Goal: Task Accomplishment & Management: Use online tool/utility

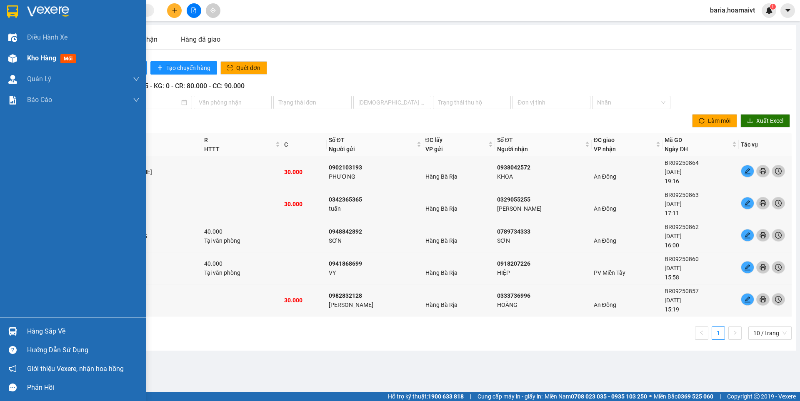
click at [31, 53] on div "Kho hàng mới" at bounding box center [53, 58] width 52 height 10
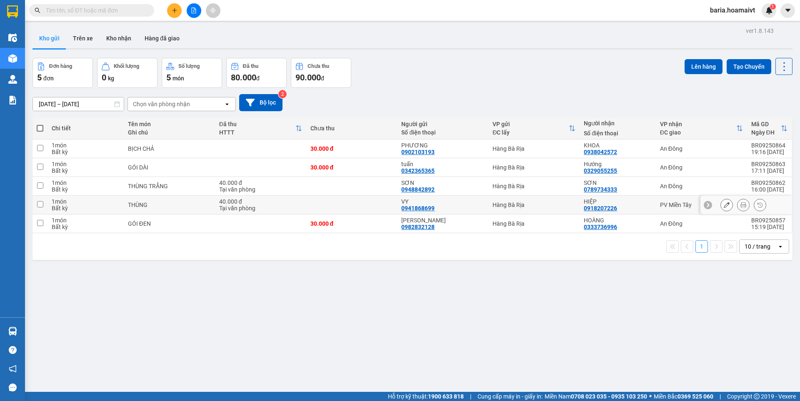
click at [660, 204] on div "PV Miền Tây" at bounding box center [701, 205] width 83 height 7
checkbox input "true"
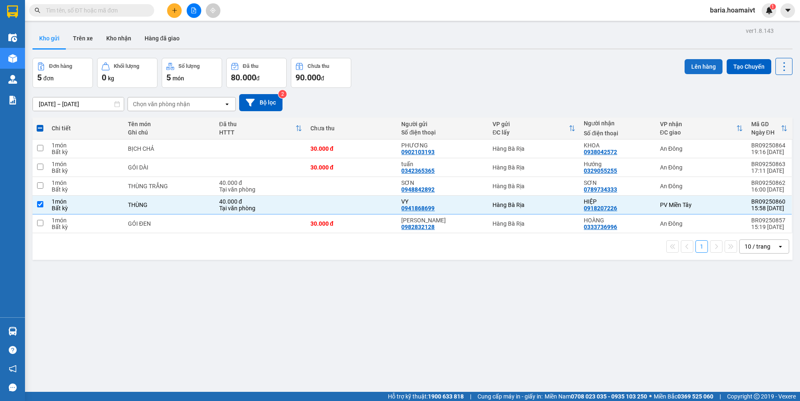
click at [703, 63] on button "Lên hàng" at bounding box center [704, 66] width 38 height 15
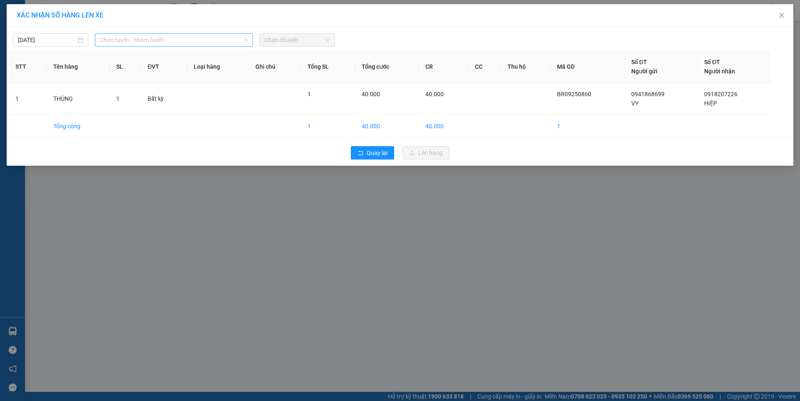
click at [143, 34] on span "Chọn tuyến - nhóm tuyến" at bounding box center [174, 40] width 148 height 13
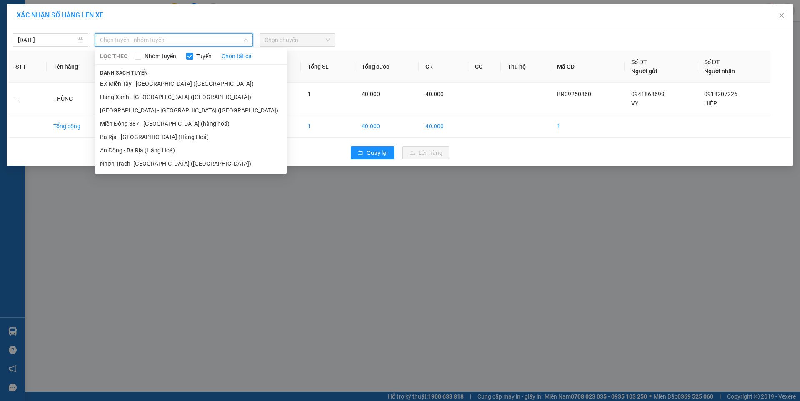
drag, startPoint x: 124, startPoint y: 134, endPoint x: 321, endPoint y: 67, distance: 208.4
click at [165, 125] on ul "BX Miền Tây - [GEOGRAPHIC_DATA] ([GEOGRAPHIC_DATA]) [GEOGRAPHIC_DATA] - [GEOGRA…" at bounding box center [191, 123] width 192 height 93
click at [120, 140] on li "Bà Rịa - [GEOGRAPHIC_DATA] (Hàng Hoá)" at bounding box center [191, 136] width 192 height 13
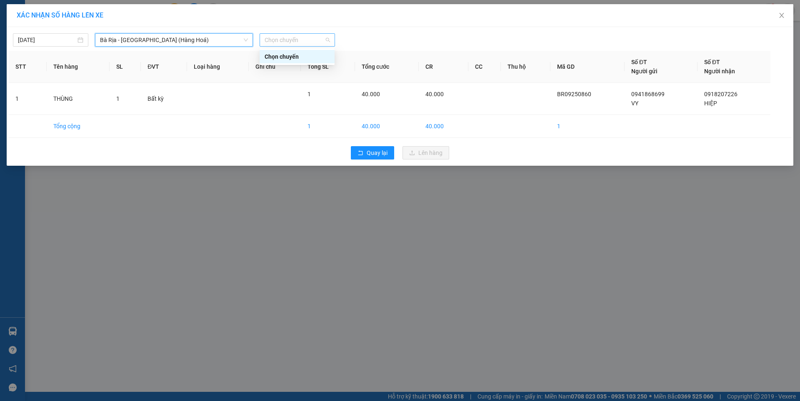
click at [290, 38] on span "Chọn chuyến" at bounding box center [297, 40] width 65 height 13
type input "0500"
click at [321, 67] on div "Thêm chuyến " 05:00 "" at bounding box center [304, 70] width 88 height 14
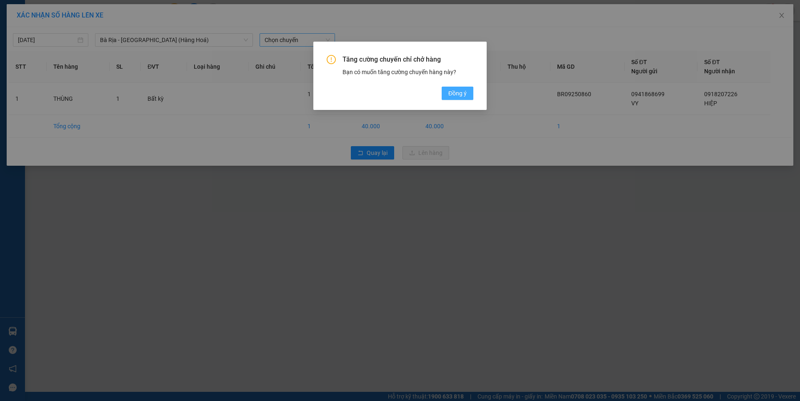
click at [461, 91] on span "Đồng ý" at bounding box center [457, 93] width 18 height 9
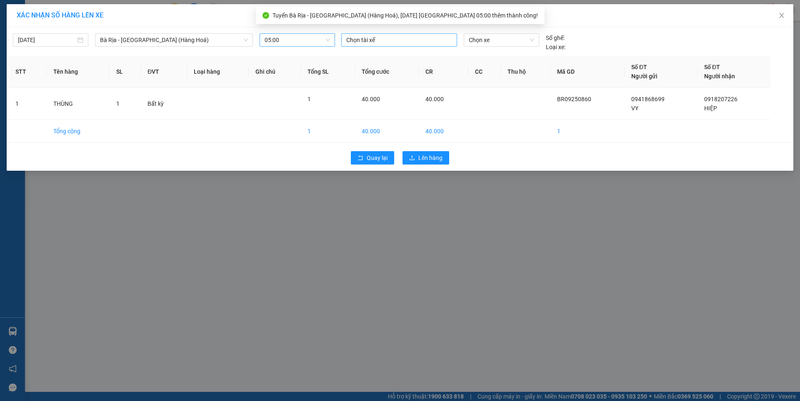
click at [398, 42] on div at bounding box center [399, 40] width 112 height 10
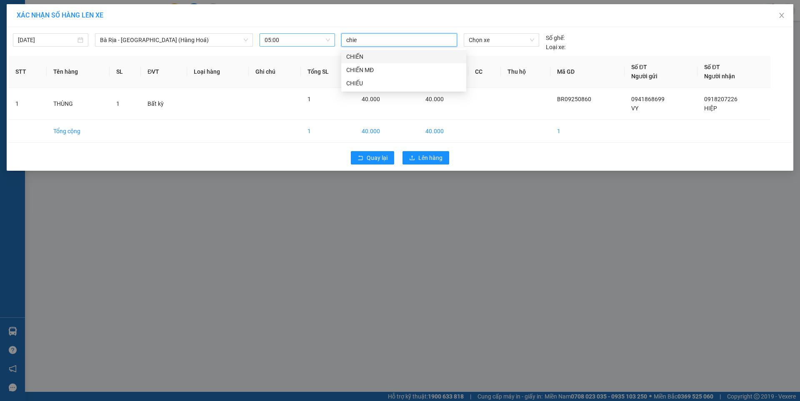
type input "chien"
click at [353, 55] on div "CHIẾN" at bounding box center [403, 56] width 115 height 9
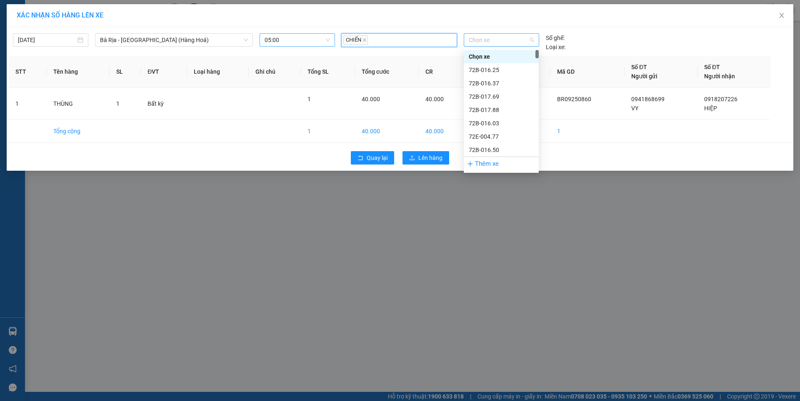
click at [508, 41] on span "Chọn xe" at bounding box center [501, 40] width 65 height 13
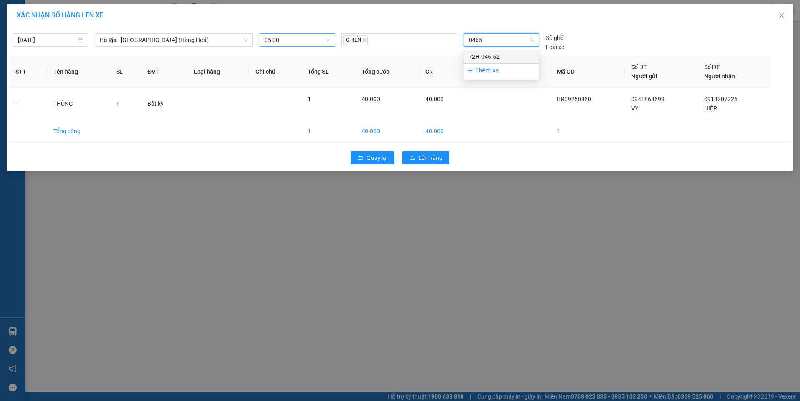
type input "04652"
click at [493, 55] on div "72H-046.52" at bounding box center [501, 56] width 65 height 9
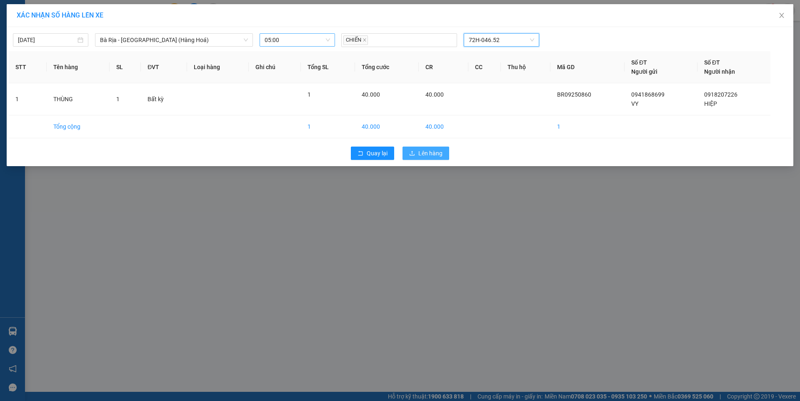
click at [423, 148] on button "Lên hàng" at bounding box center [426, 153] width 47 height 13
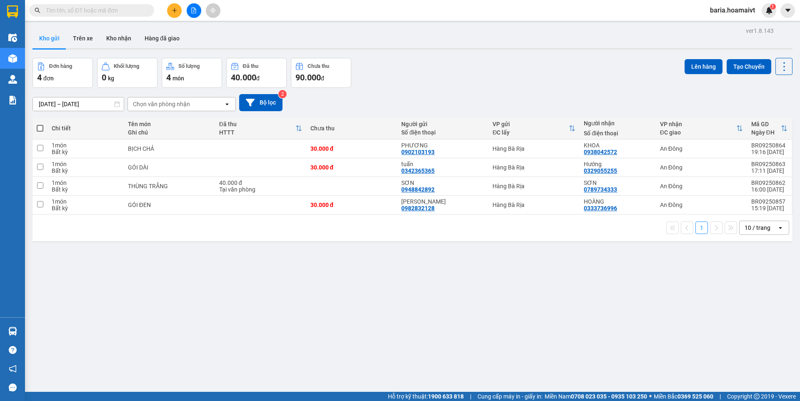
click at [40, 128] on span at bounding box center [40, 128] width 7 height 7
click at [40, 124] on input "checkbox" at bounding box center [40, 124] width 0 height 0
checkbox input "true"
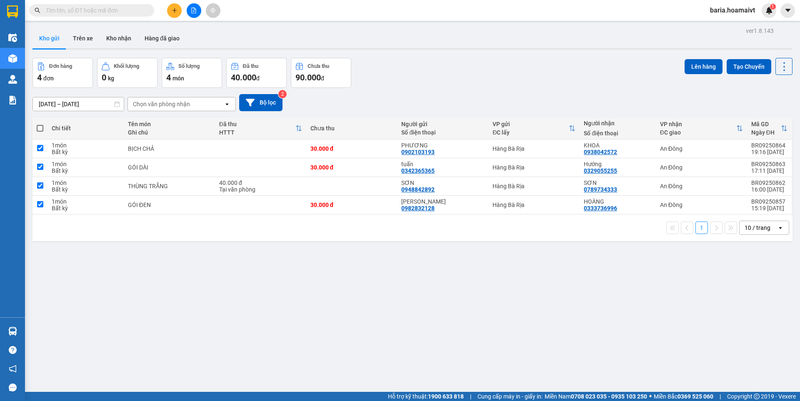
checkbox input "true"
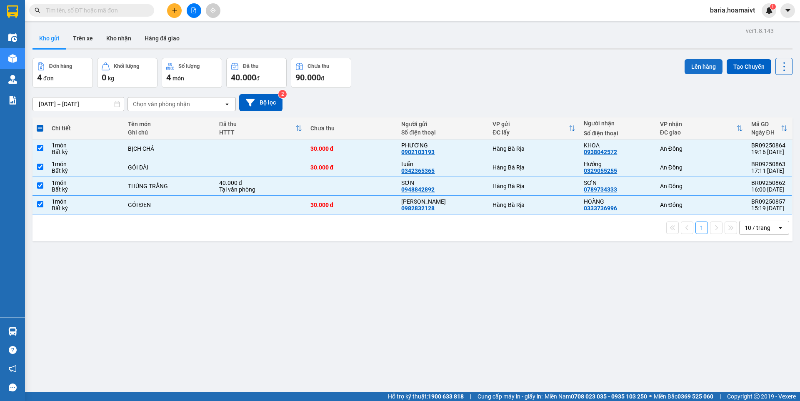
click at [693, 63] on button "Lên hàng" at bounding box center [704, 66] width 38 height 15
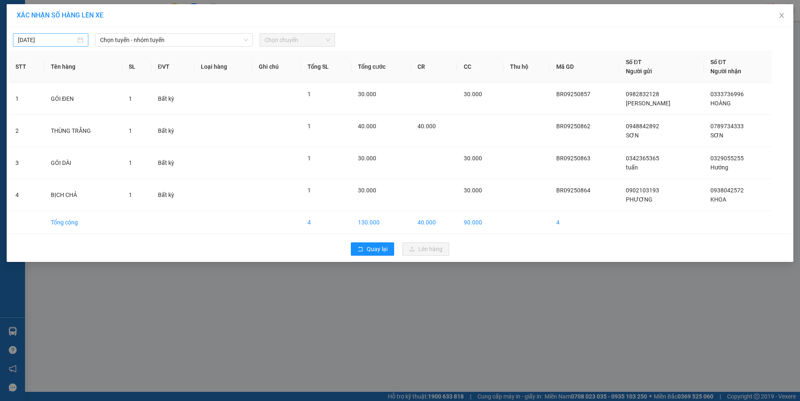
click at [59, 39] on input "[DATE]" at bounding box center [47, 39] width 58 height 9
click at [112, 101] on div "13" at bounding box center [115, 101] width 10 height 10
type input "[DATE]"
click at [230, 42] on span "Chọn tuyến - nhóm tuyến" at bounding box center [174, 40] width 148 height 13
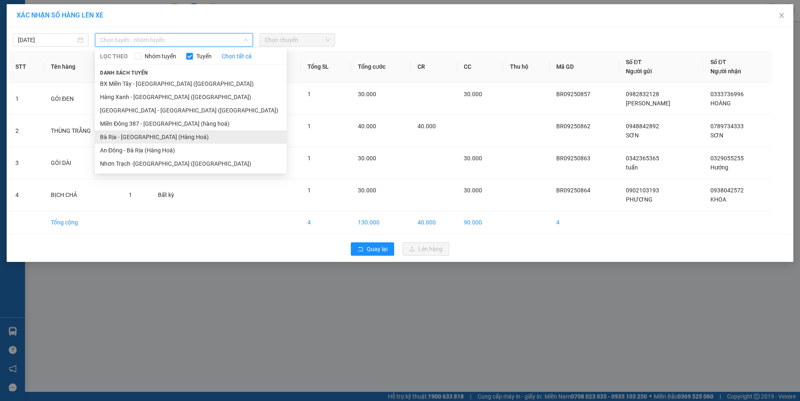
click at [144, 140] on li "Bà Rịa - [GEOGRAPHIC_DATA] (Hàng Hoá)" at bounding box center [191, 136] width 192 height 13
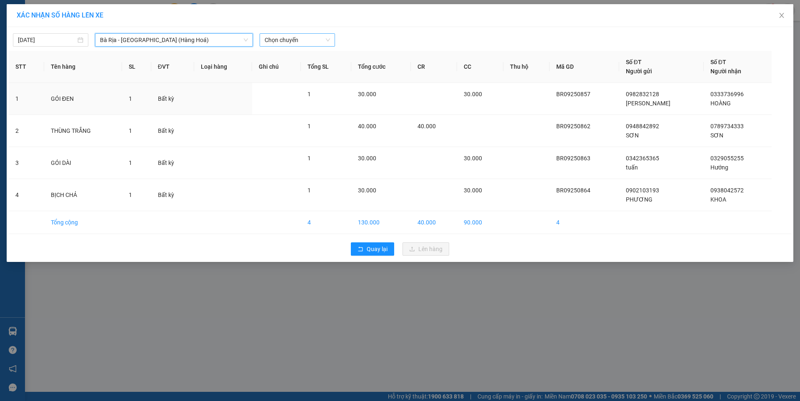
click at [310, 40] on span "Chọn chuyến" at bounding box center [297, 40] width 65 height 13
type input "0520"
click at [309, 70] on div "Thêm chuyến " 05:20 "" at bounding box center [304, 70] width 88 height 14
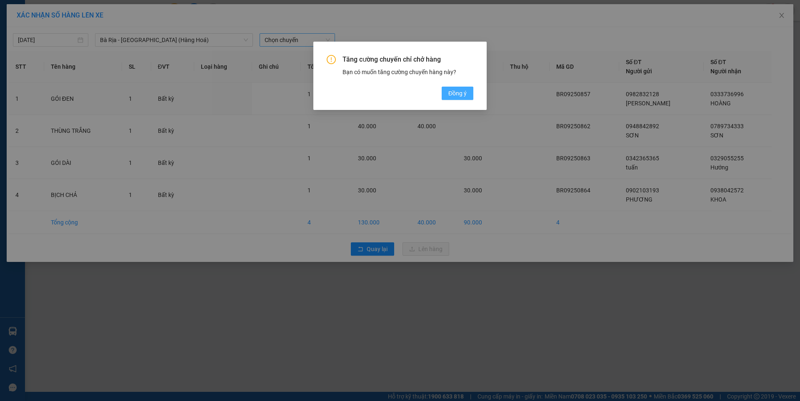
click at [462, 90] on span "Đồng ý" at bounding box center [457, 93] width 18 height 9
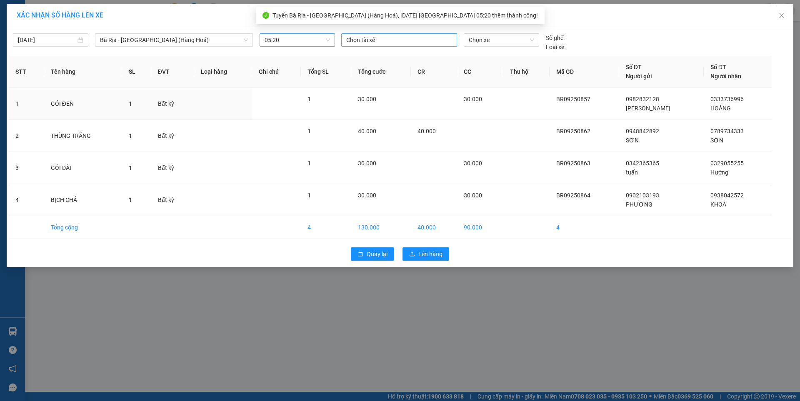
click at [422, 40] on div at bounding box center [399, 40] width 112 height 10
type input "hoang"
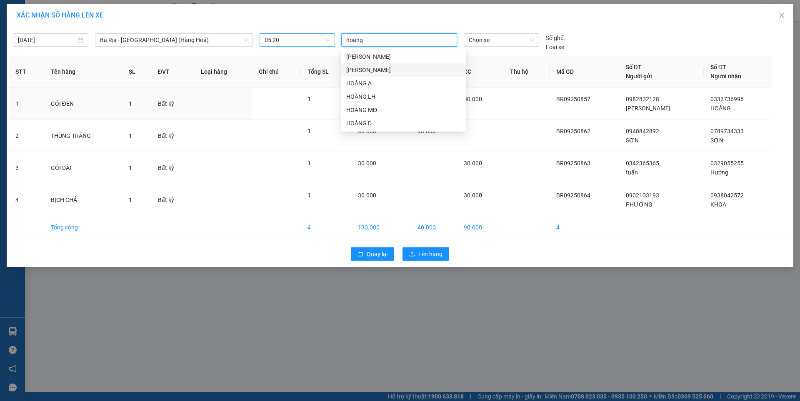
click at [355, 70] on div "[PERSON_NAME]" at bounding box center [403, 69] width 115 height 9
click at [486, 43] on span "Chọn xe" at bounding box center [501, 40] width 65 height 13
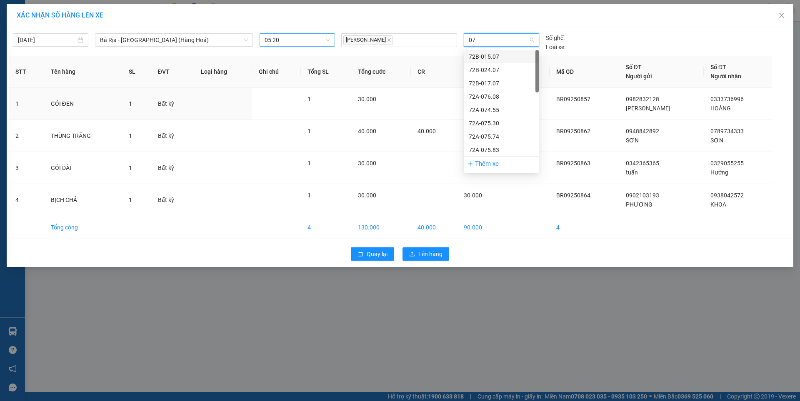
type input "079"
click at [488, 58] on div "72F-007.95" at bounding box center [501, 56] width 65 height 9
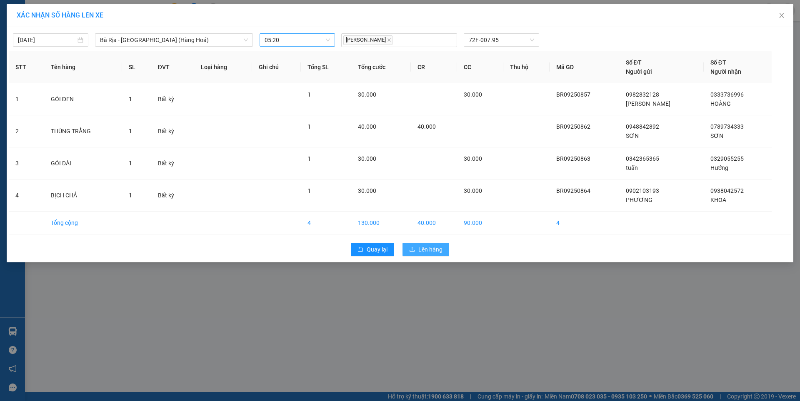
click at [424, 250] on span "Lên hàng" at bounding box center [430, 249] width 24 height 9
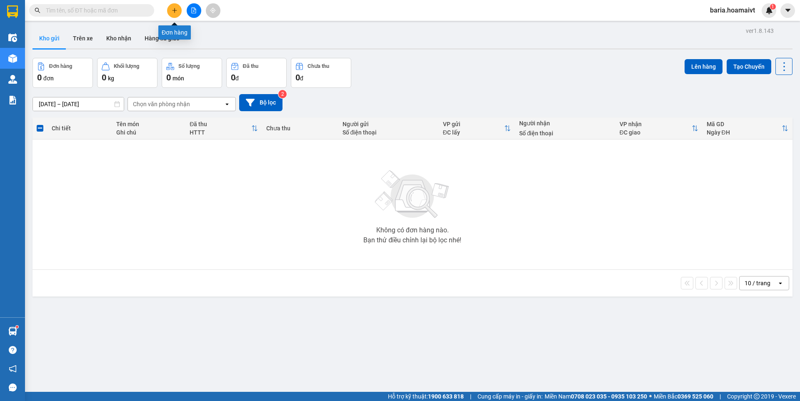
click at [170, 9] on button at bounding box center [174, 10] width 15 height 15
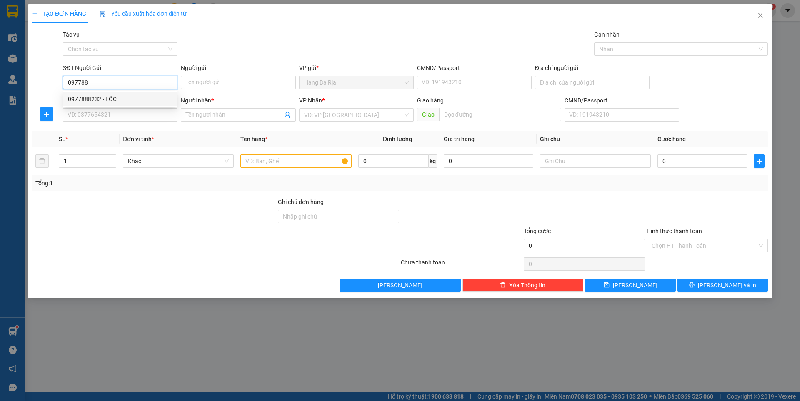
click at [112, 99] on div "0977888232 - LỘC" at bounding box center [120, 99] width 105 height 9
type input "0977888232"
type input "LỘC"
type input "077084010163"
type input "0909367779"
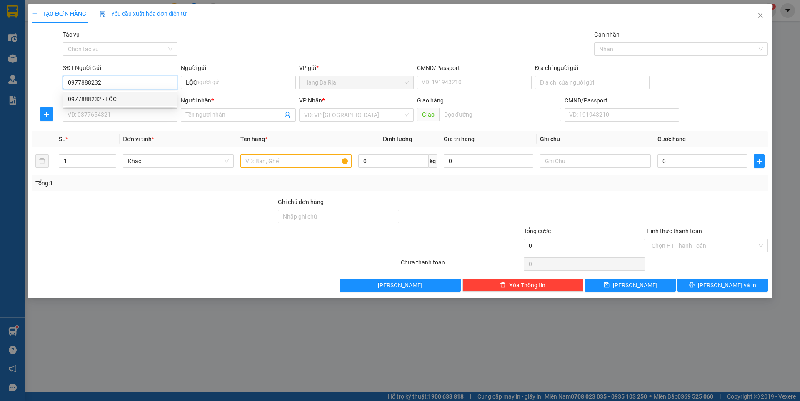
type input "TỊNH"
type input "0977888232"
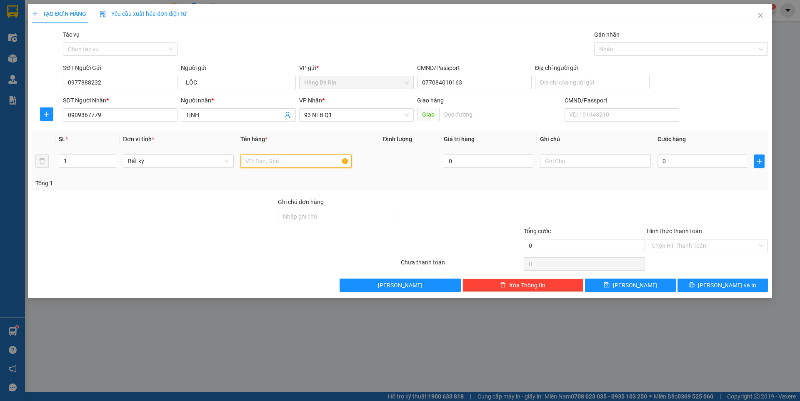
click at [274, 160] on input "text" at bounding box center [295, 161] width 111 height 13
type input "gói b keo"
click at [680, 164] on input "0" at bounding box center [703, 161] width 90 height 13
type input "4"
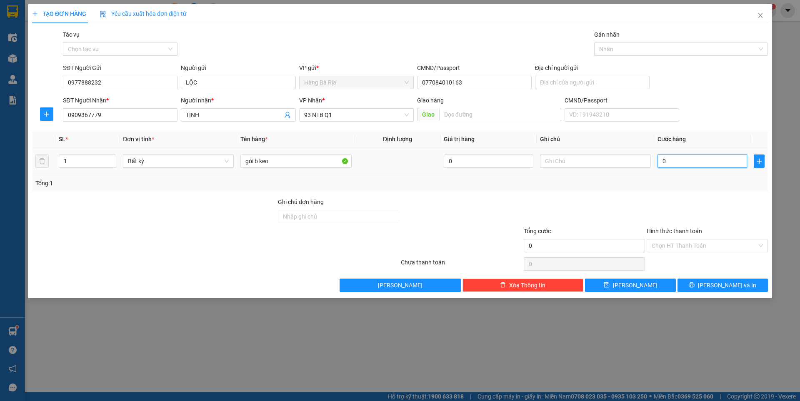
type input "4"
type input "40"
type input "4"
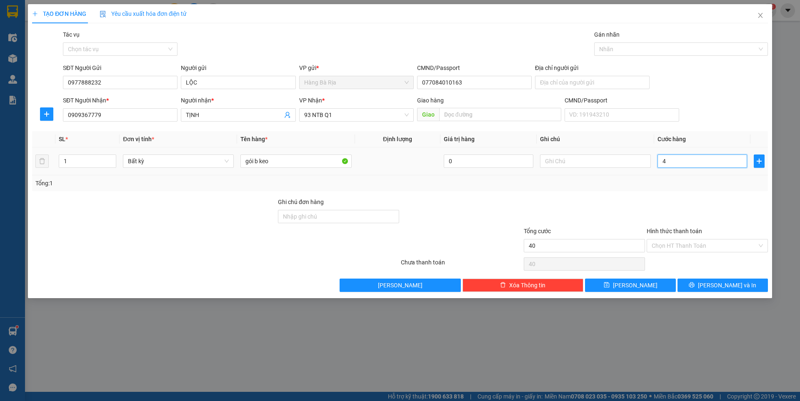
type input "4"
type input "0"
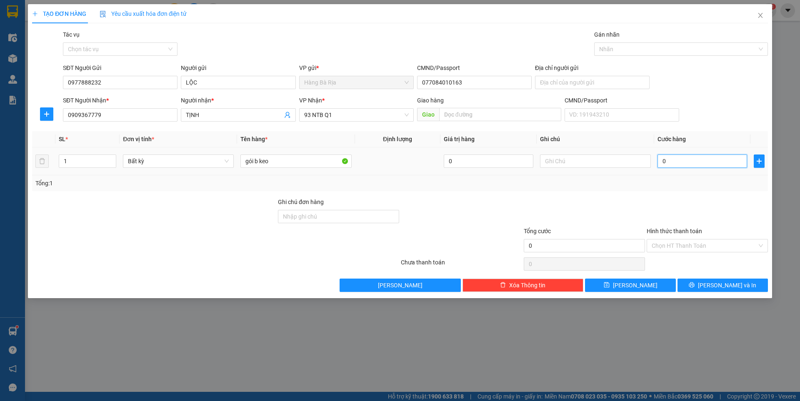
type input "30"
click at [704, 242] on input "Hình thức thanh toán" at bounding box center [704, 246] width 105 height 13
type input "30.000"
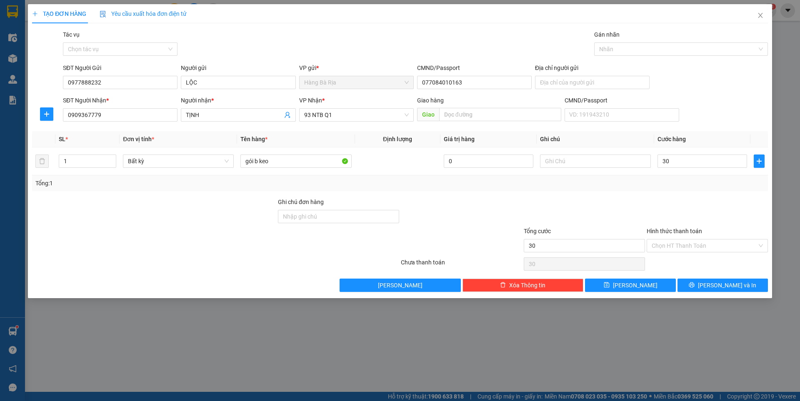
type input "30.000"
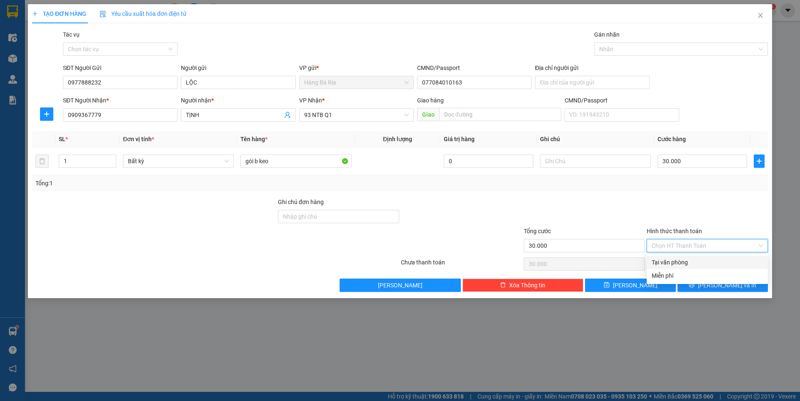
click at [679, 263] on div "Tại văn phòng" at bounding box center [707, 262] width 111 height 9
type input "0"
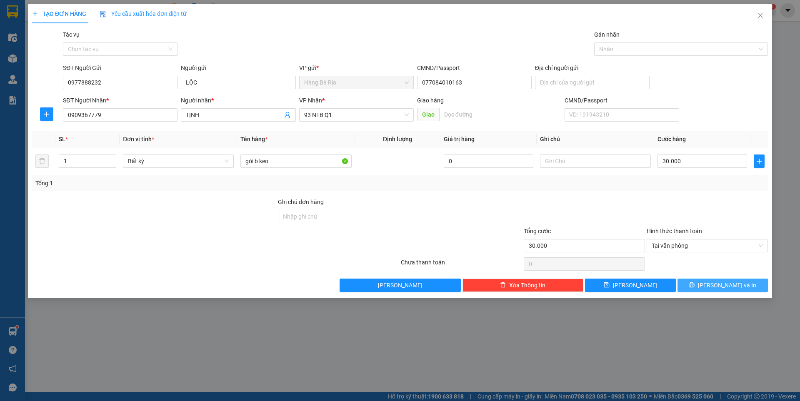
click at [703, 287] on button "[PERSON_NAME] và In" at bounding box center [723, 285] width 90 height 13
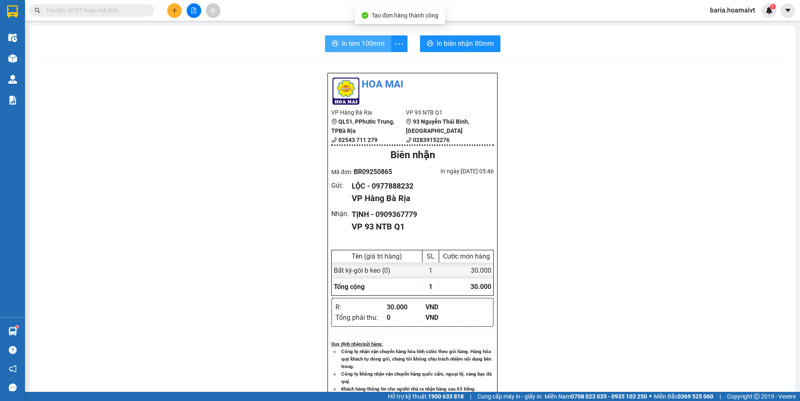
click at [359, 45] on span "In tem 100mm" at bounding box center [363, 43] width 43 height 10
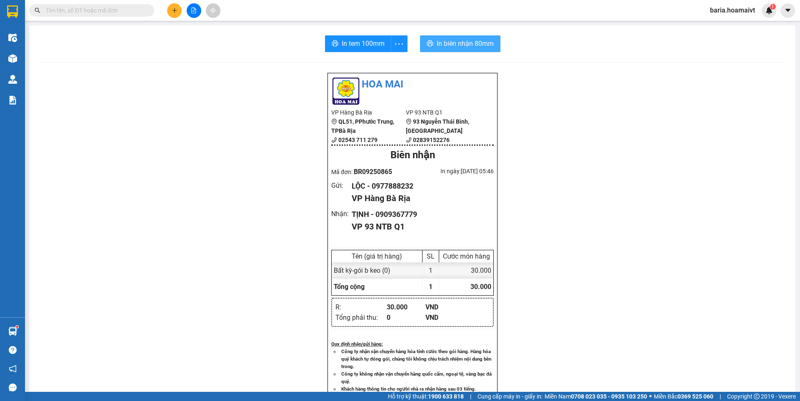
click at [456, 39] on span "In biên nhận 80mm" at bounding box center [465, 43] width 57 height 10
click at [181, 13] on button at bounding box center [174, 10] width 15 height 15
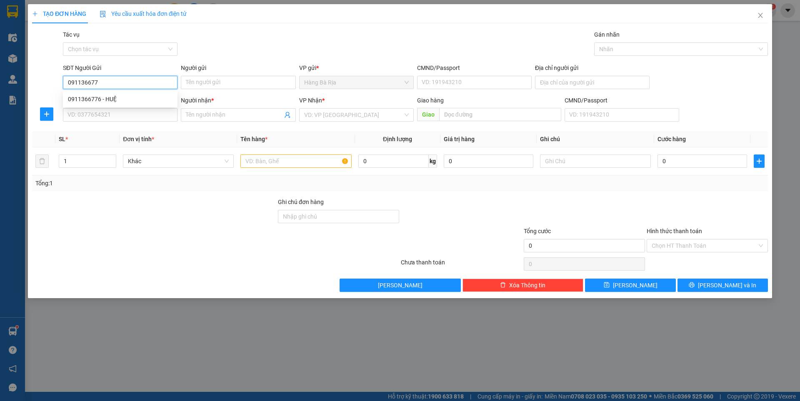
type input "0911366776"
click at [98, 97] on div "0911366776 - HUỆ" at bounding box center [120, 99] width 105 height 9
type input "HUỆ"
type input "037066004107"
type input "0909300487"
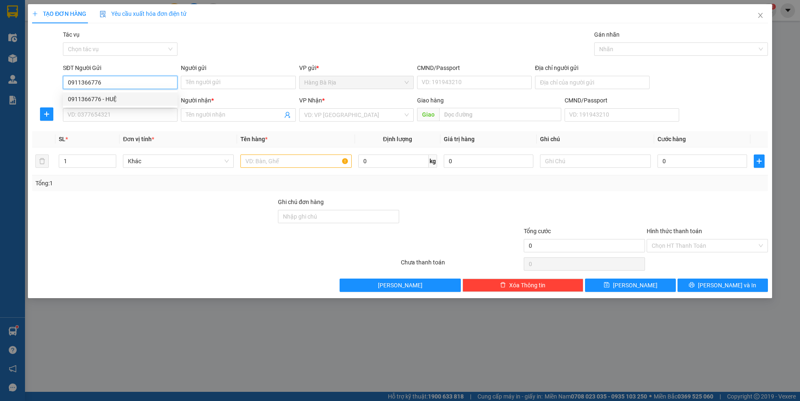
type input "BÁC HAI"
type input "0911366776"
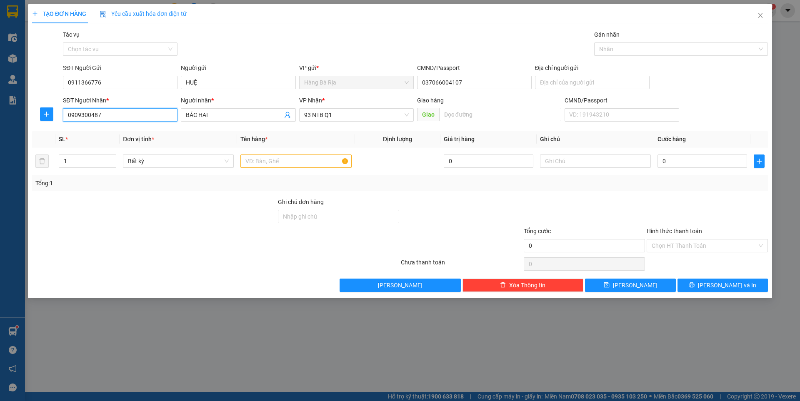
click at [144, 115] on input "0909300487" at bounding box center [120, 114] width 115 height 13
click at [105, 145] on div "0931206628 - tín" at bounding box center [120, 144] width 105 height 9
type input "0931206628"
type input "tín"
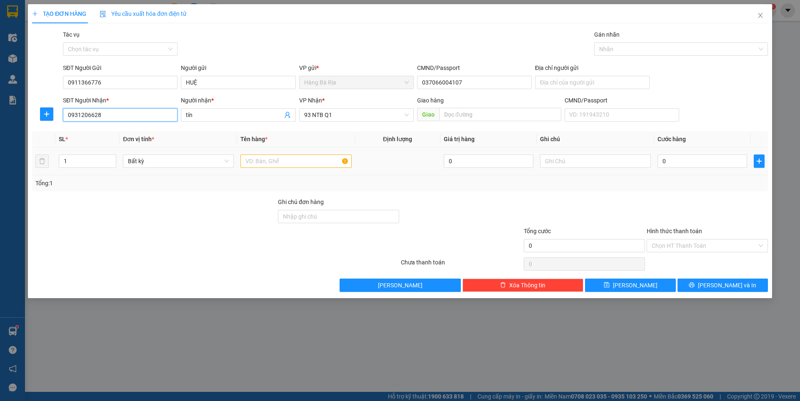
type input "0931206628"
click at [287, 165] on input "text" at bounding box center [295, 161] width 111 height 13
type input "thùng"
click at [676, 164] on input "0" at bounding box center [703, 161] width 90 height 13
type input "4"
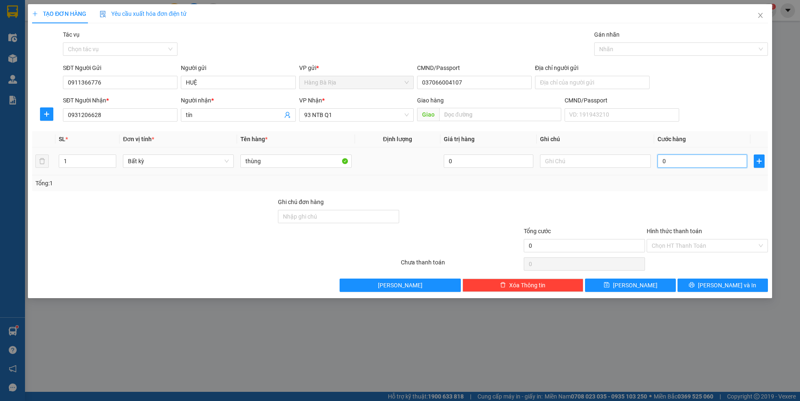
type input "4"
type input "40"
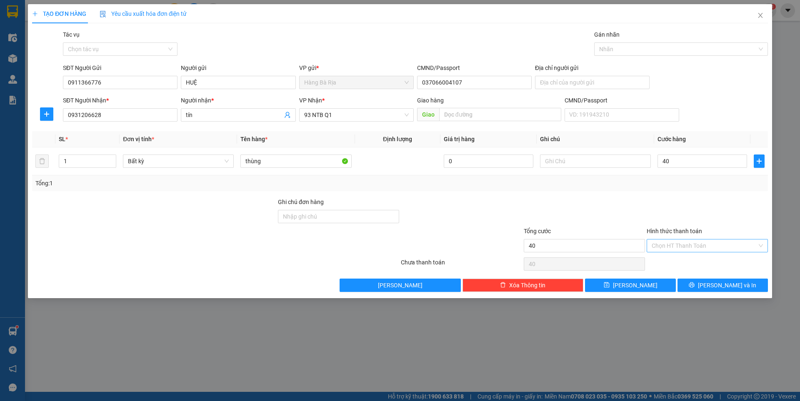
click at [707, 241] on input "Hình thức thanh toán" at bounding box center [704, 246] width 105 height 13
click at [681, 261] on div "Tại văn phòng" at bounding box center [707, 262] width 111 height 9
click at [699, 283] on button "[PERSON_NAME] và In" at bounding box center [723, 285] width 90 height 13
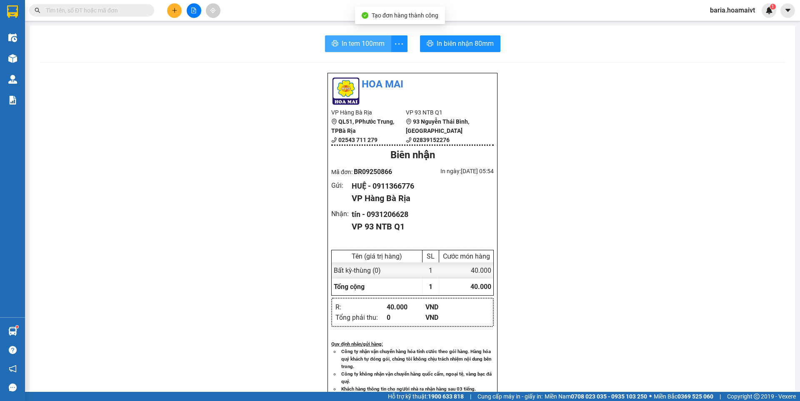
click at [357, 43] on span "In tem 100mm" at bounding box center [363, 43] width 43 height 10
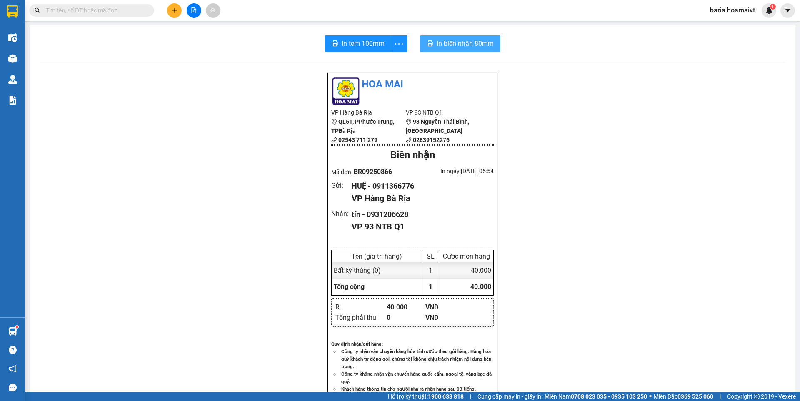
click at [482, 44] on span "In biên nhận 80mm" at bounding box center [465, 43] width 57 height 10
click at [173, 8] on icon "plus" at bounding box center [175, 11] width 6 height 6
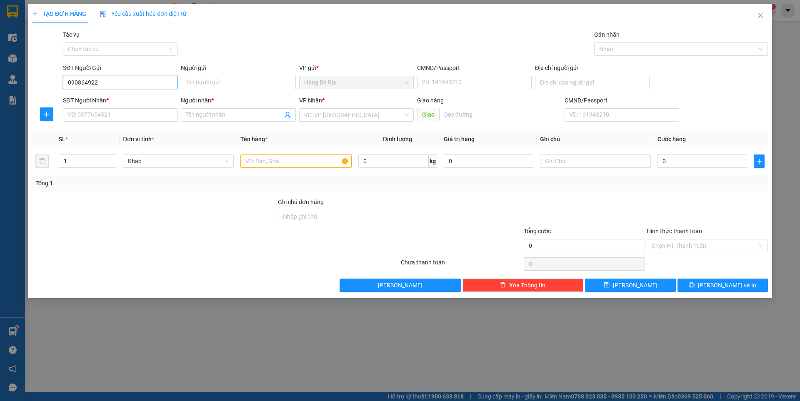
type input "0908649221"
click at [155, 83] on input "0908649221" at bounding box center [120, 82] width 115 height 13
click at [113, 99] on div "0908649221 - TÝ" at bounding box center [120, 99] width 105 height 9
type input "TÝ"
type input "0703223911"
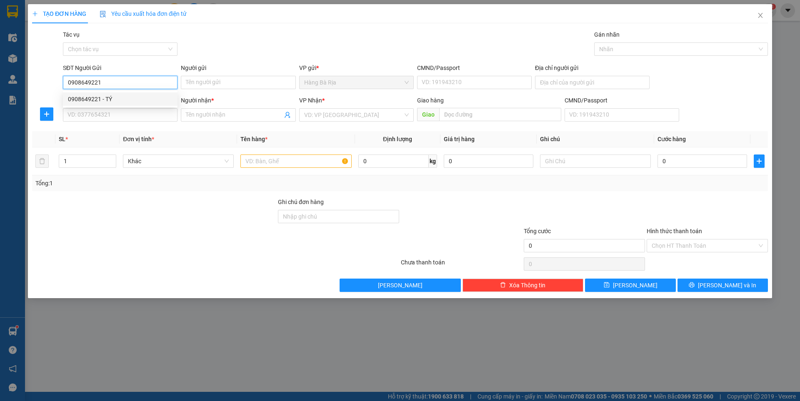
type input "Nguyên"
type input "0908649221"
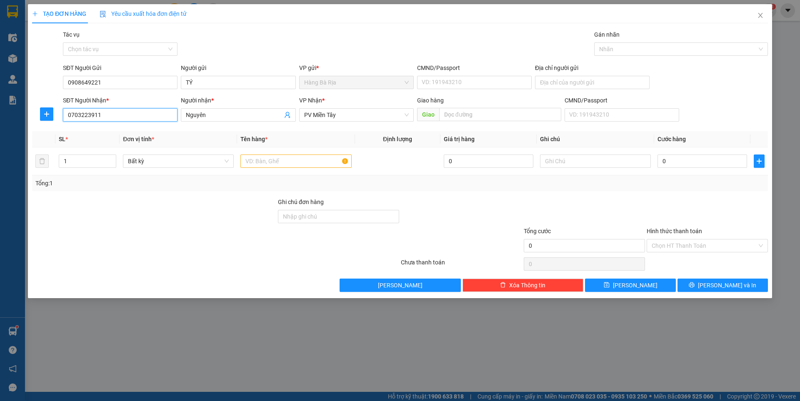
click at [145, 116] on input "0703223911" at bounding box center [120, 114] width 115 height 13
type input "0"
click at [113, 146] on div "0906367927 - chau" at bounding box center [120, 144] width 105 height 9
type input "0906367927"
type input "chau"
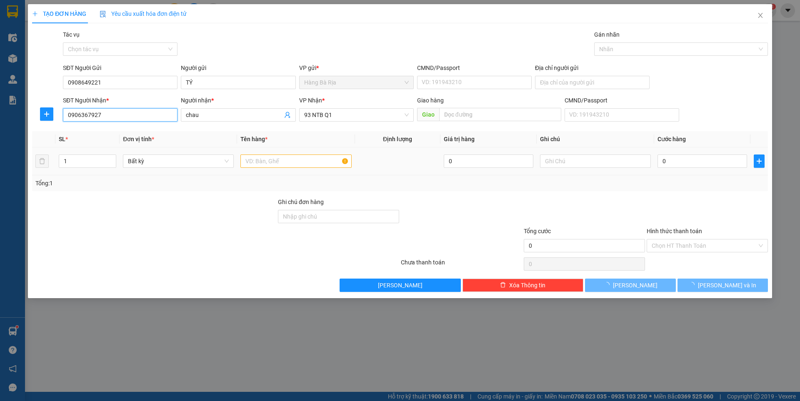
type input "0906367927"
click at [315, 163] on input "text" at bounding box center [295, 161] width 111 height 13
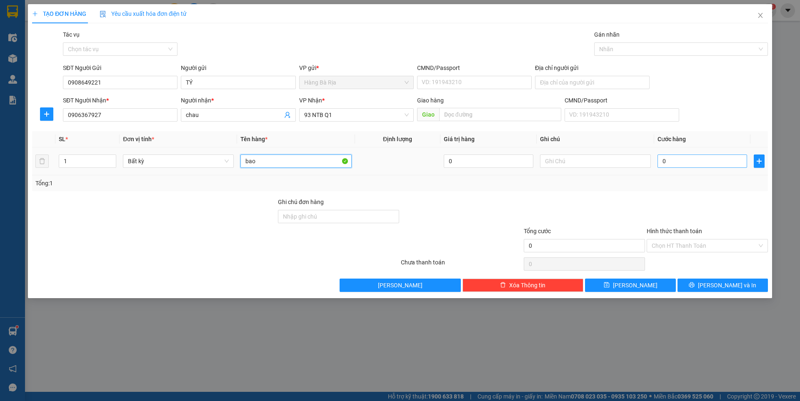
type input "bao"
click at [695, 160] on input "0" at bounding box center [703, 161] width 90 height 13
click at [712, 244] on input "Hình thức thanh toán" at bounding box center [704, 246] width 105 height 13
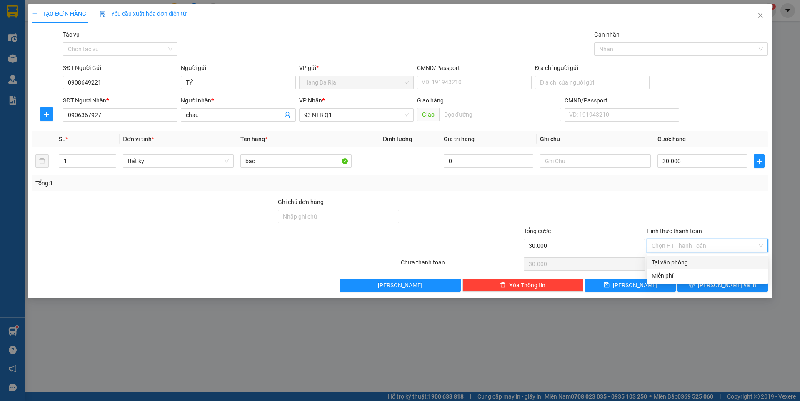
click at [683, 261] on div "Tại văn phòng" at bounding box center [707, 262] width 111 height 9
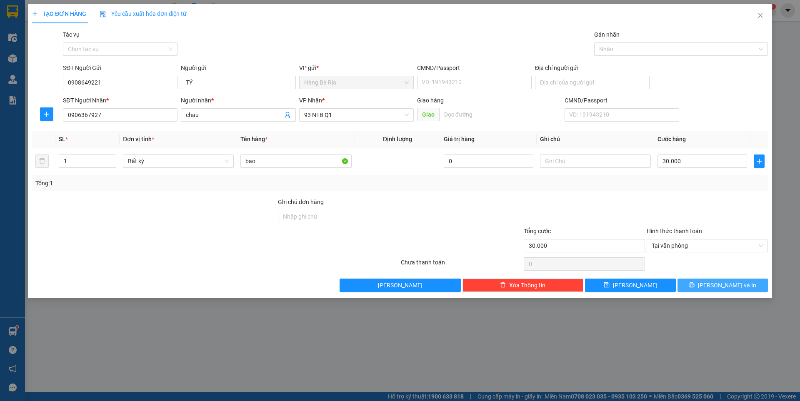
click at [695, 283] on icon "printer" at bounding box center [691, 285] width 5 height 5
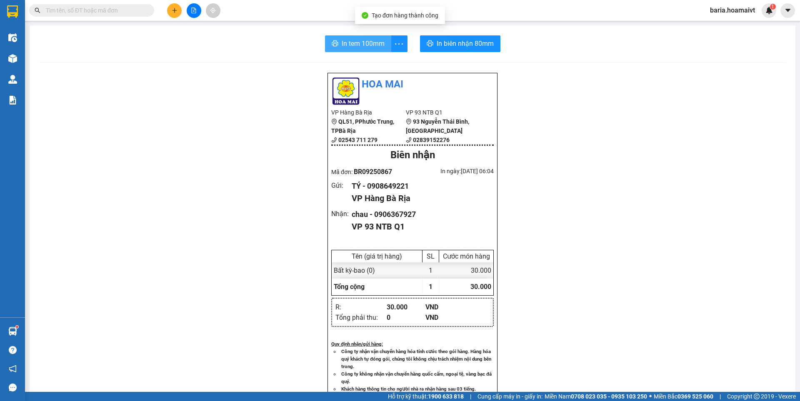
click at [378, 44] on span "In tem 100mm" at bounding box center [363, 43] width 43 height 10
click at [176, 13] on icon "plus" at bounding box center [175, 11] width 6 height 6
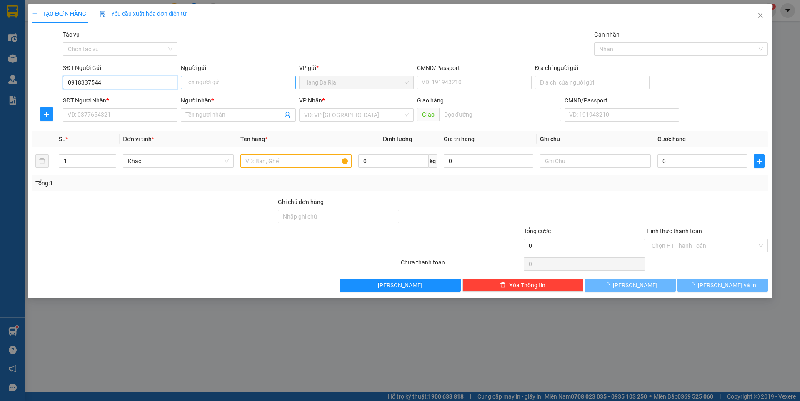
type input "0918337544"
click at [230, 82] on input "Người gửi" at bounding box center [238, 82] width 115 height 13
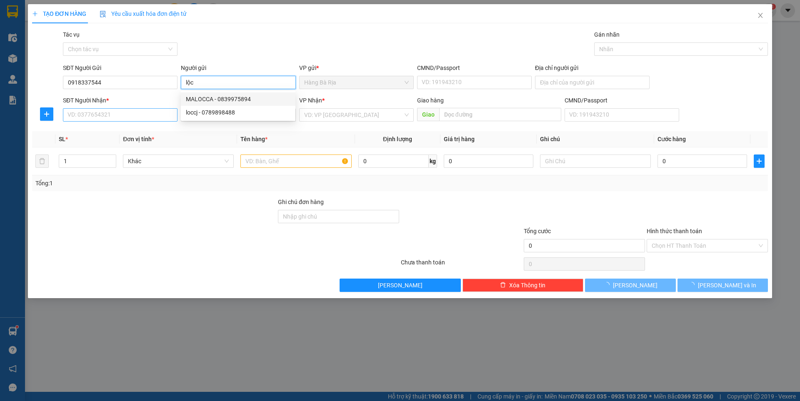
type input "lộc"
click at [137, 115] on input "SĐT Người Nhận *" at bounding box center [120, 114] width 115 height 13
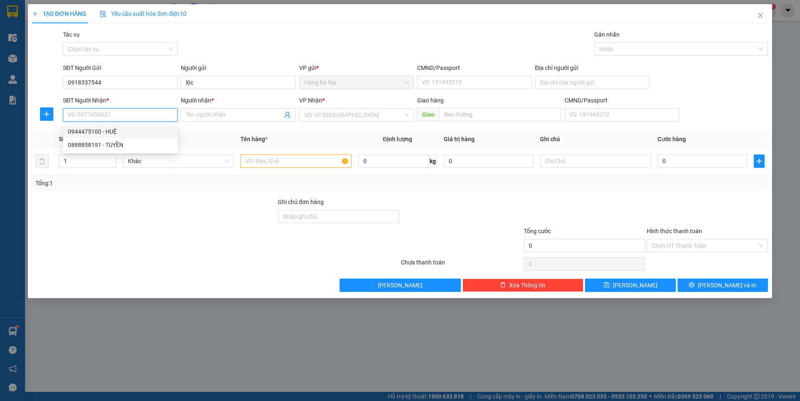
click at [105, 129] on div "0944475100 - HUỆ" at bounding box center [120, 131] width 105 height 9
type input "0944475100"
type input "HUỆ"
click at [300, 160] on input "text" at bounding box center [295, 161] width 111 height 13
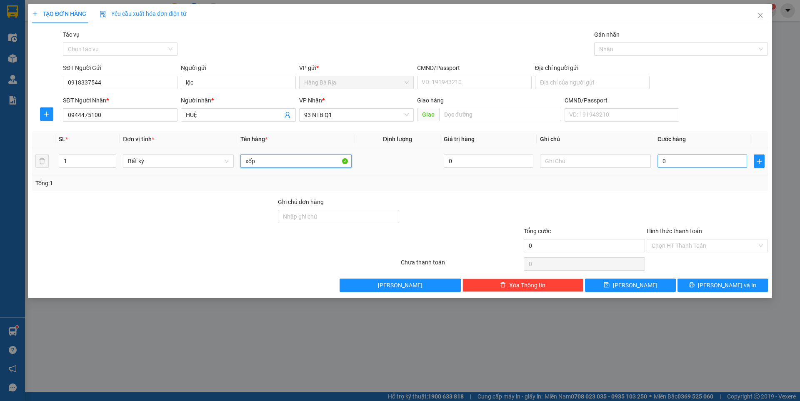
type input "xốp"
click at [684, 162] on input "0" at bounding box center [703, 161] width 90 height 13
type input "5"
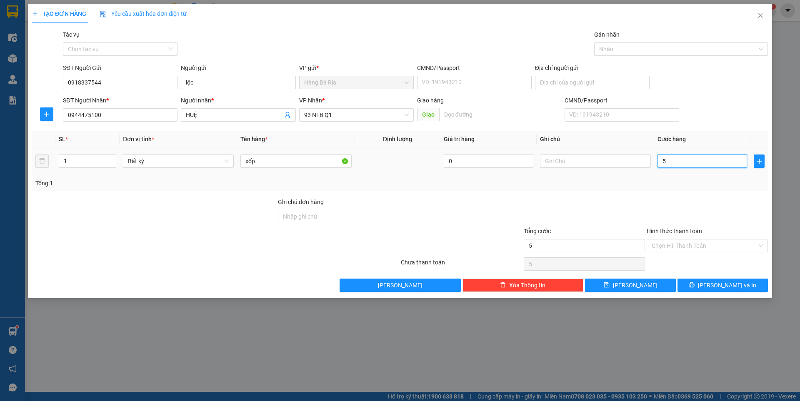
type input "50"
click at [719, 247] on input "Hình thức thanh toán" at bounding box center [704, 246] width 105 height 13
type input "50.000"
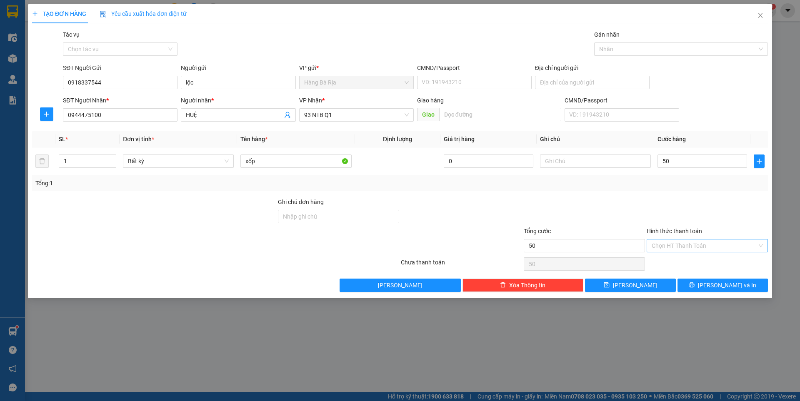
type input "50.000"
click at [678, 263] on div "Tại văn phòng" at bounding box center [707, 262] width 111 height 9
type input "0"
click at [695, 284] on icon "printer" at bounding box center [692, 285] width 6 height 6
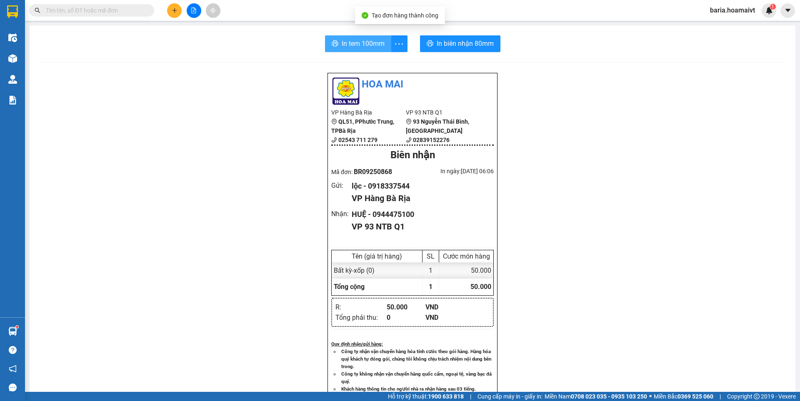
click at [352, 40] on span "In tem 100mm" at bounding box center [363, 43] width 43 height 10
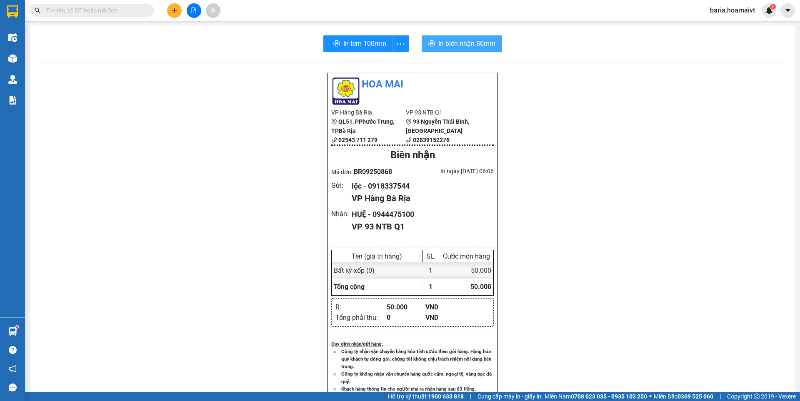
click at [468, 43] on span "In biên nhận 80mm" at bounding box center [466, 43] width 57 height 10
click at [173, 10] on icon "plus" at bounding box center [175, 11] width 6 height 6
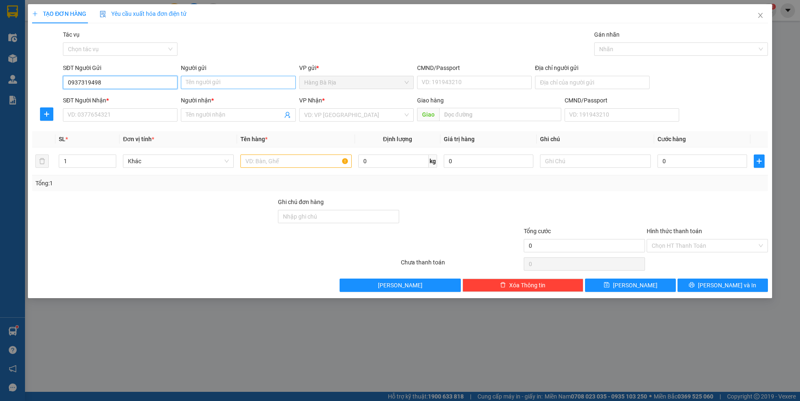
type input "0937319498"
click at [257, 83] on input "Người gửi" at bounding box center [238, 82] width 115 height 13
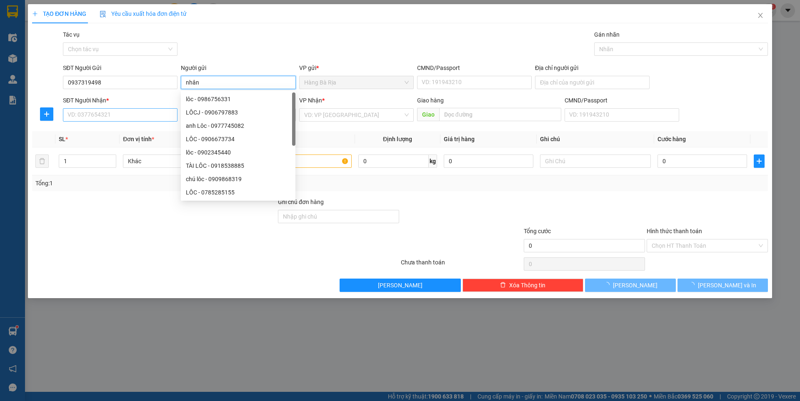
type input "nhân"
click at [104, 110] on input "SĐT Người Nhận *" at bounding box center [120, 114] width 115 height 13
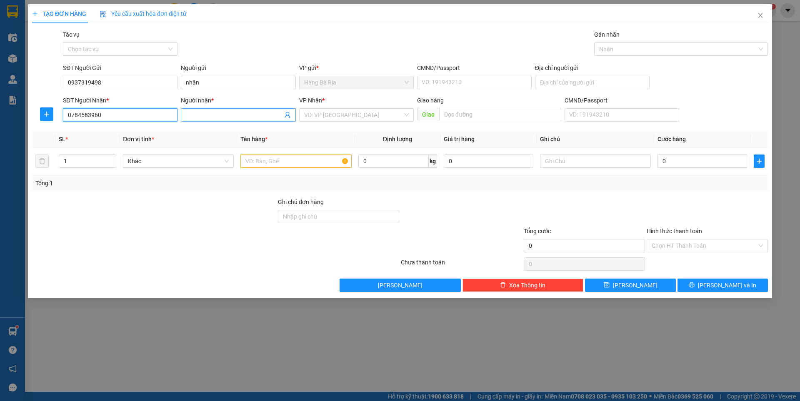
type input "0784583960"
click at [215, 117] on input "Người nhận *" at bounding box center [234, 114] width 96 height 9
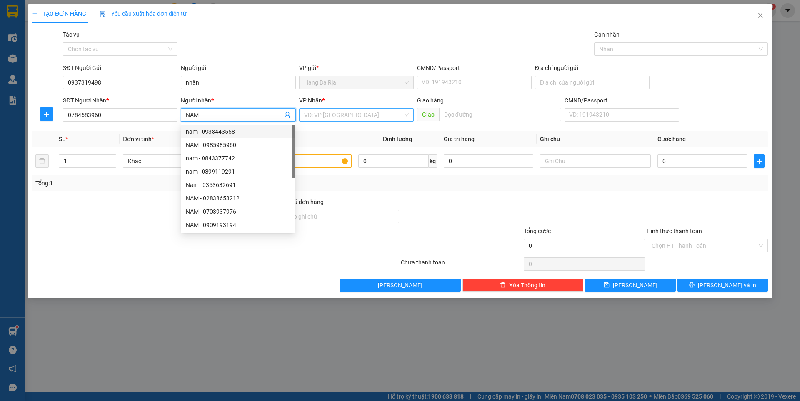
type input "NAM"
click at [387, 115] on input "search" at bounding box center [353, 115] width 99 height 13
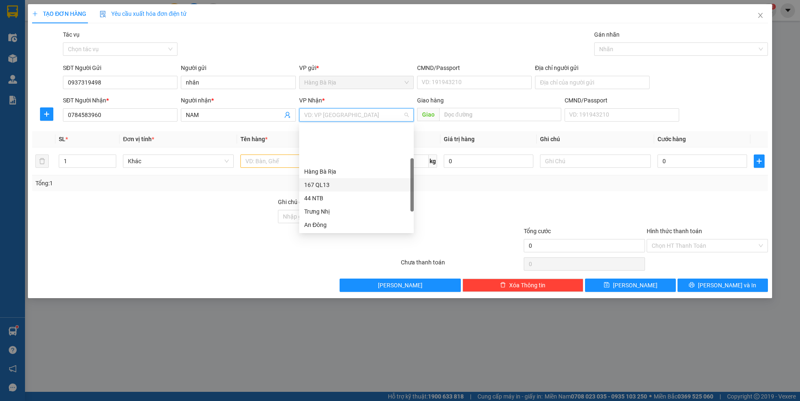
click at [317, 180] on div "167 QL13" at bounding box center [356, 184] width 105 height 9
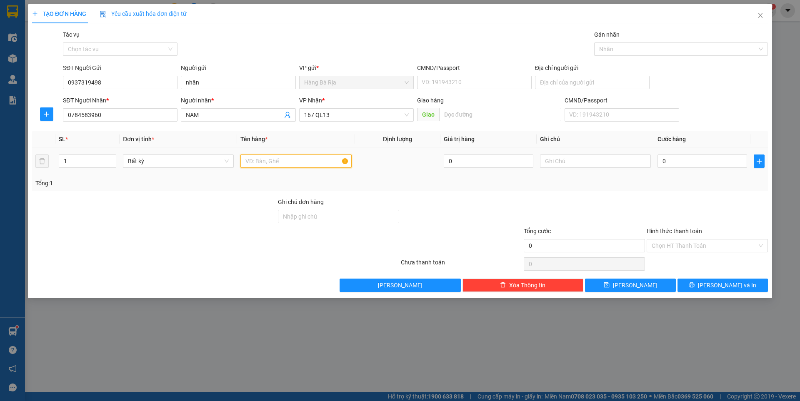
click at [273, 161] on input "text" at bounding box center [295, 161] width 111 height 13
type input "GÓI TRẮNG"
click at [584, 161] on input "text" at bounding box center [595, 161] width 111 height 13
type input "LINH KIỆN ĐT"
click at [725, 160] on input "0" at bounding box center [703, 161] width 90 height 13
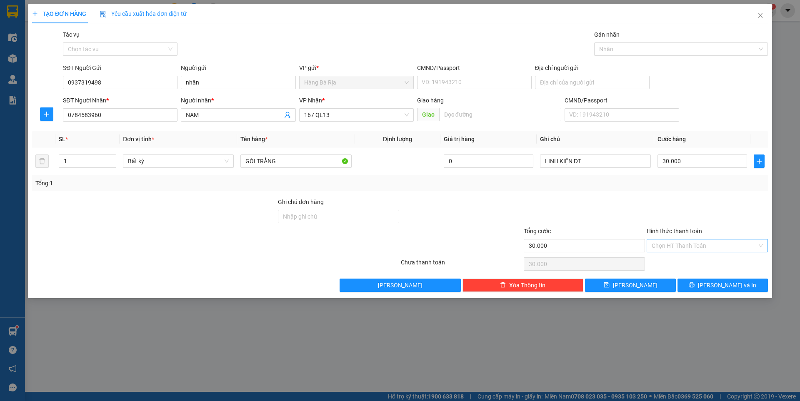
click at [689, 245] on input "Hình thức thanh toán" at bounding box center [704, 246] width 105 height 13
click at [677, 260] on div "Tại văn phòng" at bounding box center [707, 262] width 111 height 9
drag, startPoint x: 707, startPoint y: 284, endPoint x: 713, endPoint y: 283, distance: 5.8
click at [695, 284] on icon "printer" at bounding box center [692, 285] width 6 height 6
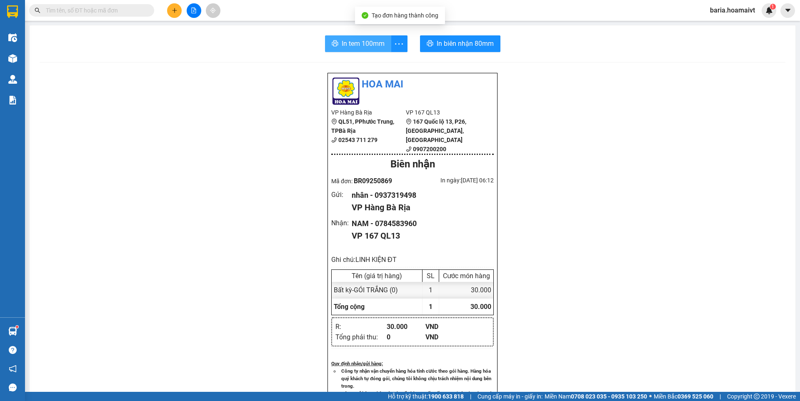
click at [362, 42] on span "In tem 100mm" at bounding box center [363, 43] width 43 height 10
click at [373, 42] on span "In tem 100mm" at bounding box center [364, 43] width 43 height 10
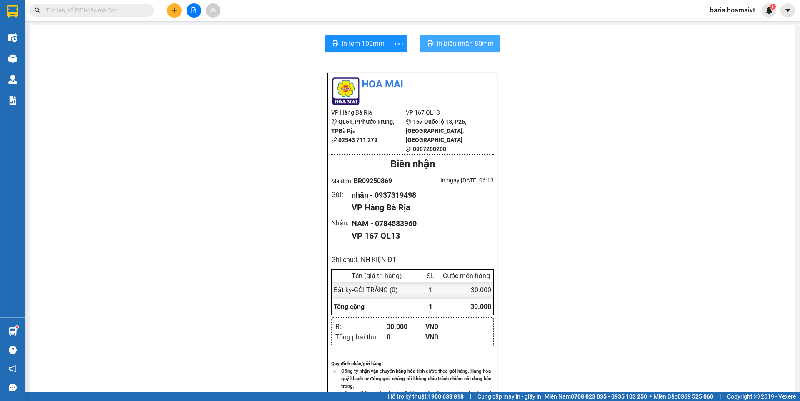
click at [490, 43] on span "In biên nhận 80mm" at bounding box center [465, 43] width 57 height 10
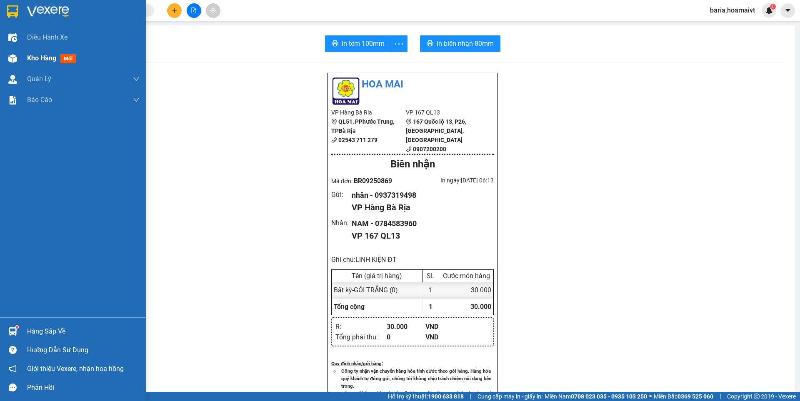
click at [37, 63] on div "Kho hàng mới" at bounding box center [53, 58] width 52 height 10
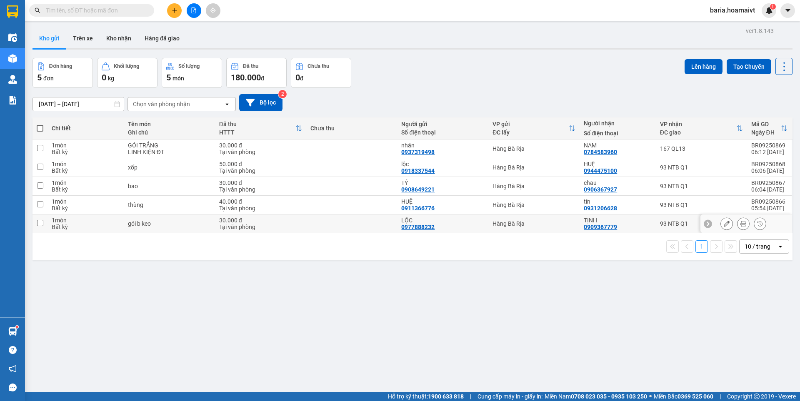
click at [660, 226] on div "93 NTB Q1" at bounding box center [701, 223] width 83 height 7
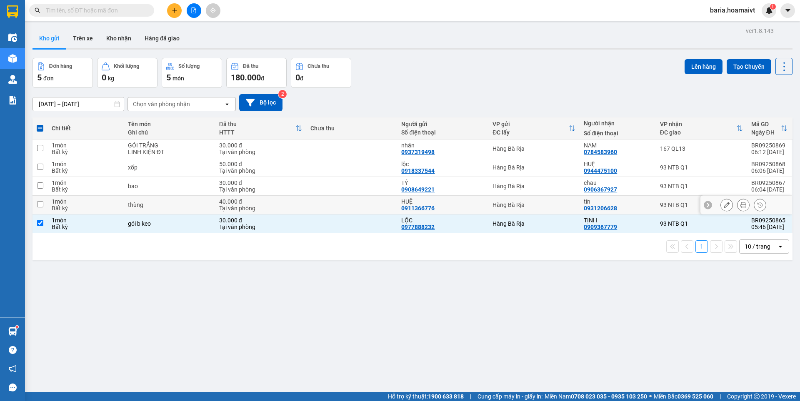
click at [660, 208] on div "93 NTB Q1" at bounding box center [701, 205] width 83 height 7
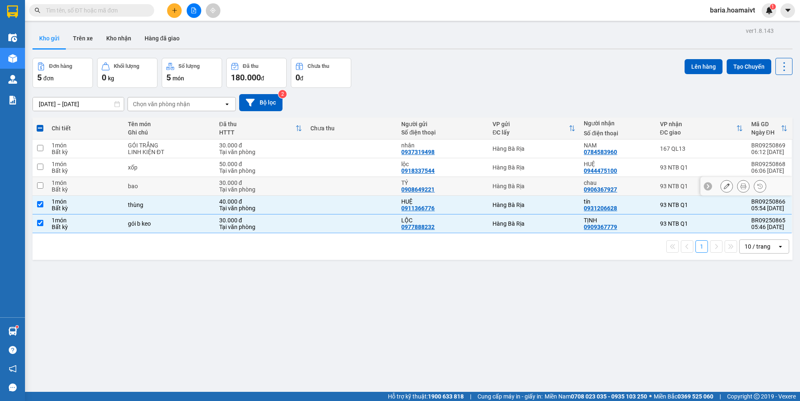
click at [660, 189] on div "93 NTB Q1" at bounding box center [701, 186] width 83 height 7
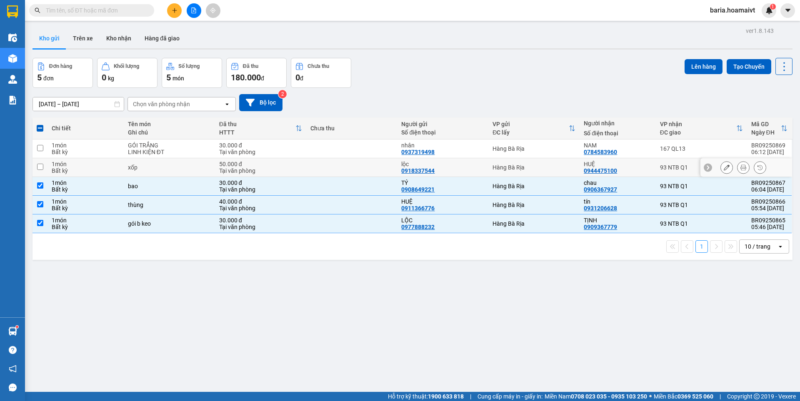
click at [656, 167] on td "93 NTB Q1" at bounding box center [701, 167] width 91 height 19
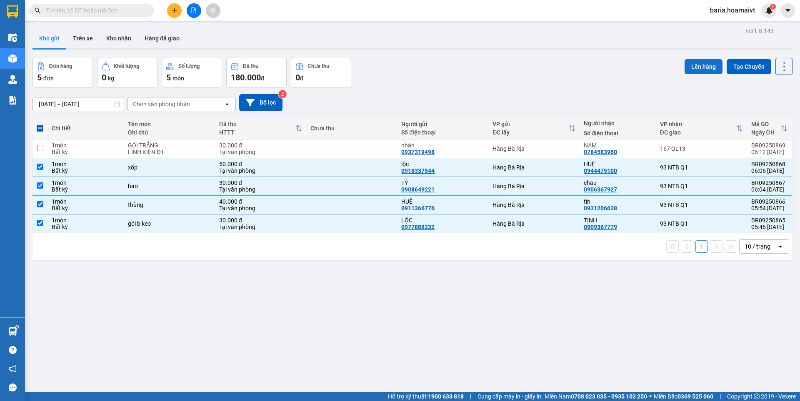
click at [693, 64] on button "Lên hàng" at bounding box center [704, 66] width 38 height 15
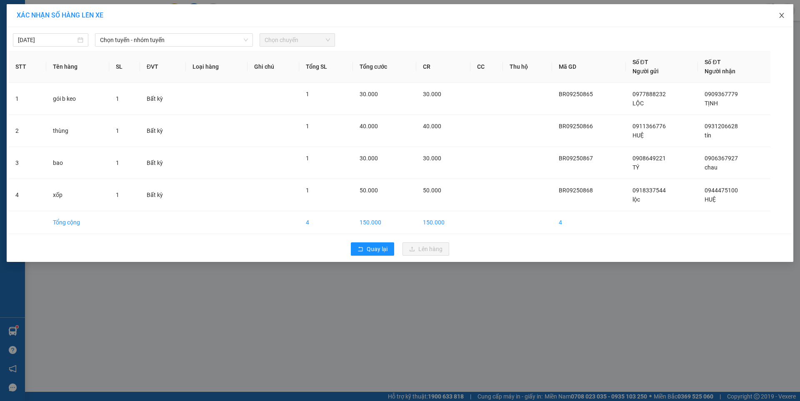
click at [782, 15] on icon "close" at bounding box center [781, 15] width 5 height 5
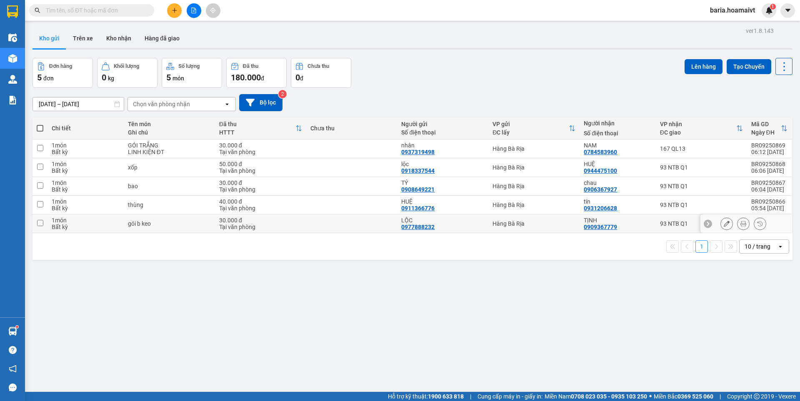
click at [273, 224] on div "Tại văn phòng" at bounding box center [260, 227] width 83 height 7
checkbox input "true"
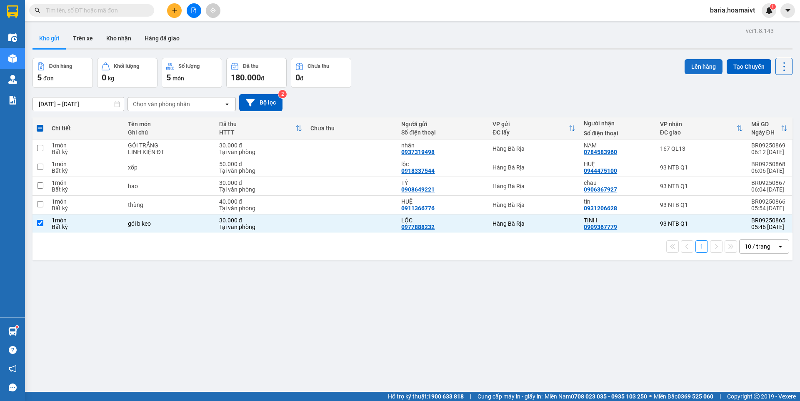
click at [695, 68] on button "Lên hàng" at bounding box center [704, 66] width 38 height 15
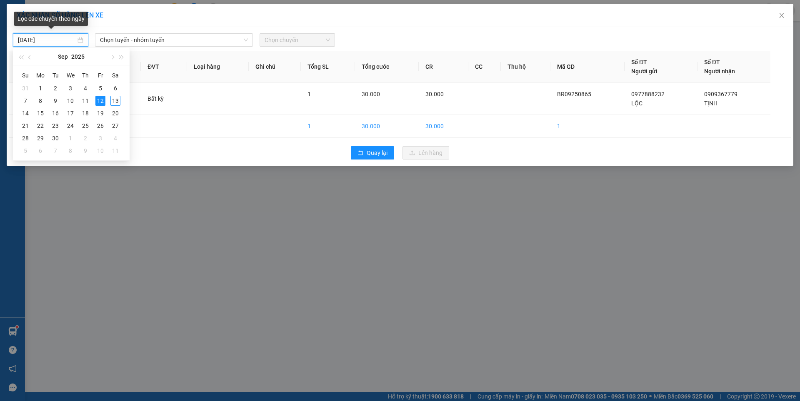
click at [63, 41] on input "[DATE]" at bounding box center [47, 39] width 58 height 9
click at [114, 99] on div "13" at bounding box center [115, 101] width 10 height 10
type input "[DATE]"
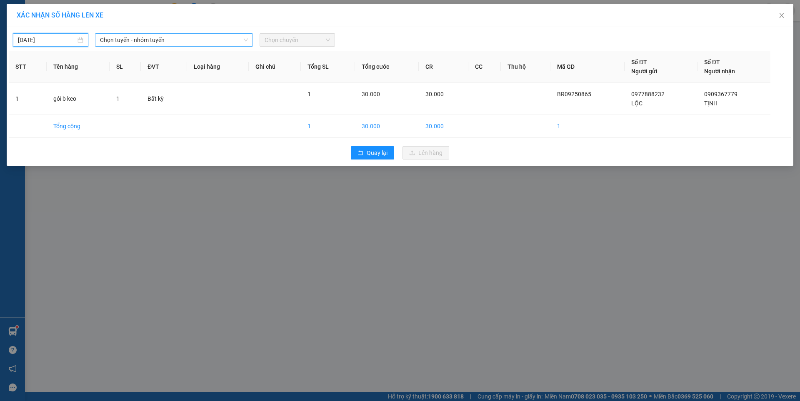
click at [210, 43] on span "Chọn tuyến - nhóm tuyến" at bounding box center [174, 40] width 148 height 13
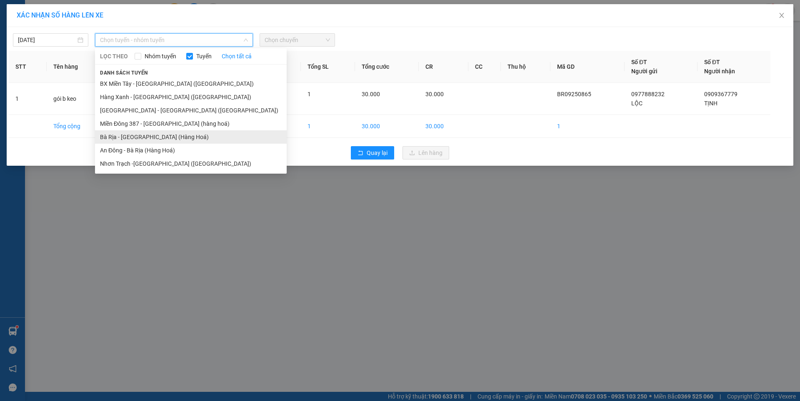
click at [126, 137] on li "Bà Rịa - [GEOGRAPHIC_DATA] (Hàng Hoá)" at bounding box center [191, 136] width 192 height 13
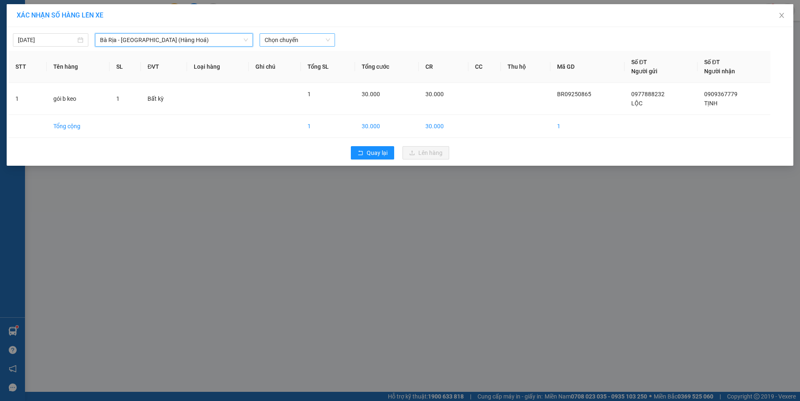
click at [301, 41] on span "Chọn chuyến" at bounding box center [297, 40] width 65 height 13
type input "0600"
click at [317, 69] on div "Thêm chuyến " 06:00 "" at bounding box center [304, 70] width 88 height 14
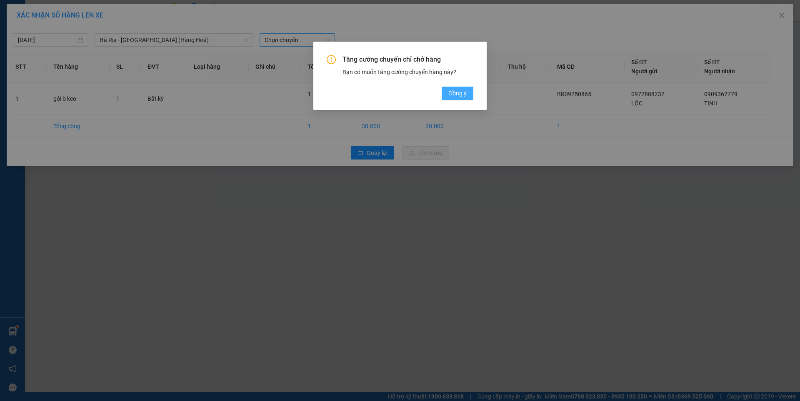
click at [466, 95] on span "Đồng ý" at bounding box center [457, 93] width 18 height 9
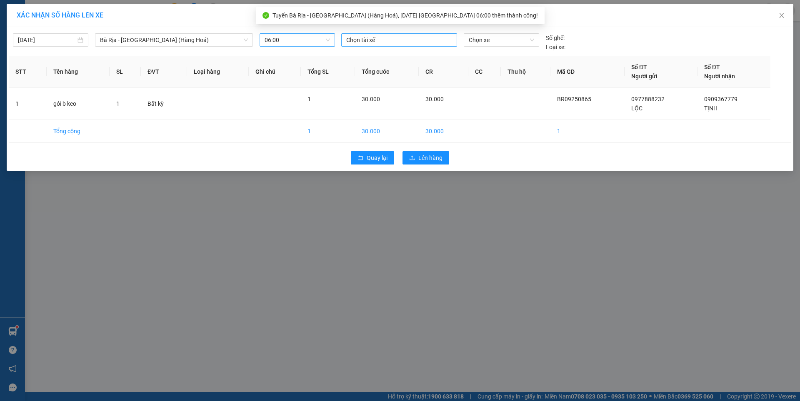
click at [399, 41] on div at bounding box center [399, 40] width 112 height 10
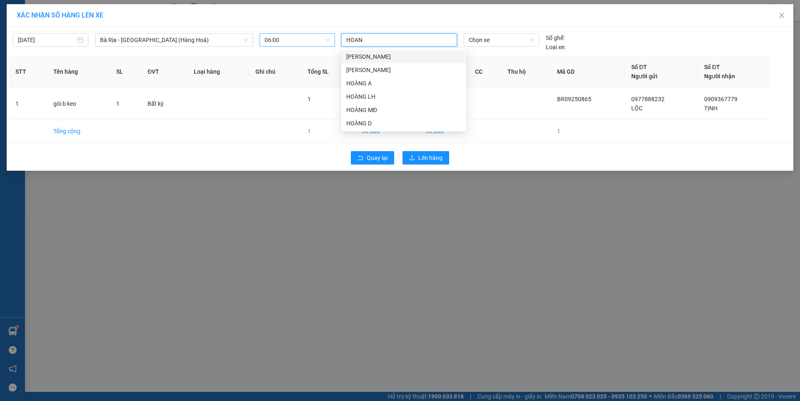
type input "HOANG"
click at [349, 85] on div "HOÀNG A" at bounding box center [403, 83] width 115 height 9
click at [489, 43] on span "Chọn xe" at bounding box center [501, 40] width 65 height 13
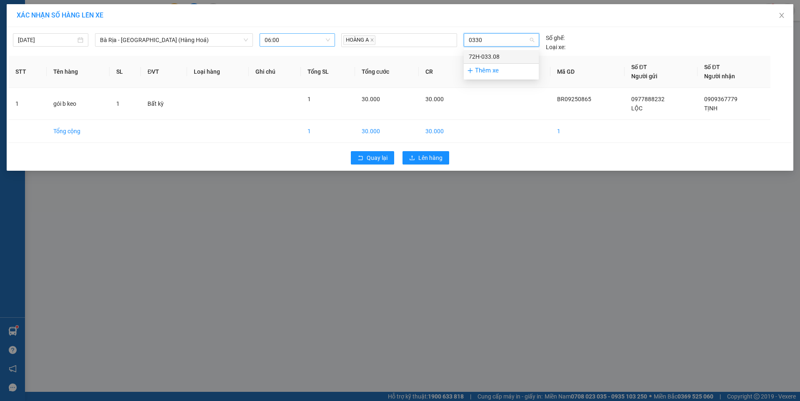
type input "03308"
click at [493, 56] on div "72H-033.08" at bounding box center [501, 56] width 65 height 9
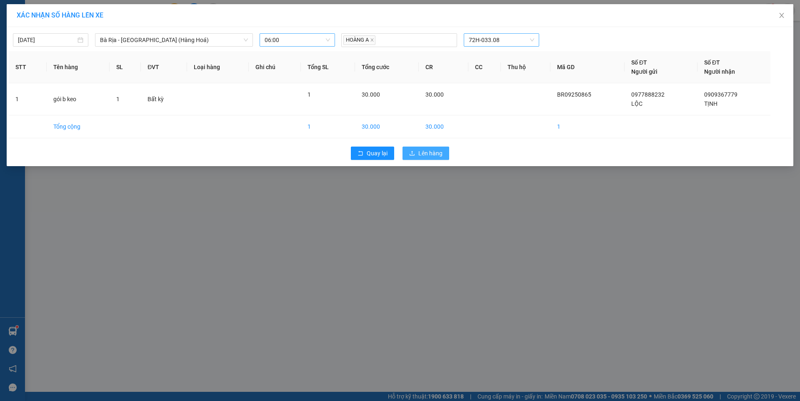
click at [429, 152] on span "Lên hàng" at bounding box center [430, 153] width 24 height 9
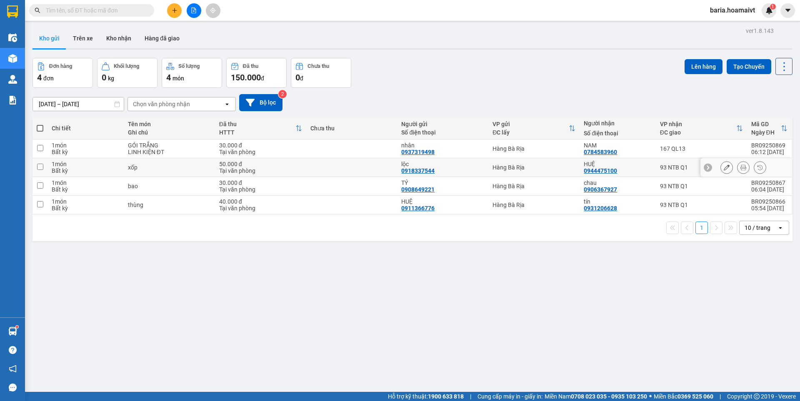
click at [43, 165] on td at bounding box center [40, 167] width 15 height 19
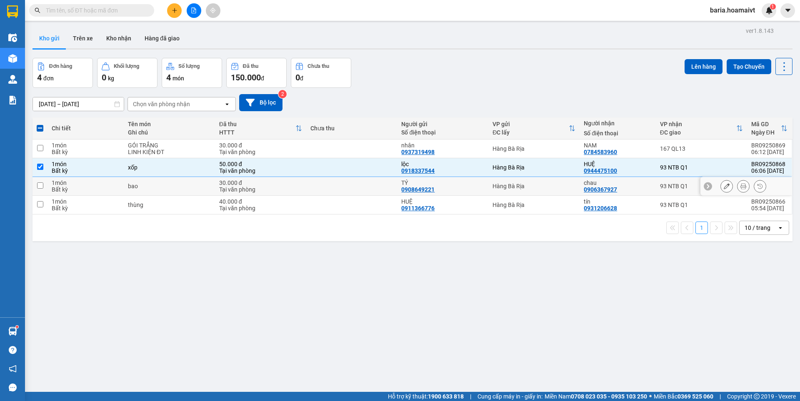
click at [41, 183] on input "checkbox" at bounding box center [40, 186] width 6 height 6
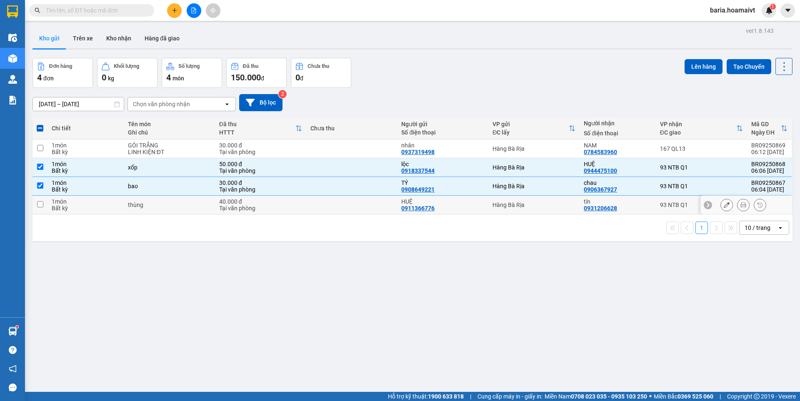
click at [40, 202] on input "checkbox" at bounding box center [40, 204] width 6 height 6
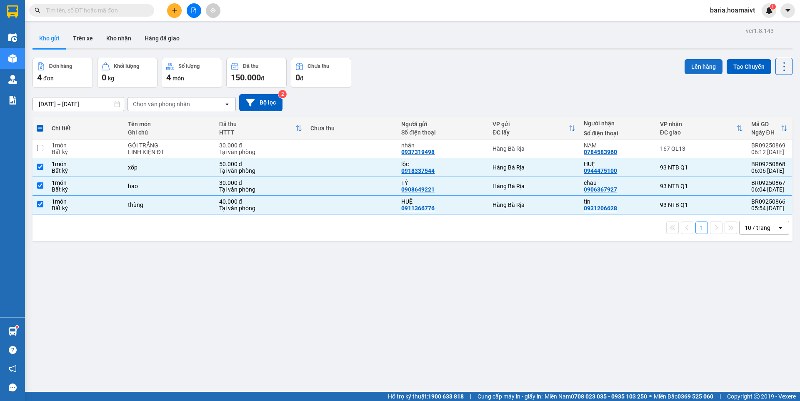
click at [693, 67] on button "Lên hàng" at bounding box center [704, 66] width 38 height 15
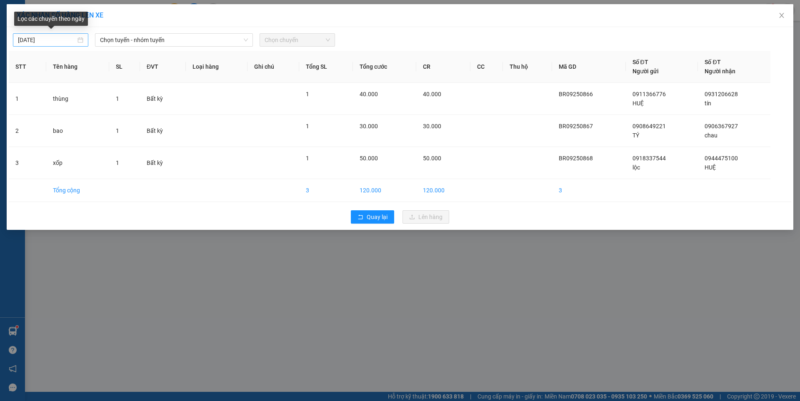
click at [69, 41] on input "[DATE]" at bounding box center [47, 39] width 58 height 9
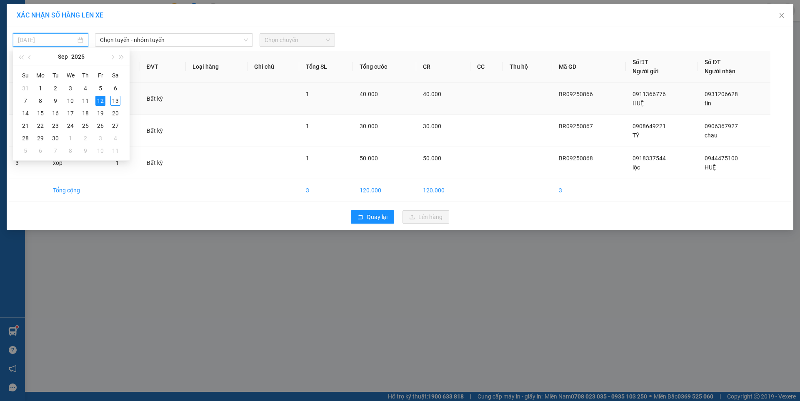
click at [115, 100] on div "13" at bounding box center [115, 101] width 10 height 10
type input "[DATE]"
click at [194, 38] on span "Chọn tuyến - nhóm tuyến" at bounding box center [174, 40] width 148 height 13
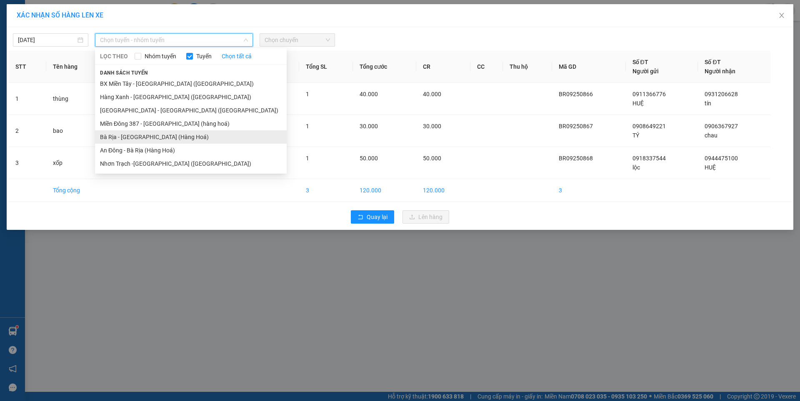
click at [137, 136] on li "Bà Rịa - [GEOGRAPHIC_DATA] (Hàng Hoá)" at bounding box center [191, 136] width 192 height 13
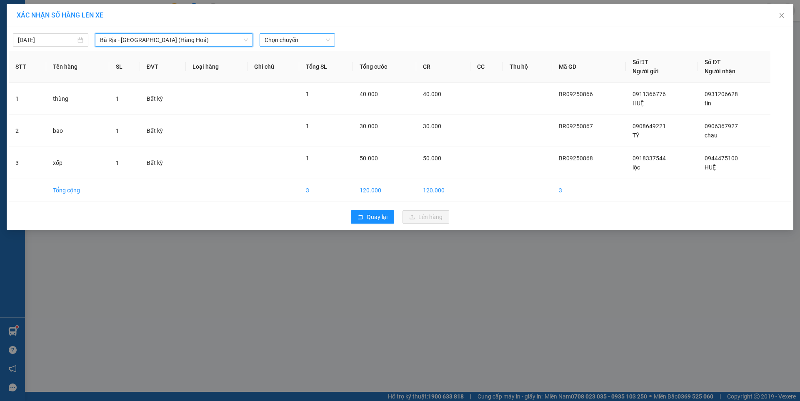
click at [285, 41] on span "Chọn chuyến" at bounding box center [297, 40] width 65 height 13
type input "0620"
click at [326, 68] on div "Thêm chuyến " 06:20 "" at bounding box center [304, 70] width 88 height 14
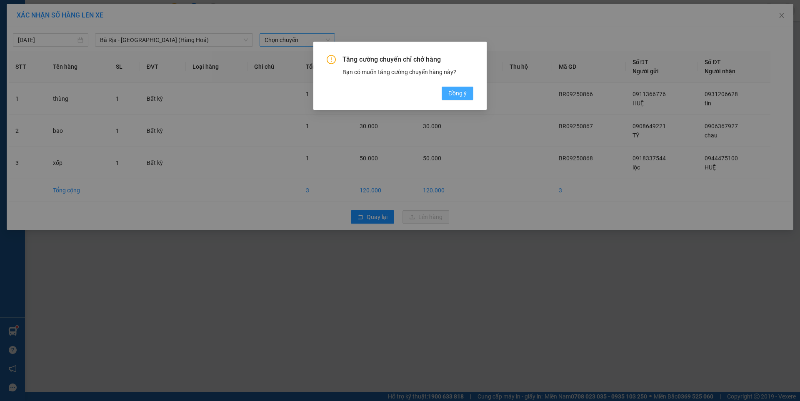
click at [460, 91] on span "Đồng ý" at bounding box center [457, 93] width 18 height 9
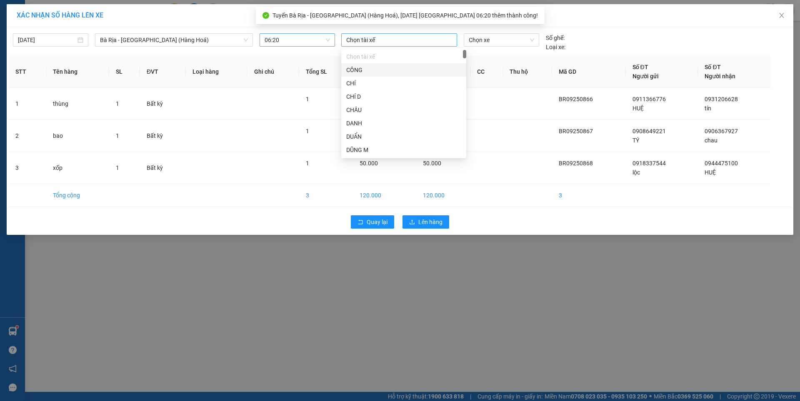
click at [383, 39] on div at bounding box center [399, 40] width 112 height 10
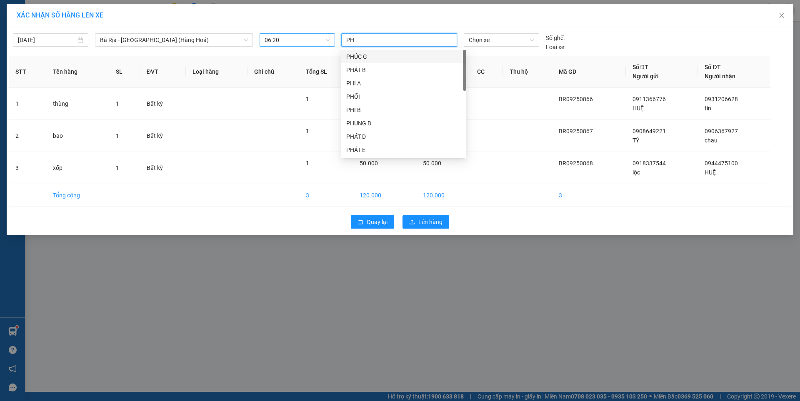
type input "PHI"
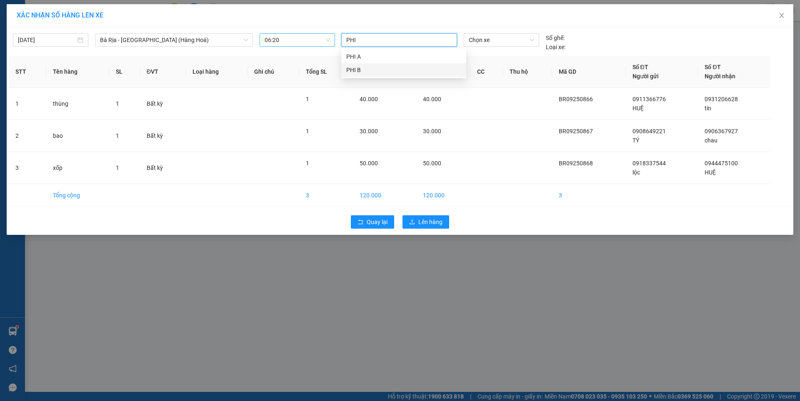
click at [355, 69] on div "PHI B" at bounding box center [403, 69] width 115 height 9
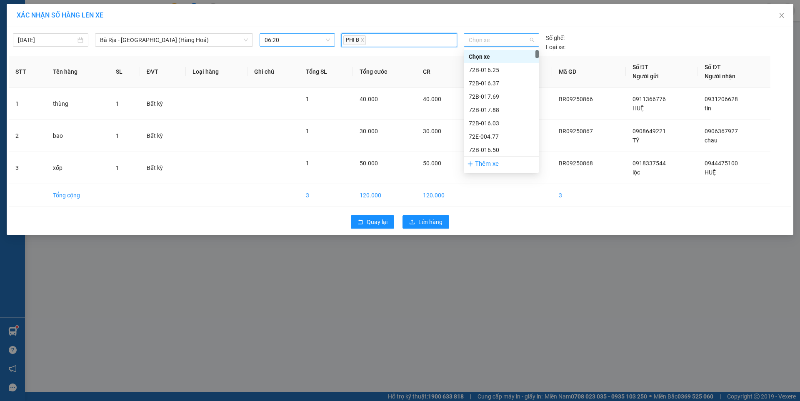
click at [482, 42] on span "Chọn xe" at bounding box center [501, 40] width 65 height 13
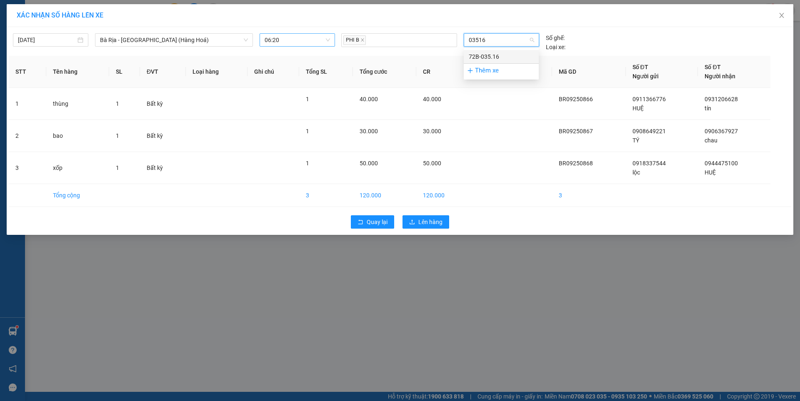
click at [497, 56] on div "72B-035.16" at bounding box center [501, 56] width 65 height 9
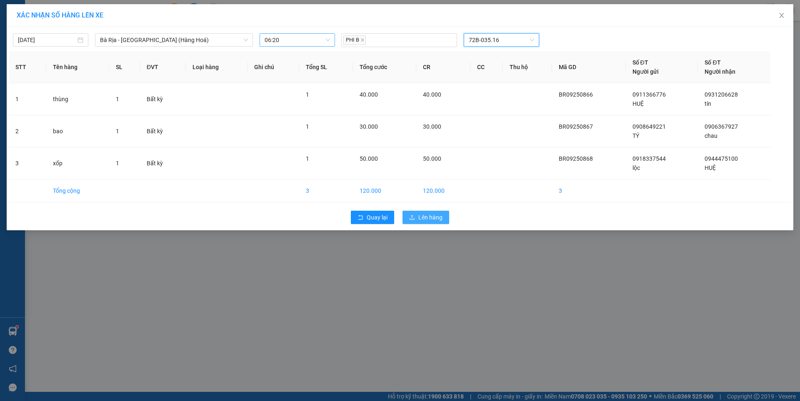
click at [429, 213] on span "Lên hàng" at bounding box center [430, 217] width 24 height 9
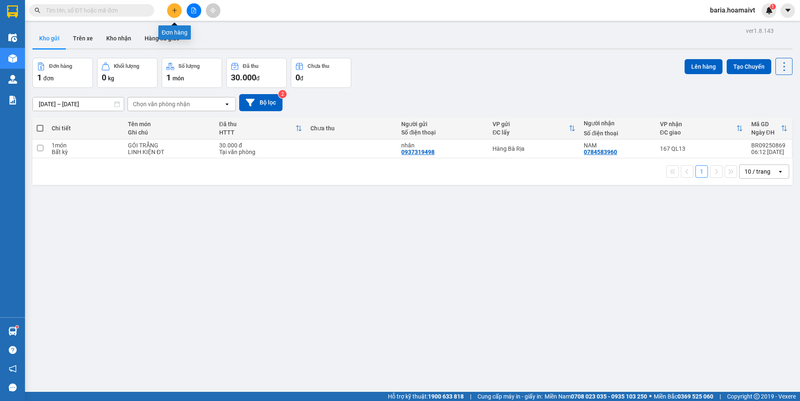
click at [173, 10] on icon "plus" at bounding box center [175, 11] width 6 height 6
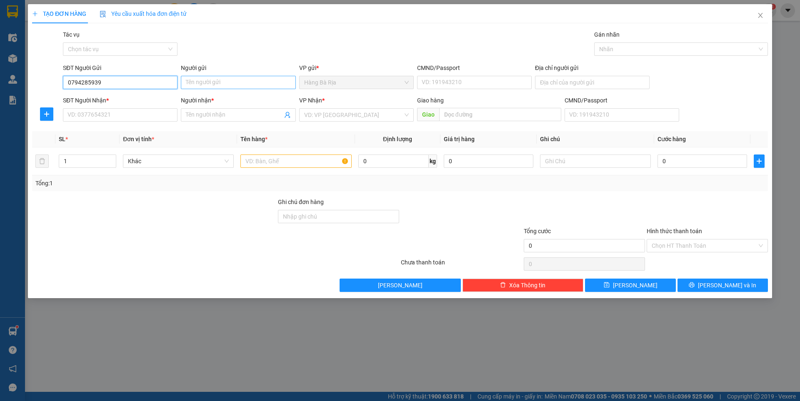
type input "0794285939"
click at [220, 82] on input "Người gửi" at bounding box center [238, 82] width 115 height 13
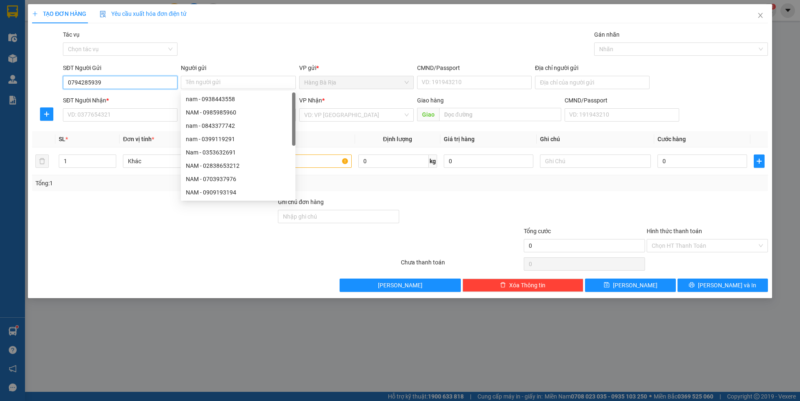
click at [138, 81] on input "0794285939" at bounding box center [120, 82] width 115 height 13
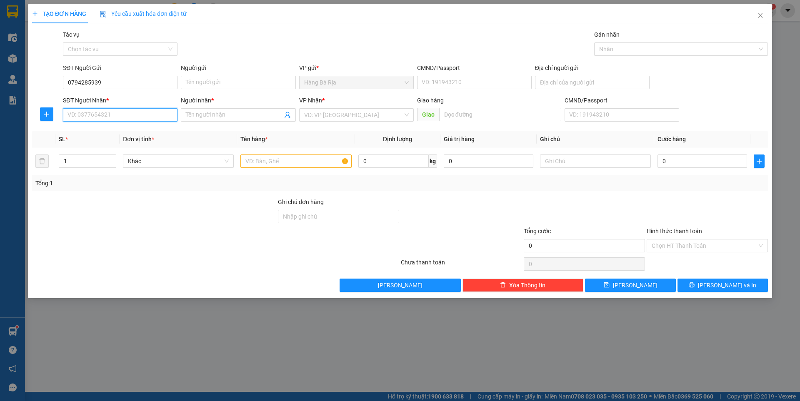
click at [127, 113] on input "SĐT Người Nhận *" at bounding box center [120, 114] width 115 height 13
click at [229, 82] on input "Người gửi" at bounding box center [238, 82] width 115 height 13
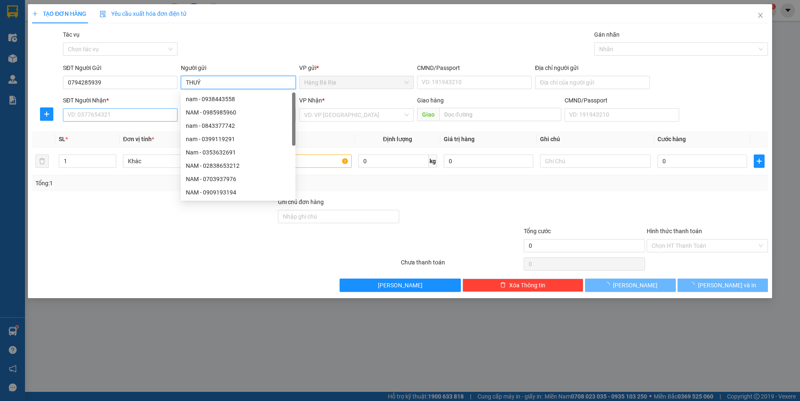
type input "THUÝ"
click at [99, 109] on input "SĐT Người Nhận *" at bounding box center [120, 114] width 115 height 13
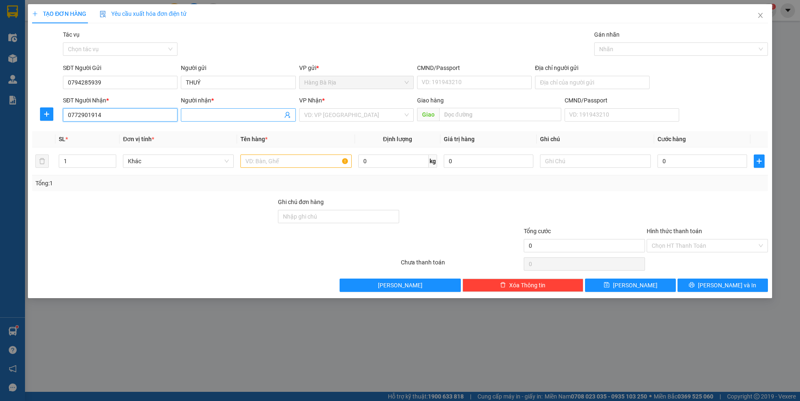
type input "0772901914"
click at [242, 114] on input "Người nhận *" at bounding box center [234, 114] width 96 height 9
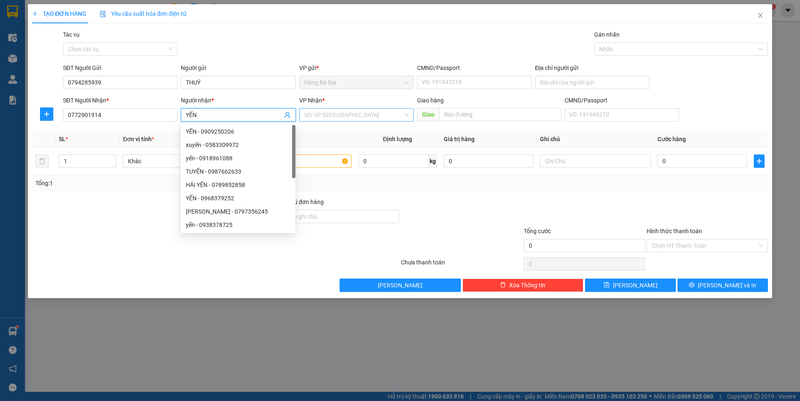
type input "YẾN"
click at [396, 117] on input "search" at bounding box center [353, 115] width 99 height 13
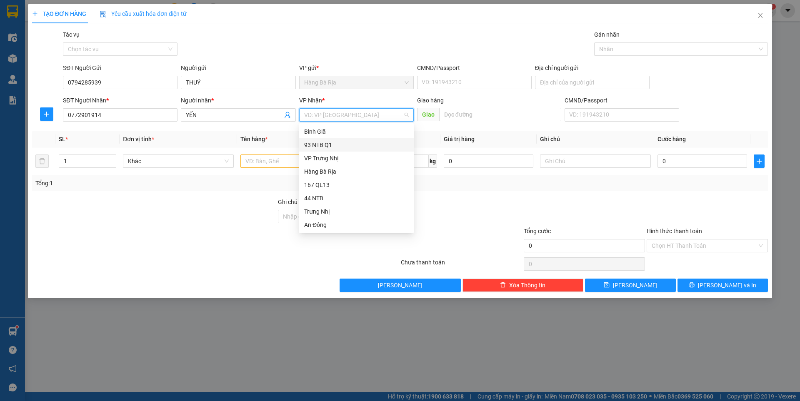
click at [324, 145] on div "93 NTB Q1" at bounding box center [356, 144] width 105 height 9
click at [266, 163] on input "text" at bounding box center [295, 161] width 111 height 13
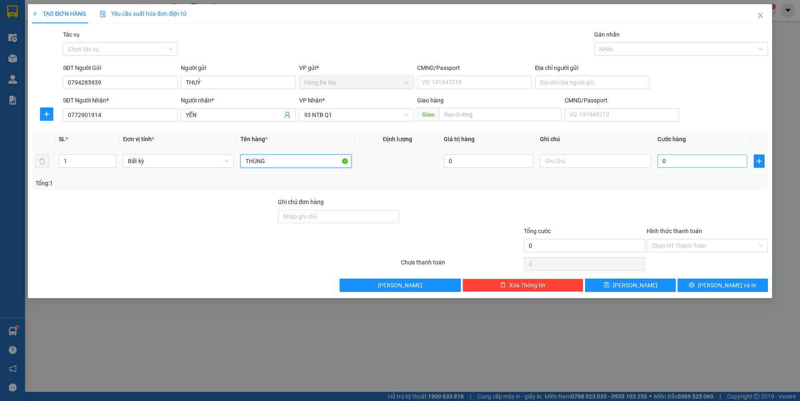
type input "THÙNG"
click at [729, 160] on input "0" at bounding box center [703, 161] width 90 height 13
type input "3"
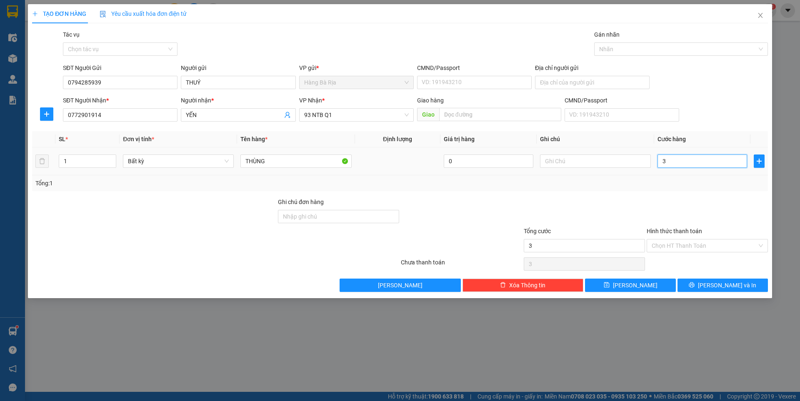
type input "30"
click at [463, 80] on input "CMND/Passport" at bounding box center [474, 82] width 115 height 13
type input "30.000"
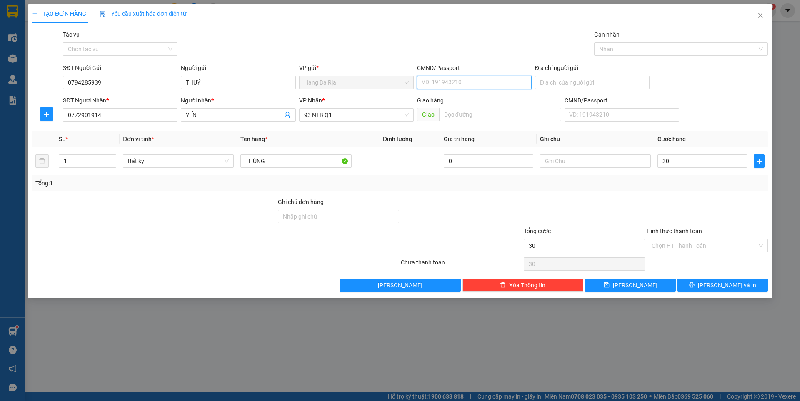
type input "30.000"
click at [703, 245] on input "Hình thức thanh toán" at bounding box center [704, 246] width 105 height 13
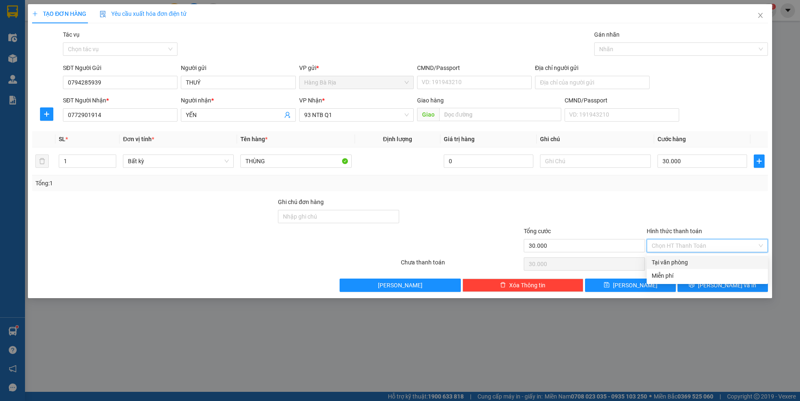
click at [665, 263] on div "Tại văn phòng" at bounding box center [707, 262] width 111 height 9
type input "0"
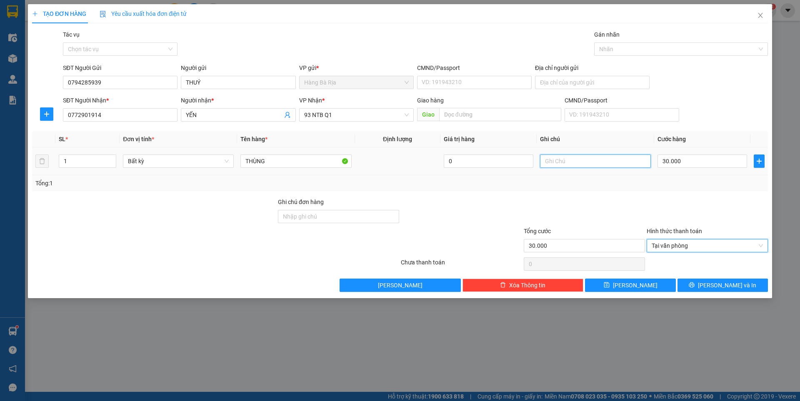
click at [594, 161] on input "text" at bounding box center [595, 161] width 111 height 13
type input "CÁ KHÔ"
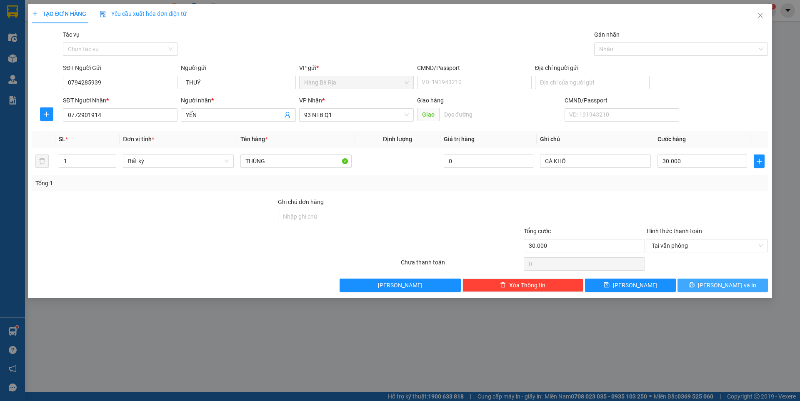
click at [703, 286] on button "[PERSON_NAME] và In" at bounding box center [723, 285] width 90 height 13
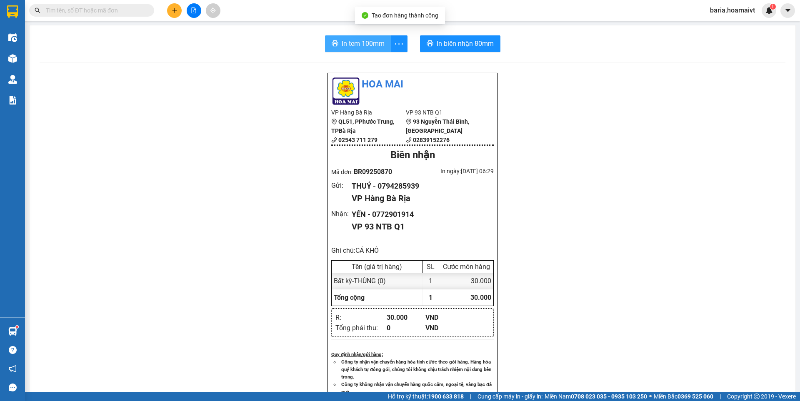
click at [351, 43] on span "In tem 100mm" at bounding box center [363, 43] width 43 height 10
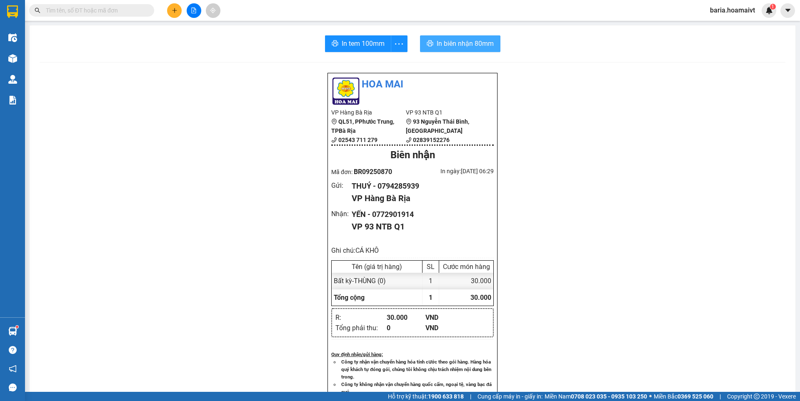
click at [474, 43] on span "In biên nhận 80mm" at bounding box center [465, 43] width 57 height 10
click at [178, 10] on button at bounding box center [174, 10] width 15 height 15
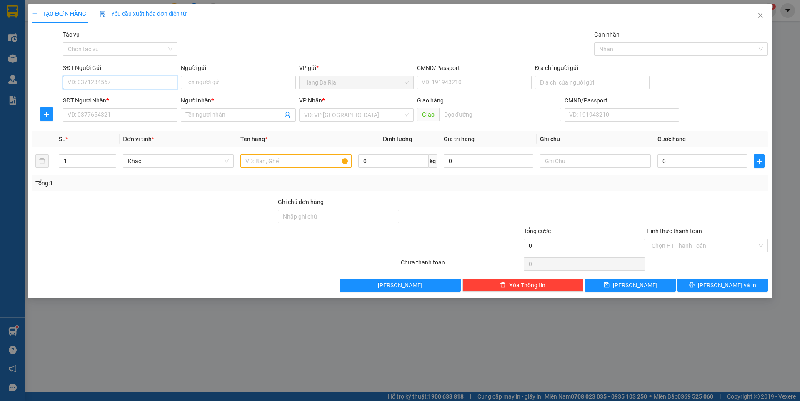
click at [126, 78] on input "SĐT Người Gửi" at bounding box center [120, 82] width 115 height 13
type input "0899676787"
click at [104, 96] on div "0899676787" at bounding box center [120, 99] width 105 height 9
type input "0786777782"
type input "KHANG"
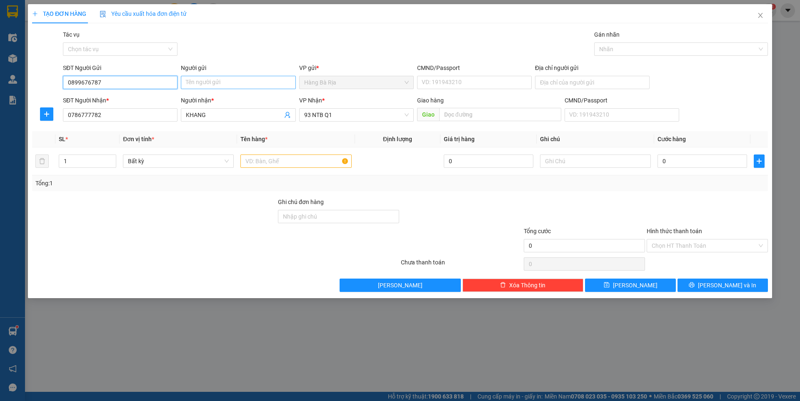
type input "0899676787"
click at [243, 81] on input "Người gửi" at bounding box center [238, 82] width 115 height 13
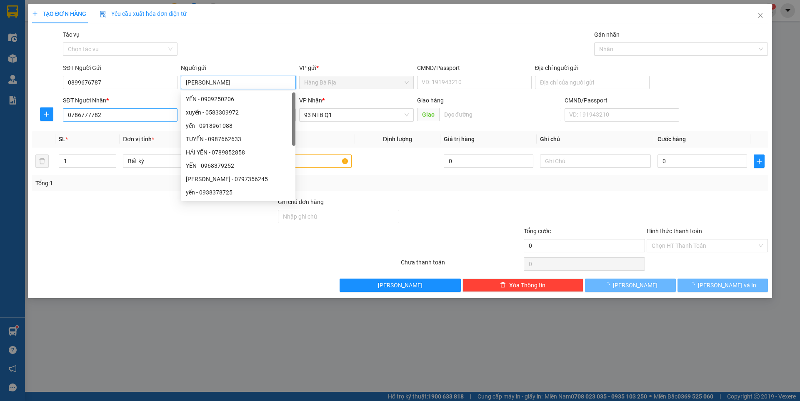
type input "[PERSON_NAME]"
click at [137, 116] on input "0786777782" at bounding box center [120, 114] width 115 height 13
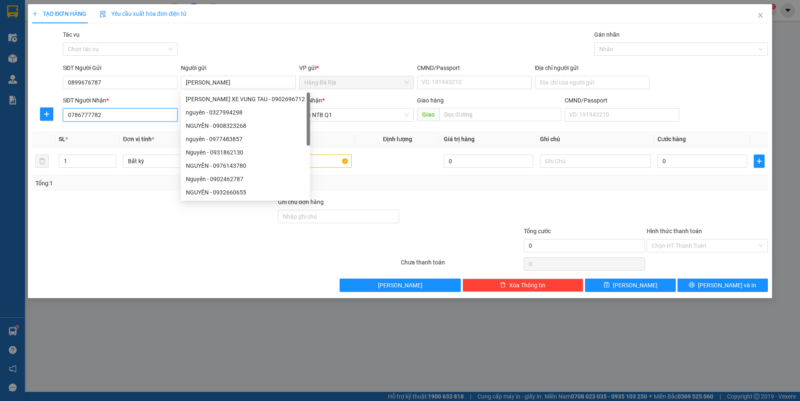
click at [137, 116] on input "0786777782" at bounding box center [120, 114] width 115 height 13
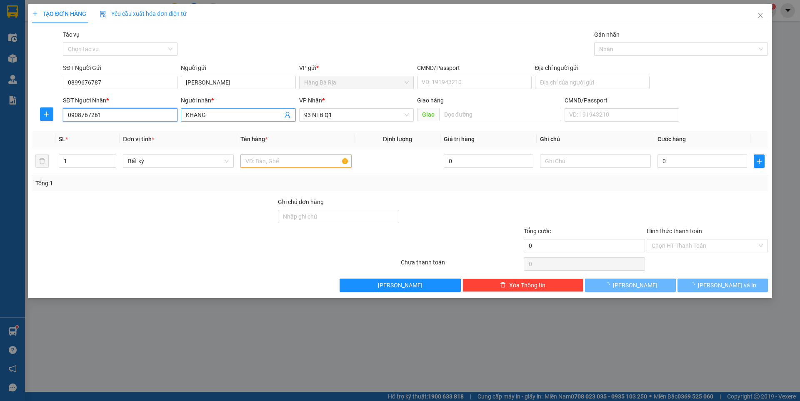
type input "0908767261"
click at [228, 119] on input "KHANG" at bounding box center [234, 114] width 96 height 9
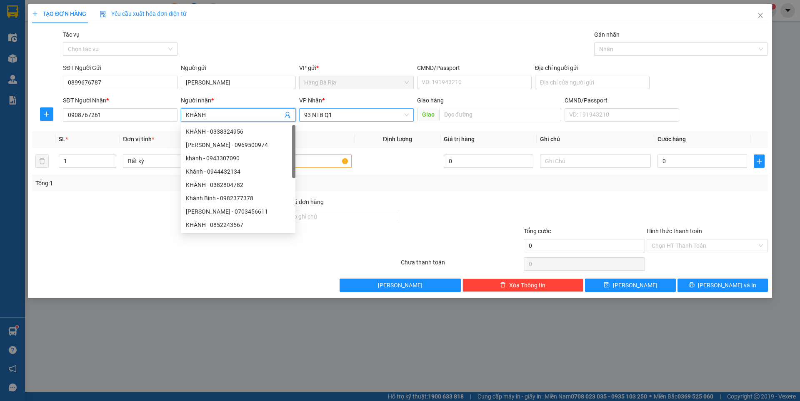
click at [349, 113] on span "93 NTB Q1" at bounding box center [356, 115] width 105 height 13
type input "KHÁNH"
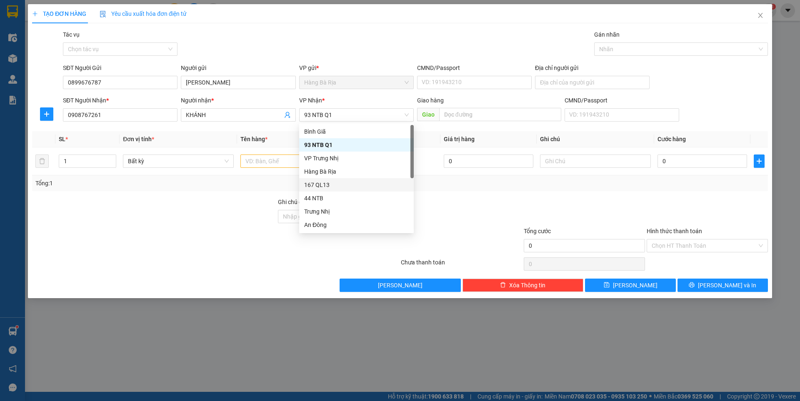
click at [463, 206] on div at bounding box center [461, 212] width 123 height 29
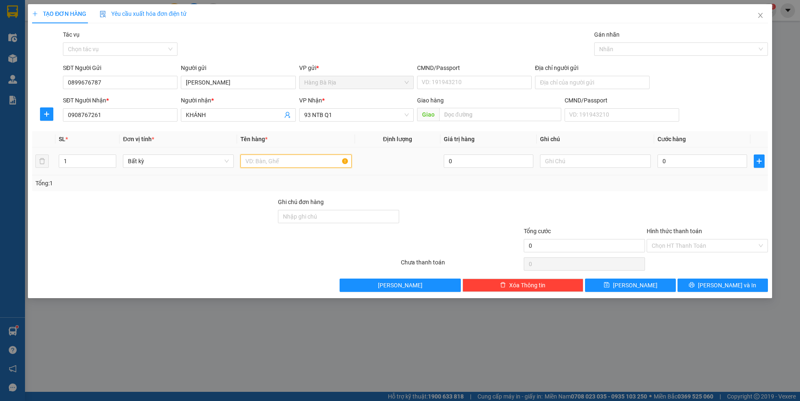
click at [290, 160] on input "text" at bounding box center [295, 161] width 111 height 13
type input "GÓI BK"
click at [699, 159] on input "0" at bounding box center [703, 161] width 90 height 13
type input "3"
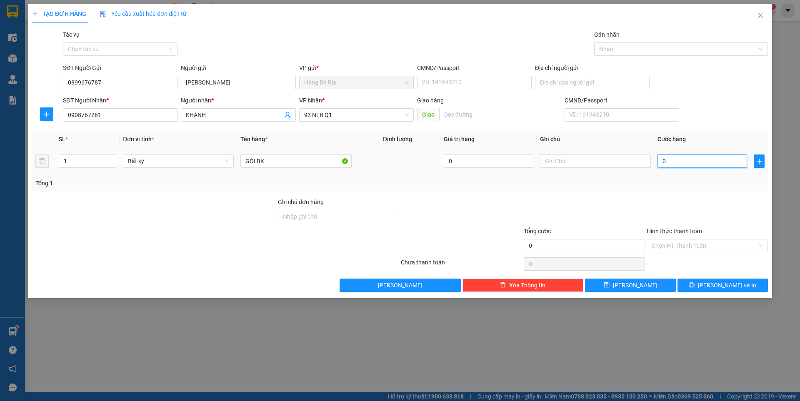
type input "3"
type input "30"
type input "30.000"
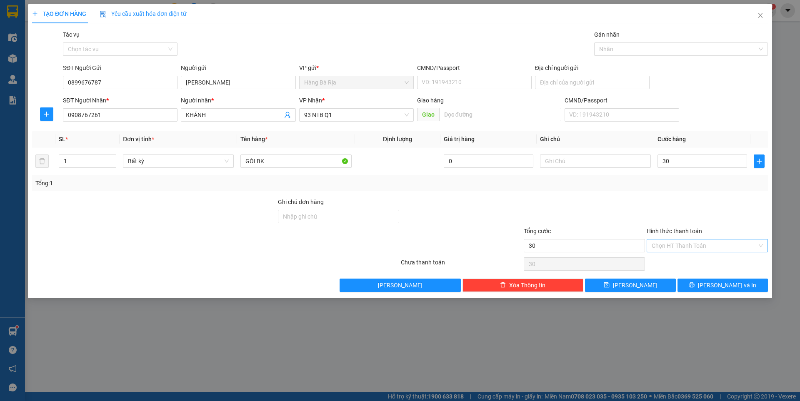
type input "30.000"
click at [691, 249] on input "Hình thức thanh toán" at bounding box center [704, 246] width 105 height 13
click at [688, 258] on div "Tại văn phòng" at bounding box center [707, 262] width 111 height 9
type input "0"
click at [571, 162] on input "text" at bounding box center [595, 161] width 111 height 13
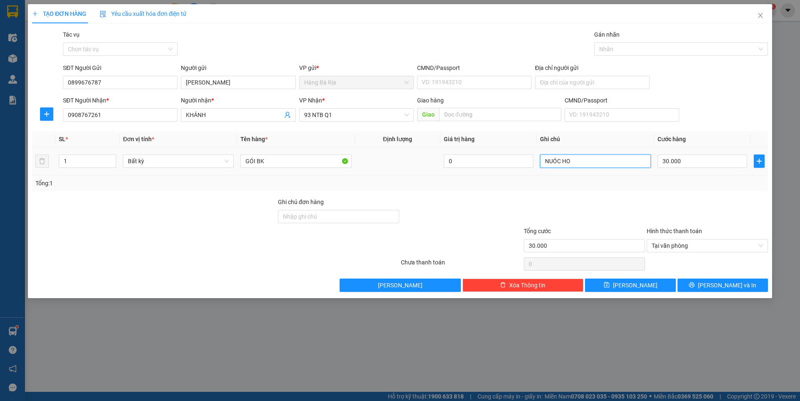
type input "NUÓC HOA"
click at [713, 282] on button "[PERSON_NAME] và In" at bounding box center [723, 285] width 90 height 13
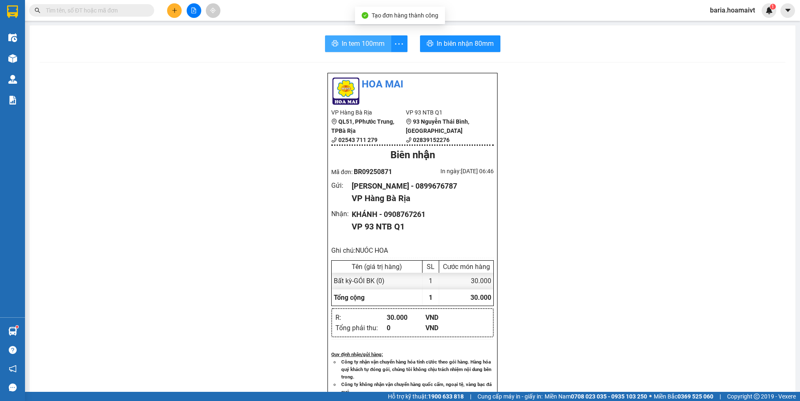
click at [360, 41] on span "In tem 100mm" at bounding box center [363, 43] width 43 height 10
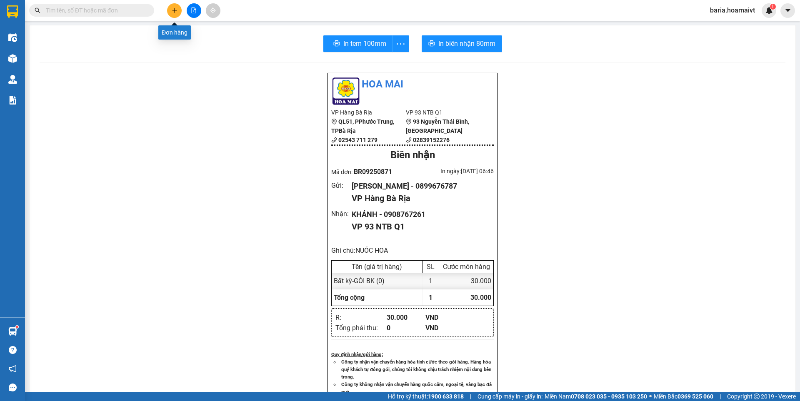
click at [178, 11] on button at bounding box center [174, 10] width 15 height 15
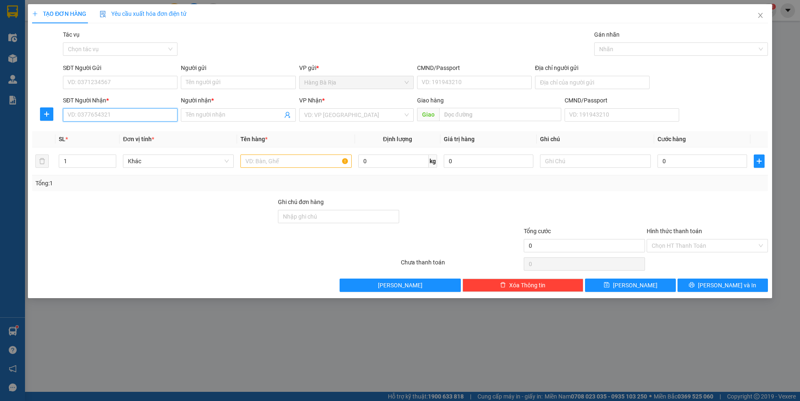
click at [143, 114] on input "SĐT Người Nhận *" at bounding box center [120, 114] width 115 height 13
type input "0913774491"
click at [120, 77] on input "SĐT Người Gửi" at bounding box center [120, 82] width 115 height 13
click at [83, 85] on input "09132774491" at bounding box center [120, 82] width 115 height 13
type input "0913774491"
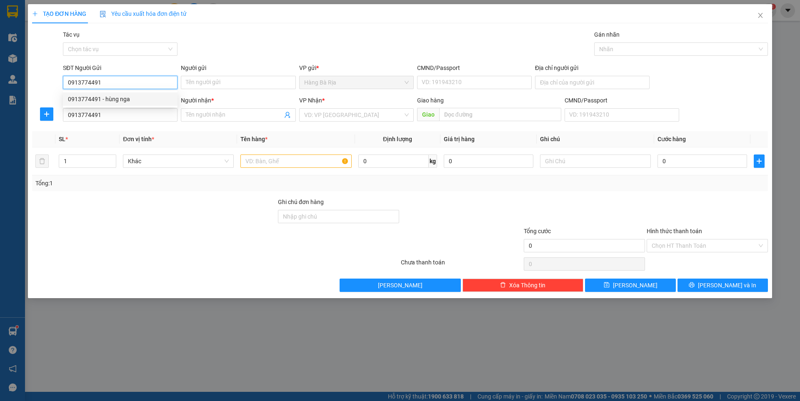
click at [133, 101] on div "0913774491 - hùng nga" at bounding box center [120, 99] width 105 height 9
type input "hùng nga"
type input "083072013626"
type input "BÀ RỊA"
type input "0913774491"
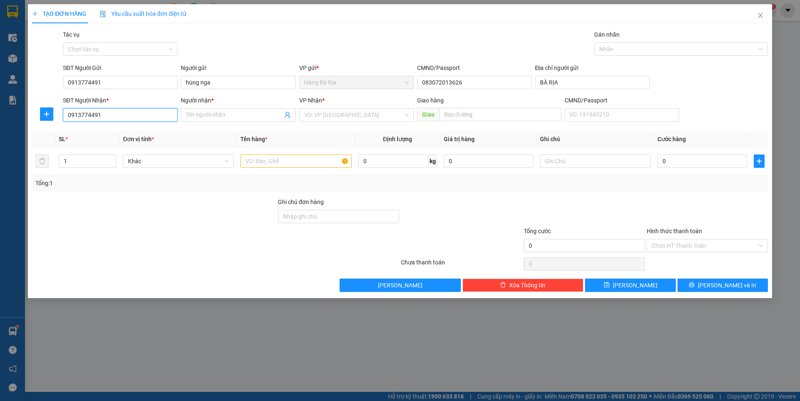
click at [134, 113] on input "0913774491" at bounding box center [120, 114] width 115 height 13
click at [89, 134] on div "0935531558 - trí" at bounding box center [120, 131] width 105 height 9
type input "0935531558"
type input "trí"
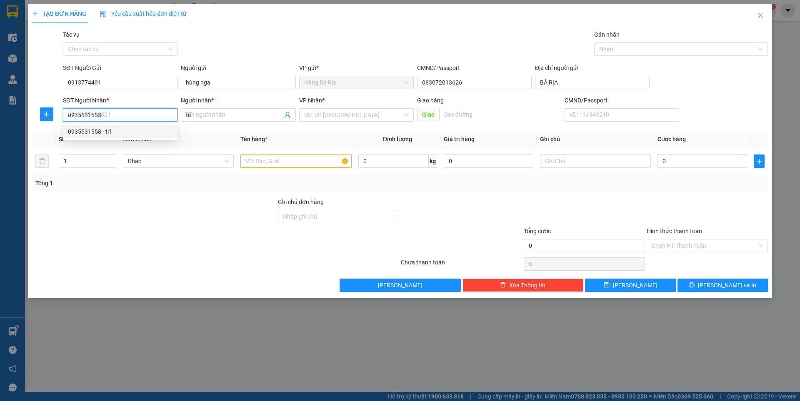
type input "092080015930"
type input "0935531558"
click at [287, 163] on input "text" at bounding box center [295, 161] width 111 height 13
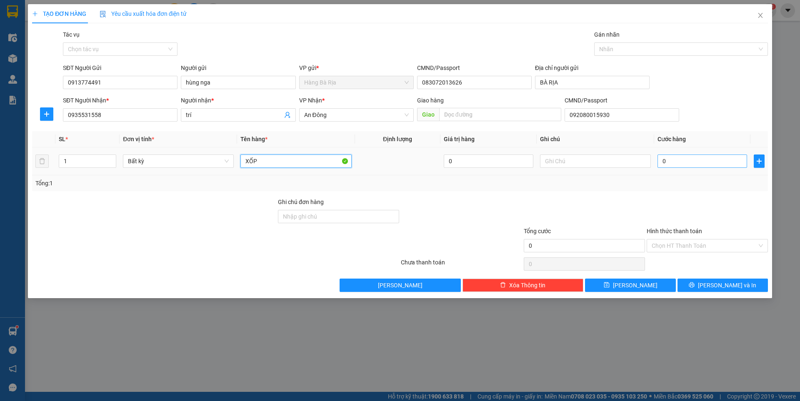
type input "XỐP"
drag, startPoint x: 682, startPoint y: 156, endPoint x: 676, endPoint y: 152, distance: 6.8
click at [682, 156] on input "0" at bounding box center [703, 161] width 90 height 13
type input "5"
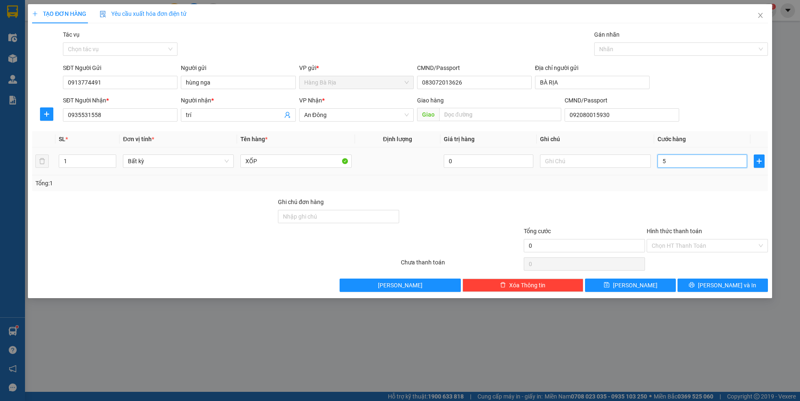
type input "5"
type input "50"
click at [608, 158] on input "text" at bounding box center [595, 161] width 111 height 13
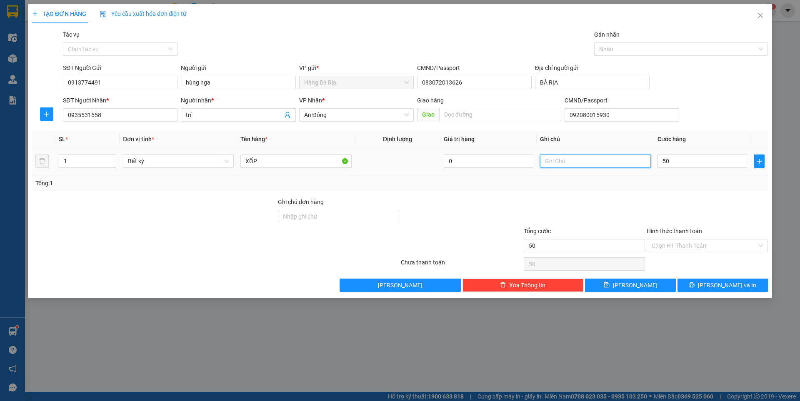
type input "50.000"
type input "D"
type input "ĐỒ ĂN"
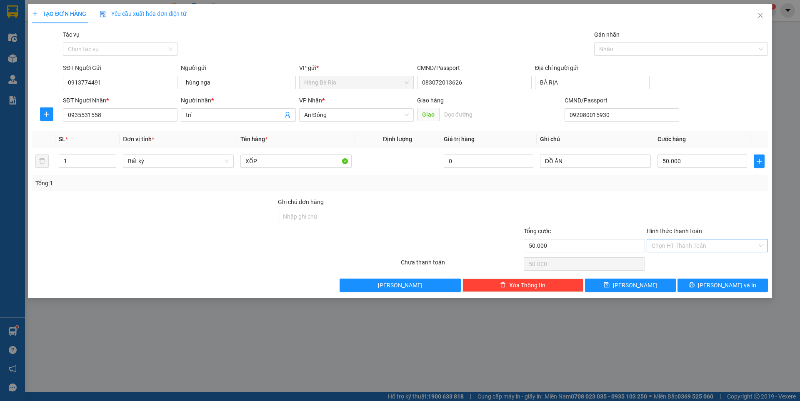
click at [740, 248] on input "Hình thức thanh toán" at bounding box center [704, 246] width 105 height 13
click at [678, 258] on div "Tại văn phòng" at bounding box center [707, 262] width 111 height 9
type input "0"
click at [700, 283] on button "[PERSON_NAME] và In" at bounding box center [723, 285] width 90 height 13
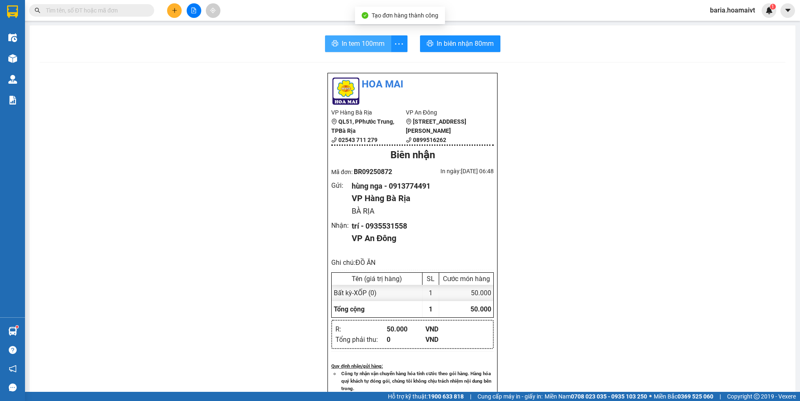
click at [359, 39] on span "In tem 100mm" at bounding box center [363, 43] width 43 height 10
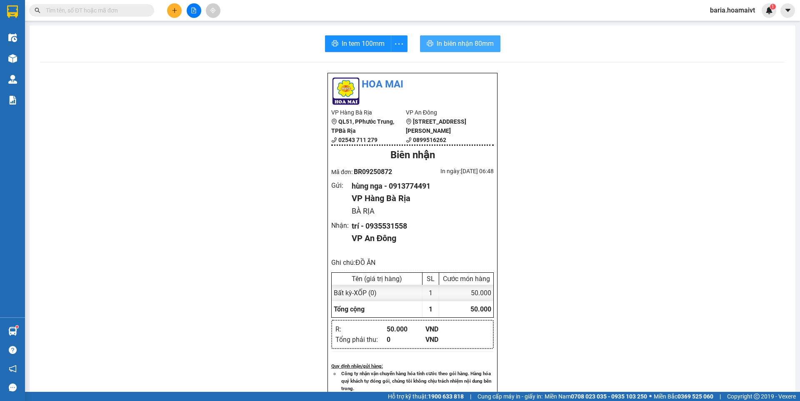
click at [479, 42] on span "In biên nhận 80mm" at bounding box center [465, 43] width 57 height 10
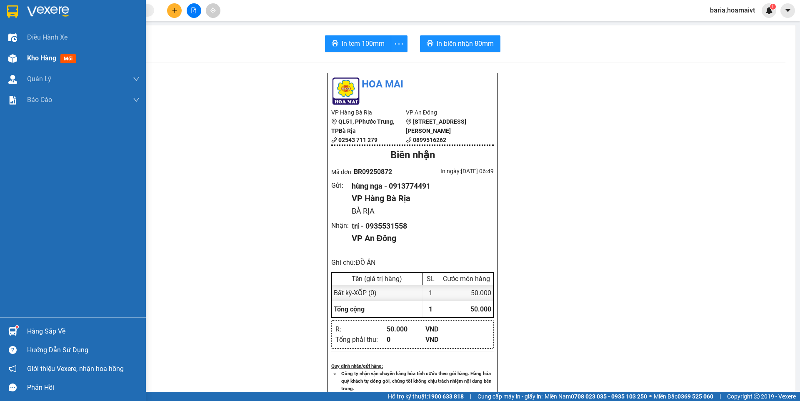
click at [37, 58] on span "Kho hàng" at bounding box center [41, 58] width 29 height 8
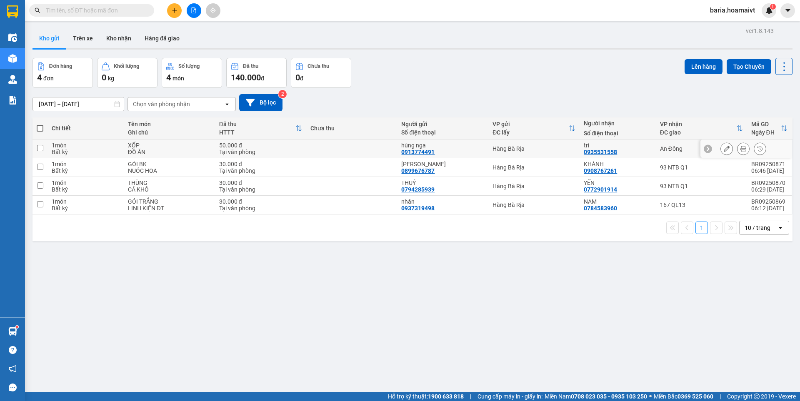
click at [663, 145] on div "An Đông" at bounding box center [701, 148] width 83 height 7
checkbox input "true"
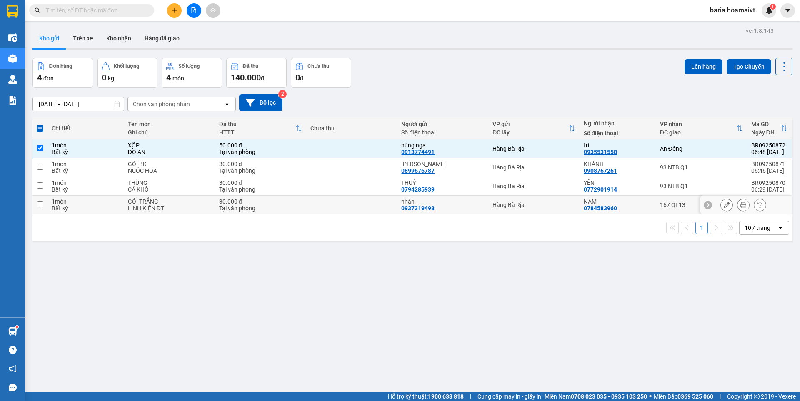
click at [661, 202] on div "167 QL13" at bounding box center [701, 205] width 83 height 7
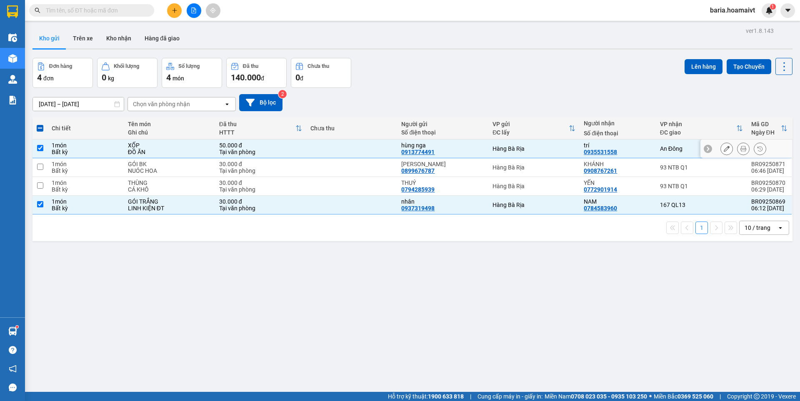
click at [663, 145] on div "An Đông" at bounding box center [701, 148] width 83 height 7
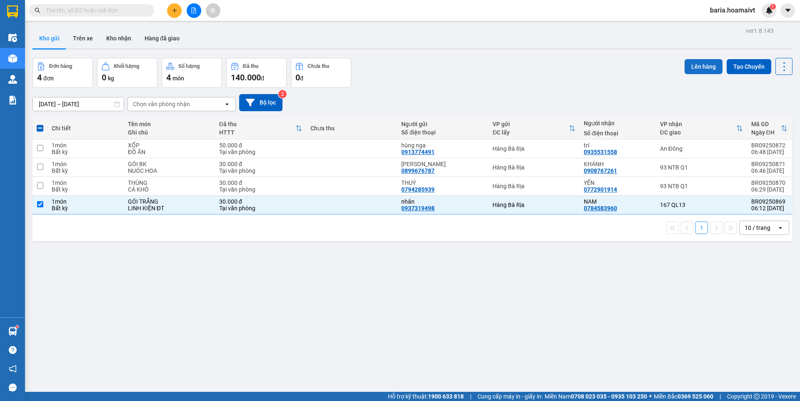
click at [700, 59] on button "Lên hàng" at bounding box center [704, 66] width 38 height 15
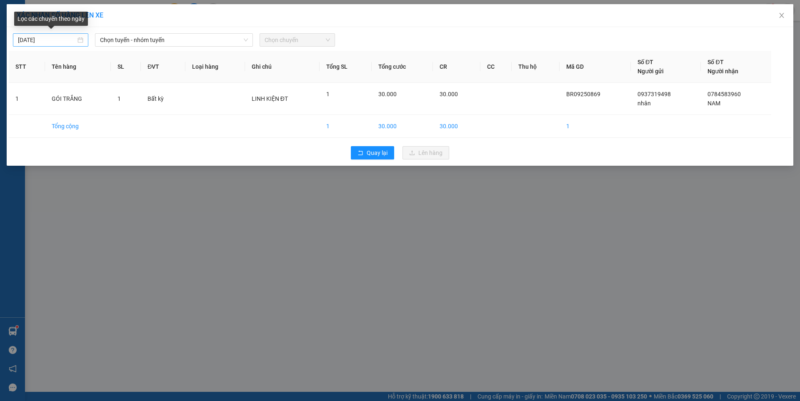
click at [65, 39] on input "[DATE]" at bounding box center [47, 39] width 58 height 9
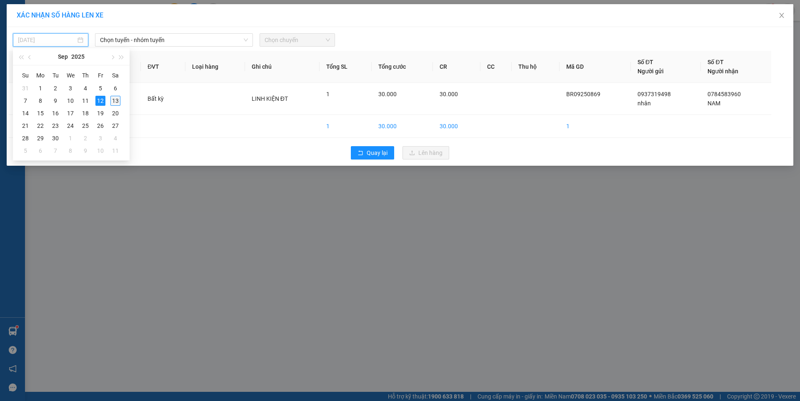
click at [115, 99] on div "13" at bounding box center [115, 101] width 10 height 10
type input "[DATE]"
click at [160, 40] on span "Chọn tuyến - nhóm tuyến" at bounding box center [174, 40] width 148 height 13
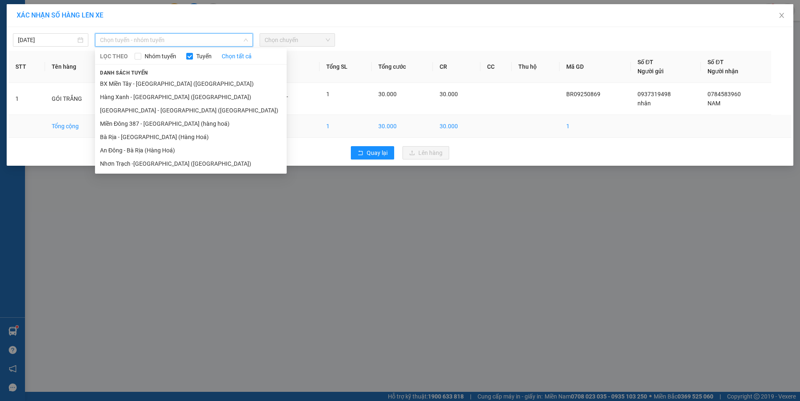
drag, startPoint x: 141, startPoint y: 142, endPoint x: 279, endPoint y: 132, distance: 137.9
click at [141, 141] on li "Bà Rịa - [GEOGRAPHIC_DATA] (Hàng Hoá)" at bounding box center [191, 136] width 192 height 13
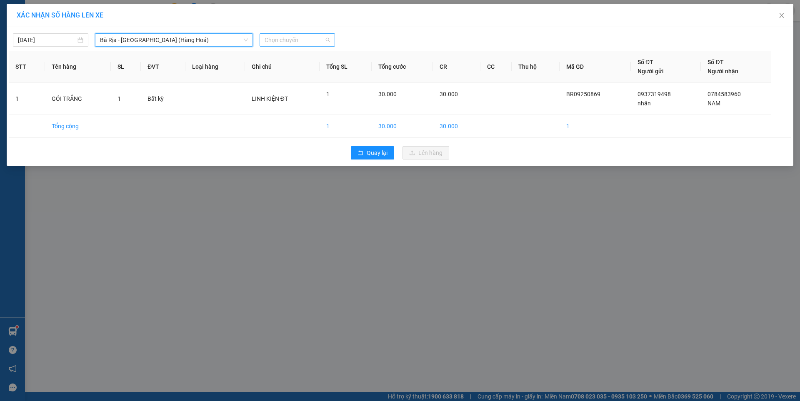
click at [294, 39] on span "Chọn chuyến" at bounding box center [297, 40] width 65 height 13
type input "0630"
click at [321, 72] on div "Thêm chuyến " 06:30 "" at bounding box center [304, 70] width 88 height 14
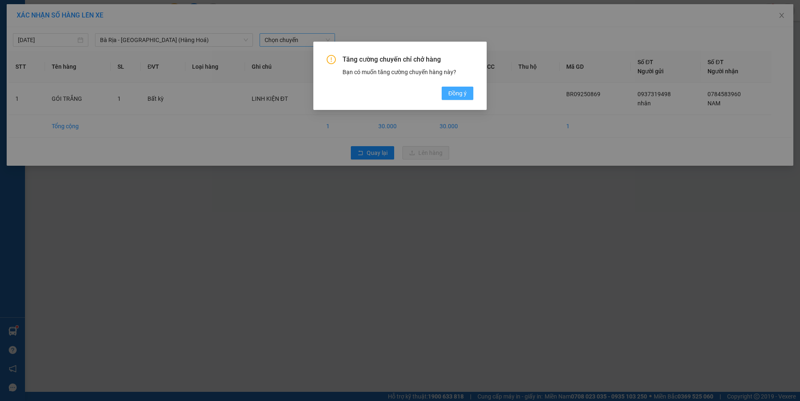
click at [463, 93] on span "Đồng ý" at bounding box center [457, 93] width 18 height 9
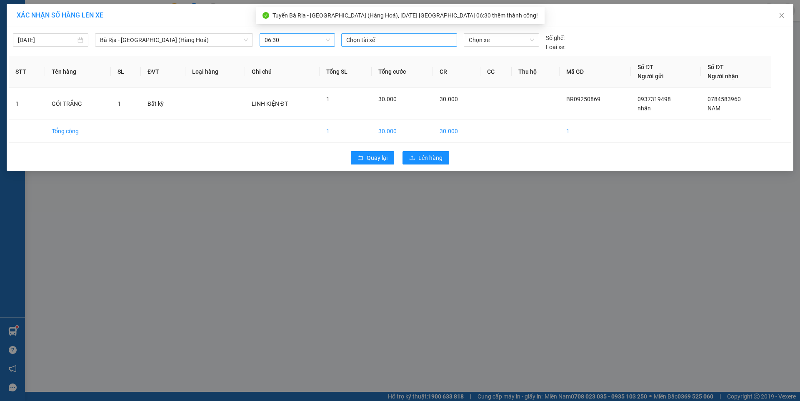
click at [426, 40] on div at bounding box center [399, 40] width 112 height 10
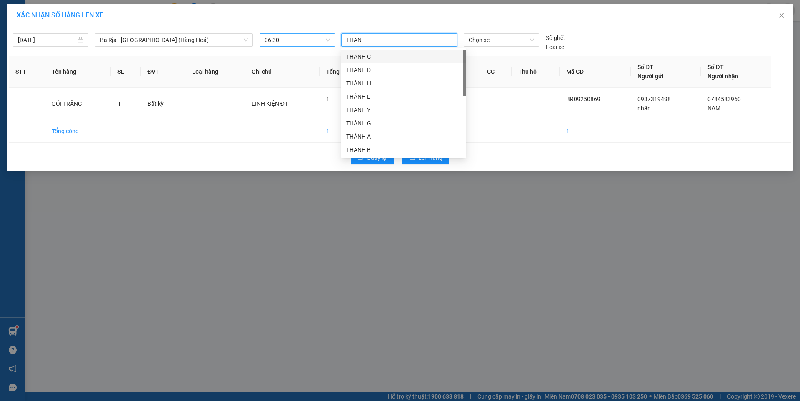
type input "THANH"
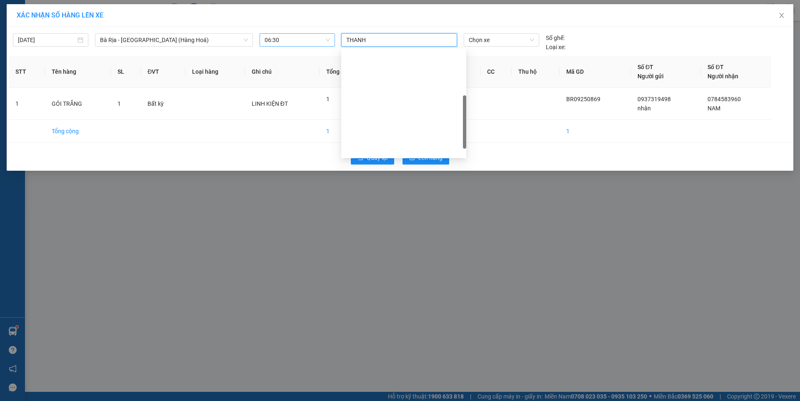
drag, startPoint x: 375, startPoint y: 145, endPoint x: 405, endPoint y: 127, distance: 35.3
click at [405, 170] on div "THÀNH E THÀNH [PERSON_NAME] E THANH D THANH B TT THÀNH A LH THÀNH B MĐ THÀNH VP…" at bounding box center [403, 236] width 125 height 133
click at [362, 292] on div "[PERSON_NAME]" at bounding box center [403, 296] width 115 height 9
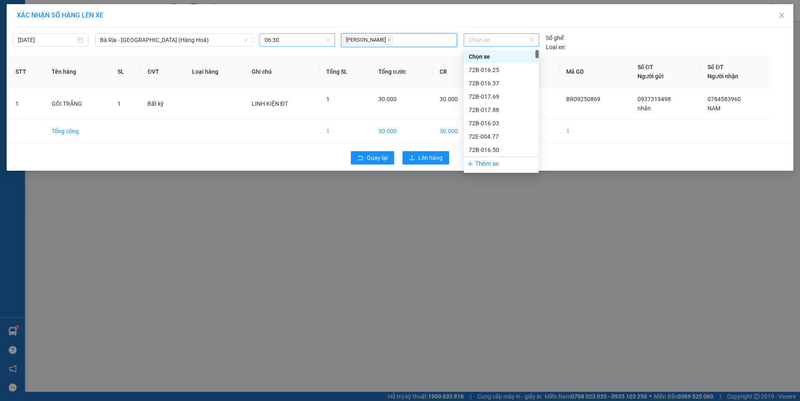
click at [515, 35] on span "Chọn xe" at bounding box center [501, 40] width 65 height 13
type input "06167"
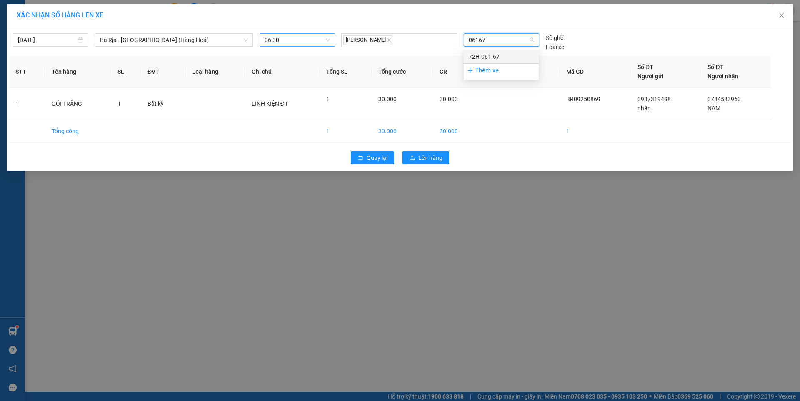
click at [496, 57] on div "72H-061.67" at bounding box center [501, 56] width 65 height 9
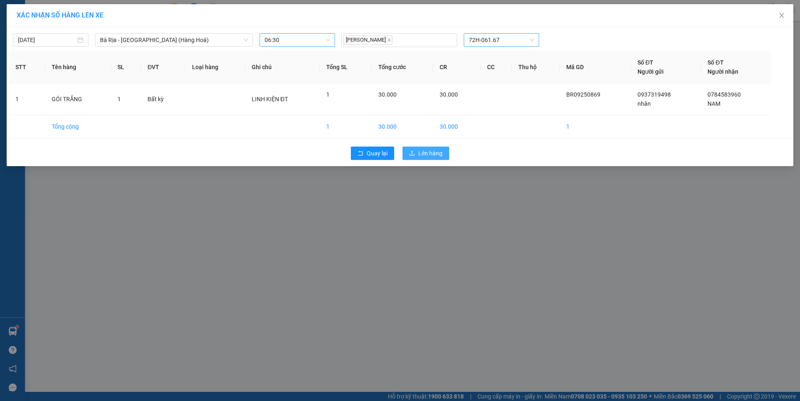
click at [425, 153] on span "Lên hàng" at bounding box center [430, 153] width 24 height 9
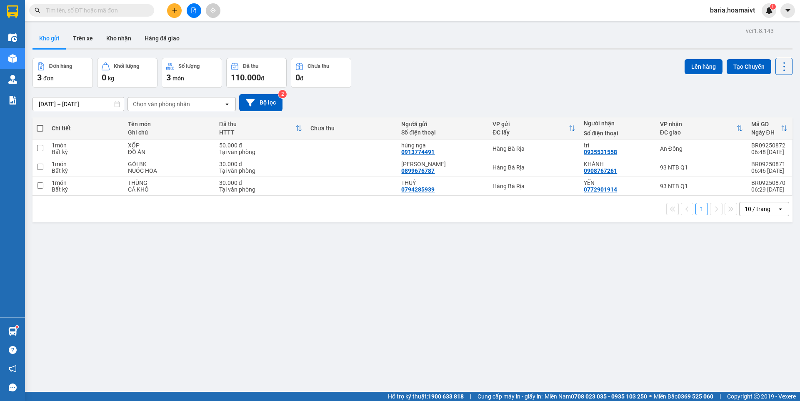
click at [134, 10] on input "text" at bounding box center [95, 10] width 98 height 9
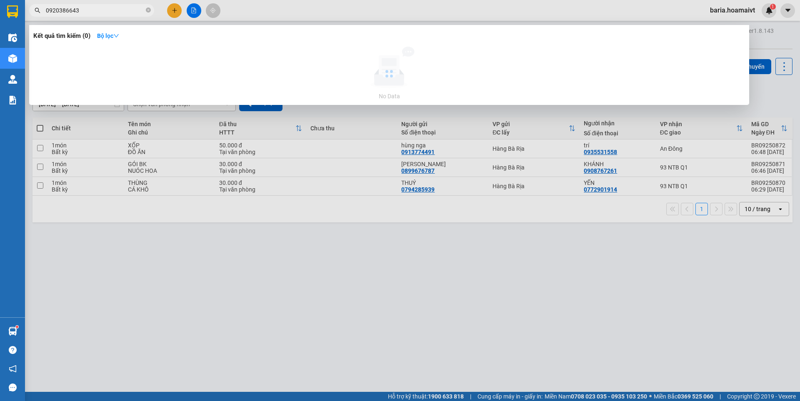
type input "09203866430"
click at [95, 12] on input "09203866430" at bounding box center [95, 10] width 98 height 9
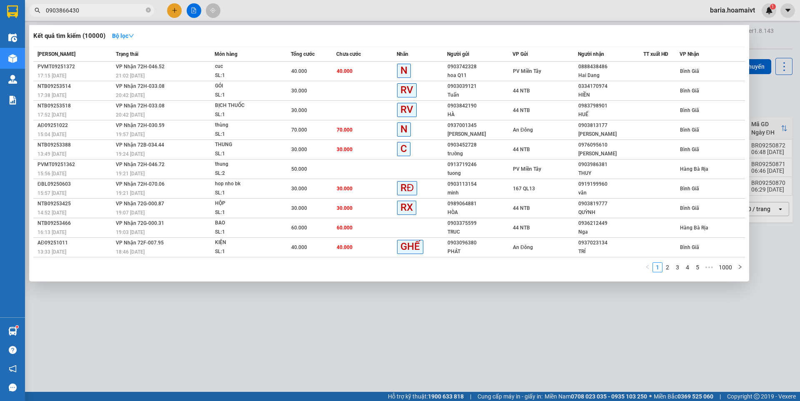
click at [95, 13] on input "0903866430" at bounding box center [95, 10] width 98 height 9
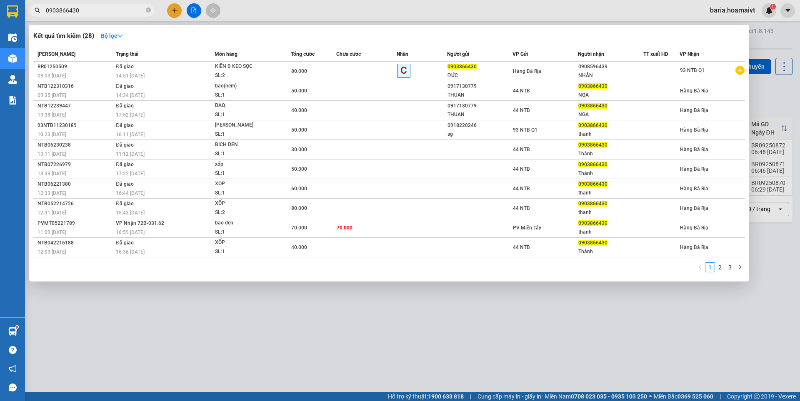
click at [95, 13] on input "0903866430" at bounding box center [95, 10] width 98 height 9
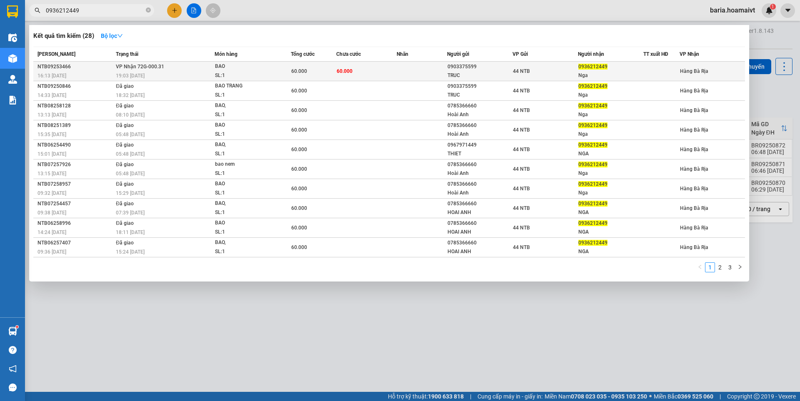
type input "0936212449"
click at [591, 68] on span "0936212449" at bounding box center [592, 67] width 29 height 6
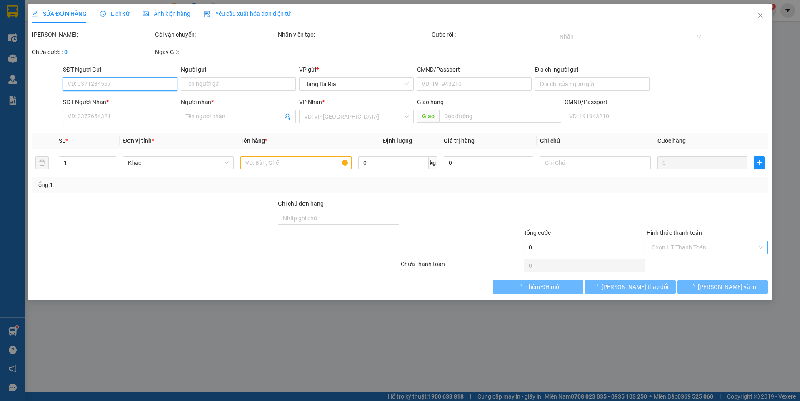
type input "0903375599"
type input "TRUC"
type input "0936212449"
type input "Nga"
type input "60.000"
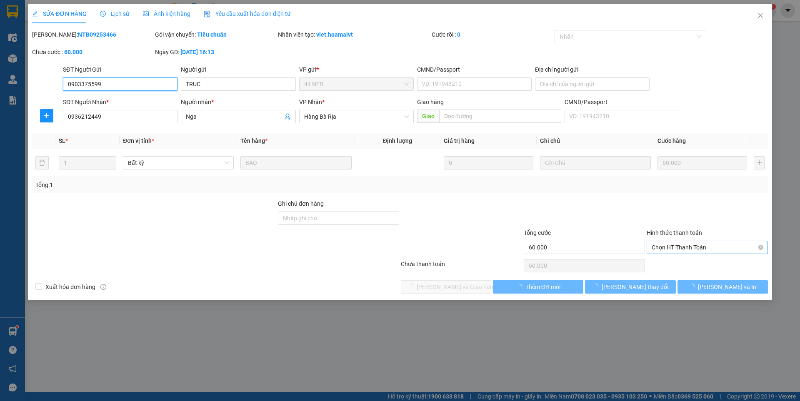
click at [686, 247] on span "Chọn HT Thanh Toán" at bounding box center [707, 247] width 111 height 13
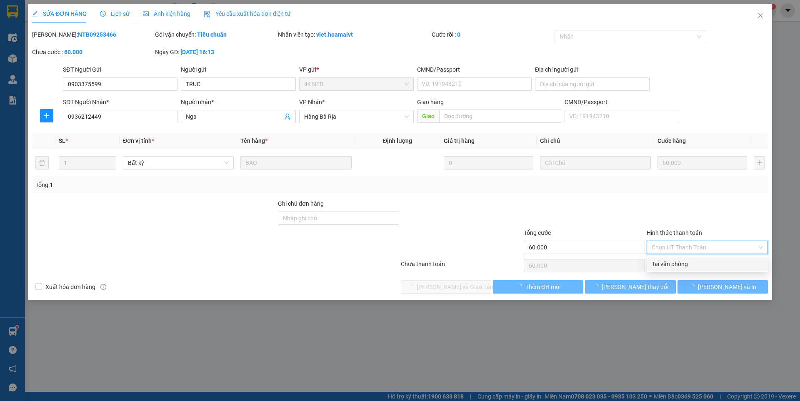
click at [671, 264] on div "Tại văn phòng" at bounding box center [707, 264] width 111 height 9
type input "0"
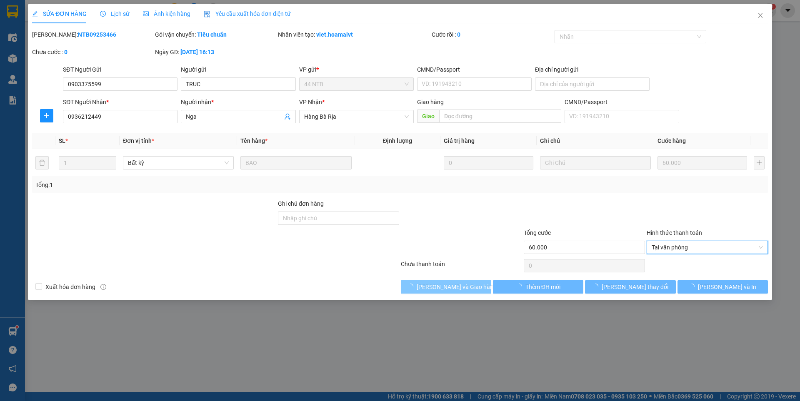
click at [476, 284] on button "[PERSON_NAME] và Giao hàng" at bounding box center [446, 286] width 90 height 13
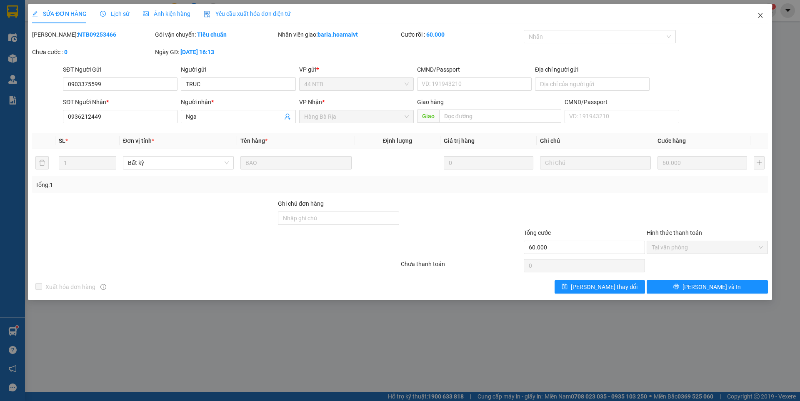
click at [760, 15] on icon "close" at bounding box center [760, 15] width 7 height 7
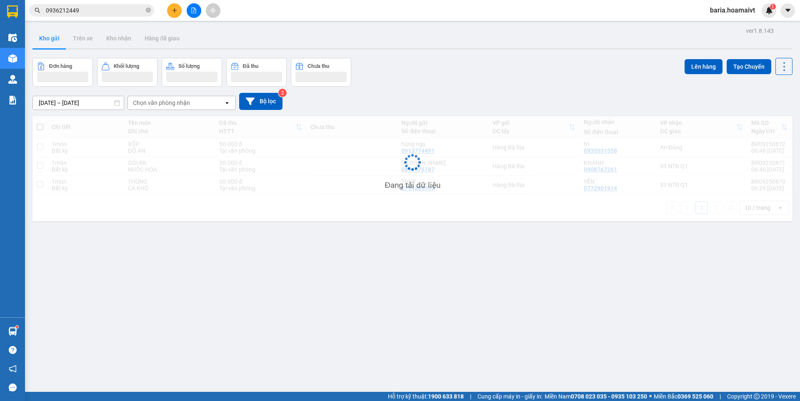
click at [94, 9] on input "0936212449" at bounding box center [95, 10] width 98 height 9
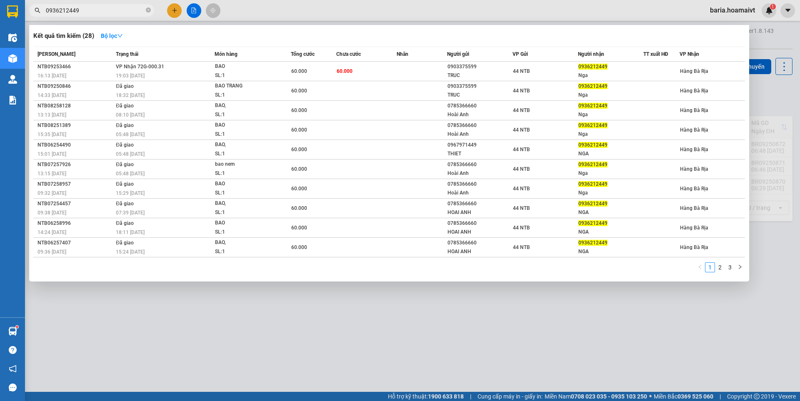
click at [94, 9] on input "0936212449" at bounding box center [95, 10] width 98 height 9
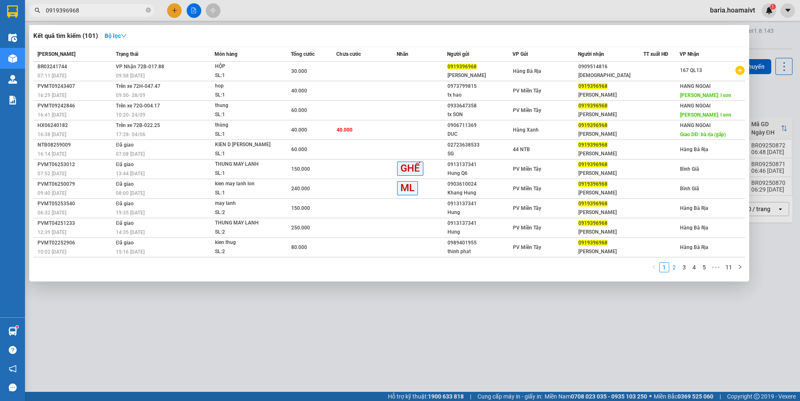
type input "0919396968"
click at [675, 265] on link "2" at bounding box center [674, 267] width 9 height 9
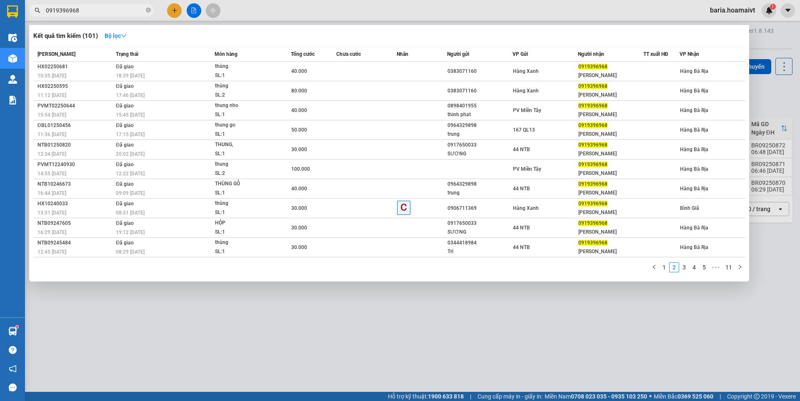
click at [598, 302] on div at bounding box center [400, 200] width 800 height 401
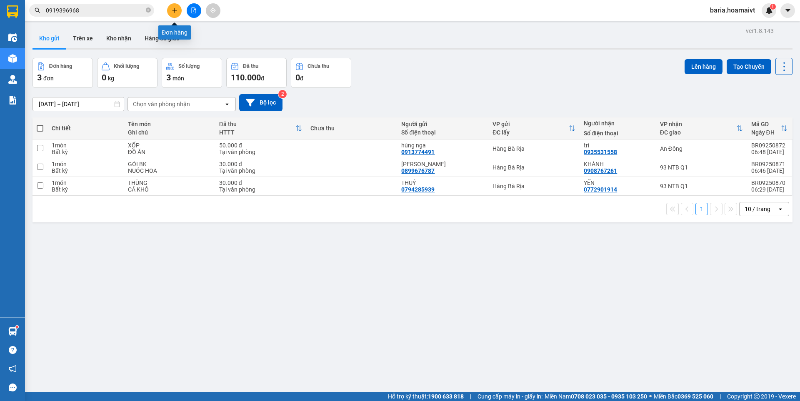
click at [175, 13] on icon "plus" at bounding box center [174, 10] width 0 height 5
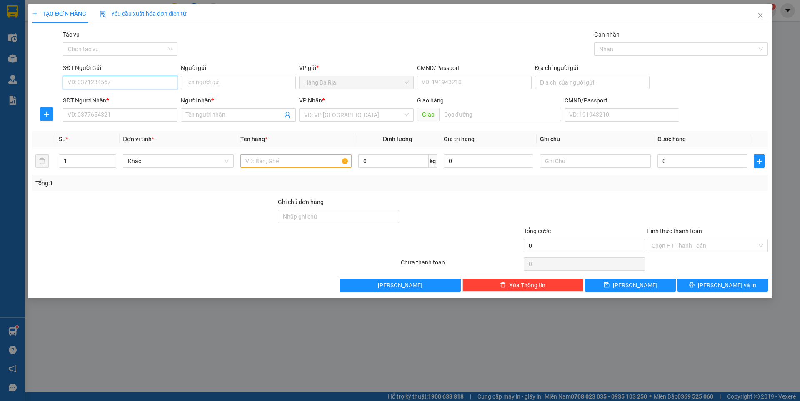
click at [143, 83] on input "SĐT Người Gửi" at bounding box center [120, 82] width 115 height 13
type input "0909648040"
click at [109, 100] on div "0909648040 - Phấn" at bounding box center [120, 99] width 105 height 9
type input "Phấn"
type input "0777962720"
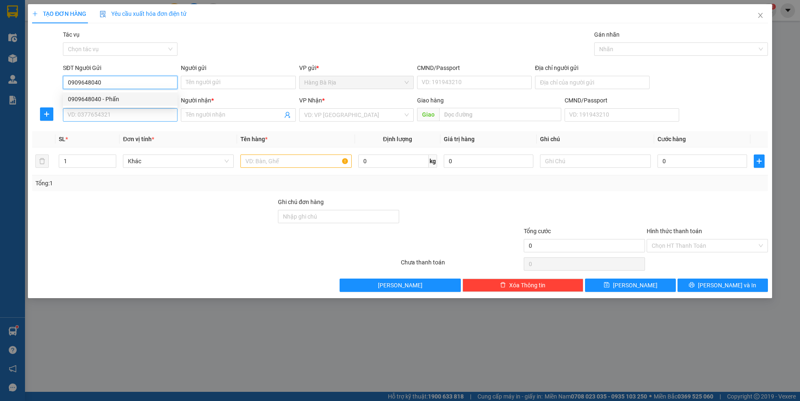
type input "lâm"
type input "0909648040"
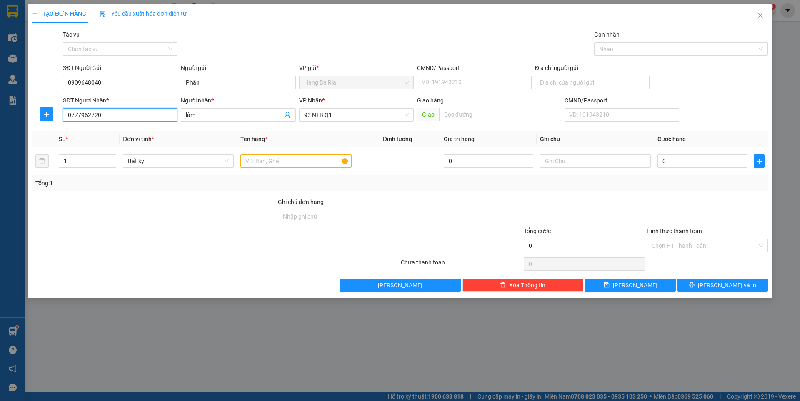
click at [130, 115] on input "0777962720" at bounding box center [120, 114] width 115 height 13
type input "0902849938"
click at [205, 110] on input "lâm" at bounding box center [234, 114] width 96 height 9
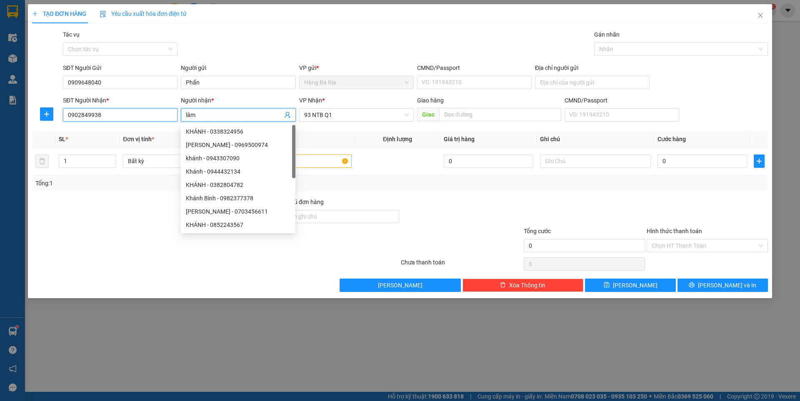
click at [115, 116] on input "0902849938" at bounding box center [120, 114] width 115 height 13
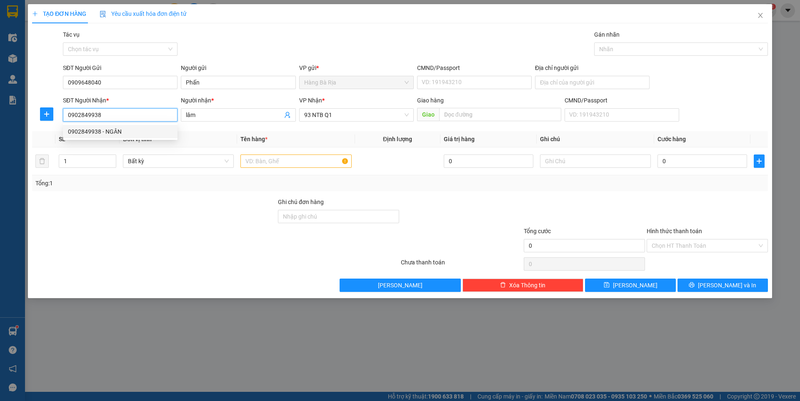
click at [120, 130] on div "0902849938 - NGÂN" at bounding box center [120, 131] width 105 height 9
type input "NGÂN"
click at [293, 165] on input "text" at bounding box center [295, 161] width 111 height 13
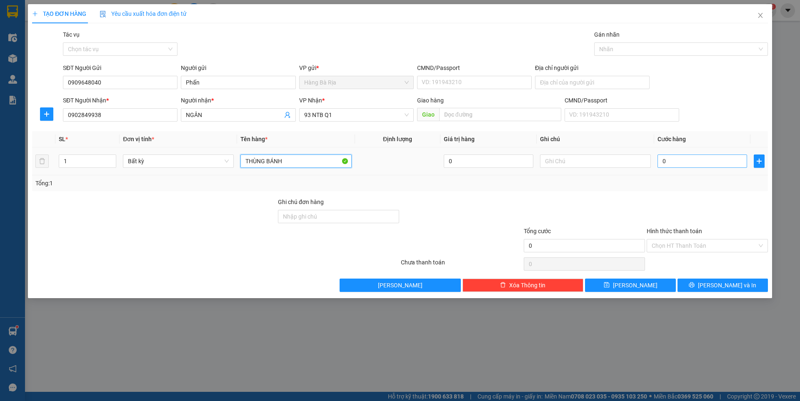
type input "THÙNG BÁNH"
type input "3"
click at [693, 245] on input "Hình thức thanh toán" at bounding box center [704, 246] width 105 height 13
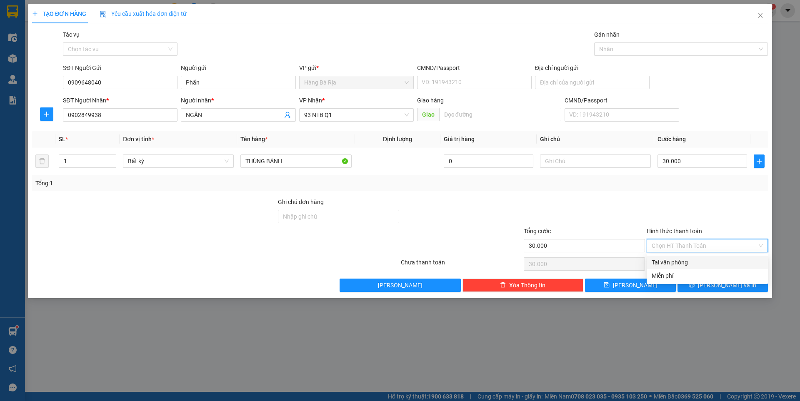
click at [686, 262] on div "Tại văn phòng" at bounding box center [707, 262] width 111 height 9
click at [727, 285] on span "[PERSON_NAME] và In" at bounding box center [727, 285] width 58 height 9
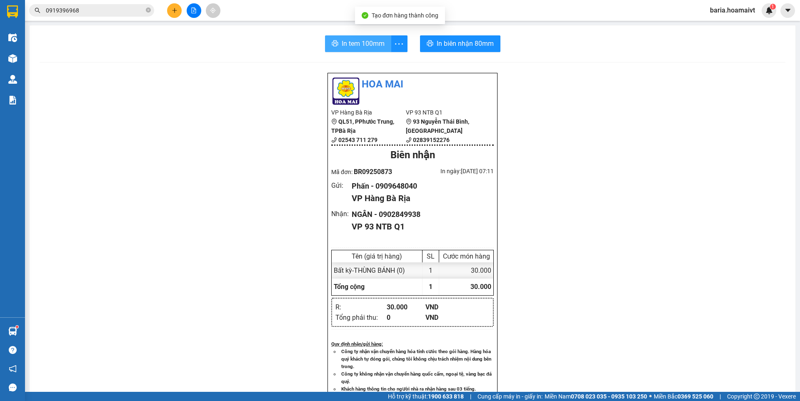
click at [363, 44] on span "In tem 100mm" at bounding box center [363, 43] width 43 height 10
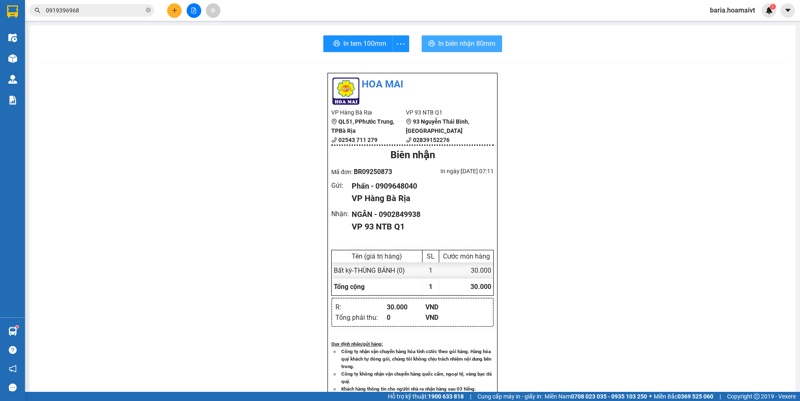
click at [458, 45] on span "In biên nhận 80mm" at bounding box center [466, 43] width 57 height 10
click at [103, 12] on input "0919396968" at bounding box center [95, 10] width 98 height 9
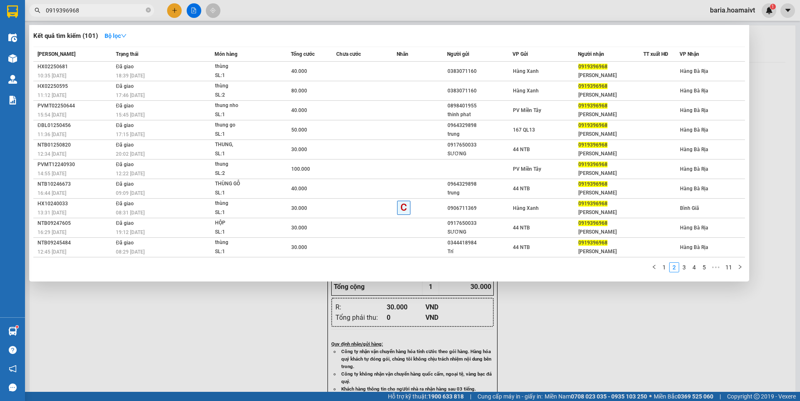
click at [103, 12] on input "0919396968" at bounding box center [95, 10] width 98 height 9
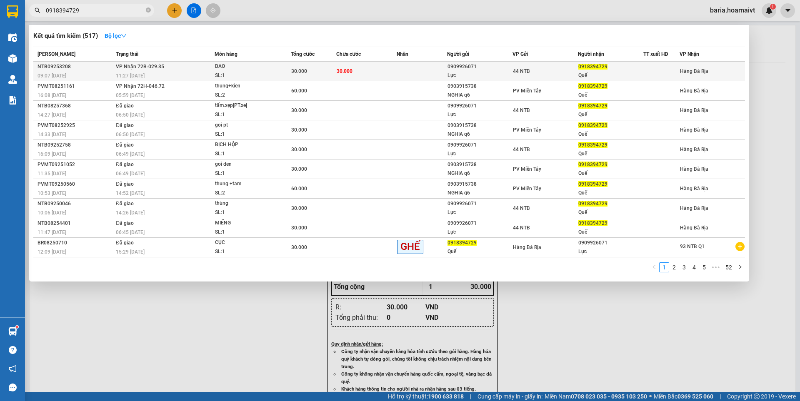
type input "0918394729"
click at [368, 68] on td "30.000" at bounding box center [366, 72] width 60 height 20
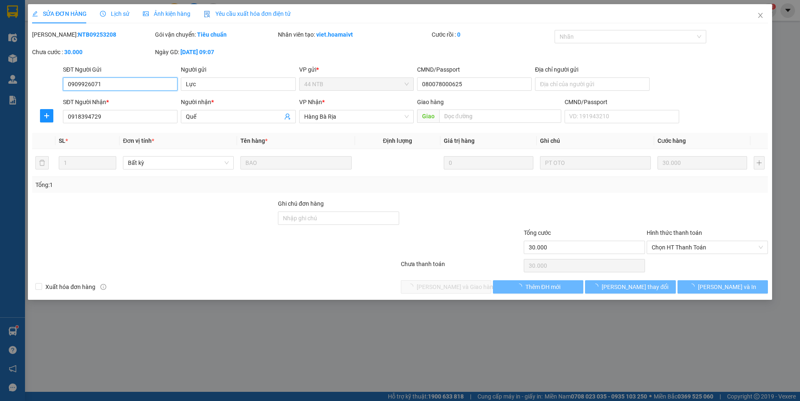
type input "0909926071"
type input "Lực"
type input "080078000625"
type input "0918394729"
type input "Quế"
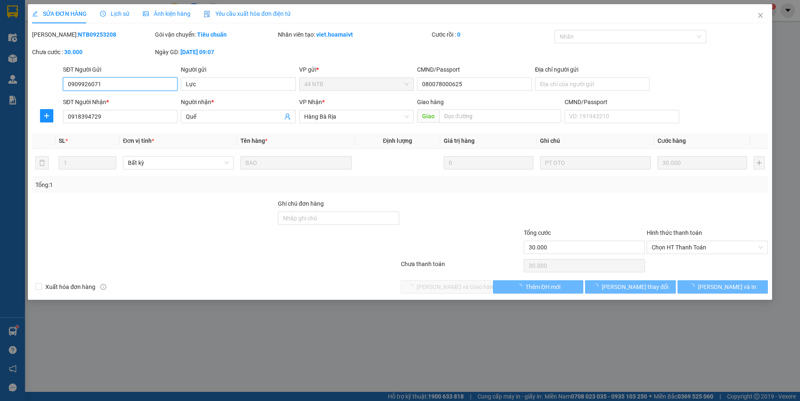
type input "30.000"
click at [683, 248] on span "Chọn HT Thanh Toán" at bounding box center [707, 247] width 111 height 13
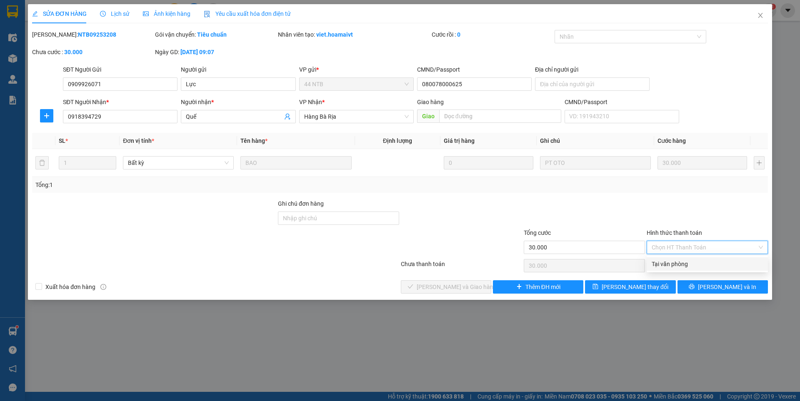
drag, startPoint x: 670, startPoint y: 263, endPoint x: 507, endPoint y: 279, distance: 164.1
click at [658, 263] on div "Tại văn phòng" at bounding box center [707, 264] width 111 height 9
type input "0"
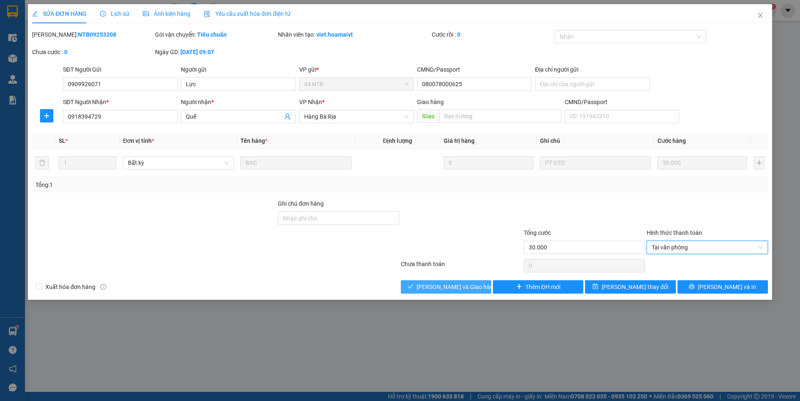
click at [456, 284] on span "[PERSON_NAME] và Giao hàng" at bounding box center [457, 287] width 80 height 9
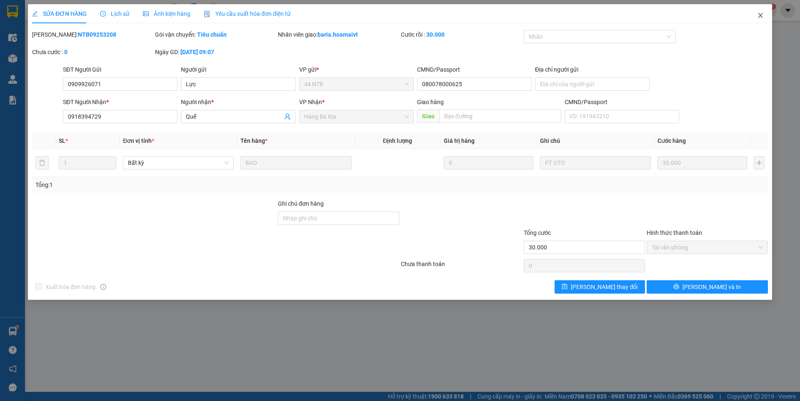
click at [758, 15] on icon "close" at bounding box center [760, 15] width 7 height 7
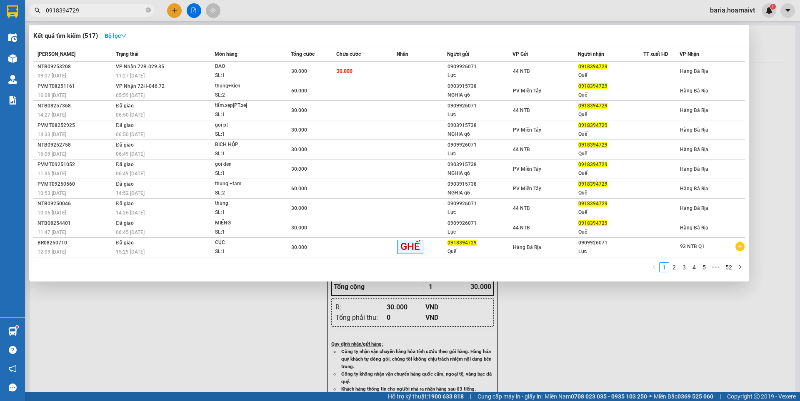
click at [90, 10] on input "0918394729" at bounding box center [95, 10] width 98 height 9
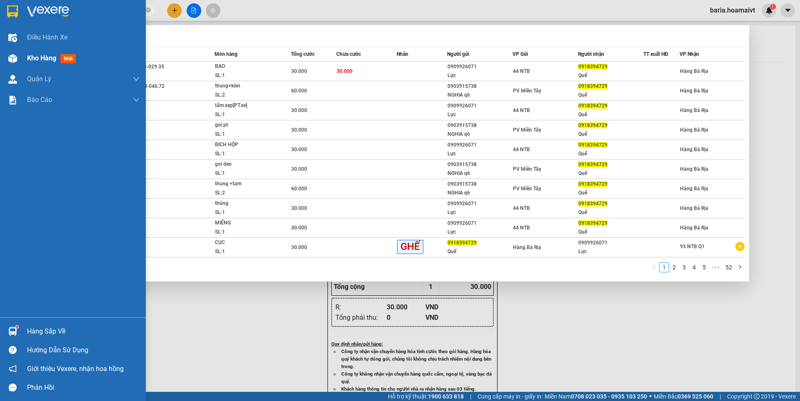
click at [33, 60] on span "Kho hàng" at bounding box center [41, 58] width 29 height 8
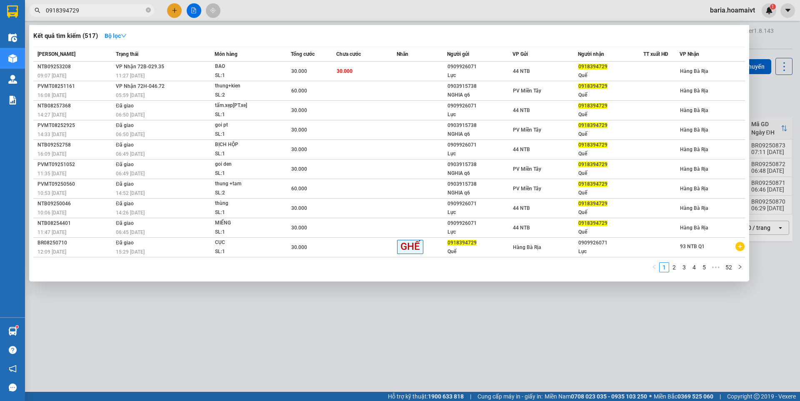
click at [525, 309] on div at bounding box center [400, 200] width 800 height 401
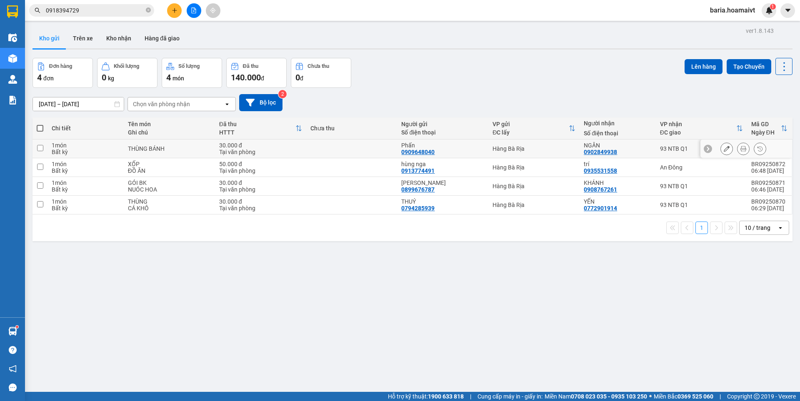
click at [660, 151] on div "93 NTB Q1" at bounding box center [701, 148] width 83 height 7
checkbox input "true"
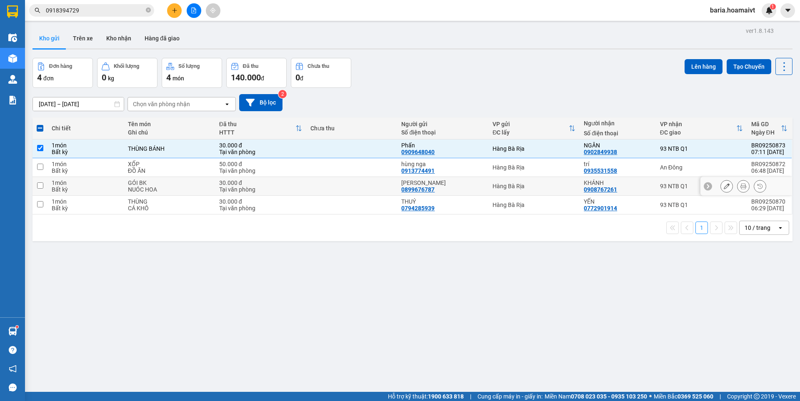
click at [660, 185] on div "93 NTB Q1" at bounding box center [701, 186] width 83 height 7
checkbox input "true"
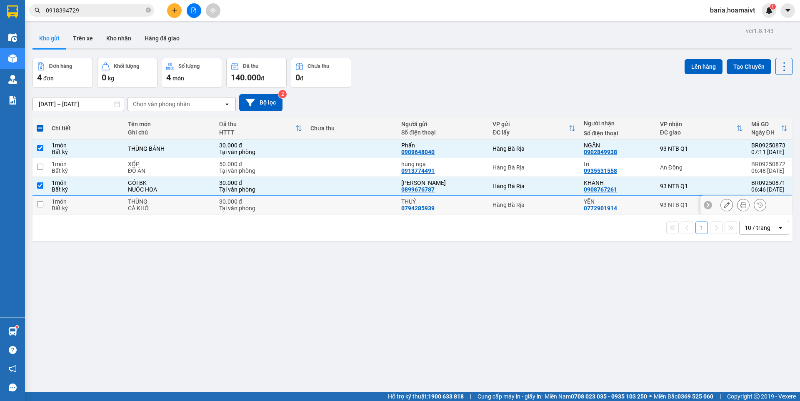
click at [660, 205] on div "93 NTB Q1" at bounding box center [701, 205] width 83 height 7
checkbox input "true"
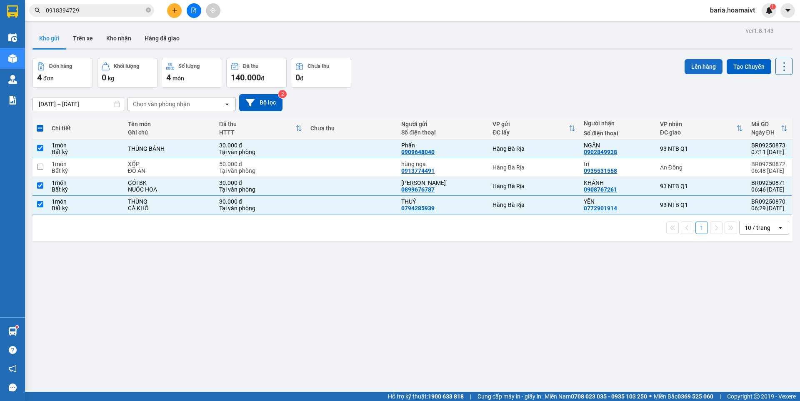
click at [694, 65] on button "Lên hàng" at bounding box center [704, 66] width 38 height 15
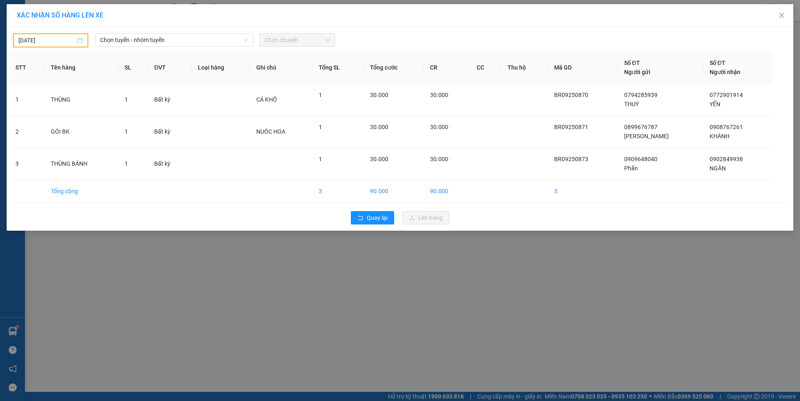
click at [81, 41] on div "[DATE]" at bounding box center [50, 40] width 65 height 9
click at [117, 100] on div "13" at bounding box center [115, 102] width 10 height 10
type input "[DATE]"
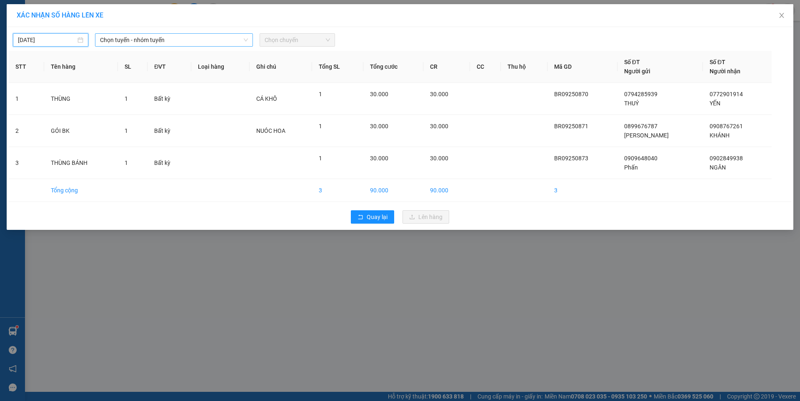
click at [203, 39] on span "Chọn tuyến - nhóm tuyến" at bounding box center [174, 40] width 148 height 13
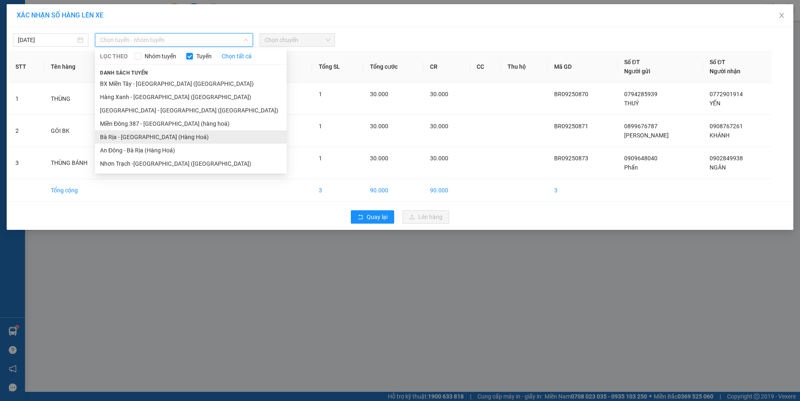
click at [143, 136] on li "Bà Rịa - [GEOGRAPHIC_DATA] (Hàng Hoá)" at bounding box center [191, 136] width 192 height 13
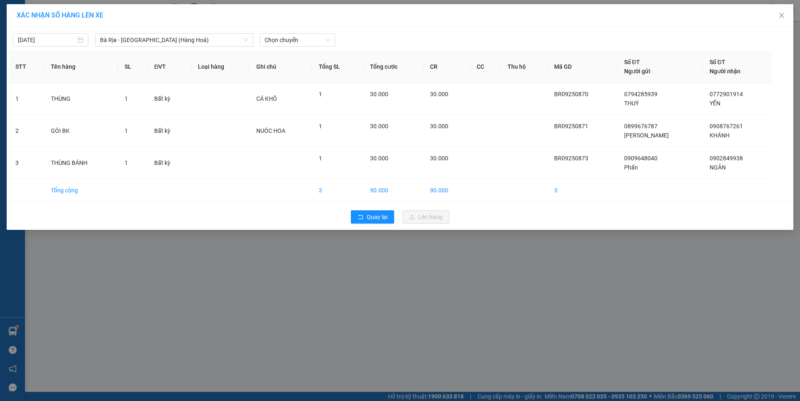
click at [303, 30] on div "[DATE] Bà Rịa - [GEOGRAPHIC_DATA] ([GEOGRAPHIC_DATA]) LỌC THEO Nhóm tuyến Tuy…" at bounding box center [400, 38] width 783 height 18
click at [303, 41] on span "Chọn chuyến" at bounding box center [297, 40] width 65 height 13
type input "0720"
click at [321, 69] on div "Thêm chuyến " 07:20 "" at bounding box center [304, 70] width 88 height 14
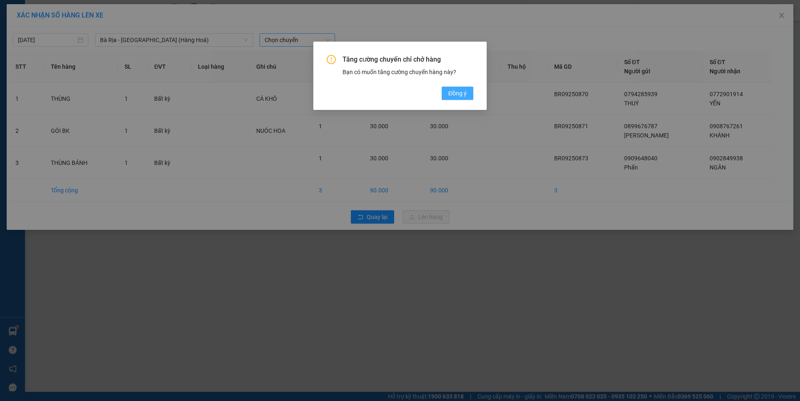
click at [455, 91] on span "Đồng ý" at bounding box center [457, 93] width 18 height 9
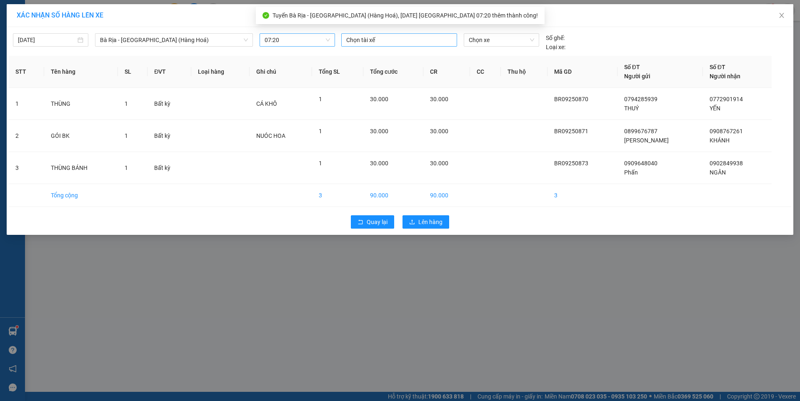
click at [422, 38] on div at bounding box center [399, 40] width 112 height 10
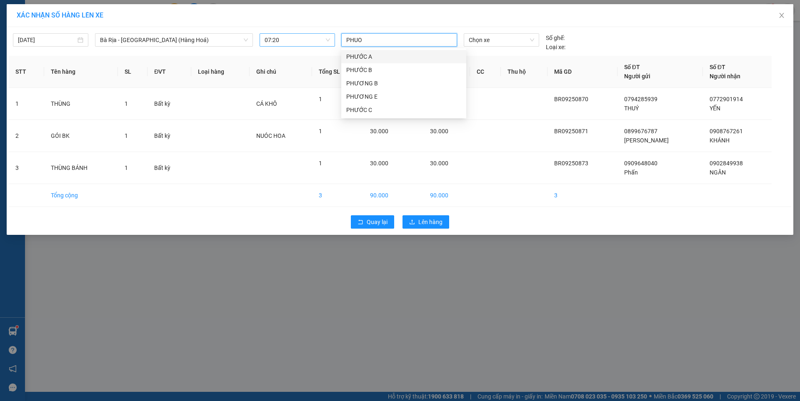
type input "PHUOC"
click at [355, 56] on div "PHƯỚC A" at bounding box center [403, 56] width 115 height 9
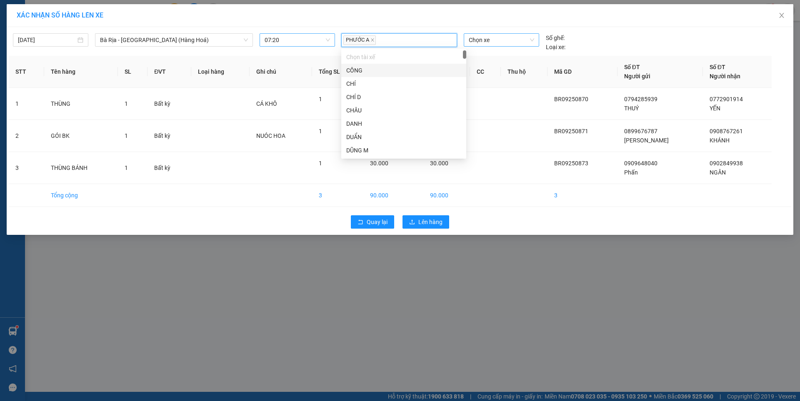
click at [512, 36] on span "Chọn xe" at bounding box center [501, 40] width 65 height 13
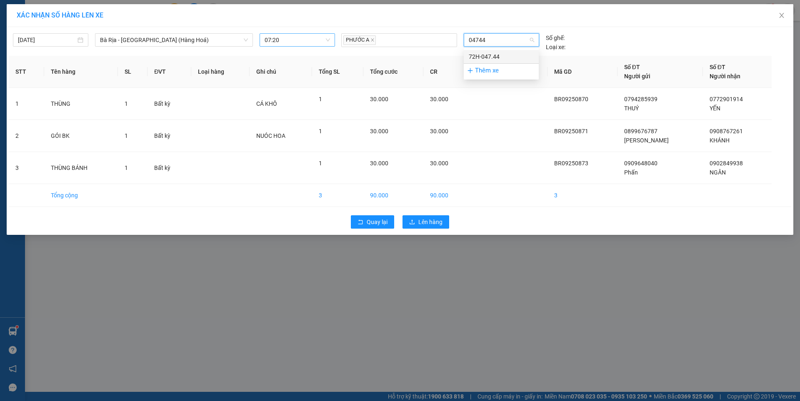
click at [495, 55] on div "72H-047.44" at bounding box center [501, 56] width 65 height 9
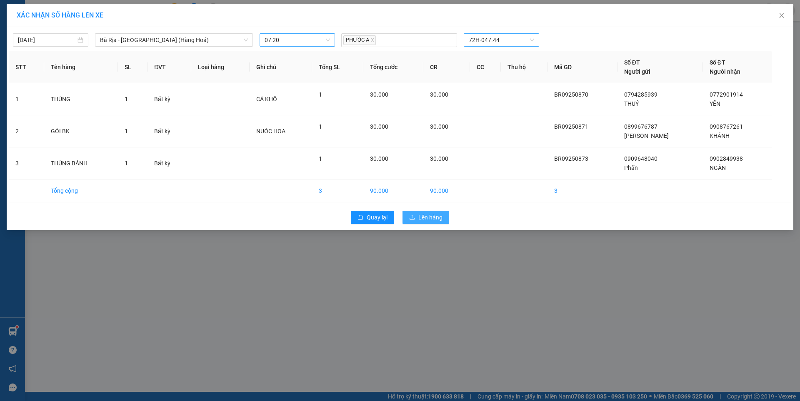
click at [427, 215] on span "Lên hàng" at bounding box center [430, 217] width 24 height 9
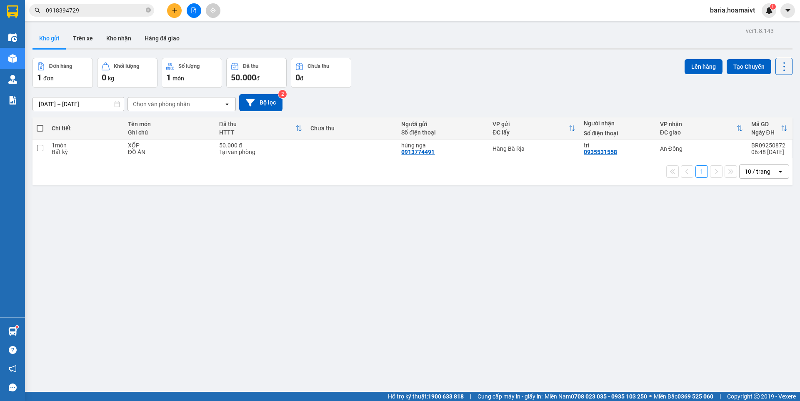
click at [118, 10] on input "0918394729" at bounding box center [95, 10] width 98 height 9
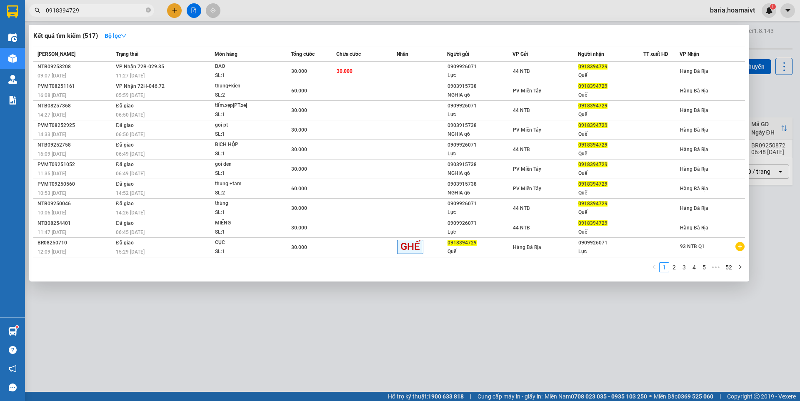
click at [118, 10] on input "0918394729" at bounding box center [95, 10] width 98 height 9
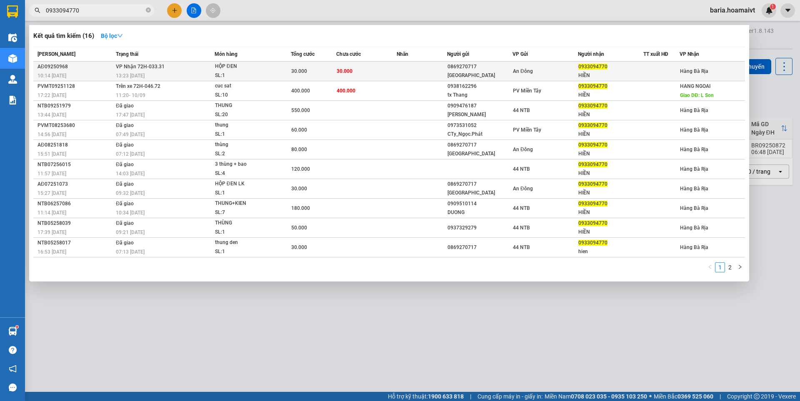
click at [275, 70] on div "HỘP ĐEN" at bounding box center [246, 66] width 63 height 9
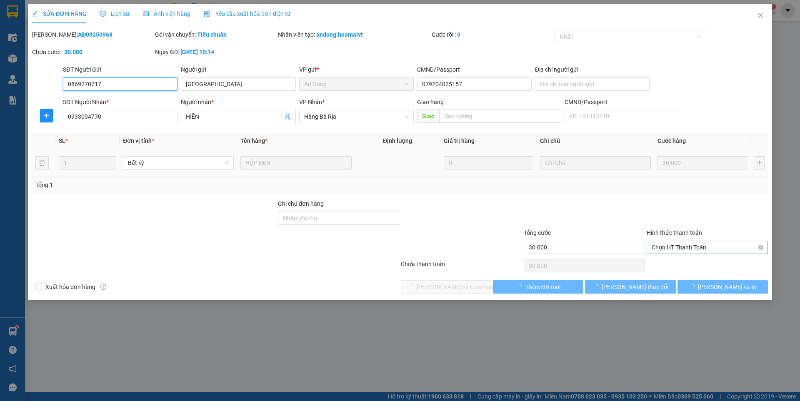
click at [681, 246] on span "Chọn HT Thanh Toán" at bounding box center [707, 247] width 111 height 13
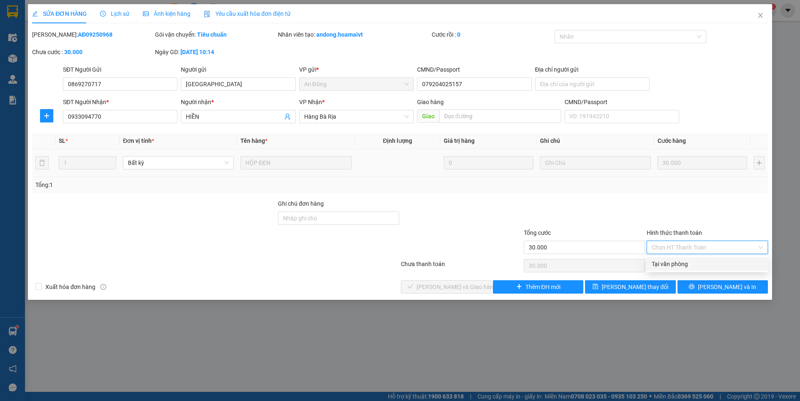
drag, startPoint x: 672, startPoint y: 264, endPoint x: 535, endPoint y: 277, distance: 137.7
click at [671, 264] on div "Tại văn phòng" at bounding box center [707, 264] width 111 height 9
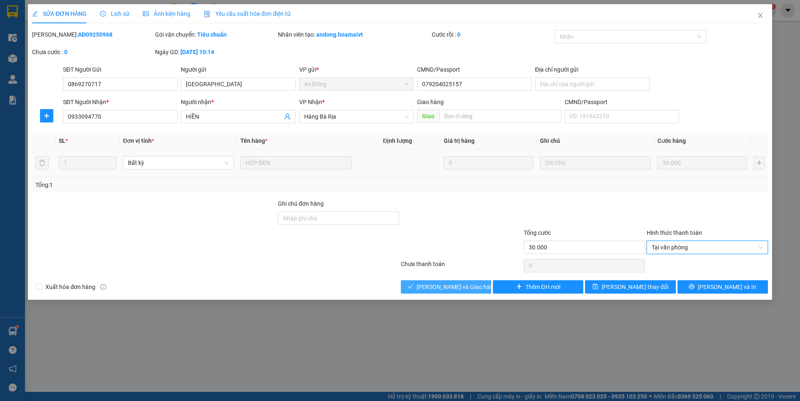
click at [468, 286] on span "[PERSON_NAME] và Giao hàng" at bounding box center [457, 287] width 80 height 9
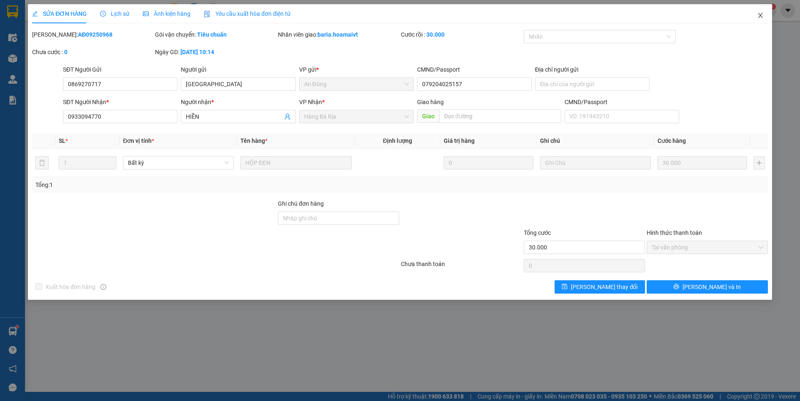
click at [763, 15] on icon "close" at bounding box center [760, 15] width 7 height 7
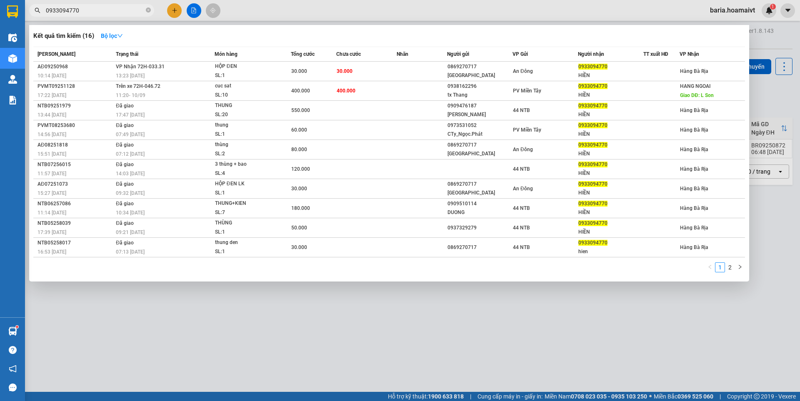
click at [96, 10] on input "0933094770" at bounding box center [95, 10] width 98 height 9
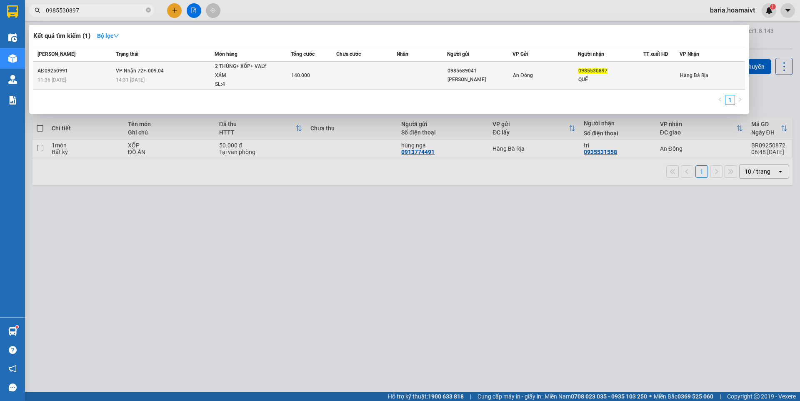
click at [607, 73] on div "0985530897" at bounding box center [610, 71] width 65 height 9
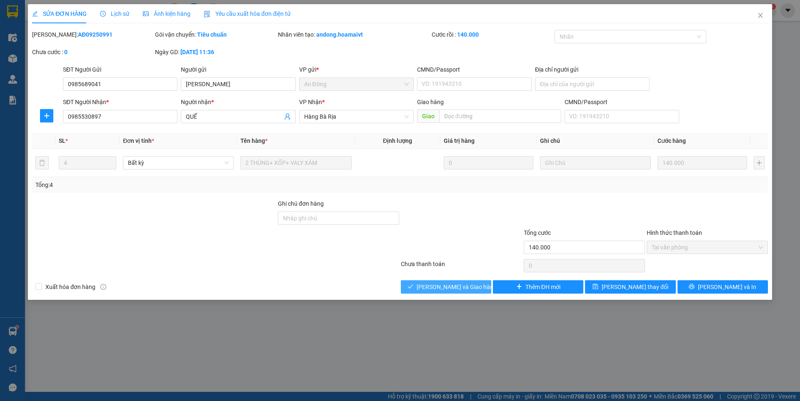
click at [456, 285] on span "[PERSON_NAME] và Giao hàng" at bounding box center [457, 287] width 80 height 9
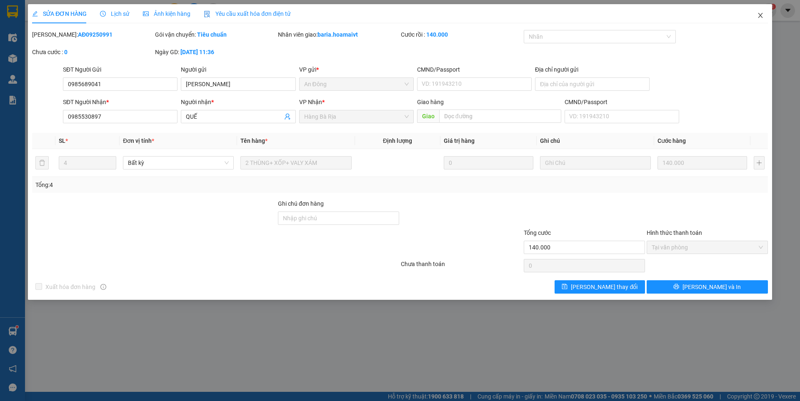
click at [762, 15] on icon "close" at bounding box center [760, 15] width 5 height 5
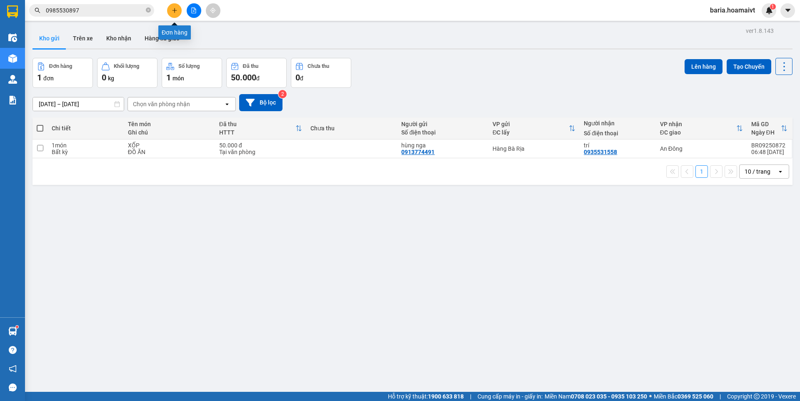
click at [169, 8] on button at bounding box center [174, 10] width 15 height 15
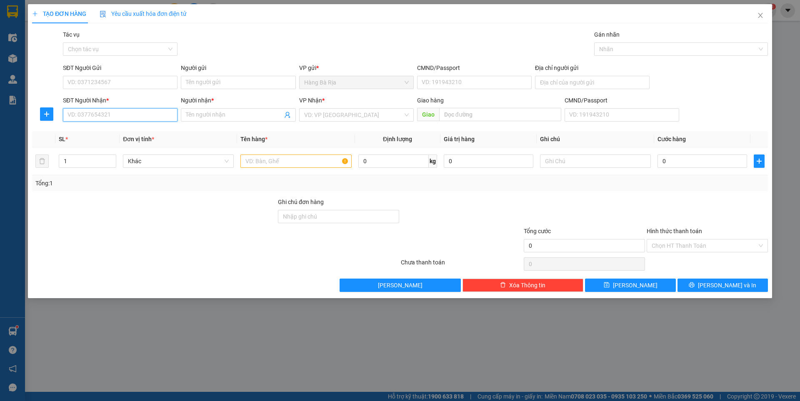
click at [118, 116] on input "SĐT Người Nhận *" at bounding box center [120, 114] width 115 height 13
click at [111, 131] on div "0972456759 - LINH" at bounding box center [120, 131] width 105 height 9
click at [167, 82] on input "SĐT Người Gửi" at bounding box center [120, 82] width 115 height 13
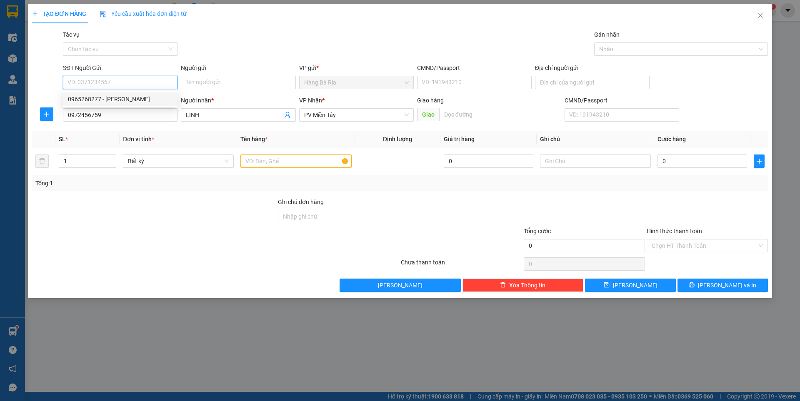
click at [107, 98] on div "0965268277 - [PERSON_NAME]" at bounding box center [120, 99] width 105 height 9
click at [275, 161] on input "text" at bounding box center [295, 161] width 111 height 13
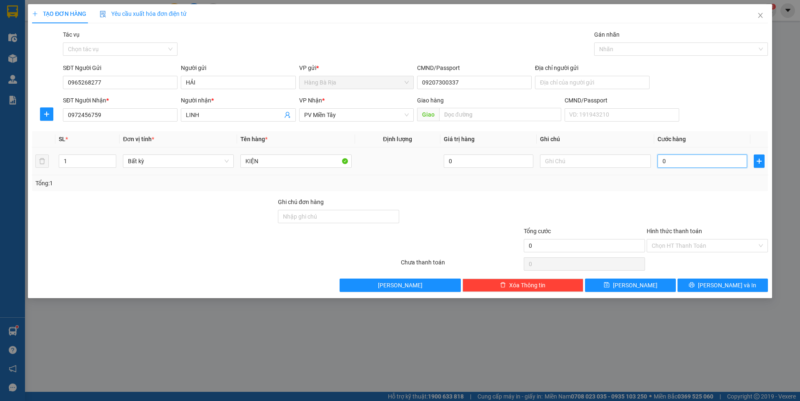
click at [686, 160] on input "0" at bounding box center [703, 161] width 90 height 13
click at [699, 244] on input "Hình thức thanh toán" at bounding box center [704, 246] width 105 height 13
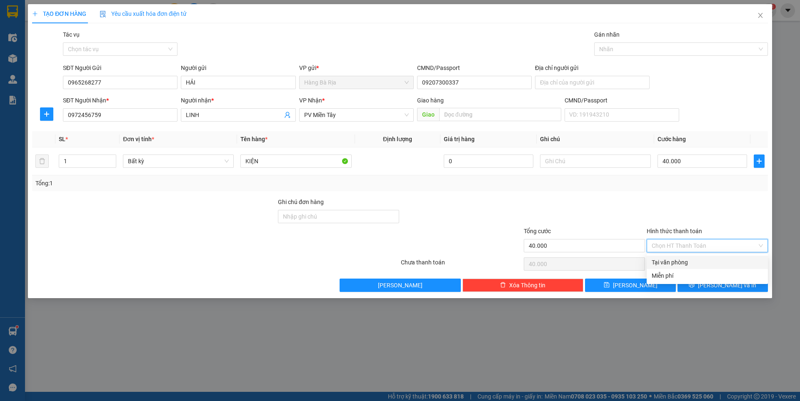
click at [683, 261] on div "Tại văn phòng" at bounding box center [707, 262] width 111 height 9
drag, startPoint x: 703, startPoint y: 282, endPoint x: 714, endPoint y: 283, distance: 10.5
click at [704, 282] on button "[PERSON_NAME] và In" at bounding box center [723, 285] width 90 height 13
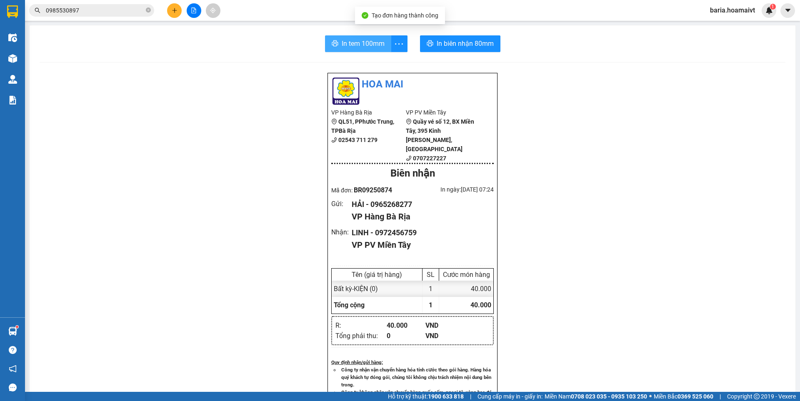
click at [355, 40] on span "In tem 100mm" at bounding box center [363, 43] width 43 height 10
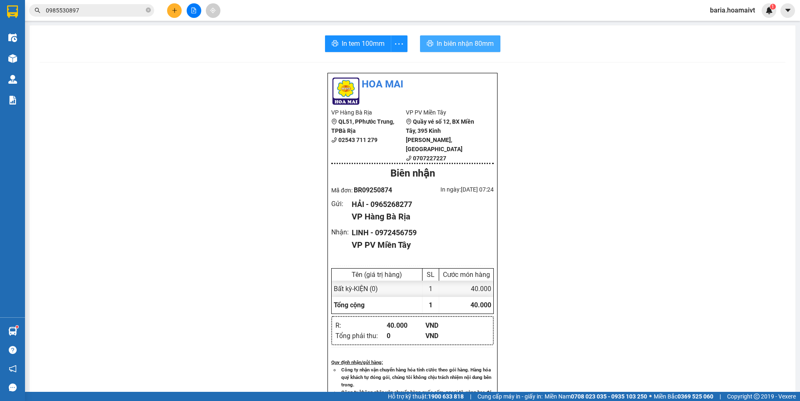
click at [468, 43] on span "In biên nhận 80mm" at bounding box center [465, 43] width 57 height 10
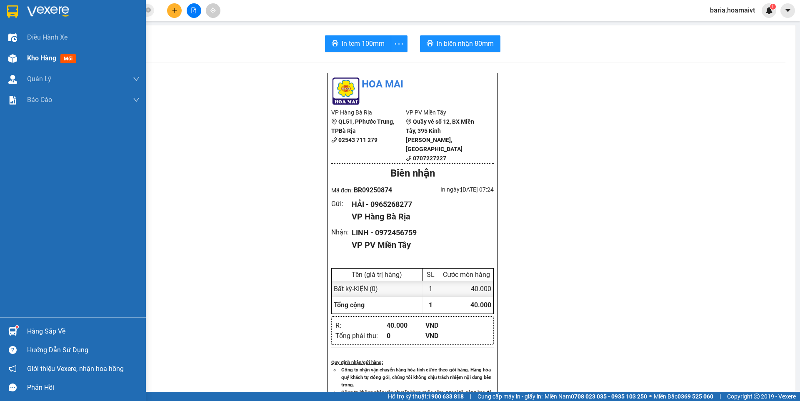
click at [40, 57] on span "Kho hàng" at bounding box center [41, 58] width 29 height 8
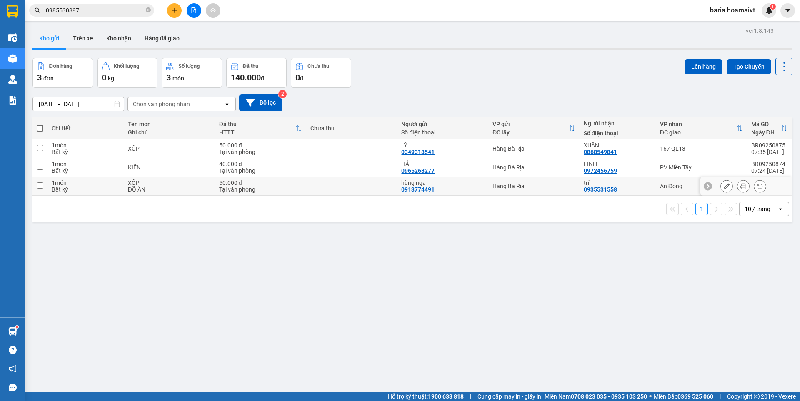
click at [656, 183] on td "An Đông" at bounding box center [701, 186] width 91 height 19
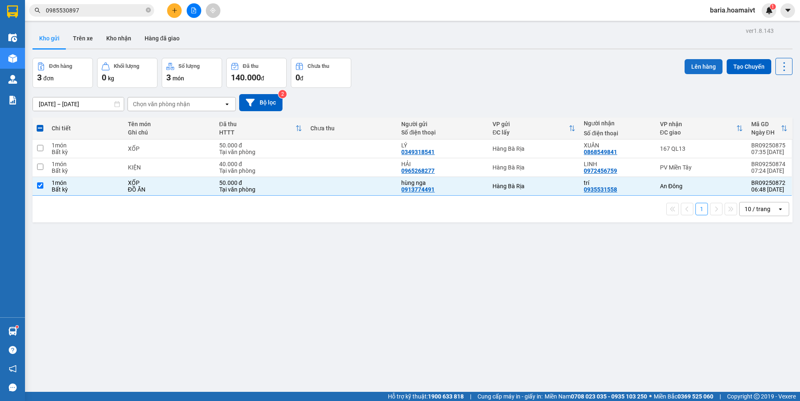
click at [695, 62] on button "Lên hàng" at bounding box center [704, 66] width 38 height 15
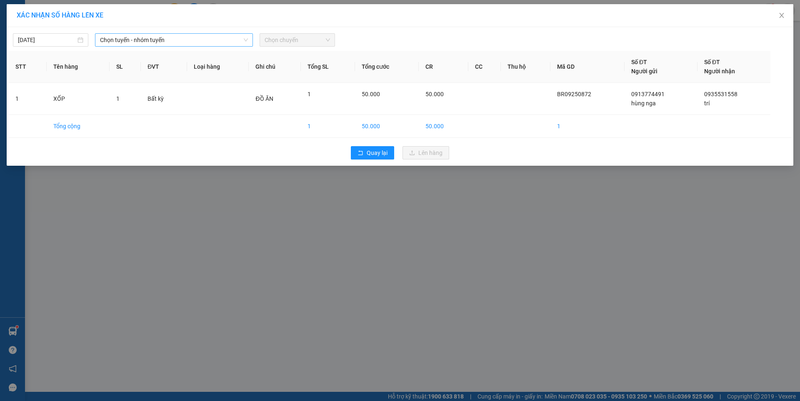
click at [177, 36] on span "Chọn tuyến - nhóm tuyến" at bounding box center [174, 40] width 148 height 13
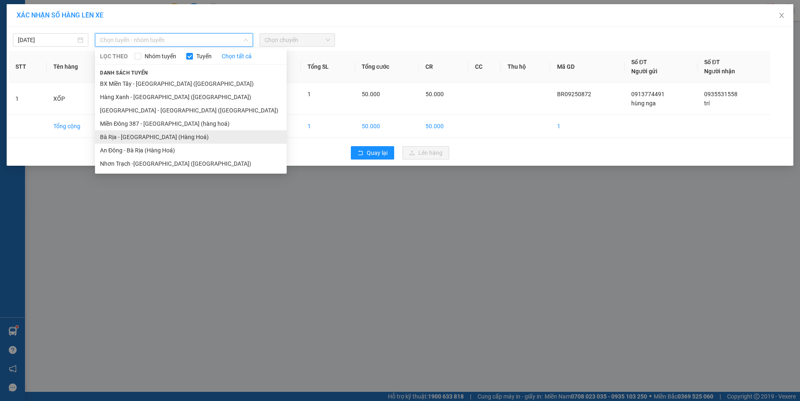
click at [141, 138] on li "Bà Rịa - [GEOGRAPHIC_DATA] (Hàng Hoá)" at bounding box center [191, 136] width 192 height 13
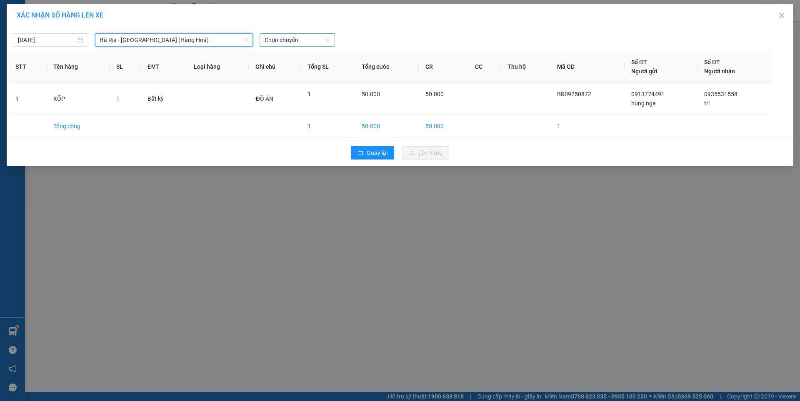
click at [296, 39] on span "Chọn chuyến" at bounding box center [297, 40] width 65 height 13
click at [319, 68] on div "Thêm chuyến " 07:30 "" at bounding box center [304, 70] width 88 height 14
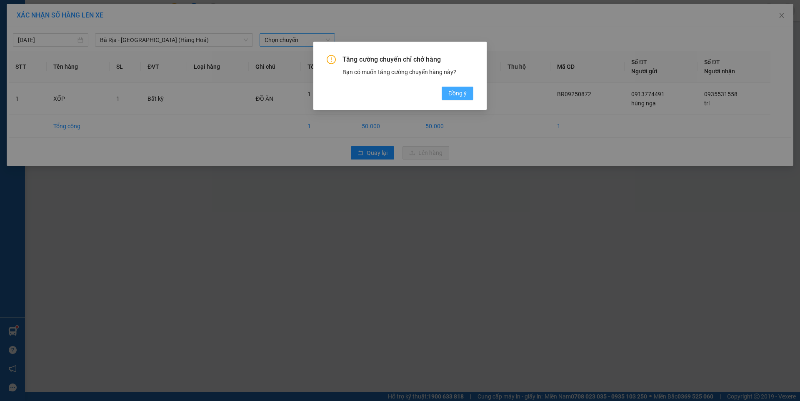
click at [461, 95] on span "Đồng ý" at bounding box center [457, 93] width 18 height 9
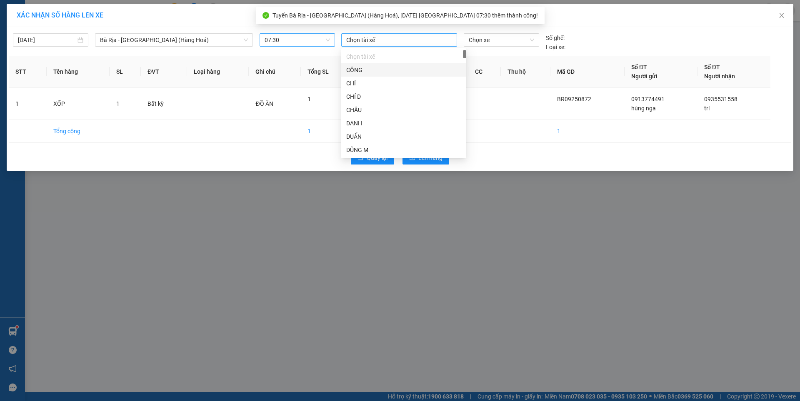
click at [423, 42] on div at bounding box center [399, 40] width 112 height 10
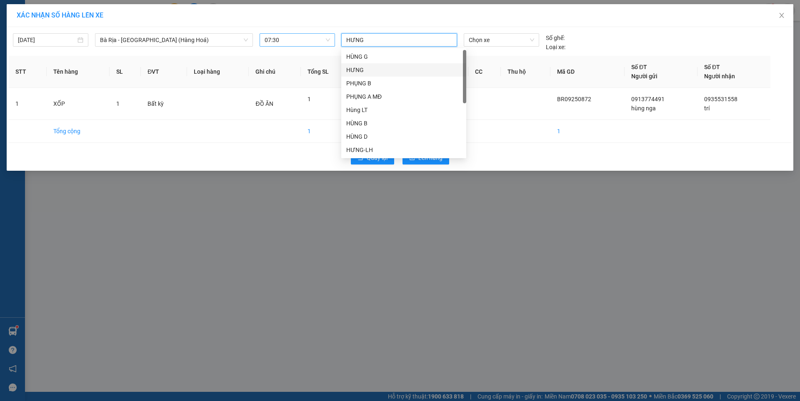
drag, startPoint x: 355, startPoint y: 72, endPoint x: 476, endPoint y: 47, distance: 123.4
click at [359, 70] on div "HƯNG" at bounding box center [403, 69] width 115 height 9
click at [491, 42] on span "Chọn xe" at bounding box center [501, 40] width 65 height 13
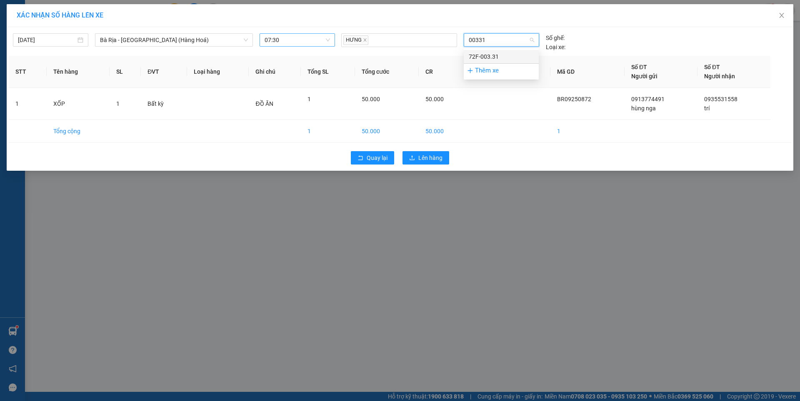
click at [493, 57] on div "72F-003.31" at bounding box center [501, 56] width 65 height 9
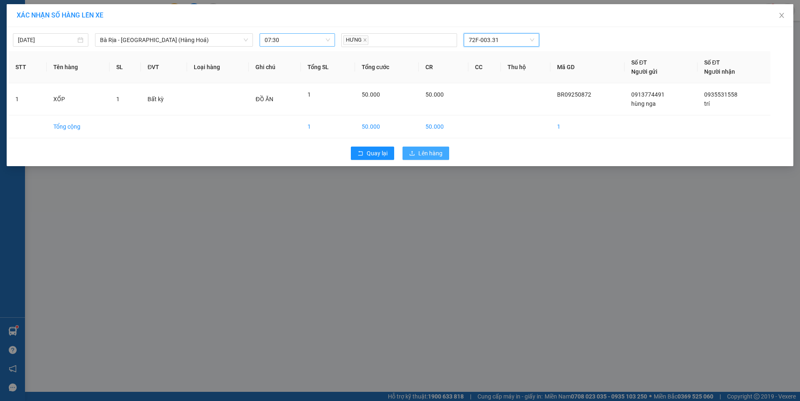
click at [429, 153] on span "Lên hàng" at bounding box center [430, 153] width 24 height 9
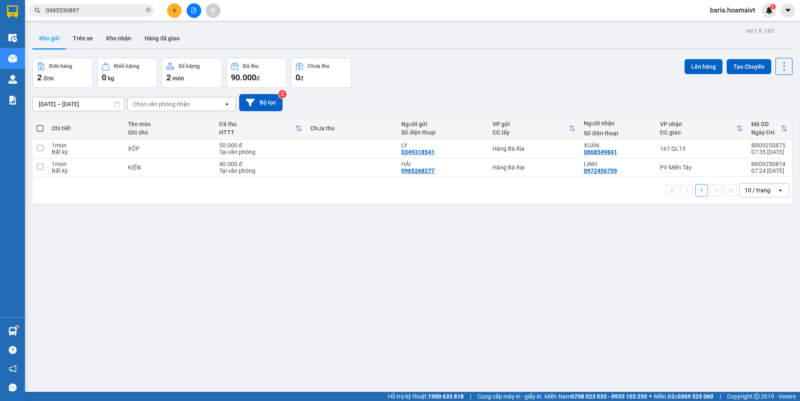
click at [175, 9] on icon "plus" at bounding box center [174, 10] width 0 height 5
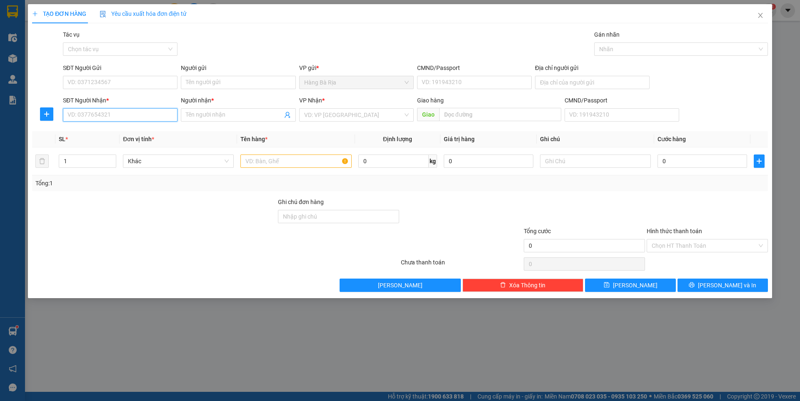
click at [104, 111] on input "SĐT Người Nhận *" at bounding box center [120, 114] width 115 height 13
click at [119, 131] on div "0898315783 - MINH" at bounding box center [120, 131] width 105 height 9
click at [125, 81] on input "SĐT Người Gửi" at bounding box center [120, 82] width 115 height 13
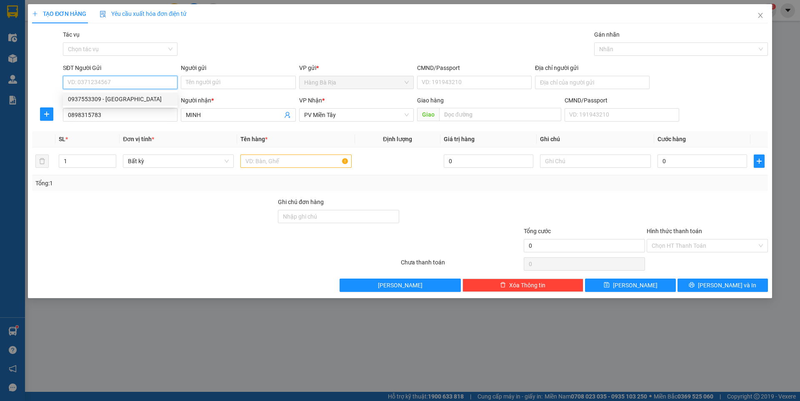
click at [103, 99] on div "0937553309 - [GEOGRAPHIC_DATA]" at bounding box center [120, 99] width 105 height 9
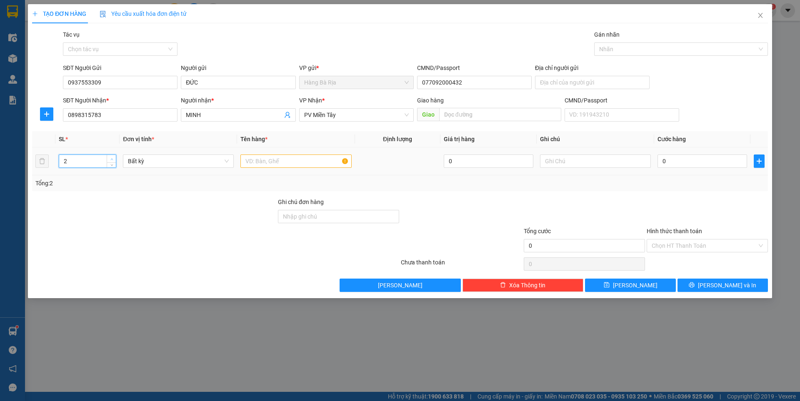
click at [111, 159] on icon "up" at bounding box center [111, 159] width 3 height 3
click at [298, 163] on input "text" at bounding box center [295, 161] width 111 height 13
click at [701, 162] on input "0" at bounding box center [703, 161] width 90 height 13
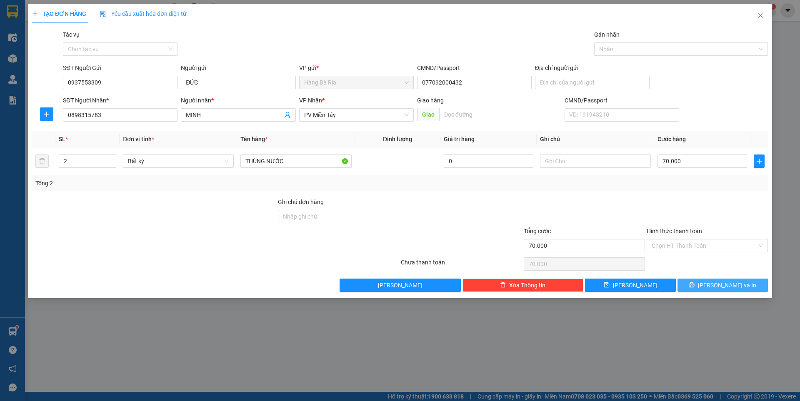
click at [703, 283] on button "[PERSON_NAME] và In" at bounding box center [723, 285] width 90 height 13
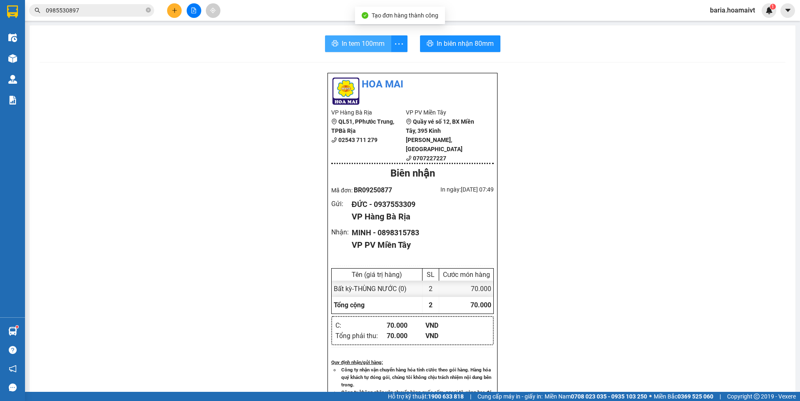
click at [352, 41] on span "In tem 100mm" at bounding box center [363, 43] width 43 height 10
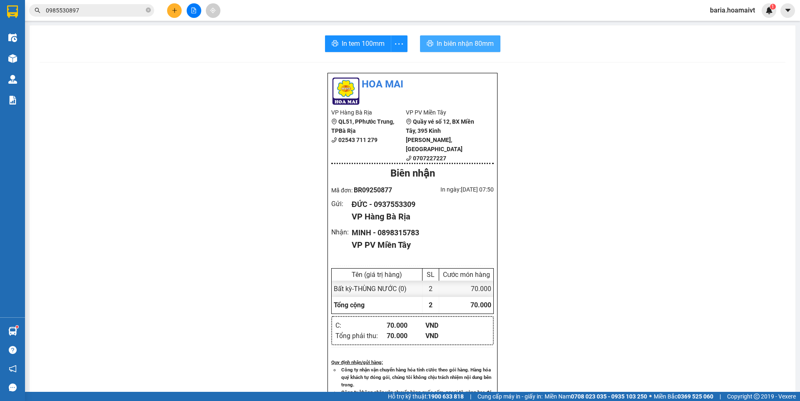
click at [471, 37] on button "In biên nhận 80mm" at bounding box center [460, 43] width 80 height 17
click at [122, 12] on input "0985530897" at bounding box center [95, 10] width 98 height 9
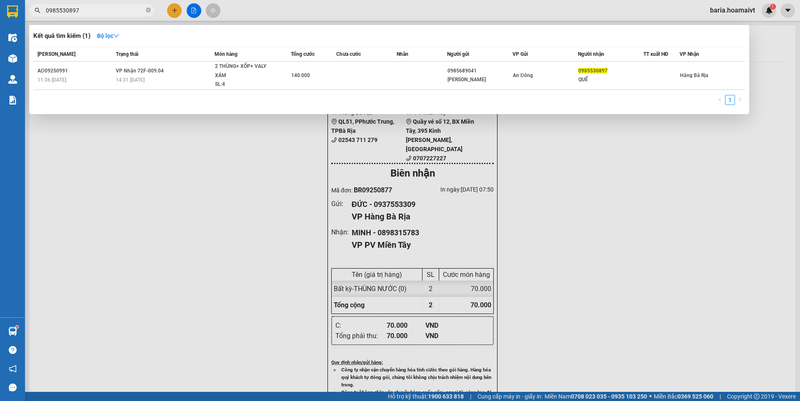
click at [122, 12] on input "0985530897" at bounding box center [95, 10] width 98 height 9
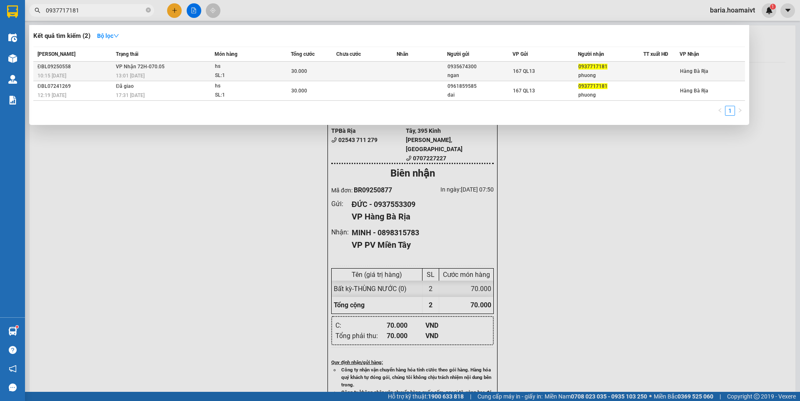
click at [293, 69] on span "30.000" at bounding box center [299, 71] width 16 height 6
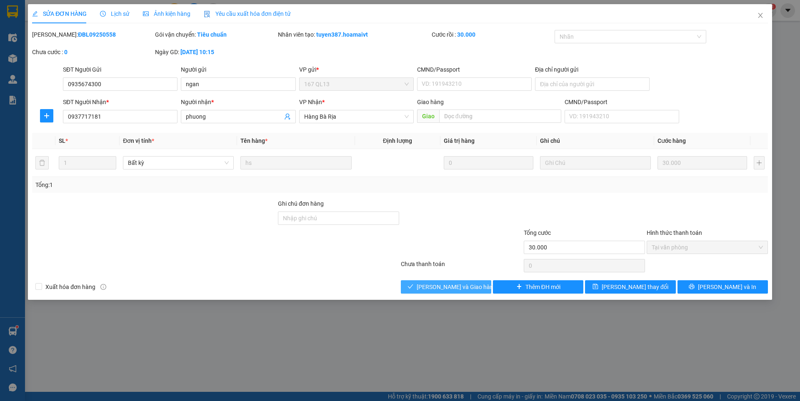
click at [464, 288] on span "[PERSON_NAME] và Giao hàng" at bounding box center [457, 287] width 80 height 9
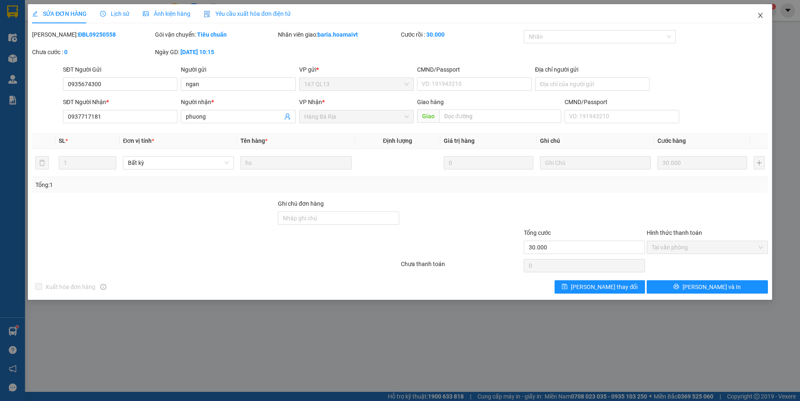
click at [760, 15] on icon "close" at bounding box center [760, 15] width 5 height 5
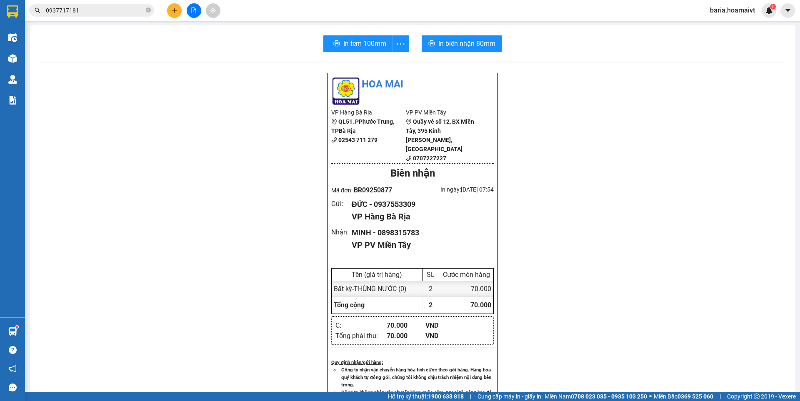
click at [99, 12] on input "0937717181" at bounding box center [95, 10] width 98 height 9
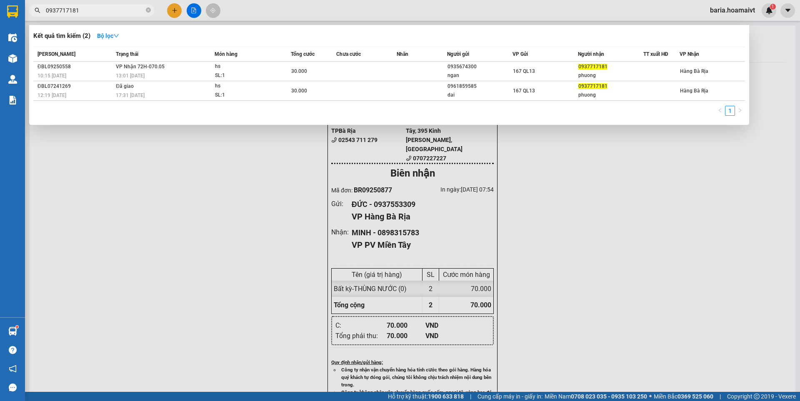
click at [99, 12] on input "0937717181" at bounding box center [95, 10] width 98 height 9
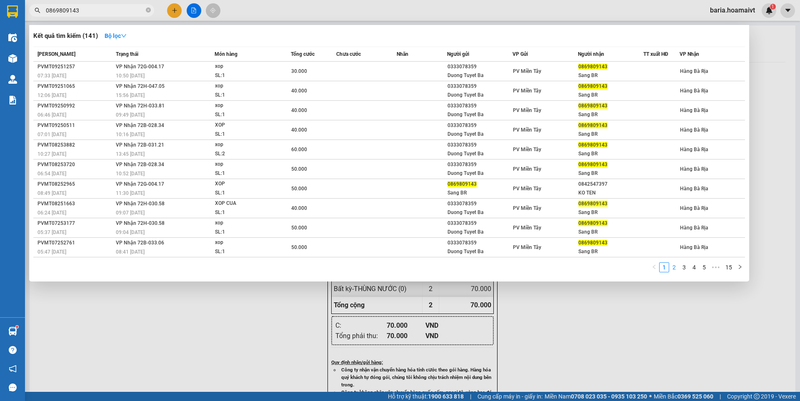
click at [674, 270] on link "2" at bounding box center [674, 267] width 9 height 9
click at [683, 266] on link "3" at bounding box center [684, 267] width 9 height 9
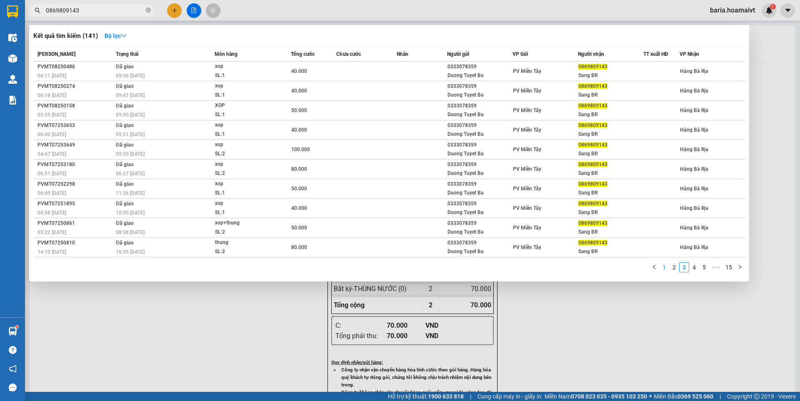
click at [665, 268] on link "1" at bounding box center [664, 267] width 9 height 9
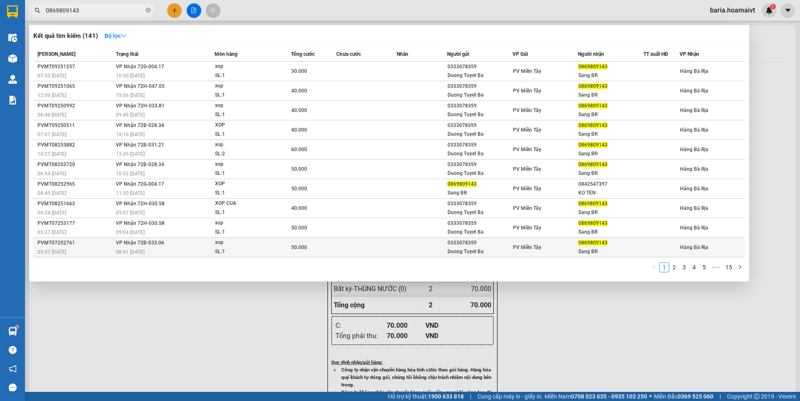
click at [632, 248] on div "Sang BR" at bounding box center [610, 252] width 65 height 9
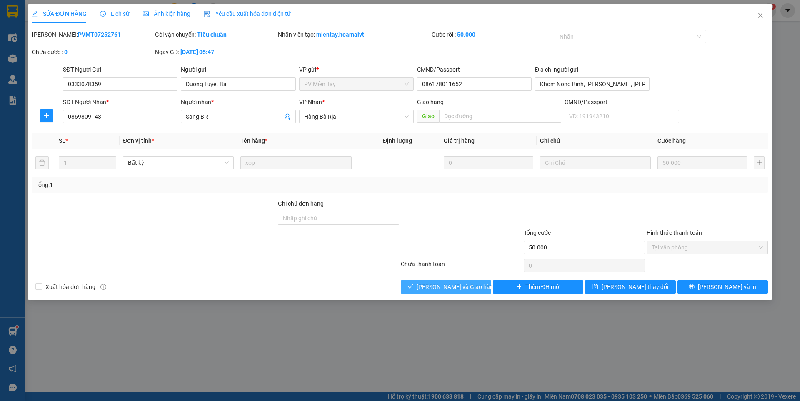
click at [479, 286] on button "[PERSON_NAME] và Giao hàng" at bounding box center [446, 286] width 90 height 13
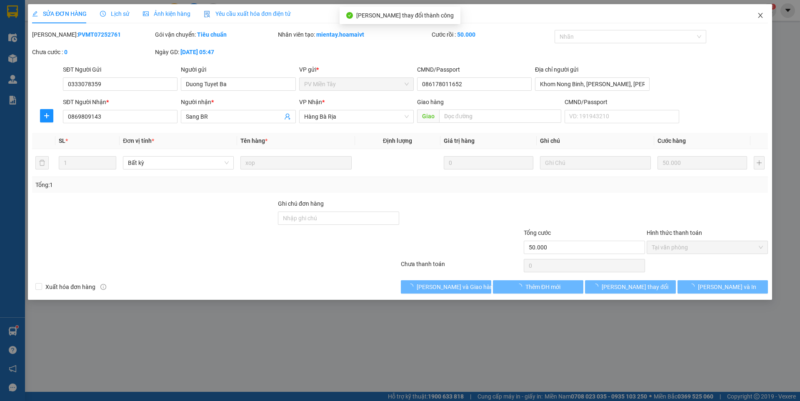
click at [759, 15] on icon "close" at bounding box center [760, 15] width 7 height 7
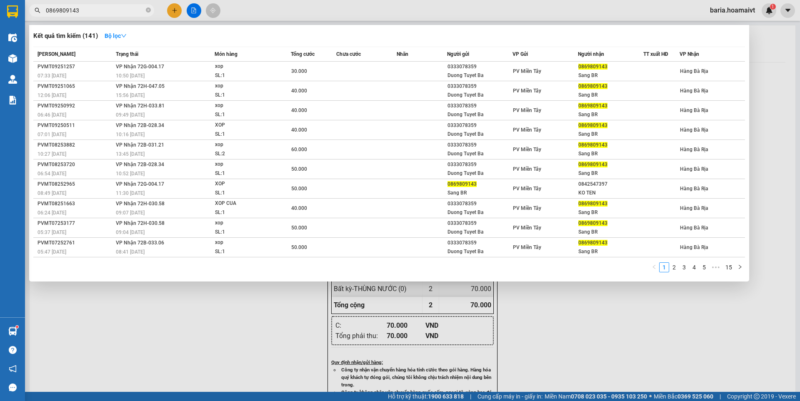
click at [100, 8] on input "0869809143" at bounding box center [95, 10] width 98 height 9
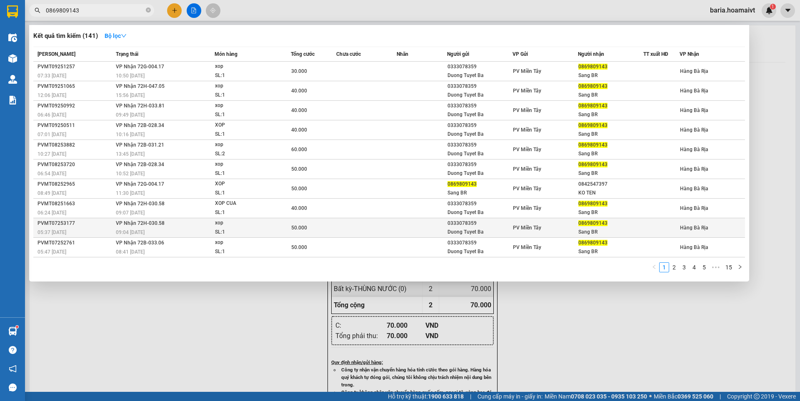
click at [585, 231] on div "Sang BR" at bounding box center [610, 232] width 65 height 9
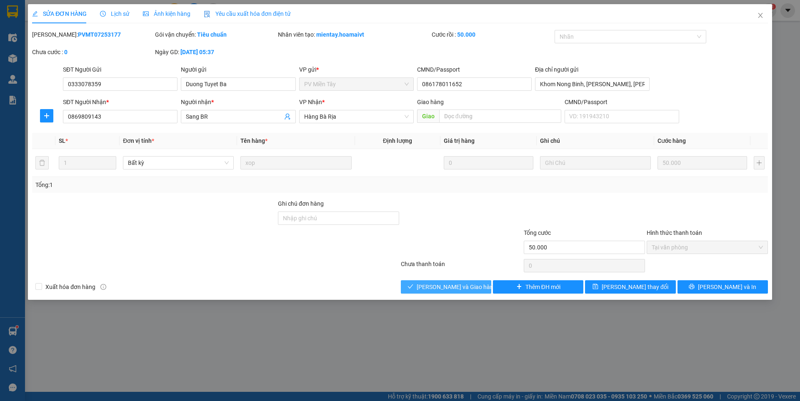
click at [439, 287] on span "[PERSON_NAME] và Giao hàng" at bounding box center [457, 287] width 80 height 9
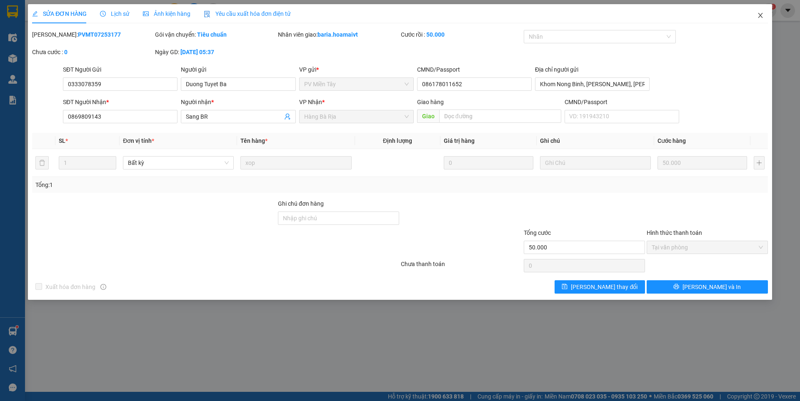
click at [760, 15] on icon "close" at bounding box center [760, 15] width 5 height 5
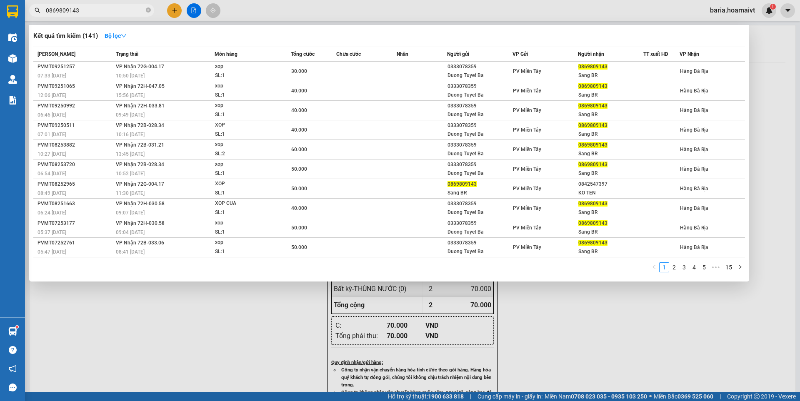
click at [100, 11] on input "0869809143" at bounding box center [95, 10] width 98 height 9
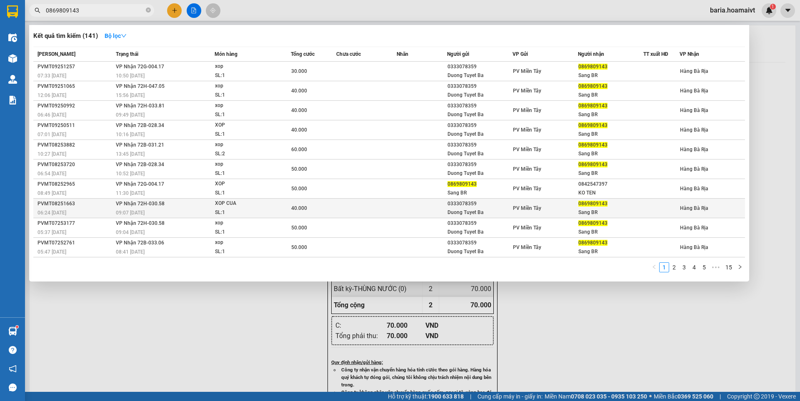
click at [588, 205] on span "0869809143" at bounding box center [592, 204] width 29 height 6
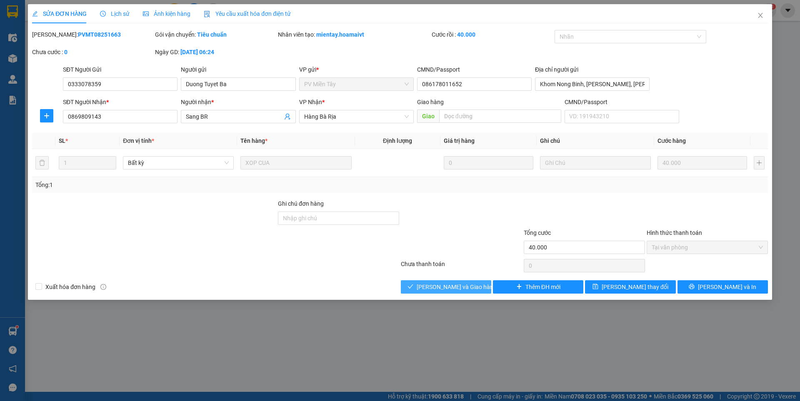
click at [465, 287] on span "[PERSON_NAME] và Giao hàng" at bounding box center [457, 287] width 80 height 9
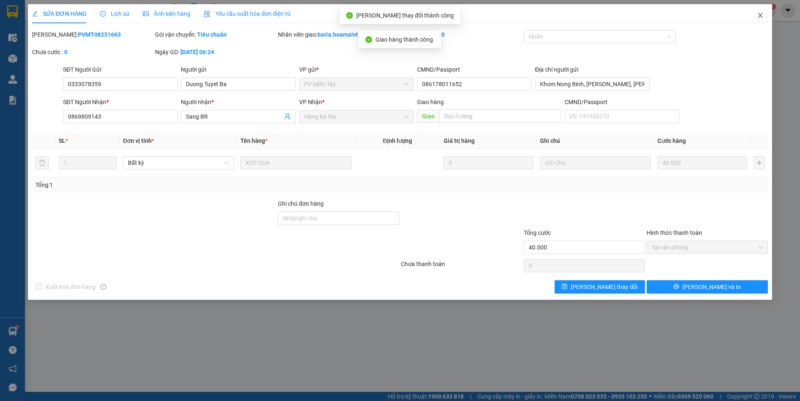
click at [760, 16] on icon "close" at bounding box center [760, 15] width 5 height 5
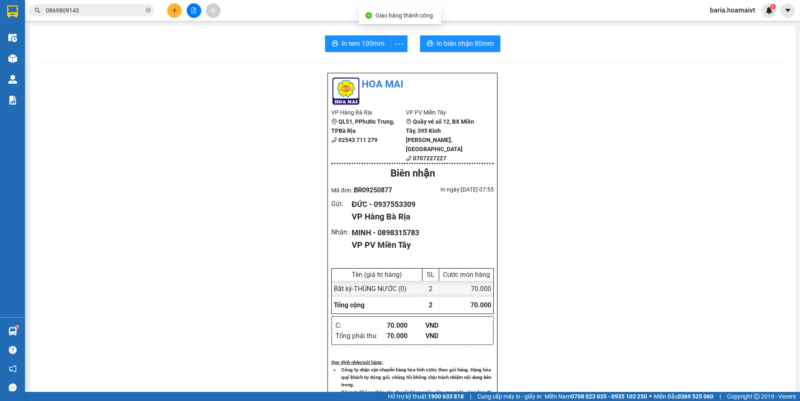
click at [124, 11] on input "0869809143" at bounding box center [95, 10] width 98 height 9
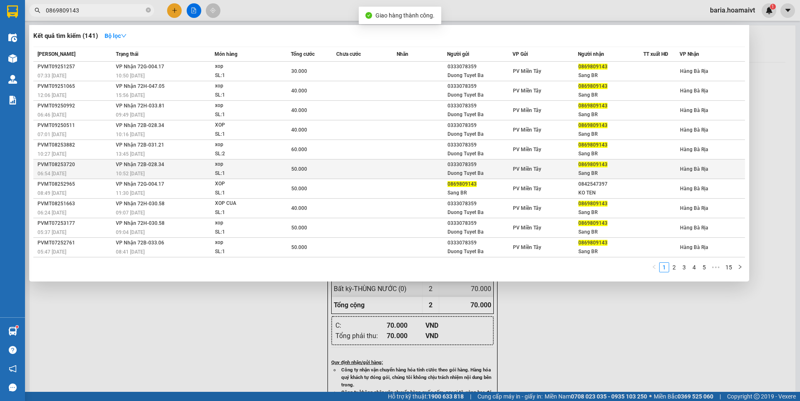
click at [560, 169] on div "PV Miền Tây" at bounding box center [545, 169] width 65 height 9
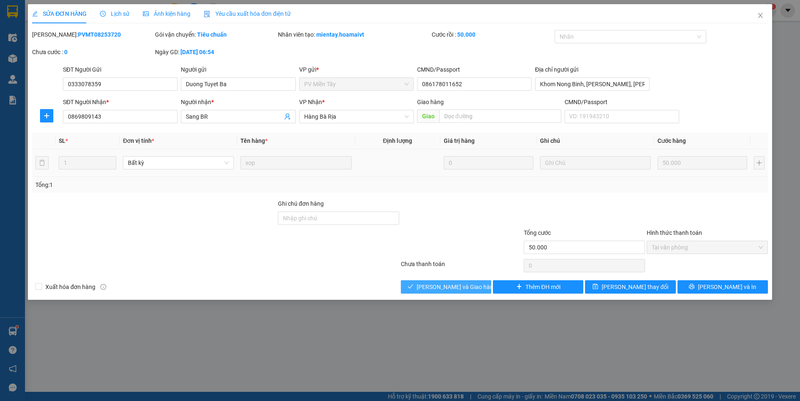
click at [466, 283] on span "[PERSON_NAME] và Giao hàng" at bounding box center [457, 287] width 80 height 9
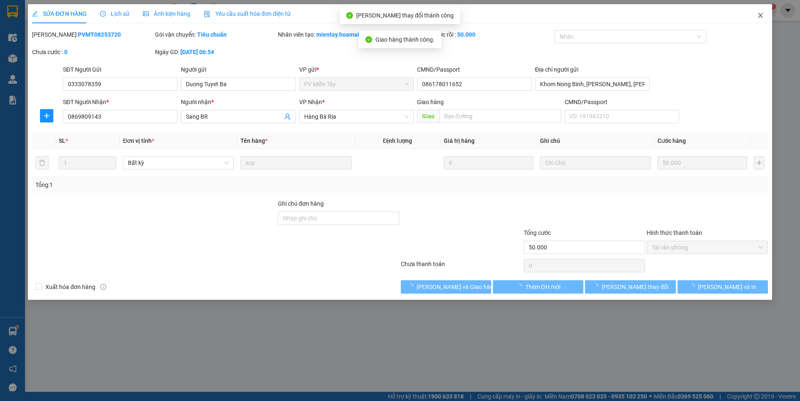
click at [759, 13] on icon "close" at bounding box center [760, 15] width 7 height 7
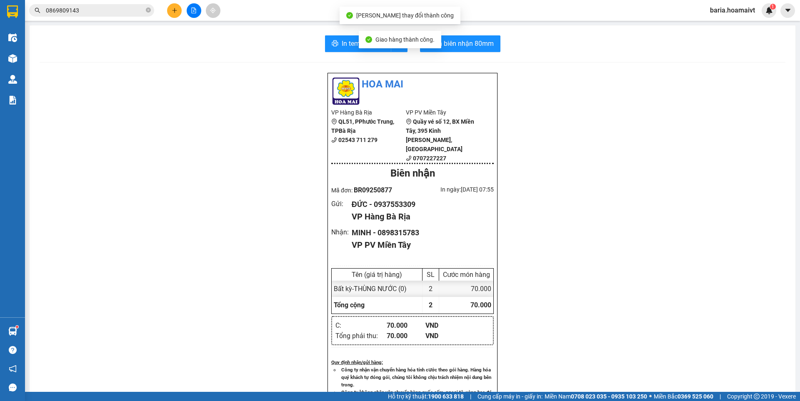
click at [117, 7] on input "0869809143" at bounding box center [95, 10] width 98 height 9
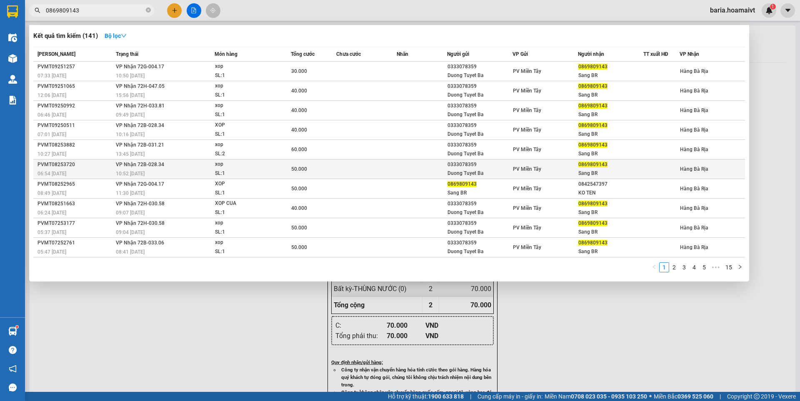
click at [594, 160] on div "0869809143" at bounding box center [610, 164] width 65 height 9
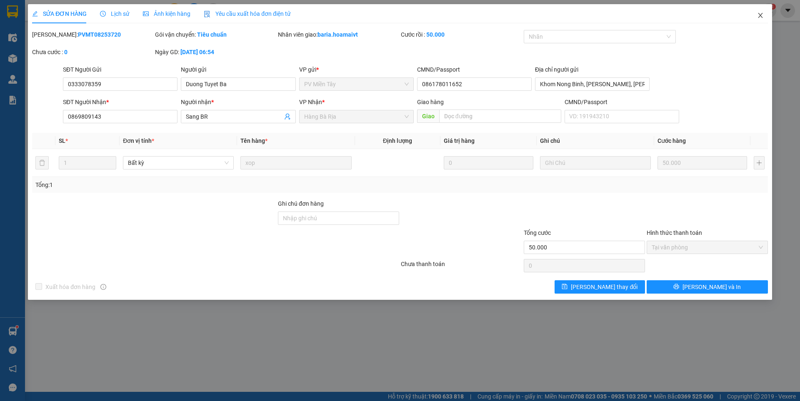
click at [761, 14] on icon "close" at bounding box center [760, 15] width 7 height 7
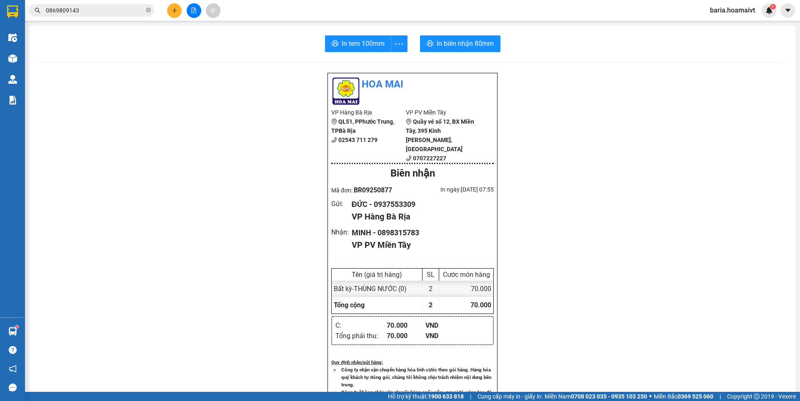
click at [109, 4] on div "Kết quả tìm kiếm ( 141 ) Bộ lọc Mã ĐH Trạng thái Món hàng Tổng cước Chưa cước N…" at bounding box center [81, 10] width 163 height 15
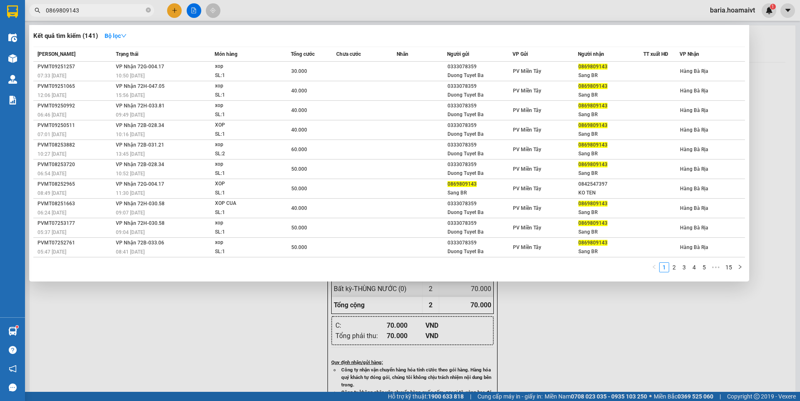
click at [107, 8] on input "0869809143" at bounding box center [95, 10] width 98 height 9
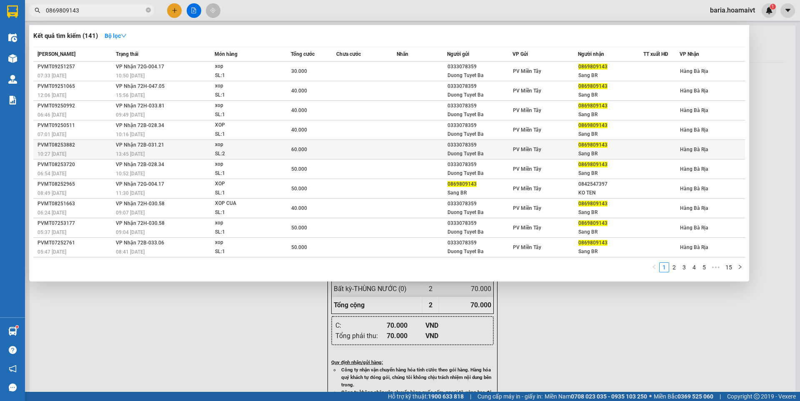
click at [586, 145] on span "0869809143" at bounding box center [592, 145] width 29 height 6
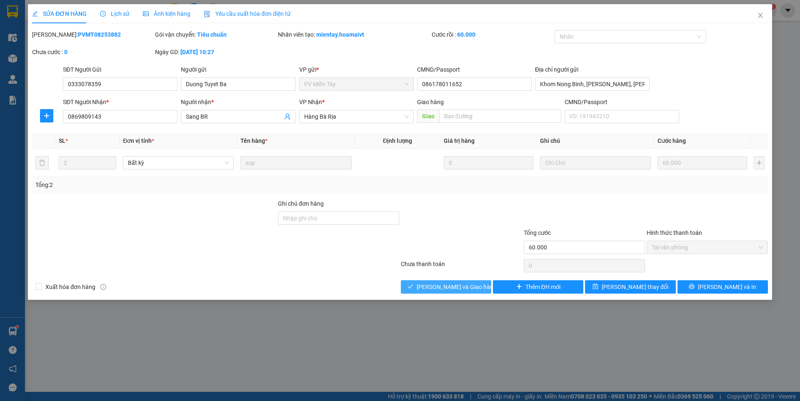
click at [451, 287] on span "[PERSON_NAME] và Giao hàng" at bounding box center [457, 287] width 80 height 9
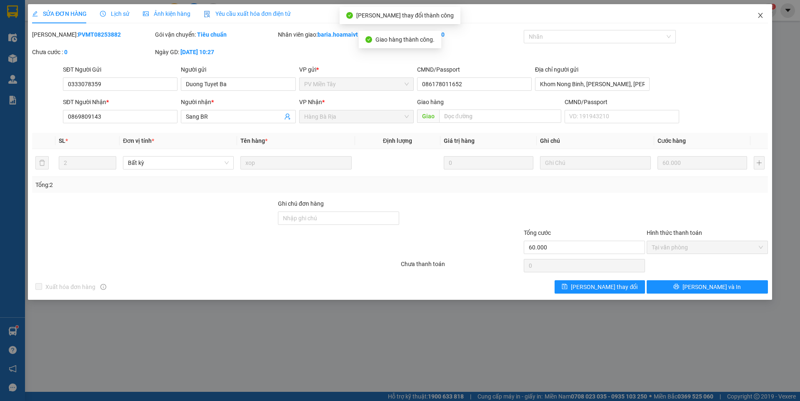
click at [758, 15] on icon "close" at bounding box center [760, 15] width 7 height 7
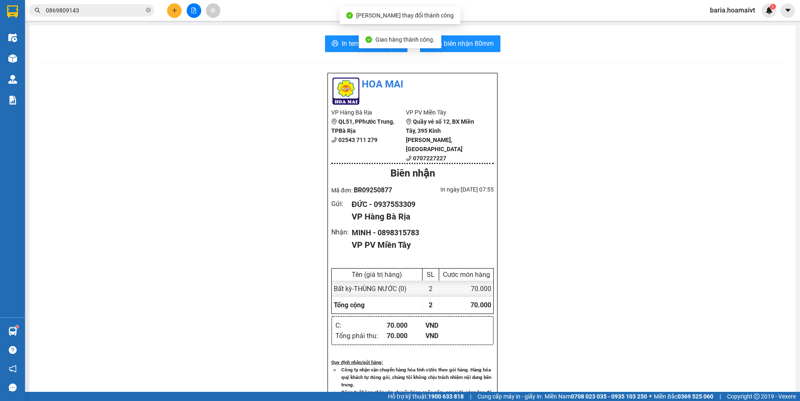
click at [114, 8] on input "0869809143" at bounding box center [95, 10] width 98 height 9
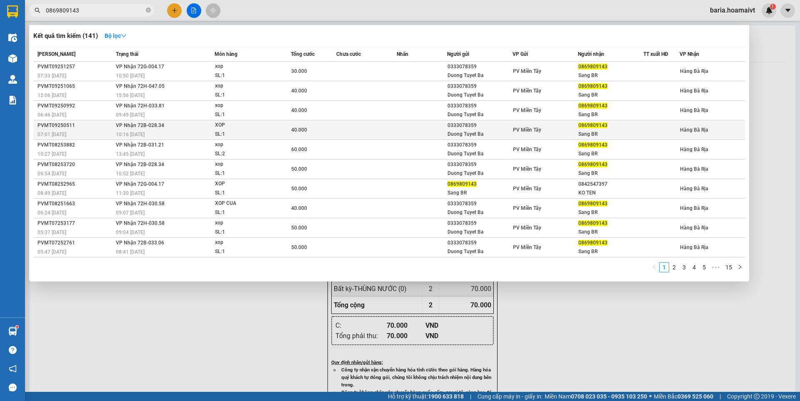
click at [599, 134] on div "Sang BR" at bounding box center [610, 134] width 65 height 9
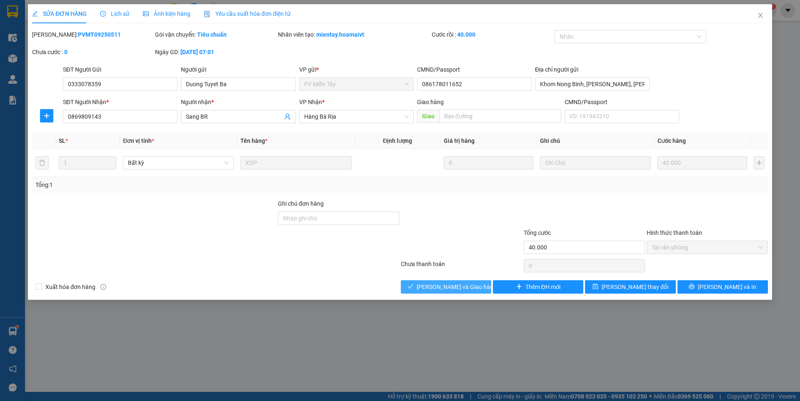
click at [459, 286] on span "[PERSON_NAME] và Giao hàng" at bounding box center [457, 287] width 80 height 9
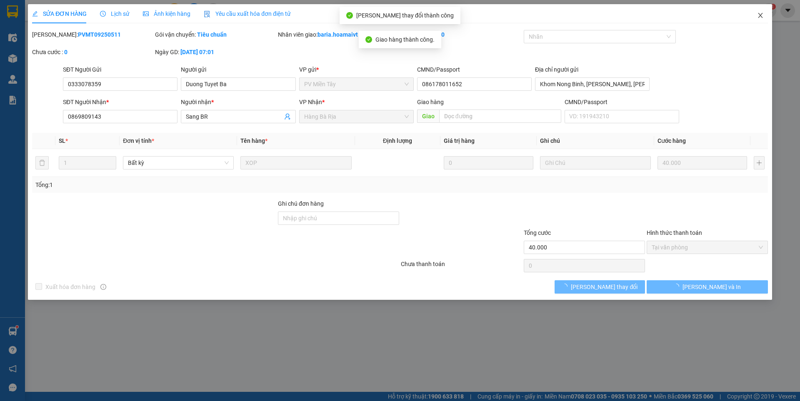
click at [761, 15] on icon "close" at bounding box center [760, 15] width 5 height 5
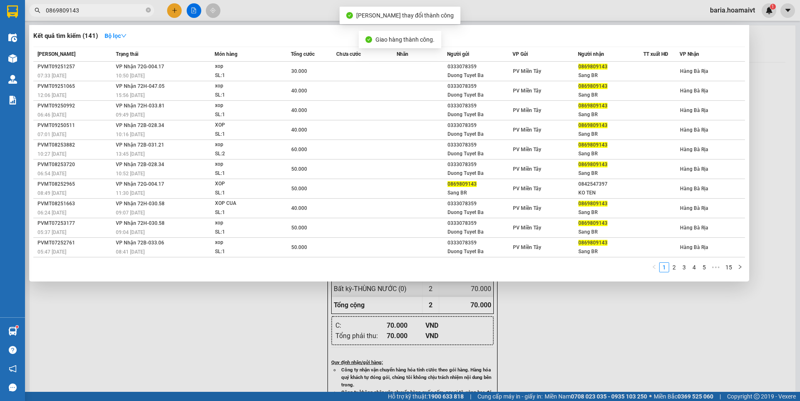
click at [108, 11] on input "0869809143" at bounding box center [95, 10] width 98 height 9
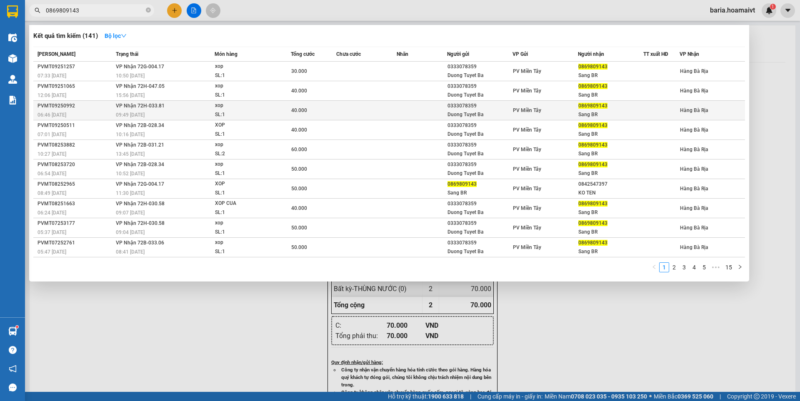
click at [592, 109] on span "0869809143" at bounding box center [592, 106] width 29 height 6
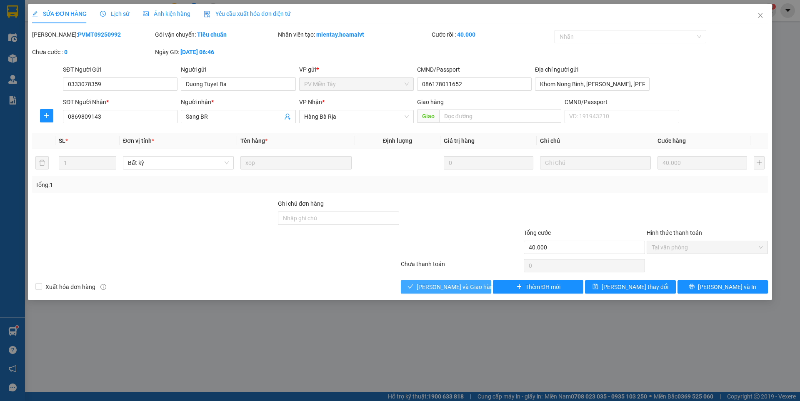
click at [442, 287] on span "[PERSON_NAME] và Giao hàng" at bounding box center [457, 287] width 80 height 9
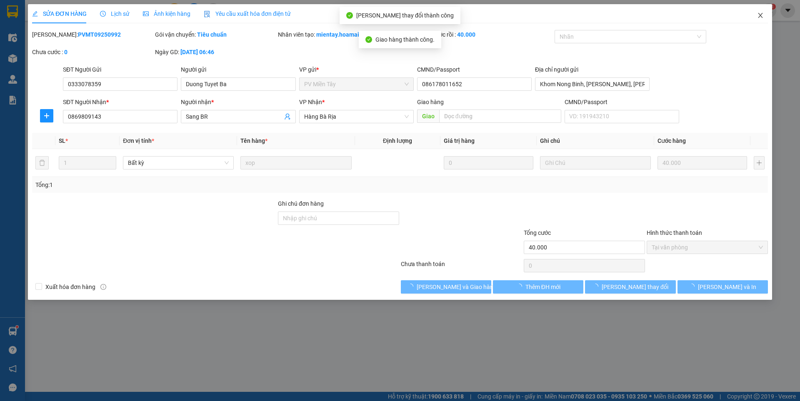
click at [763, 18] on icon "close" at bounding box center [760, 15] width 7 height 7
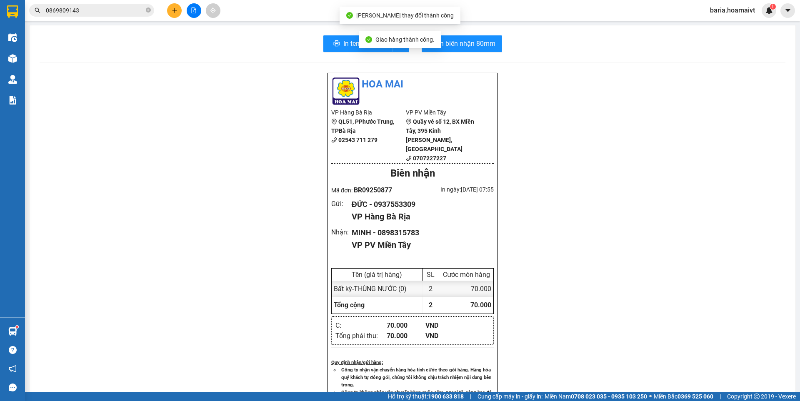
click at [115, 12] on input "0869809143" at bounding box center [95, 10] width 98 height 9
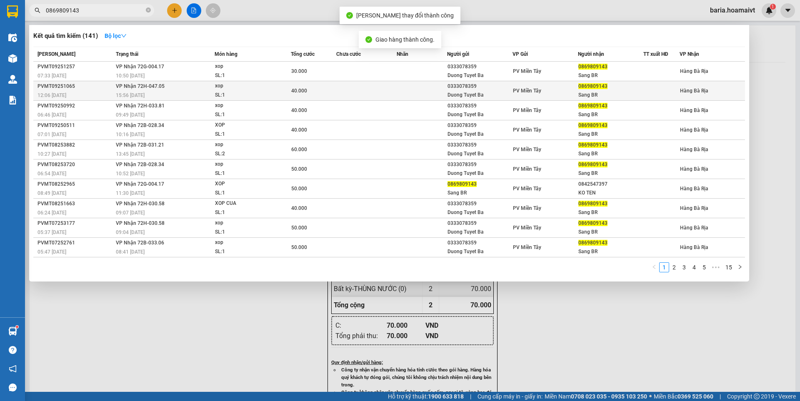
click at [619, 93] on div "Sang BR" at bounding box center [610, 95] width 65 height 9
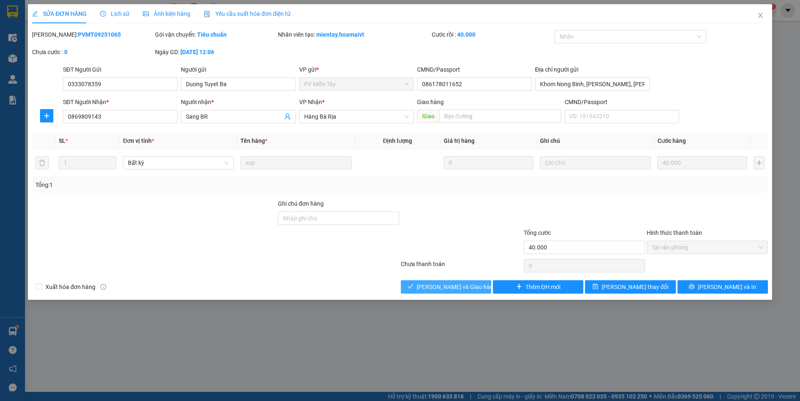
click at [460, 286] on span "[PERSON_NAME] và Giao hàng" at bounding box center [457, 287] width 80 height 9
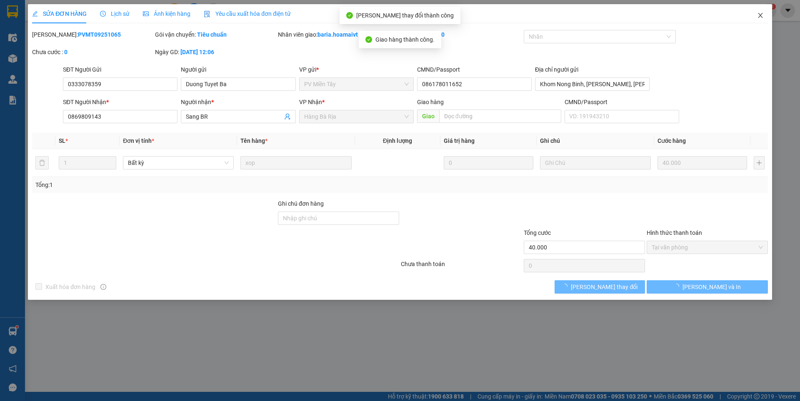
click at [761, 15] on icon "close" at bounding box center [760, 15] width 5 height 5
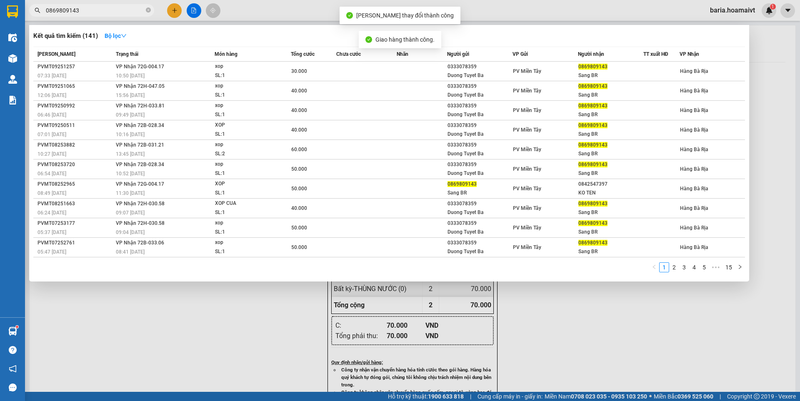
click at [111, 9] on input "0869809143" at bounding box center [95, 10] width 98 height 9
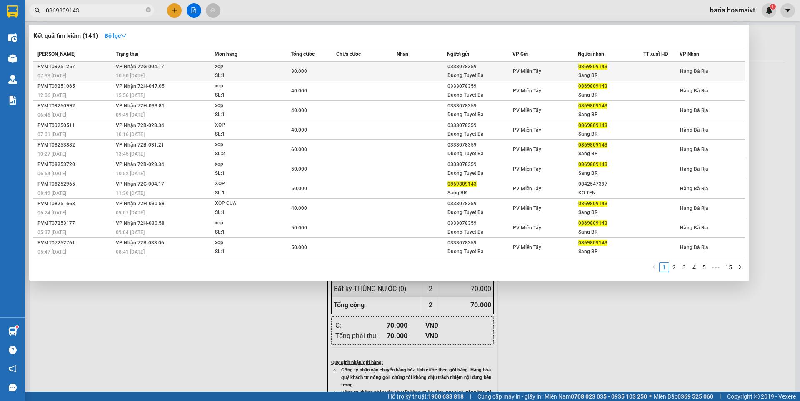
click at [570, 75] on div "PV Miền Tây" at bounding box center [545, 71] width 65 height 9
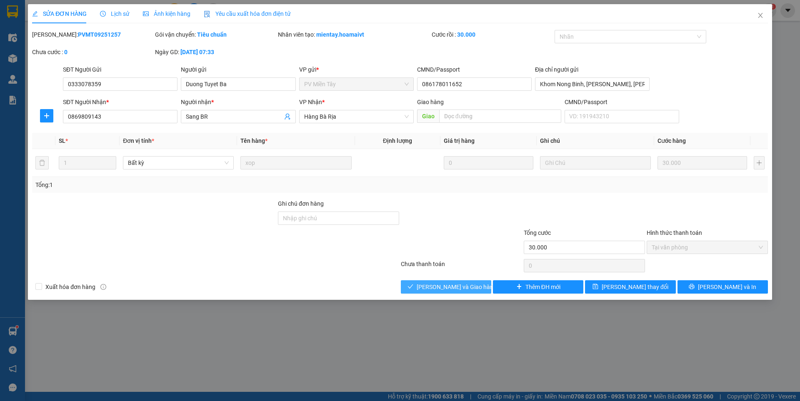
click at [468, 288] on span "[PERSON_NAME] và Giao hàng" at bounding box center [457, 287] width 80 height 9
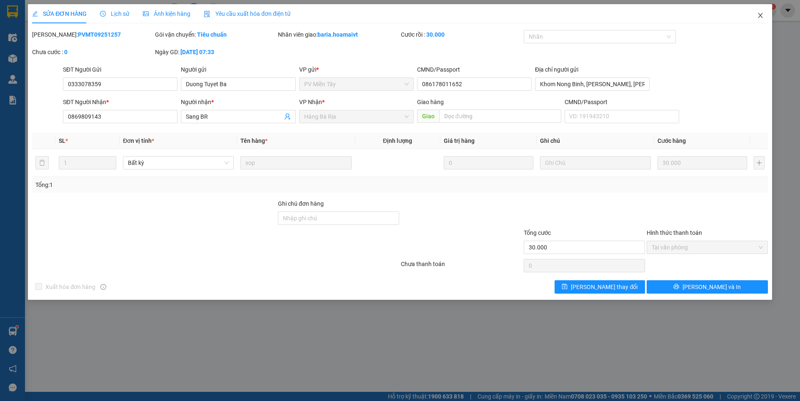
click at [764, 15] on span "Close" at bounding box center [760, 15] width 23 height 23
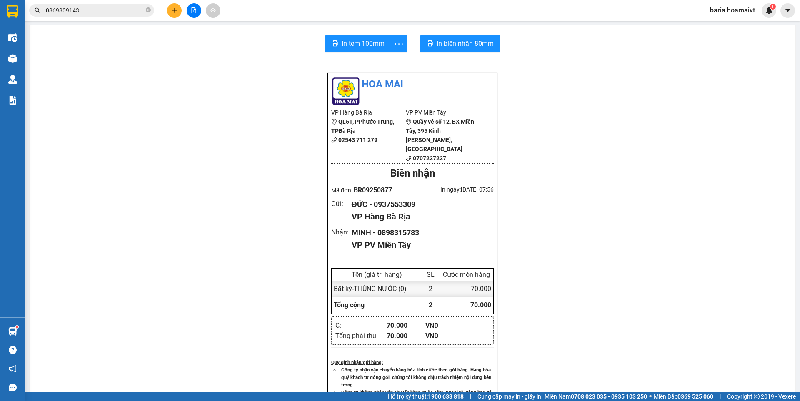
click at [100, 7] on input "0869809143" at bounding box center [95, 10] width 98 height 9
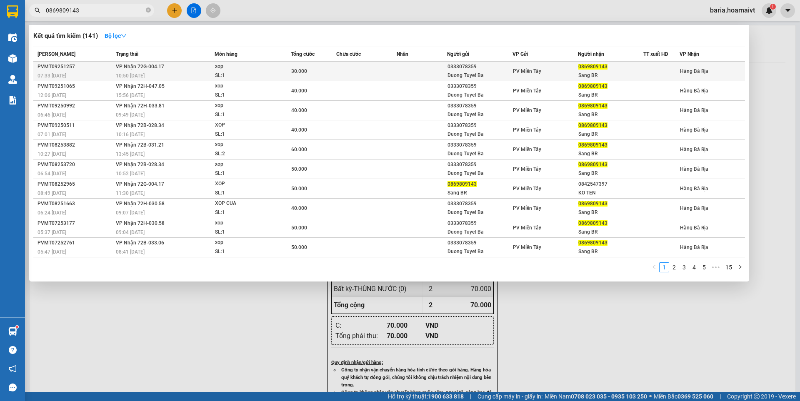
click at [607, 73] on div "Sang BR" at bounding box center [610, 75] width 65 height 9
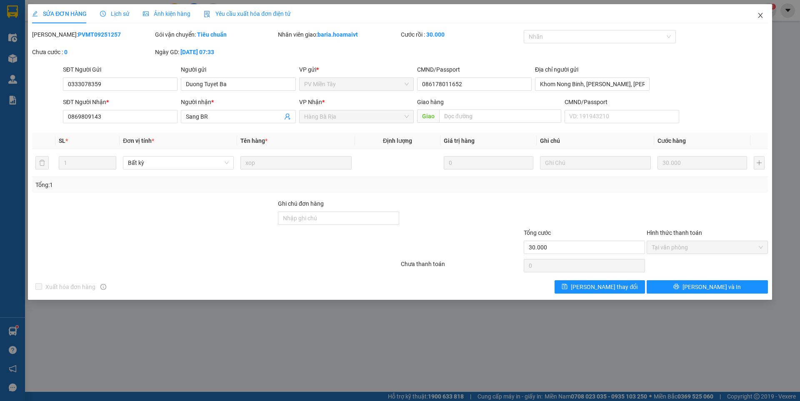
click at [761, 18] on icon "close" at bounding box center [760, 15] width 7 height 7
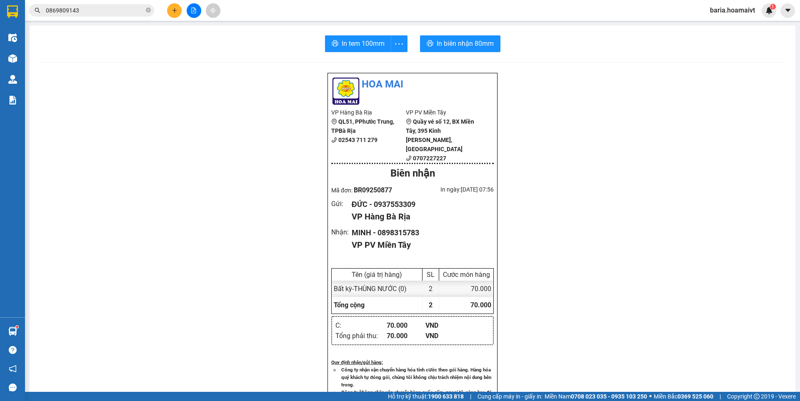
click at [107, 11] on input "0869809143" at bounding box center [95, 10] width 98 height 9
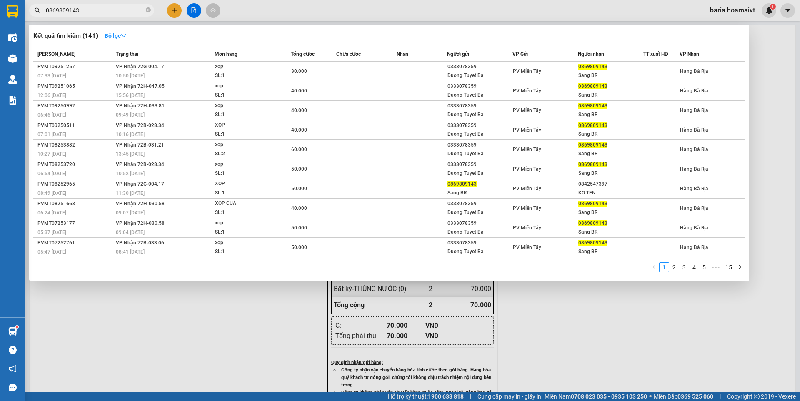
click at [107, 11] on input "0869809143" at bounding box center [95, 10] width 98 height 9
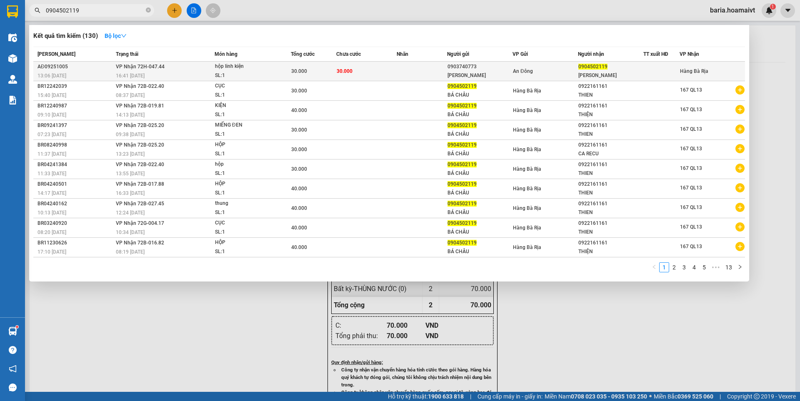
click at [389, 68] on td "30.000" at bounding box center [366, 72] width 60 height 20
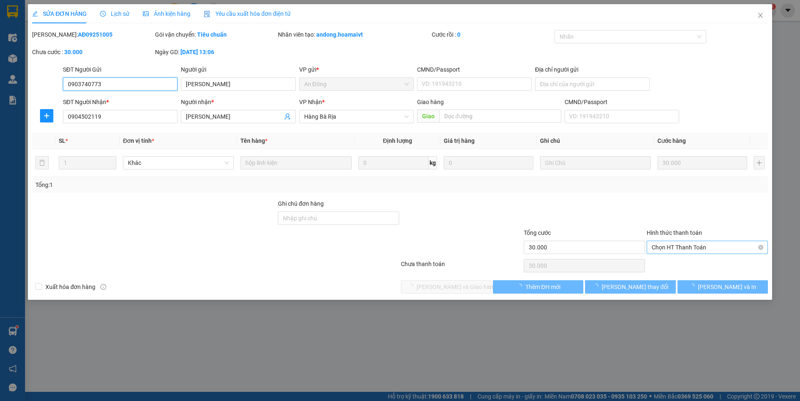
click at [700, 248] on span "Chọn HT Thanh Toán" at bounding box center [707, 247] width 111 height 13
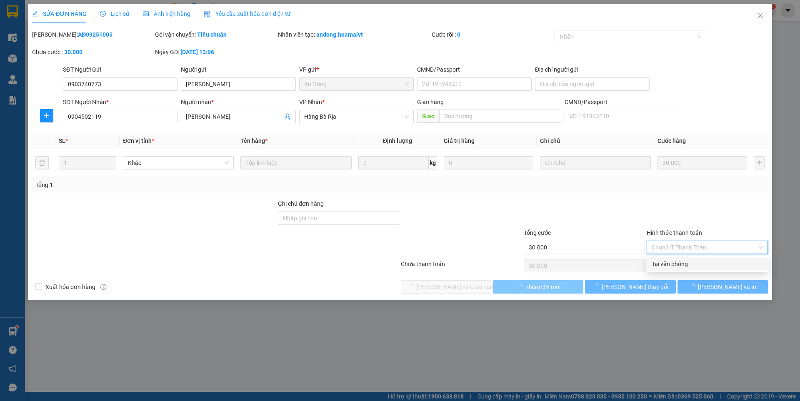
click at [678, 265] on div "Tại văn phòng" at bounding box center [707, 264] width 111 height 9
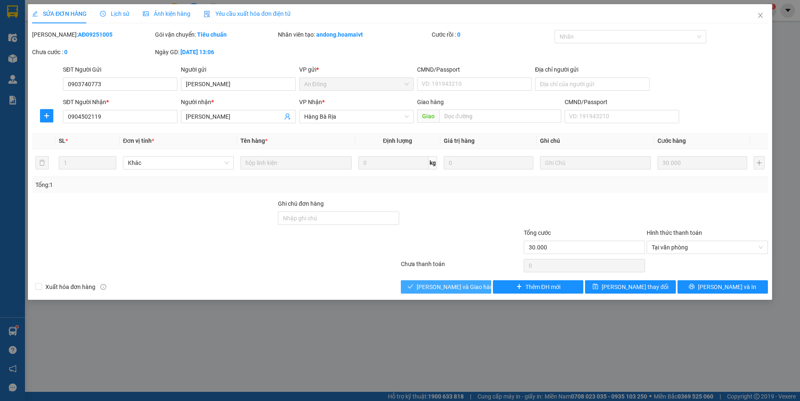
click at [481, 282] on button "[PERSON_NAME] và Giao hàng" at bounding box center [446, 286] width 90 height 13
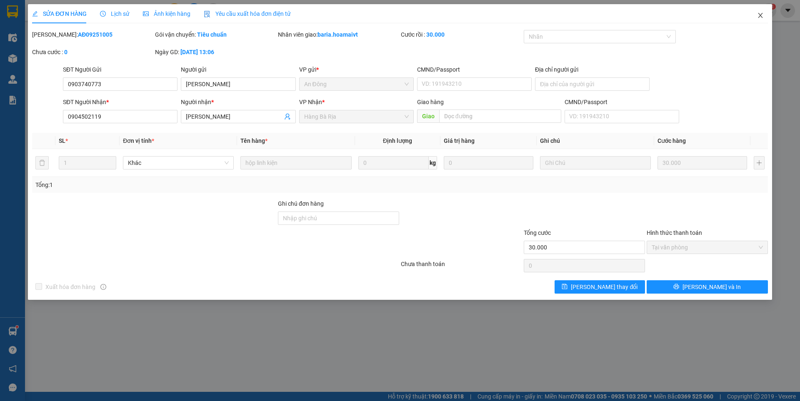
click at [760, 15] on icon "close" at bounding box center [760, 15] width 7 height 7
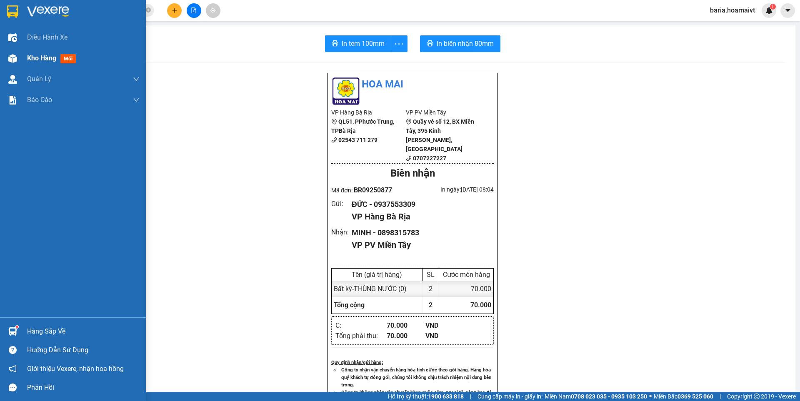
click at [28, 56] on span "Kho hàng" at bounding box center [41, 58] width 29 height 8
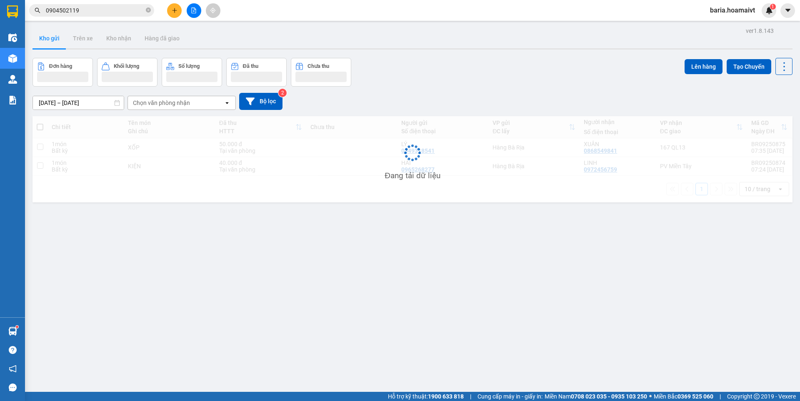
scroll to position [38, 0]
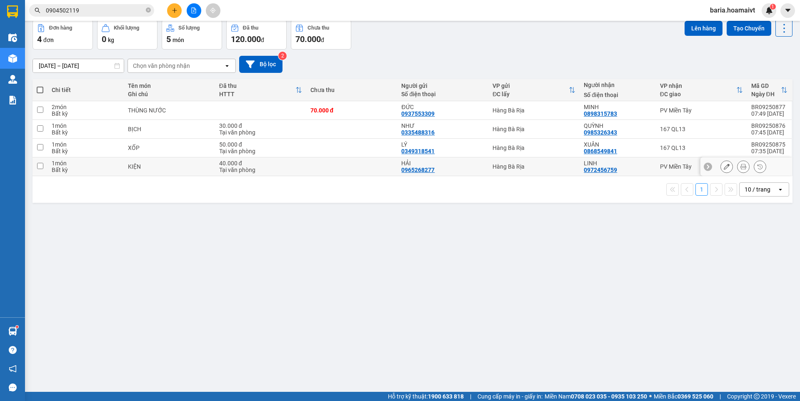
click at [402, 167] on div "0965268277" at bounding box center [417, 170] width 33 height 7
click at [702, 27] on button "Lên hàng" at bounding box center [704, 28] width 38 height 15
click at [208, 163] on div "KIỆN" at bounding box center [169, 166] width 83 height 7
checkbox input "true"
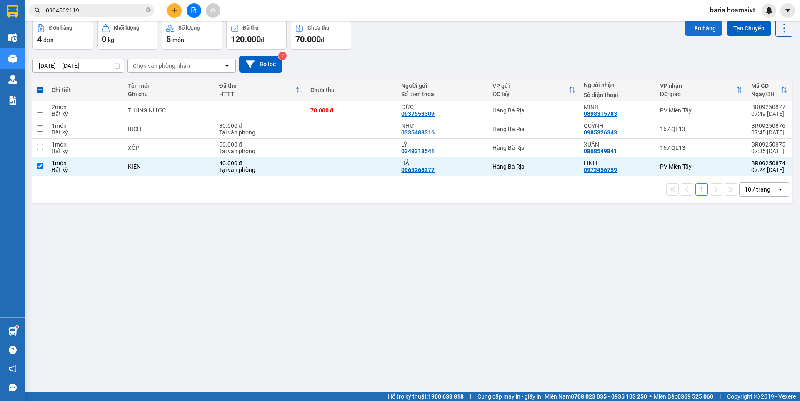
click at [698, 30] on button "Lên hàng" at bounding box center [704, 28] width 38 height 15
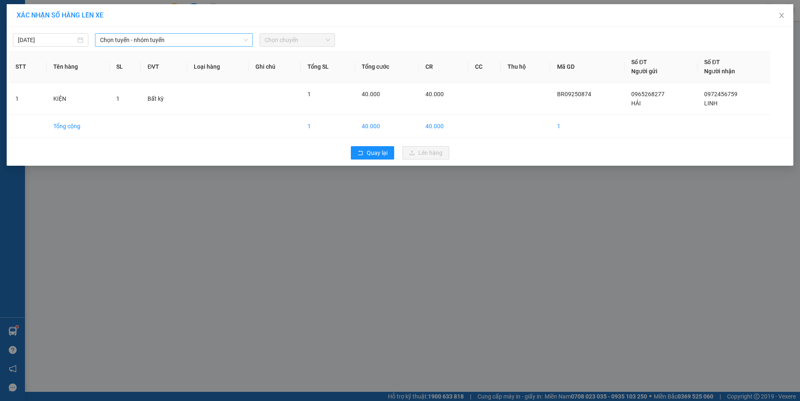
click at [196, 40] on span "Chọn tuyến - nhóm tuyến" at bounding box center [174, 40] width 148 height 13
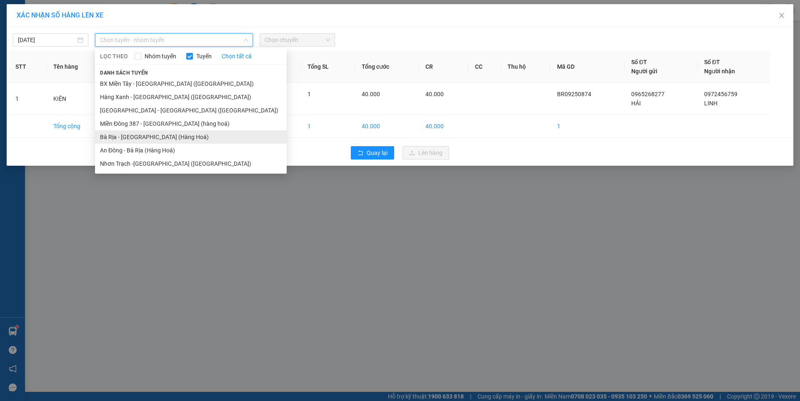
click at [136, 141] on li "Bà Rịa - [GEOGRAPHIC_DATA] (Hàng Hoá)" at bounding box center [191, 136] width 192 height 13
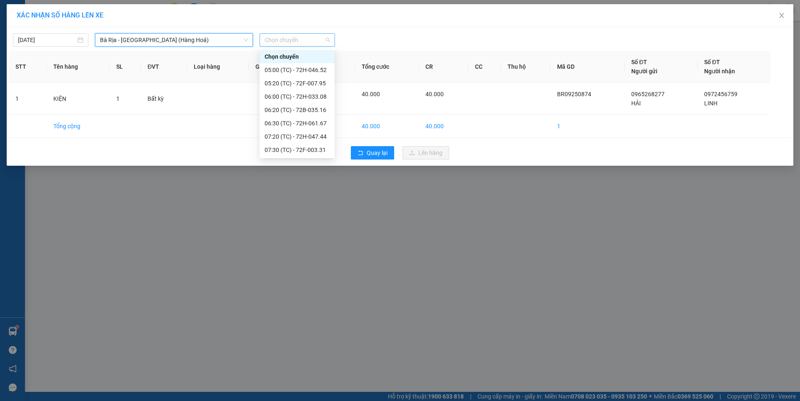
click at [289, 38] on span "Chọn chuyến" at bounding box center [297, 40] width 65 height 13
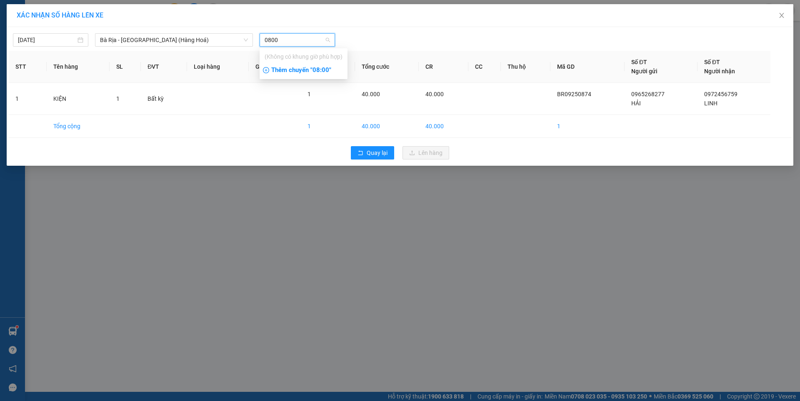
type input "0800"
click at [326, 70] on div "Thêm chuyến " 08:00 "" at bounding box center [304, 70] width 88 height 14
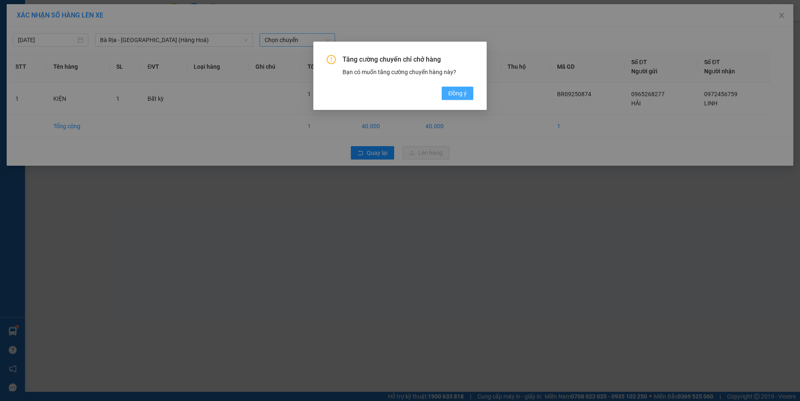
click at [465, 92] on span "Đồng ý" at bounding box center [457, 93] width 18 height 9
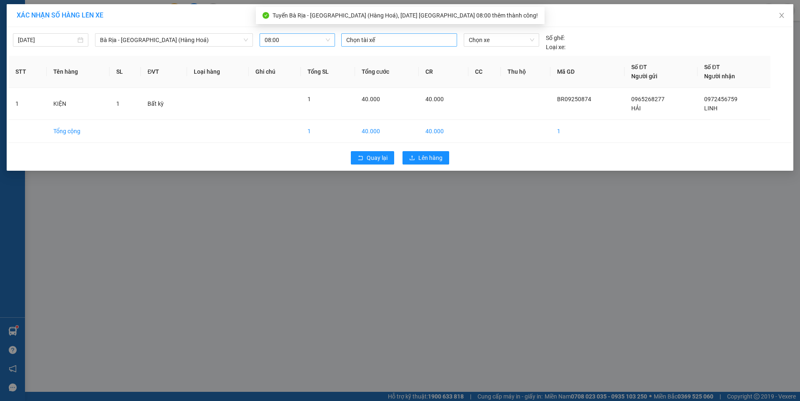
click at [383, 40] on div at bounding box center [399, 40] width 112 height 10
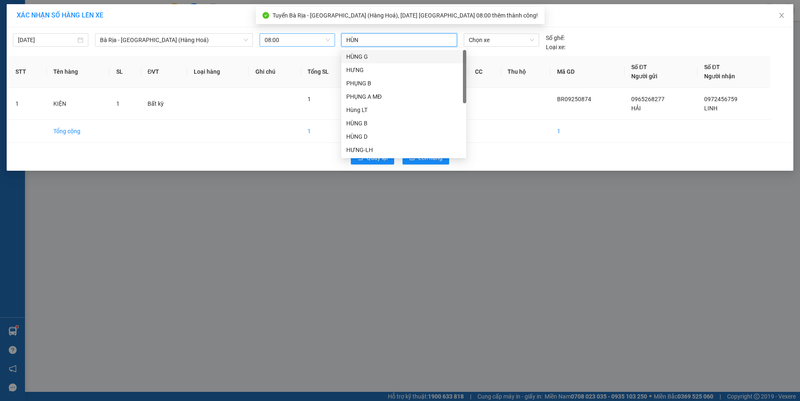
type input "HÙNG"
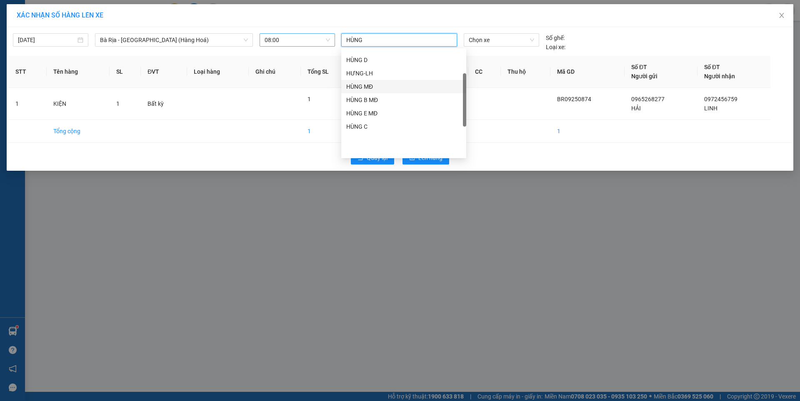
scroll to position [35, 0]
click at [358, 86] on div "HÙNG B" at bounding box center [403, 88] width 115 height 9
click at [507, 32] on div "13/09/2025 Bà Rịa - Sài Gòn (Hàng Hoá) LỌC THEO Nhóm tuyến Tuyến Chọn tất c…" at bounding box center [400, 40] width 783 height 23
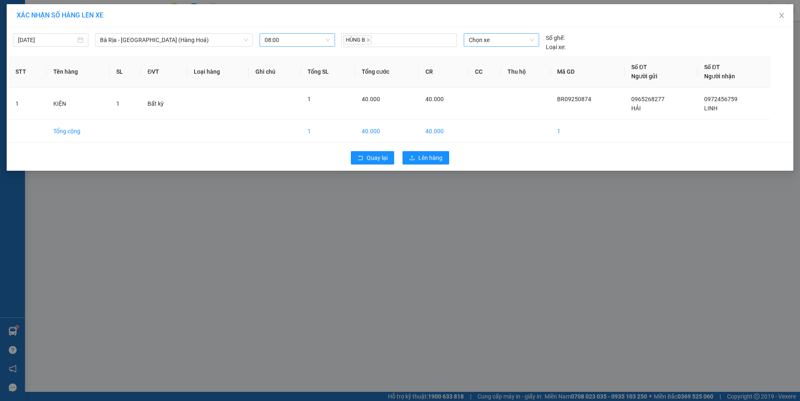
click at [509, 42] on span "Chọn xe" at bounding box center [501, 40] width 65 height 13
type input "04764"
click at [495, 56] on div "72H-047.64" at bounding box center [501, 56] width 65 height 9
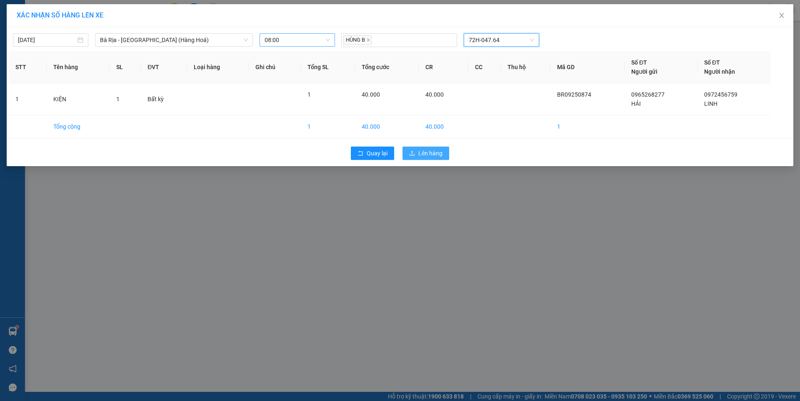
click at [436, 147] on button "Lên hàng" at bounding box center [426, 153] width 47 height 13
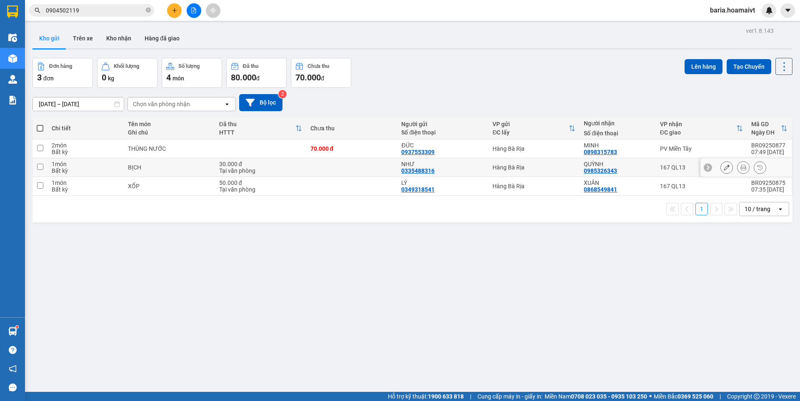
click at [296, 169] on div "Tại văn phòng" at bounding box center [260, 171] width 83 height 7
checkbox input "true"
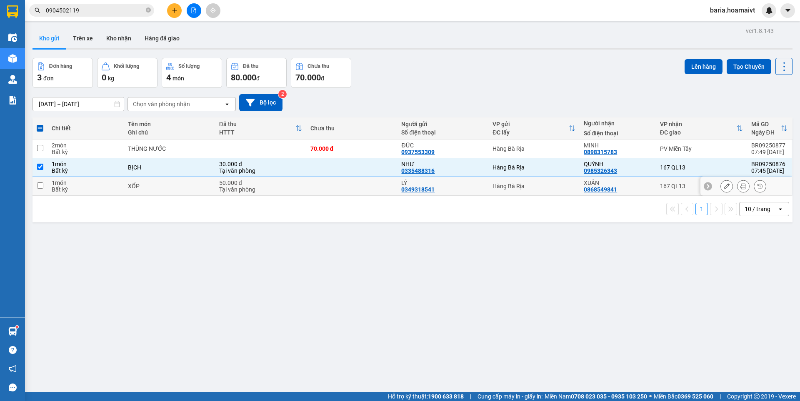
click at [274, 189] on div "Tại văn phòng" at bounding box center [260, 189] width 83 height 7
checkbox input "true"
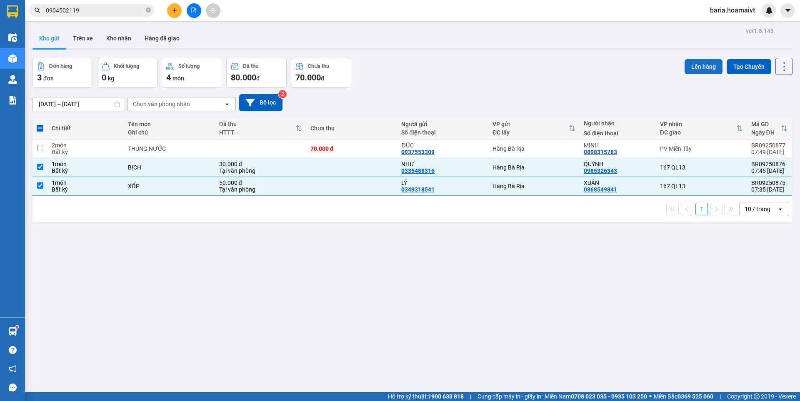
click at [692, 63] on button "Lên hàng" at bounding box center [704, 66] width 38 height 15
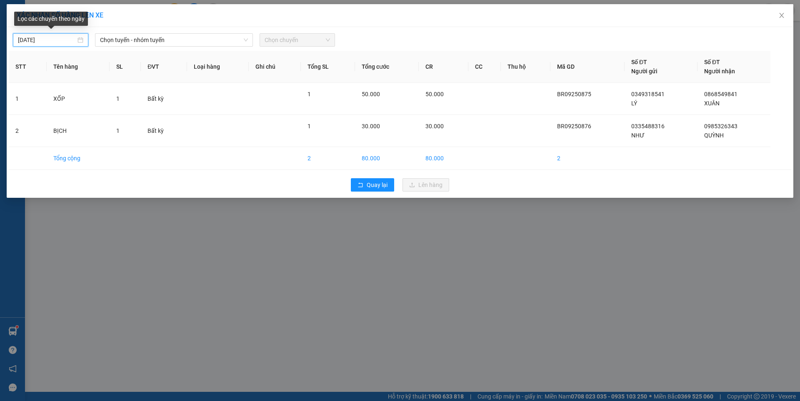
type input "[DATE]"
click at [74, 36] on input "[DATE]" at bounding box center [47, 39] width 58 height 9
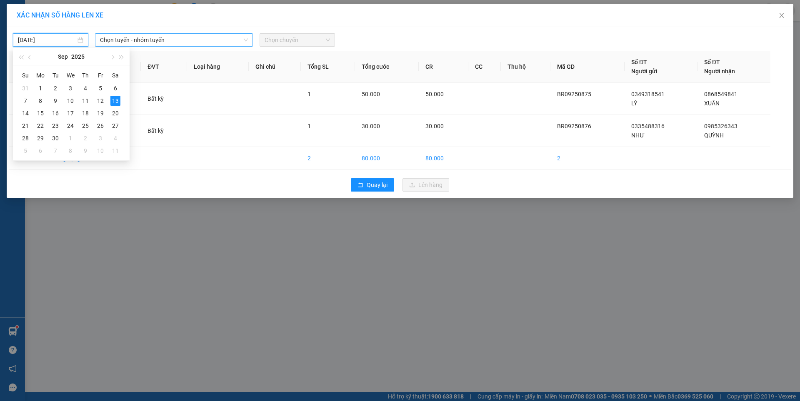
click at [178, 41] on span "Chọn tuyến - nhóm tuyến" at bounding box center [174, 40] width 148 height 13
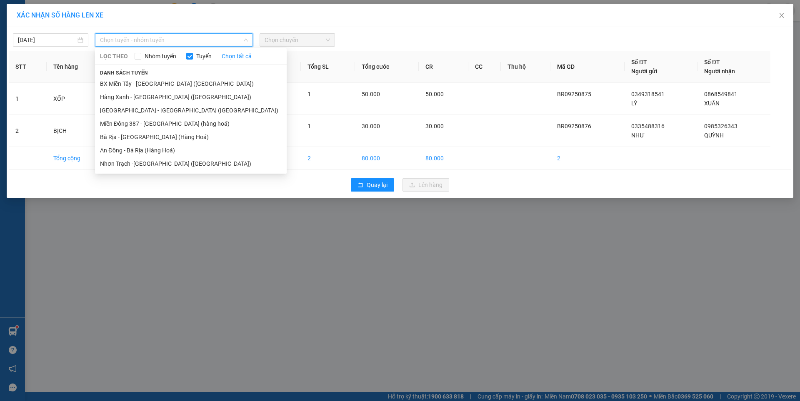
drag, startPoint x: 139, startPoint y: 138, endPoint x: 285, endPoint y: 67, distance: 162.5
click at [139, 138] on li "Bà Rịa - [GEOGRAPHIC_DATA] (Hàng Hoá)" at bounding box center [191, 136] width 192 height 13
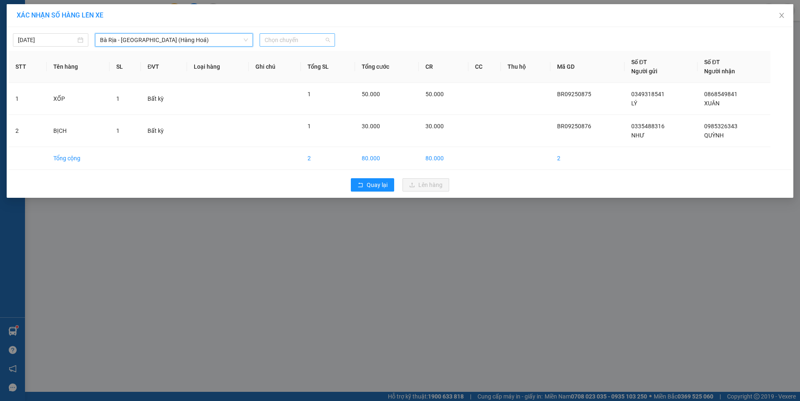
click at [307, 41] on span "Chọn chuyến" at bounding box center [297, 40] width 65 height 13
type input "0750"
click at [321, 73] on div "Thêm chuyến " 07:50 "" at bounding box center [304, 70] width 88 height 14
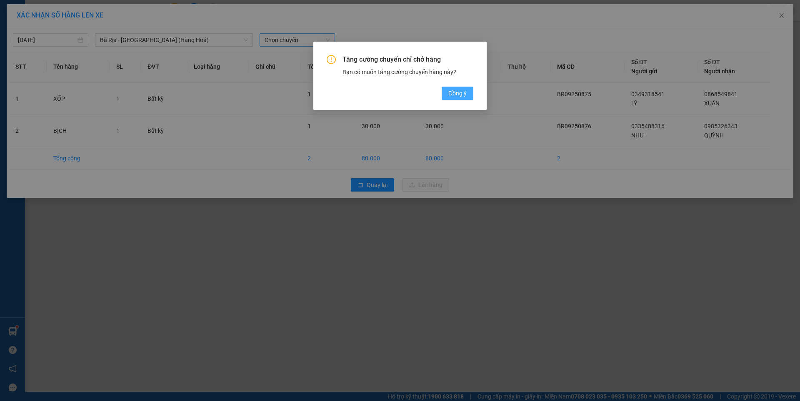
click at [457, 92] on span "Đồng ý" at bounding box center [457, 93] width 18 height 9
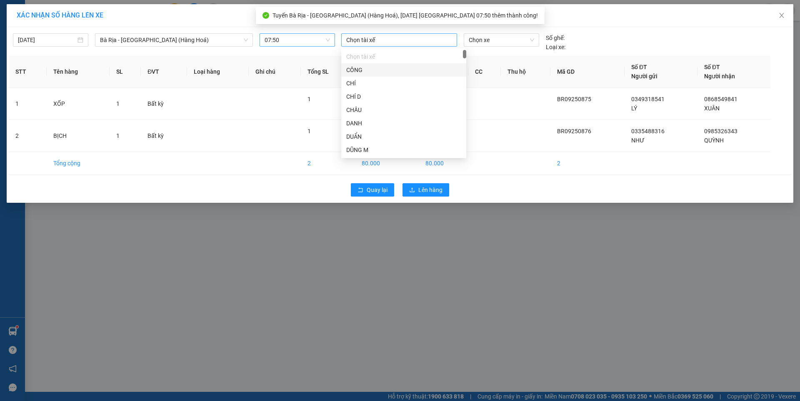
click at [434, 43] on div at bounding box center [399, 40] width 112 height 10
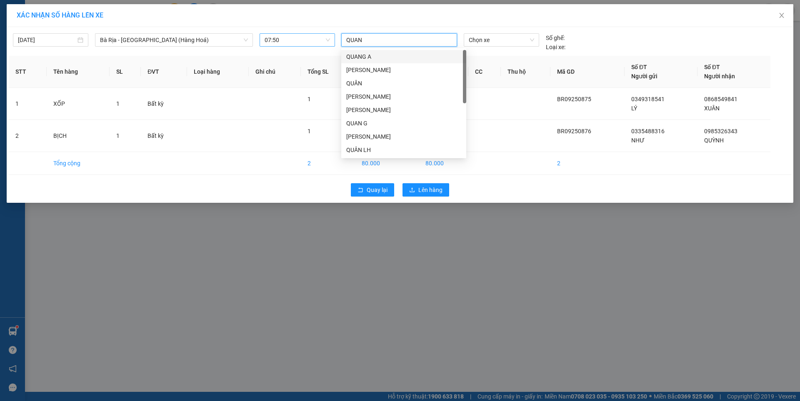
type input "QUANG"
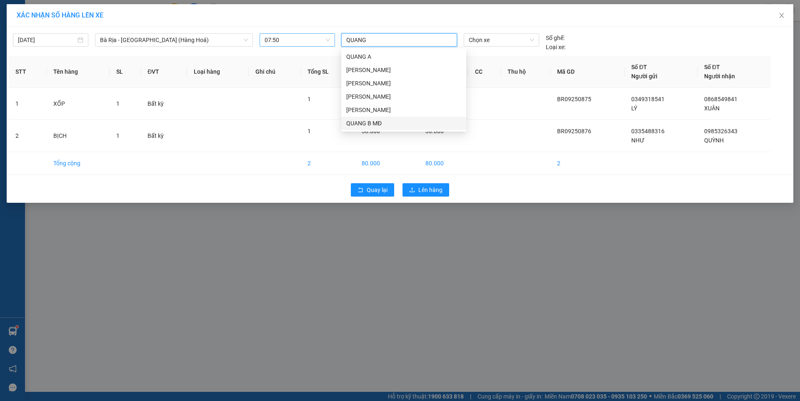
click at [370, 124] on div "QUANG B MĐ" at bounding box center [403, 123] width 115 height 9
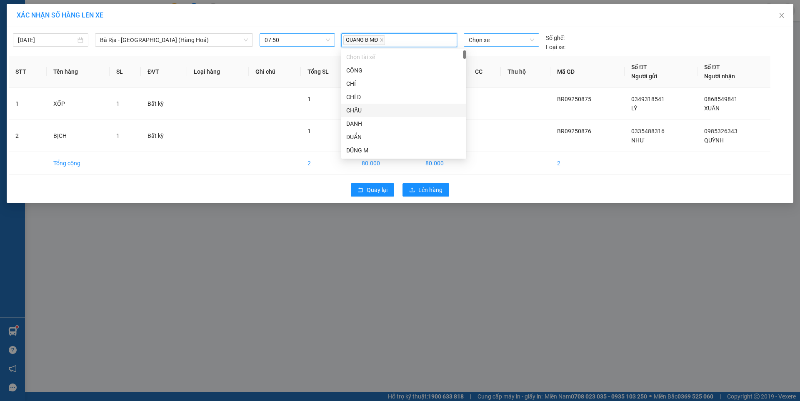
click at [509, 38] on span "Chọn xe" at bounding box center [501, 40] width 65 height 13
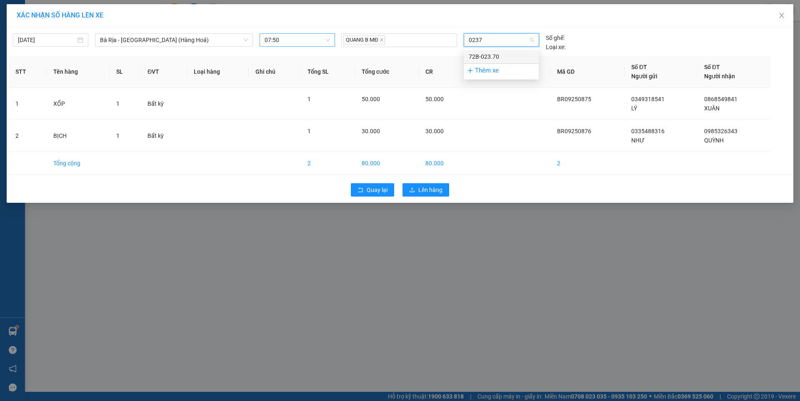
type input "02370"
click at [489, 53] on div "72B-023.70" at bounding box center [501, 56] width 65 height 9
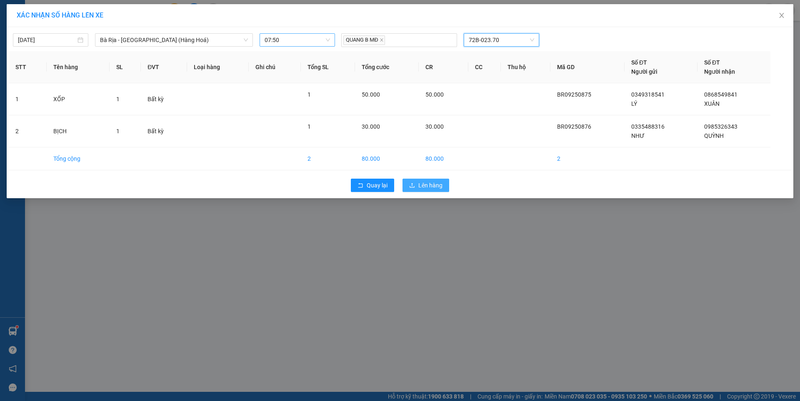
click at [433, 183] on span "Lên hàng" at bounding box center [430, 185] width 24 height 9
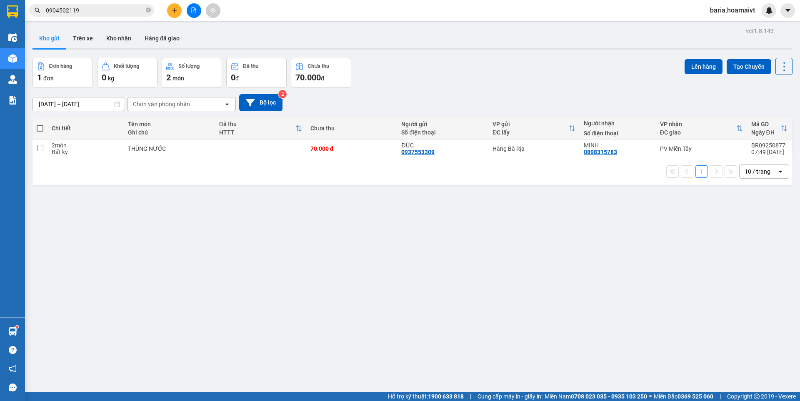
click at [112, 9] on input "0904502119" at bounding box center [95, 10] width 98 height 9
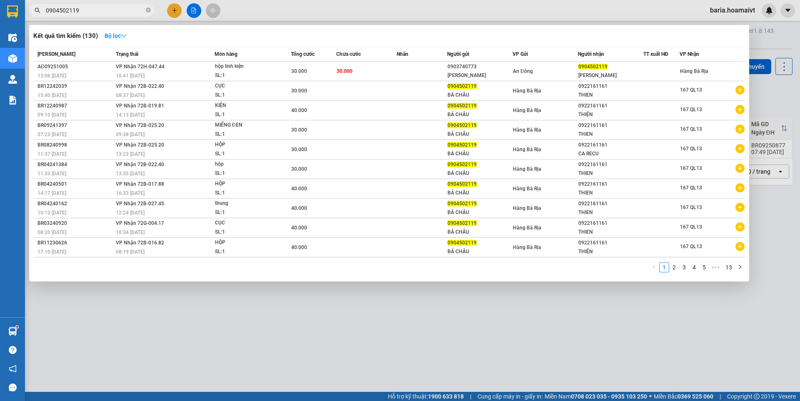
click at [112, 9] on input "0904502119" at bounding box center [95, 10] width 98 height 9
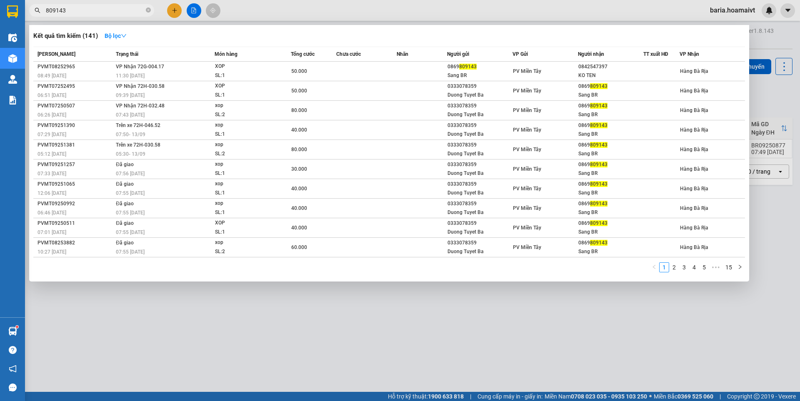
click at [81, 9] on input "809143" at bounding box center [95, 10] width 98 height 9
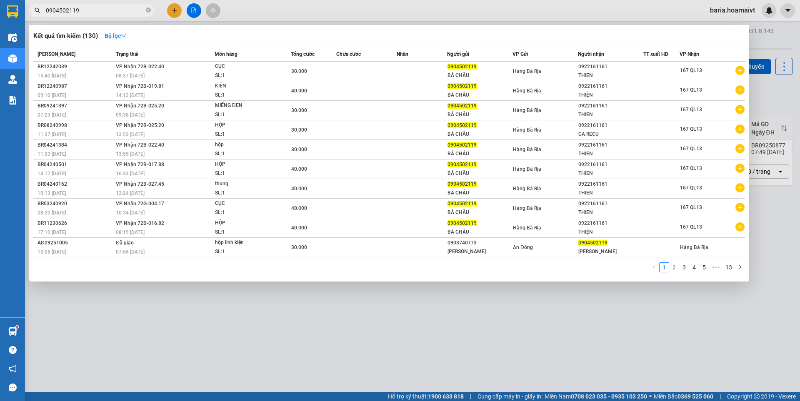
click at [676, 270] on link "2" at bounding box center [674, 267] width 9 height 9
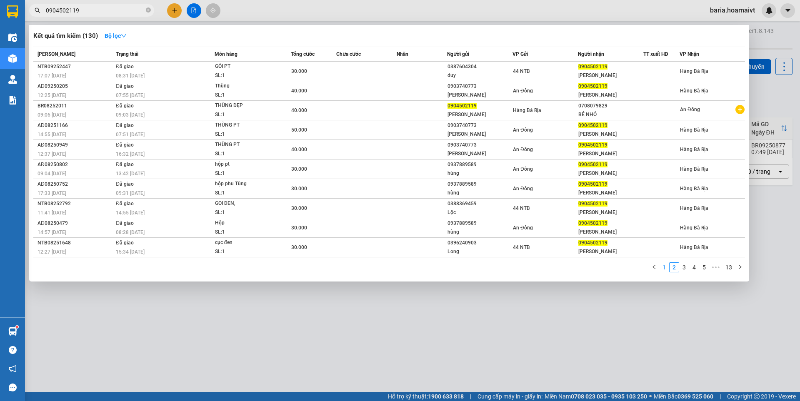
click at [661, 267] on link "1" at bounding box center [664, 267] width 9 height 9
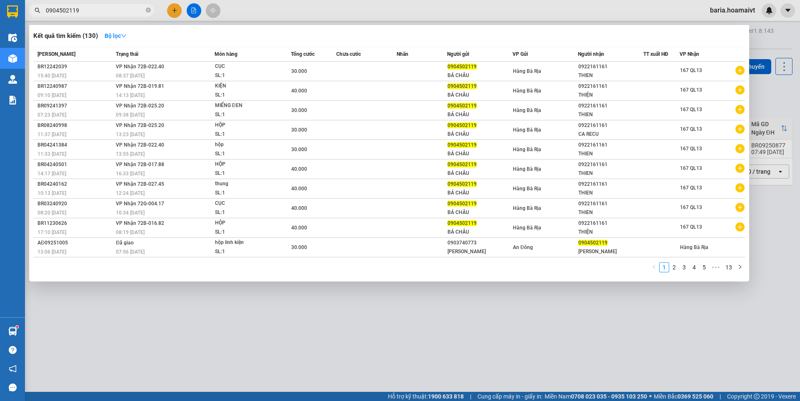
click at [114, 12] on input "0904502119" at bounding box center [95, 10] width 98 height 9
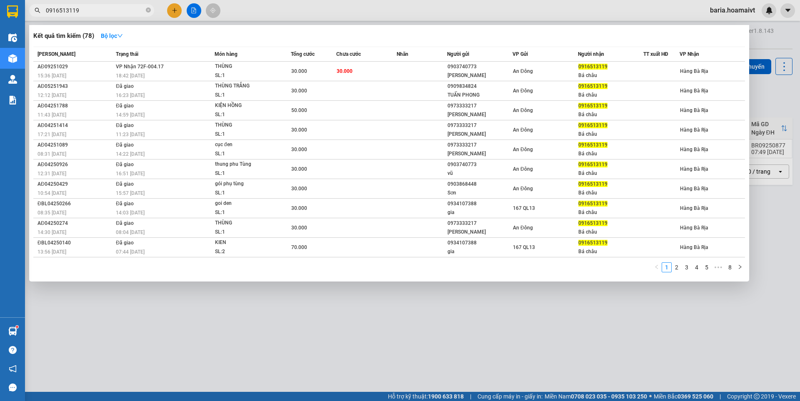
click at [66, 11] on input "0916513119" at bounding box center [95, 10] width 98 height 9
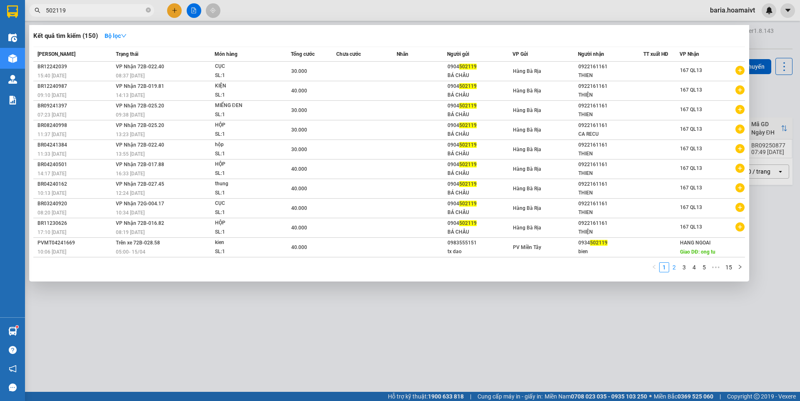
click at [673, 267] on link "2" at bounding box center [674, 267] width 9 height 9
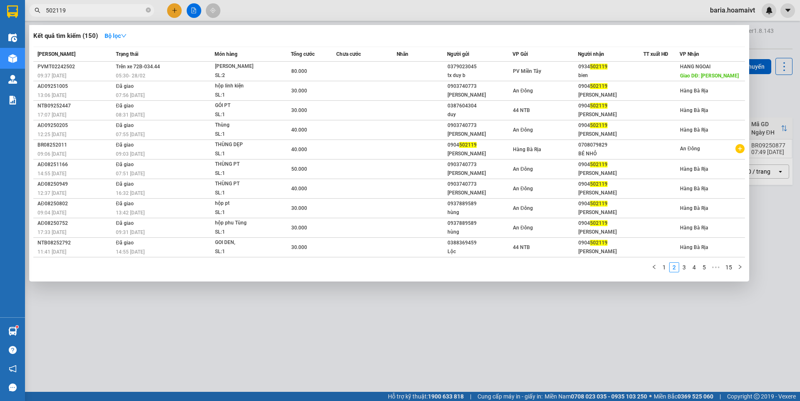
click at [118, 11] on input "502119" at bounding box center [95, 10] width 98 height 9
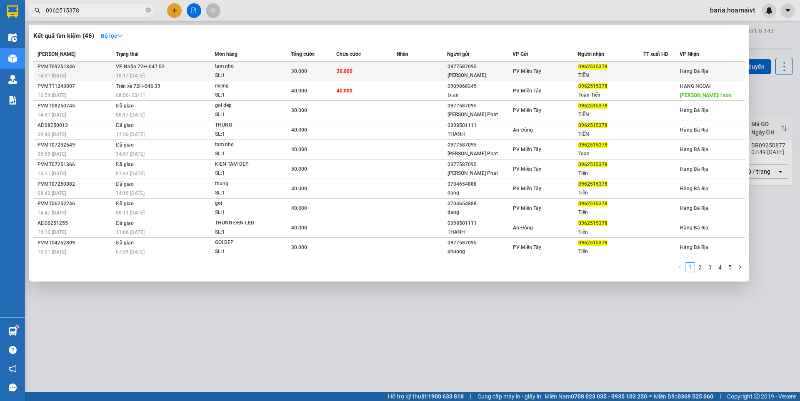
type input "0962515378"
click at [258, 70] on div "tam nho" at bounding box center [246, 66] width 63 height 9
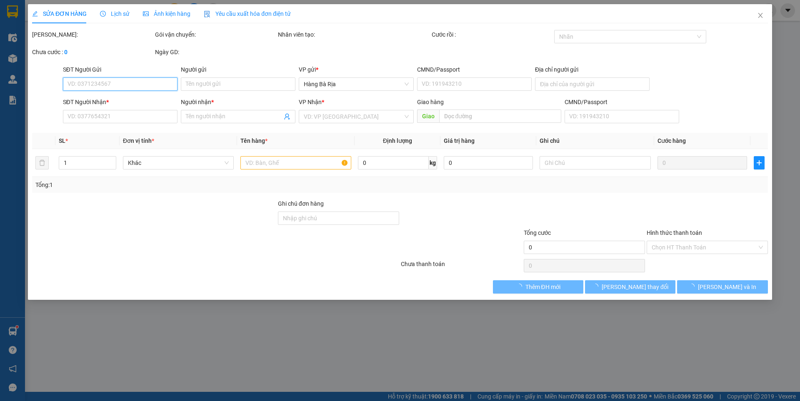
type input "0977587095"
type input "Minh Phuong"
type input "0962515378"
type input "TIẾN"
type input "30.000"
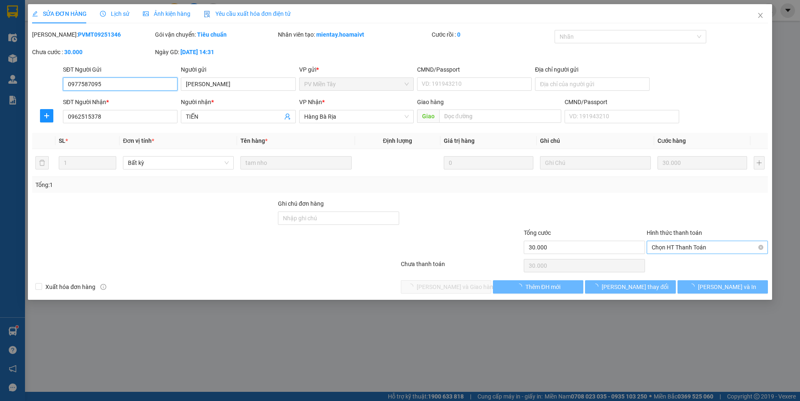
click at [694, 249] on span "Chọn HT Thanh Toán" at bounding box center [707, 247] width 111 height 13
click at [672, 265] on div "Chọn HT Thanh Toán" at bounding box center [707, 266] width 123 height 17
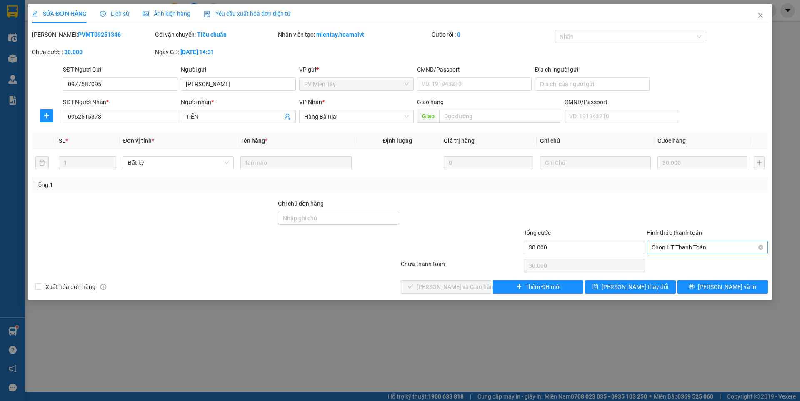
click at [704, 248] on span "Chọn HT Thanh Toán" at bounding box center [707, 247] width 111 height 13
drag, startPoint x: 678, startPoint y: 265, endPoint x: 467, endPoint y: 288, distance: 212.4
click at [678, 265] on div "Tại văn phòng" at bounding box center [707, 264] width 111 height 9
type input "0"
click at [439, 288] on span "[PERSON_NAME] và Giao hàng" at bounding box center [457, 287] width 80 height 9
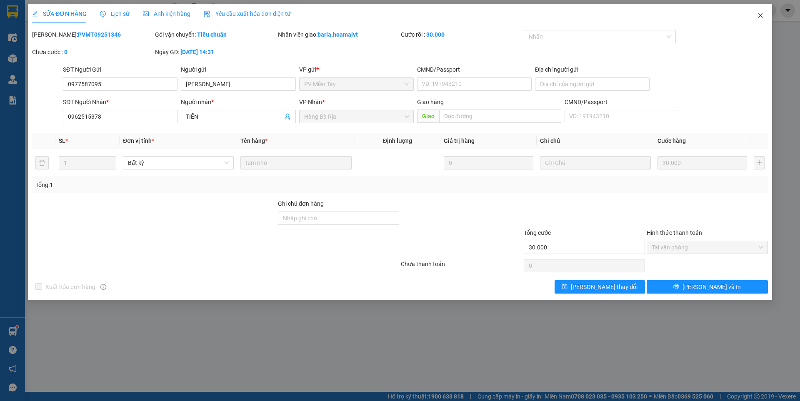
click at [757, 15] on icon "close" at bounding box center [760, 15] width 7 height 7
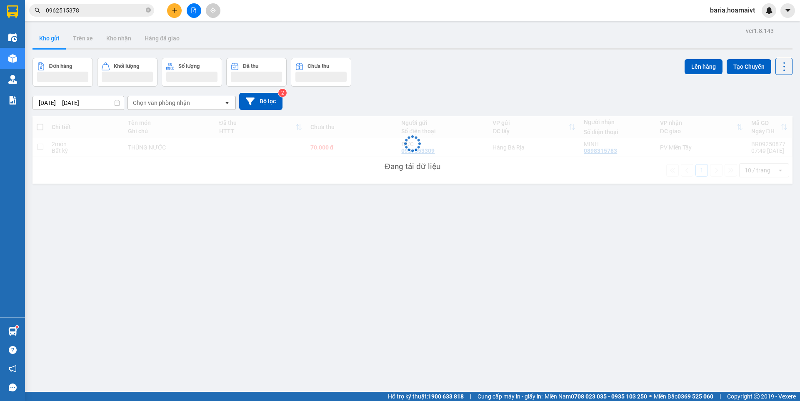
click at [100, 10] on input "0962515378" at bounding box center [95, 10] width 98 height 9
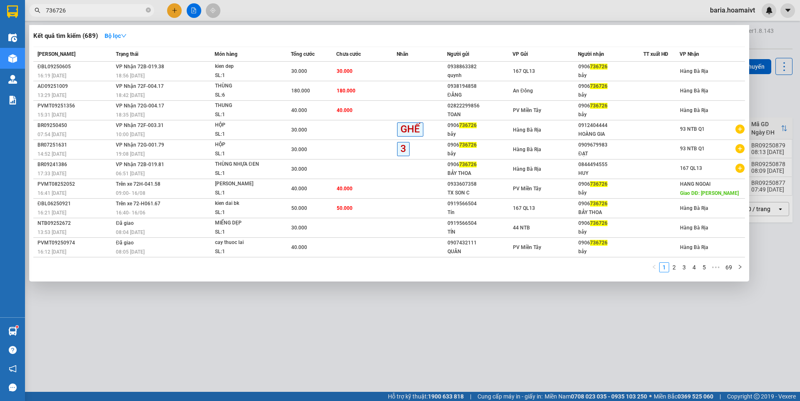
click at [79, 9] on input "736726" at bounding box center [95, 10] width 98 height 9
drag, startPoint x: 79, startPoint y: 9, endPoint x: 420, endPoint y: 30, distance: 341.5
click at [129, 10] on input "736726" at bounding box center [95, 10] width 98 height 9
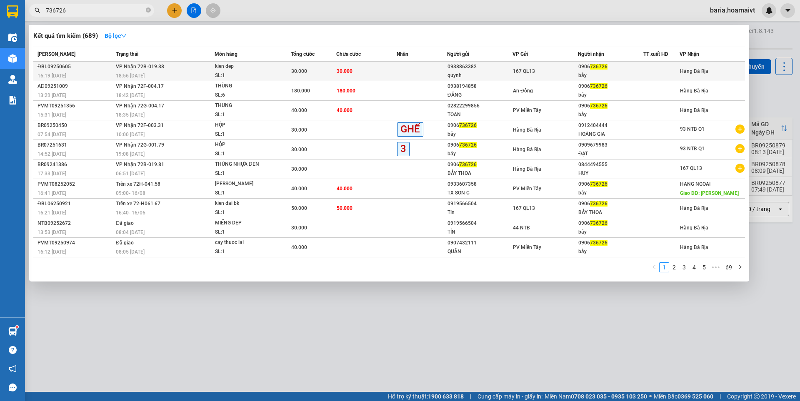
type input "736726"
click at [543, 71] on div "167 QL13" at bounding box center [545, 71] width 65 height 9
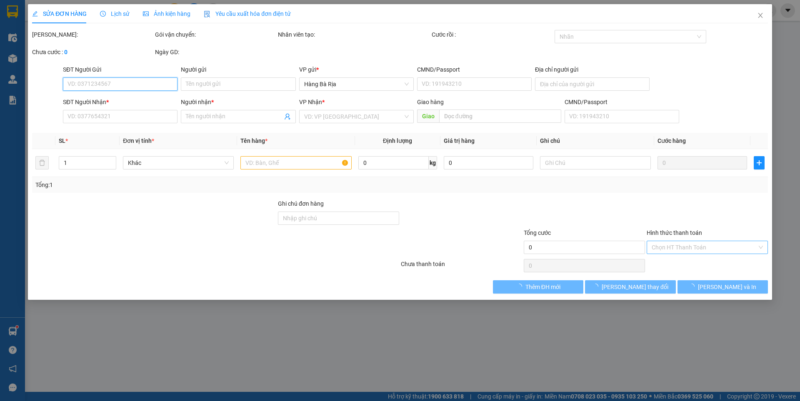
type input "0938863382"
type input "quynh"
type input "056086001883"
type input "0906736726"
type input "bảy"
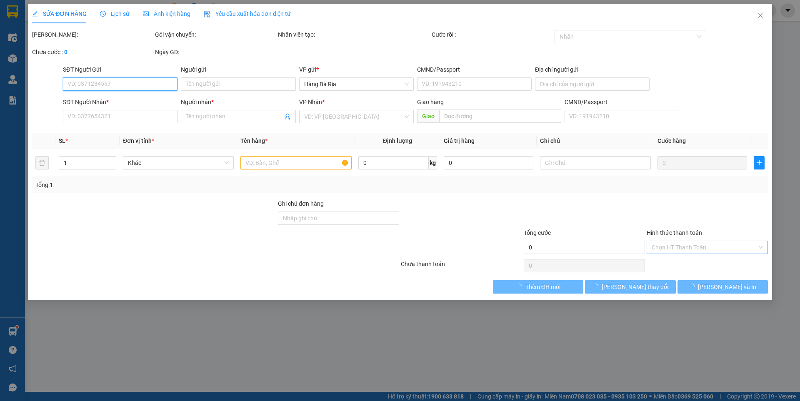
type input "30.000"
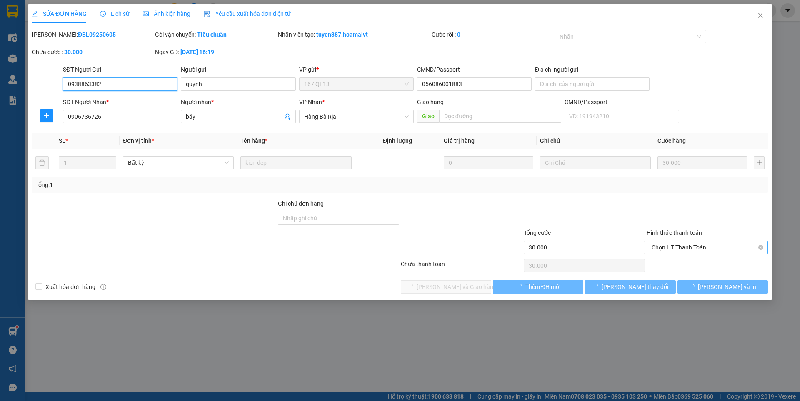
click at [673, 249] on span "Chọn HT Thanh Toán" at bounding box center [707, 247] width 111 height 13
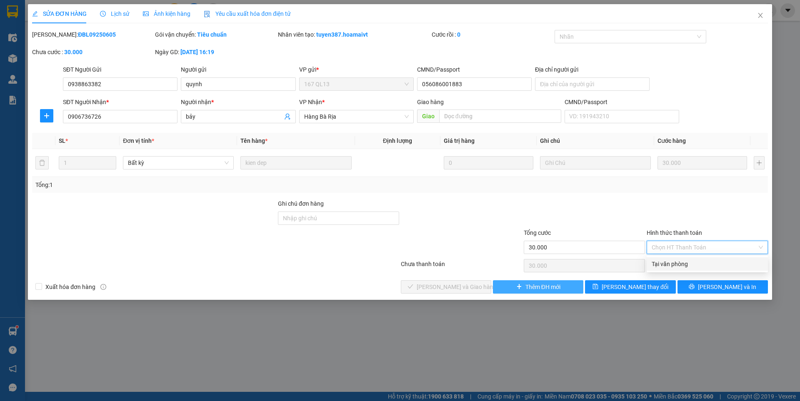
drag, startPoint x: 666, startPoint y: 264, endPoint x: 495, endPoint y: 287, distance: 172.5
click at [653, 264] on div "Tại văn phòng" at bounding box center [707, 264] width 111 height 9
type input "0"
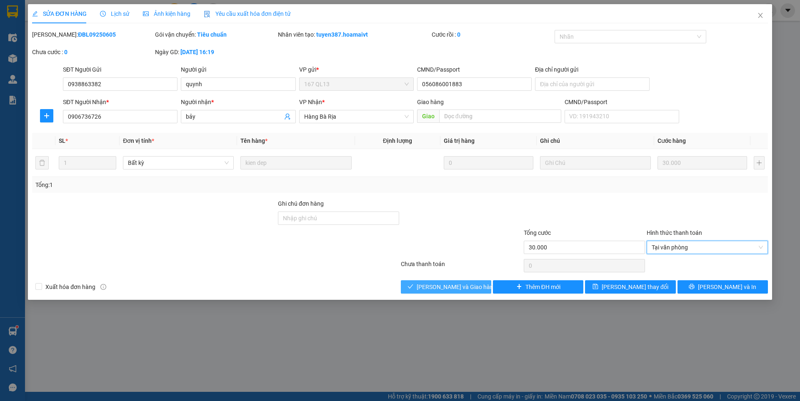
click at [473, 284] on span "[PERSON_NAME] và Giao hàng" at bounding box center [457, 287] width 80 height 9
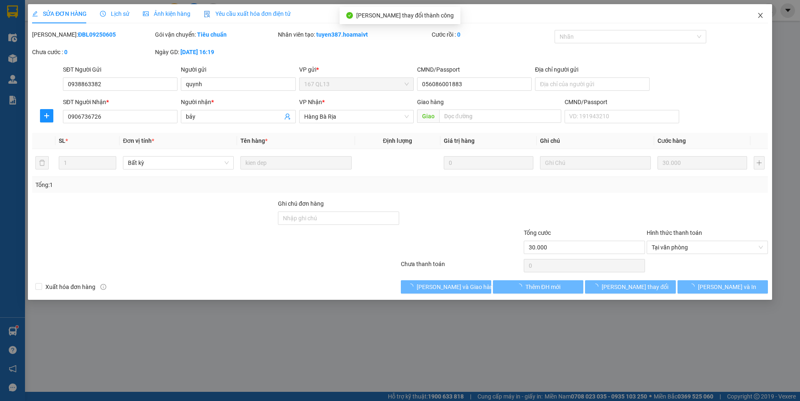
click at [761, 15] on icon "close" at bounding box center [760, 15] width 7 height 7
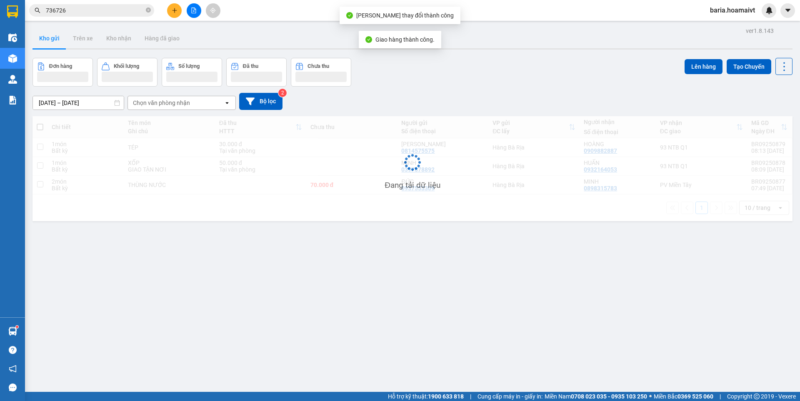
click at [109, 9] on input "736726" at bounding box center [95, 10] width 98 height 9
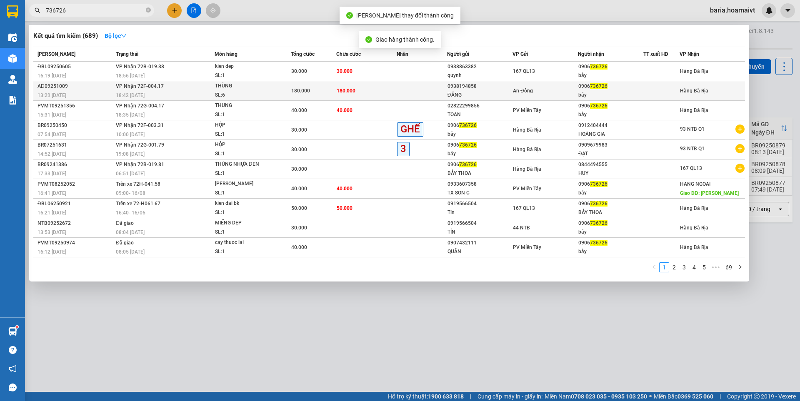
click at [567, 87] on div "An Đông" at bounding box center [545, 90] width 65 height 9
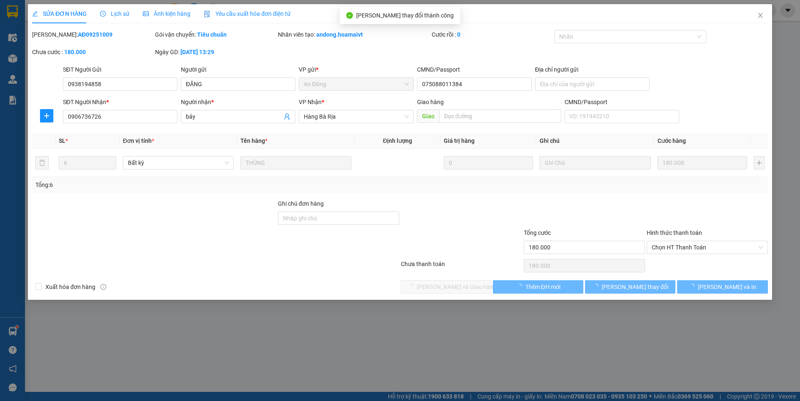
type input "0938194858"
type input "ĐĂNG"
type input "075088011384"
type input "0906736726"
type input "bảy"
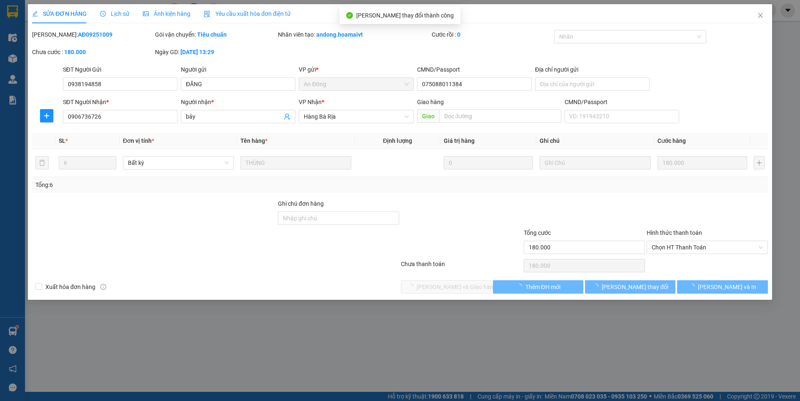
type input "180.000"
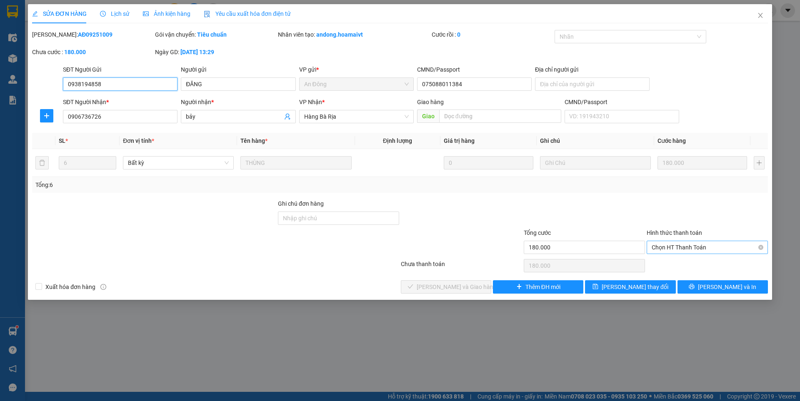
click at [676, 246] on span "Chọn HT Thanh Toán" at bounding box center [707, 247] width 111 height 13
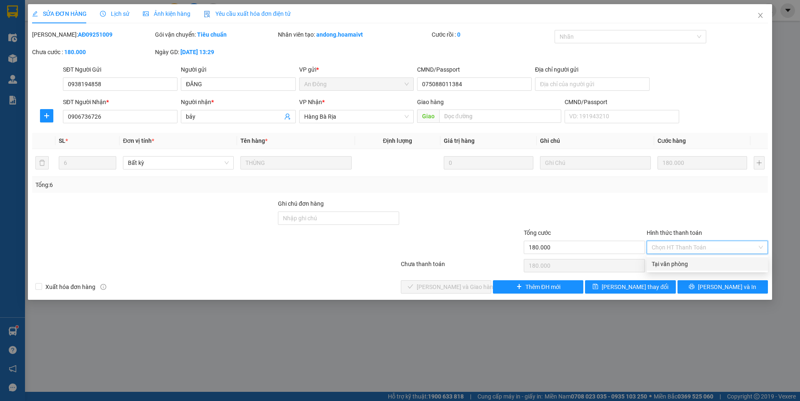
click at [676, 266] on div "Tại văn phòng" at bounding box center [707, 264] width 111 height 9
type input "0"
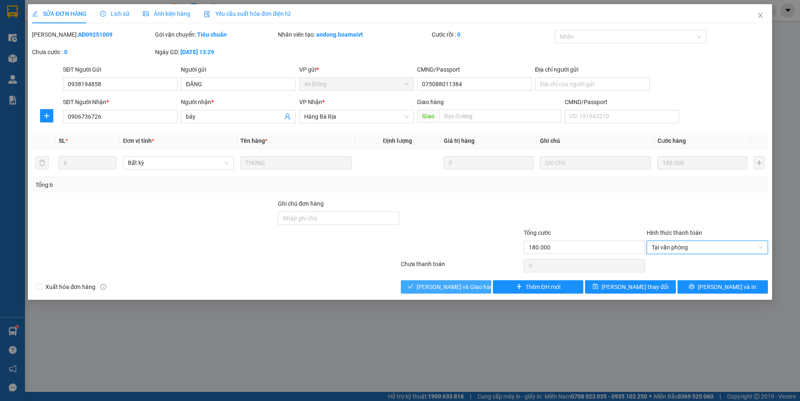
drag, startPoint x: 460, startPoint y: 283, endPoint x: 681, endPoint y: 133, distance: 267.4
click at [460, 283] on span "[PERSON_NAME] và Giao hàng" at bounding box center [457, 287] width 80 height 9
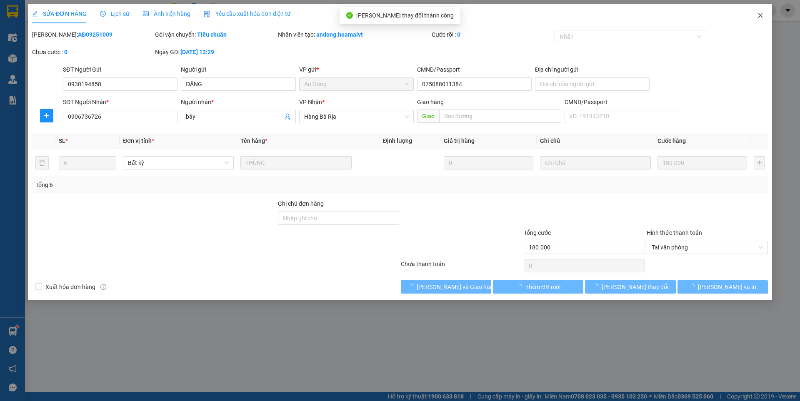
click at [761, 14] on icon "close" at bounding box center [760, 15] width 7 height 7
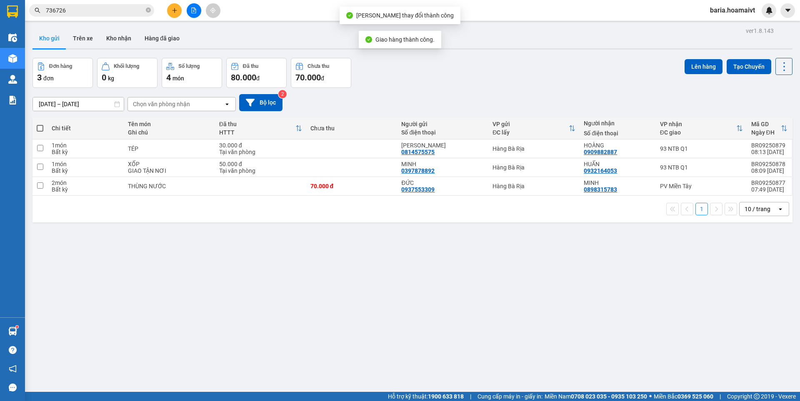
click at [113, 8] on input "736726" at bounding box center [95, 10] width 98 height 9
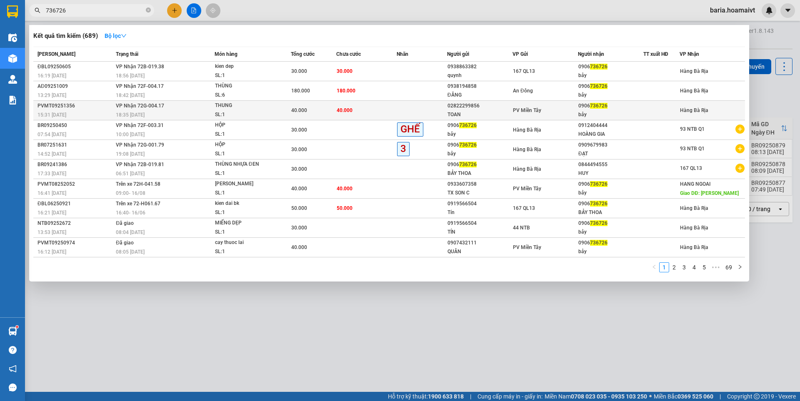
click at [582, 114] on div "bảy" at bounding box center [610, 114] width 65 height 9
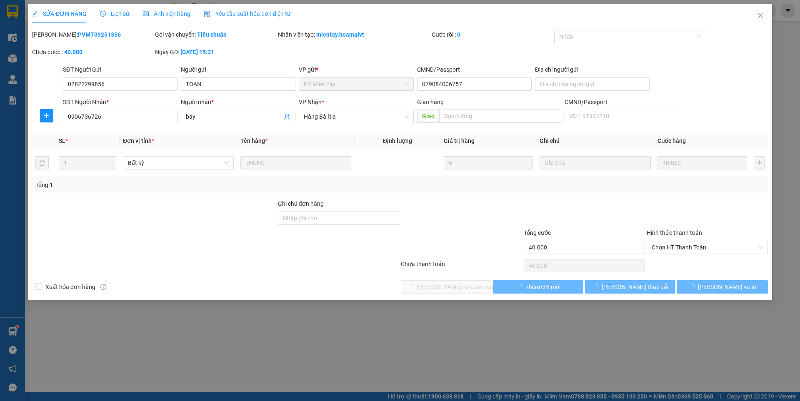
type input "02822299856"
type input "TOAN"
type input "079084006757"
type input "0906736726"
type input "bảy"
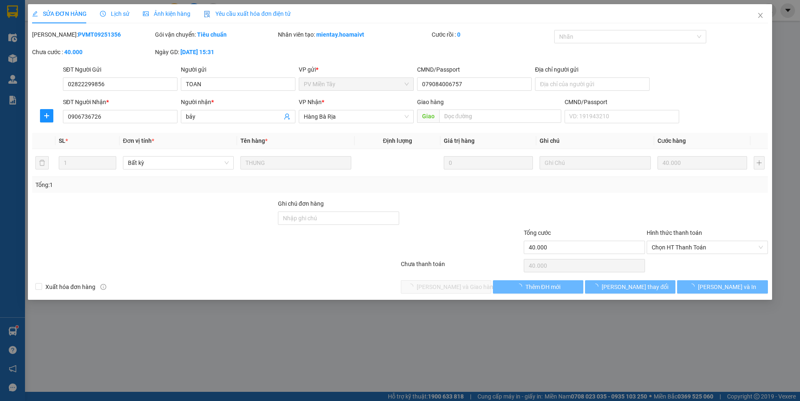
type input "40.000"
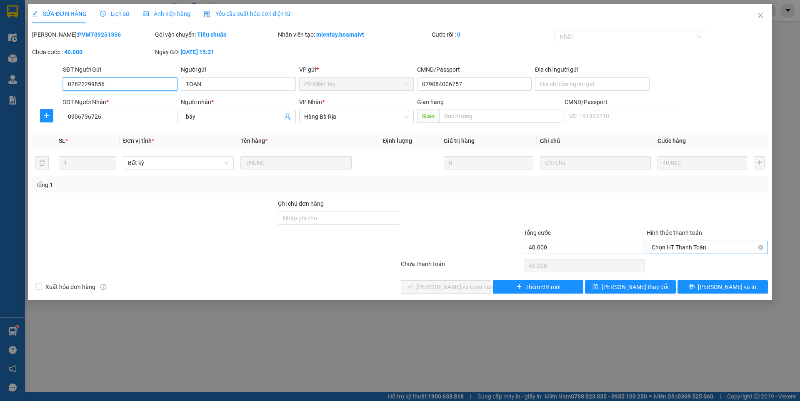
click at [675, 248] on span "Chọn HT Thanh Toán" at bounding box center [707, 247] width 111 height 13
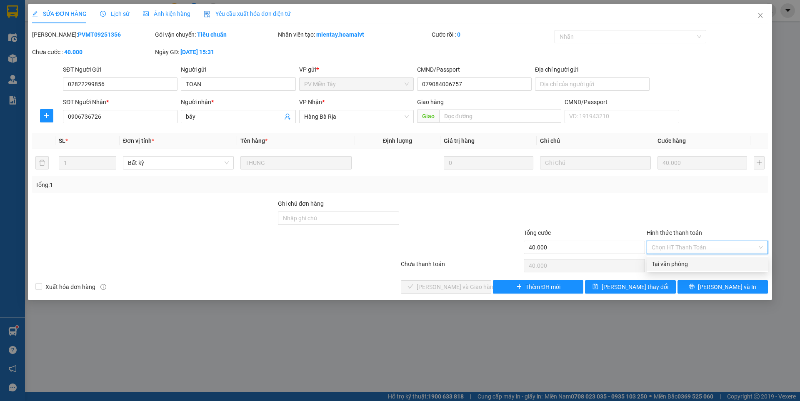
click at [675, 261] on div "Tại văn phòng" at bounding box center [707, 264] width 111 height 9
type input "0"
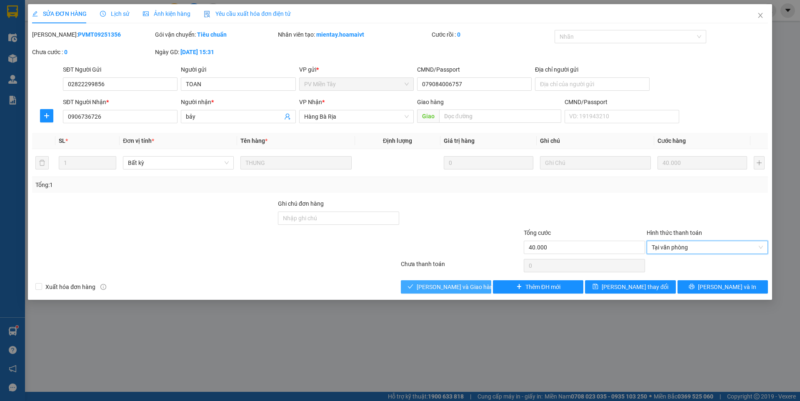
click at [453, 284] on span "[PERSON_NAME] và Giao hàng" at bounding box center [457, 287] width 80 height 9
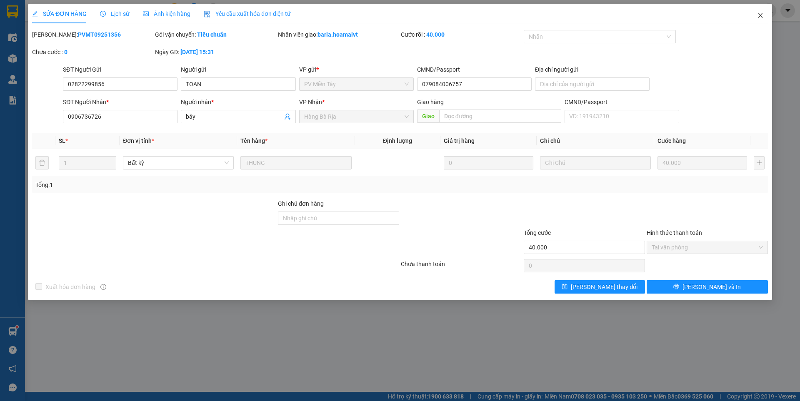
click at [759, 16] on icon "close" at bounding box center [760, 15] width 7 height 7
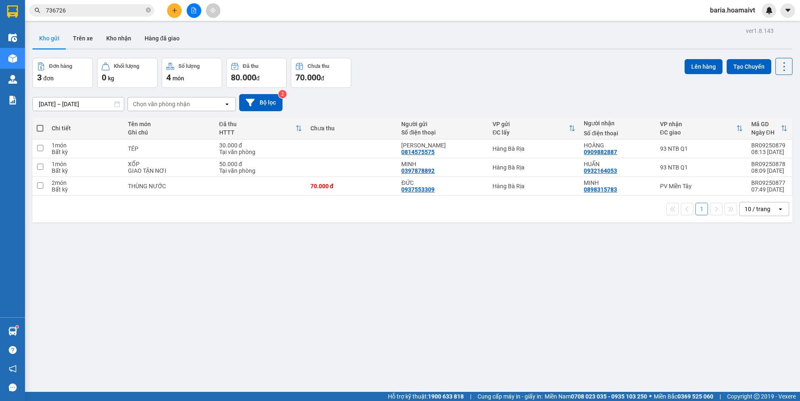
click at [110, 14] on input "736726" at bounding box center [95, 10] width 98 height 9
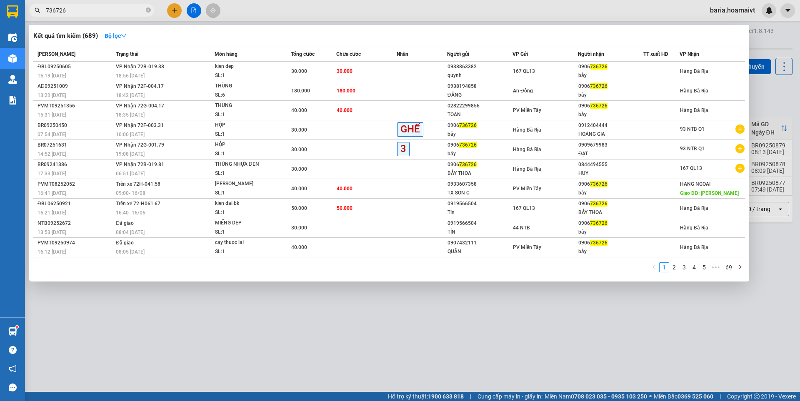
click at [110, 14] on input "736726" at bounding box center [95, 10] width 98 height 9
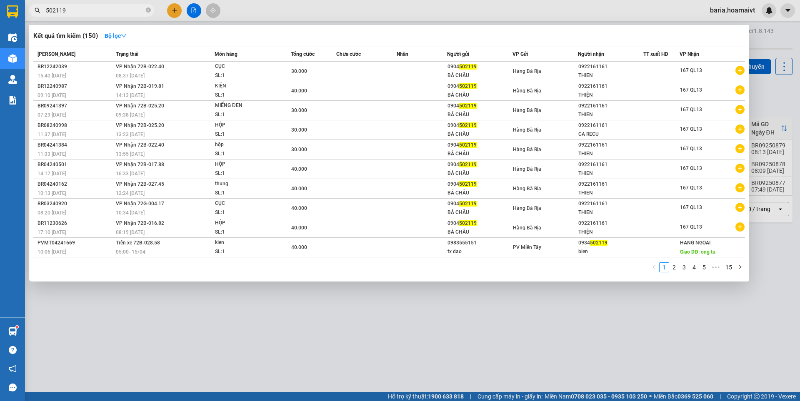
click at [50, 8] on input "502119" at bounding box center [95, 10] width 98 height 9
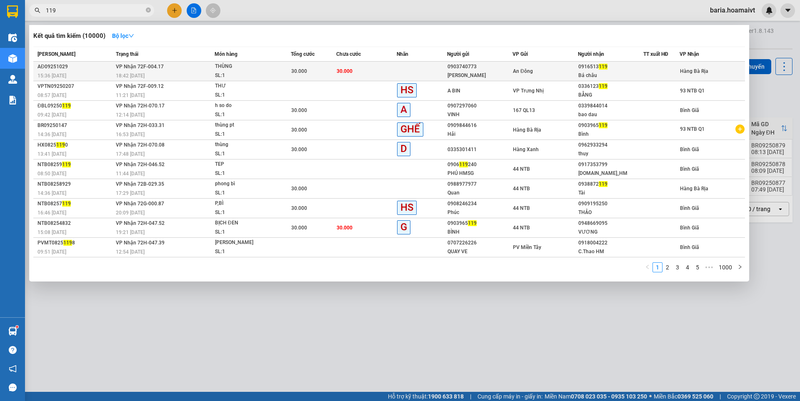
type input "119"
click at [300, 73] on span "30.000" at bounding box center [299, 71] width 16 height 6
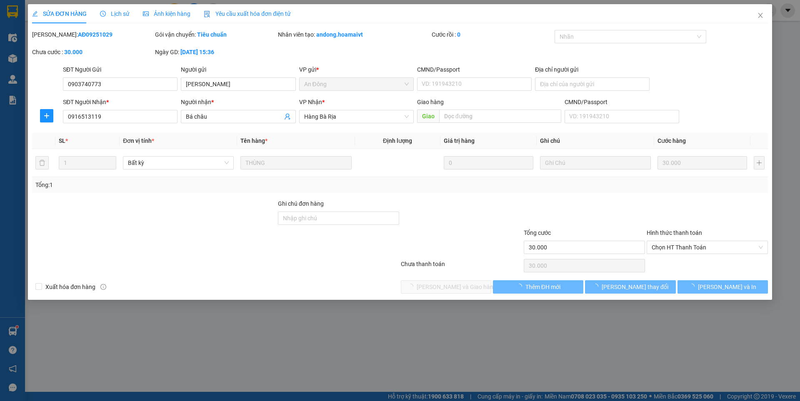
type input "0903740773"
type input "[PERSON_NAME]"
type input "0916513119"
type input "Bá châu"
type input "30.000"
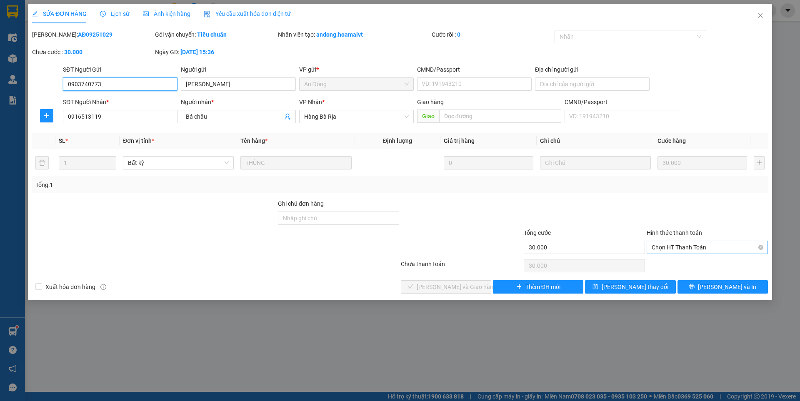
click at [693, 248] on span "Chọn HT Thanh Toán" at bounding box center [707, 247] width 111 height 13
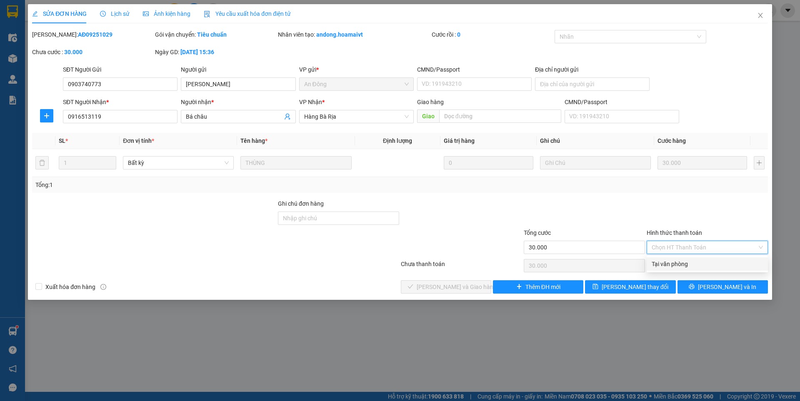
click at [681, 260] on div "Tại văn phòng" at bounding box center [707, 264] width 111 height 9
type input "0"
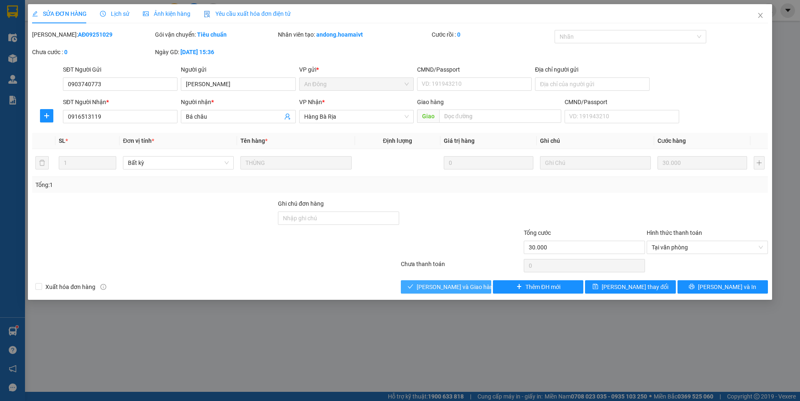
click at [481, 284] on button "[PERSON_NAME] và Giao hàng" at bounding box center [446, 286] width 90 height 13
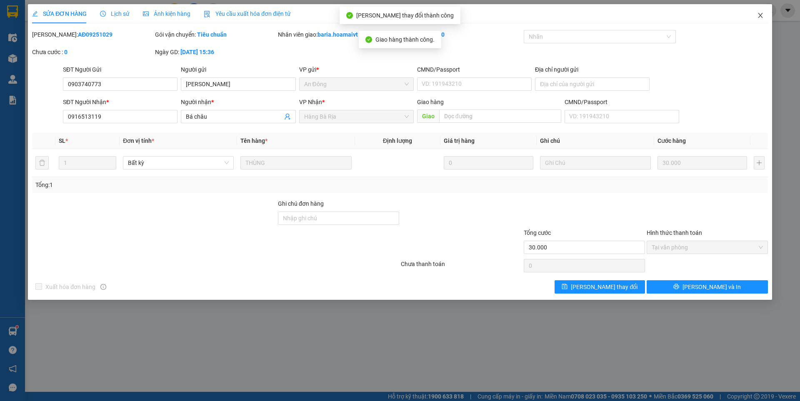
click at [761, 13] on icon "close" at bounding box center [760, 15] width 7 height 7
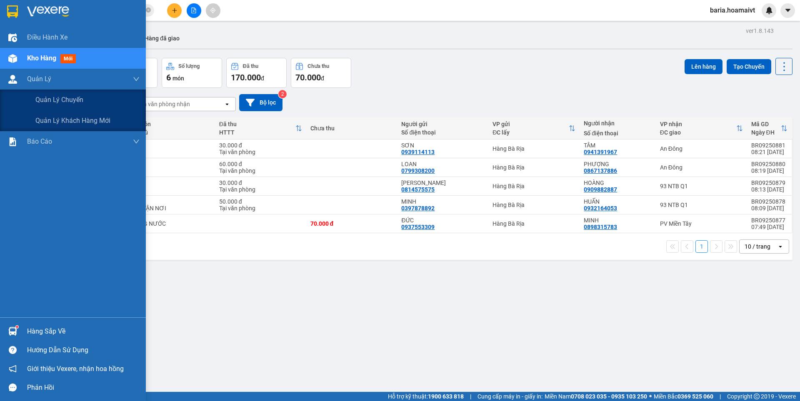
click at [60, 103] on span "Quản lý chuyến" at bounding box center [59, 100] width 48 height 10
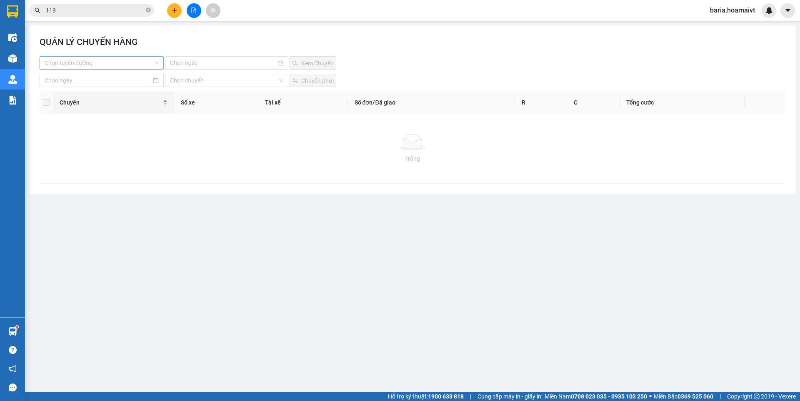
click at [108, 63] on input "search" at bounding box center [99, 63] width 108 height 13
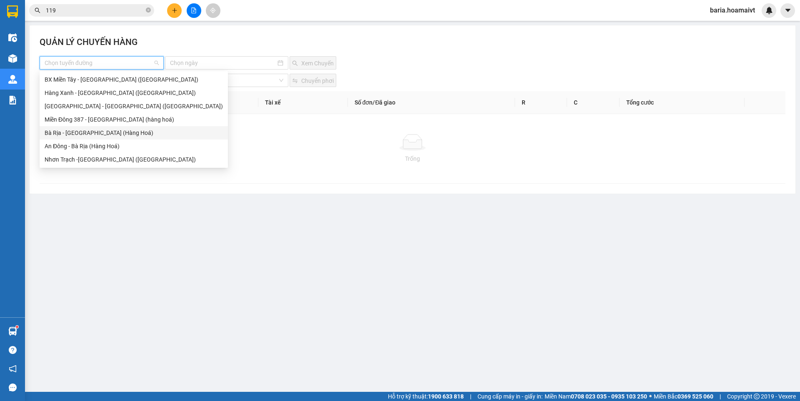
click at [82, 131] on div "Bà Rịa - [GEOGRAPHIC_DATA] (Hàng Hoá)" at bounding box center [134, 132] width 178 height 9
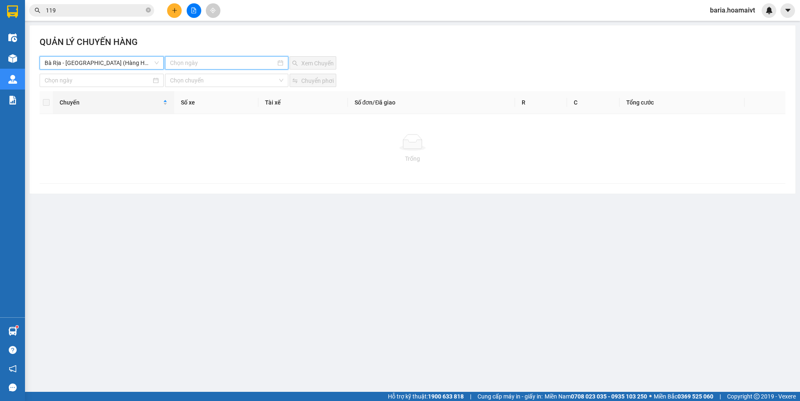
click at [227, 63] on input at bounding box center [222, 62] width 105 height 9
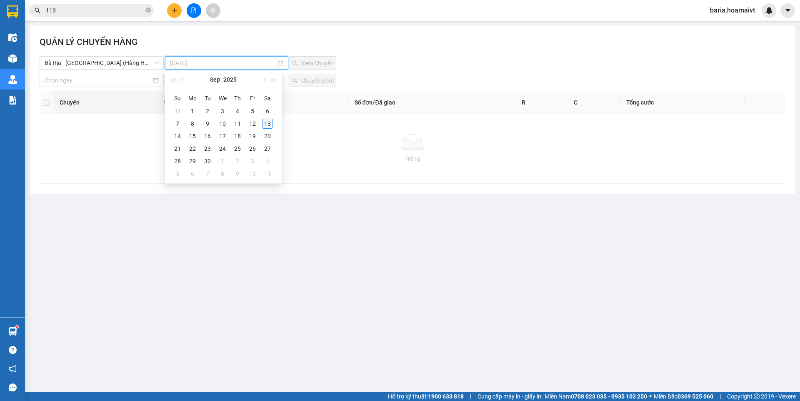
type input "13-09-2025"
click at [266, 123] on div "13" at bounding box center [268, 124] width 10 height 10
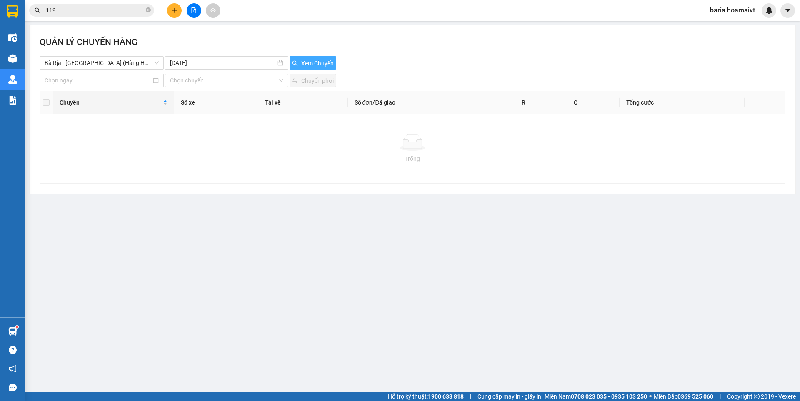
click at [320, 61] on span "Xem Chuyến" at bounding box center [317, 63] width 33 height 9
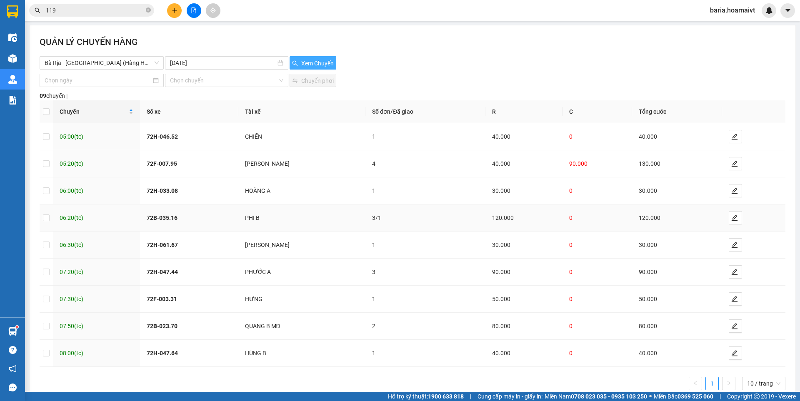
scroll to position [20, 0]
